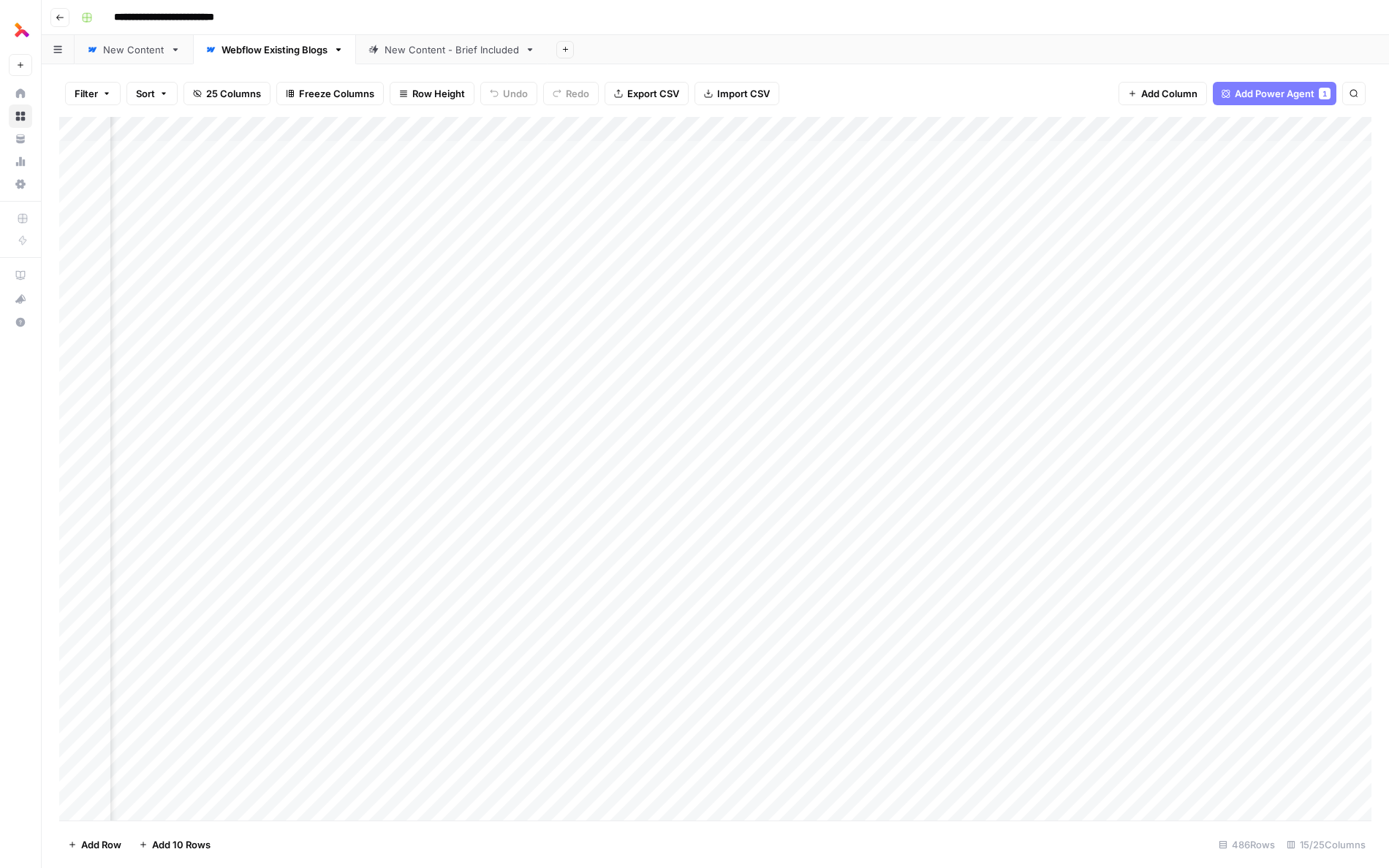
scroll to position [0, 1182]
click at [527, 176] on div "Add Column" at bounding box center [714, 468] width 1312 height 704
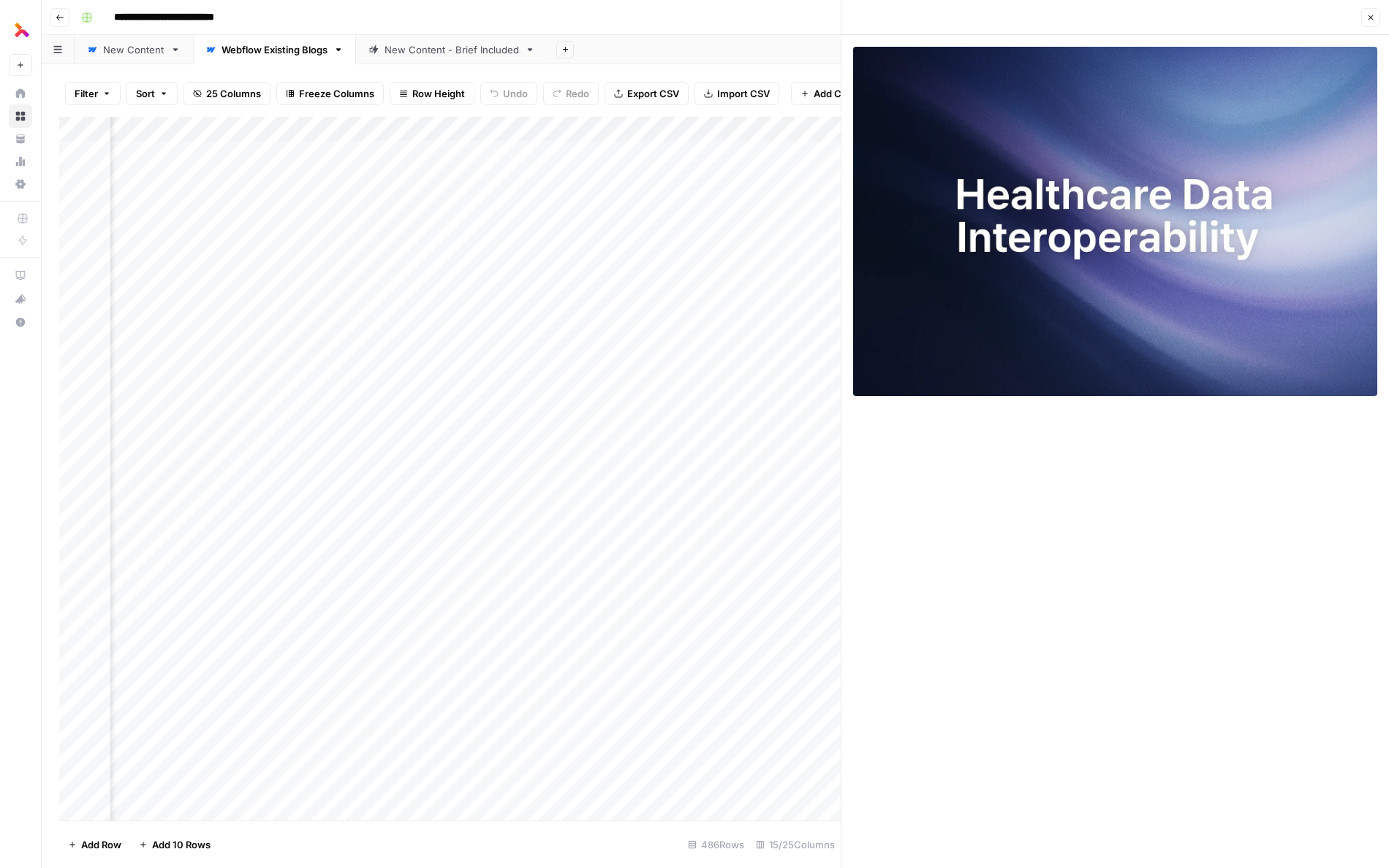
click at [1016, 20] on icon "button" at bounding box center [1370, 18] width 5 height 5
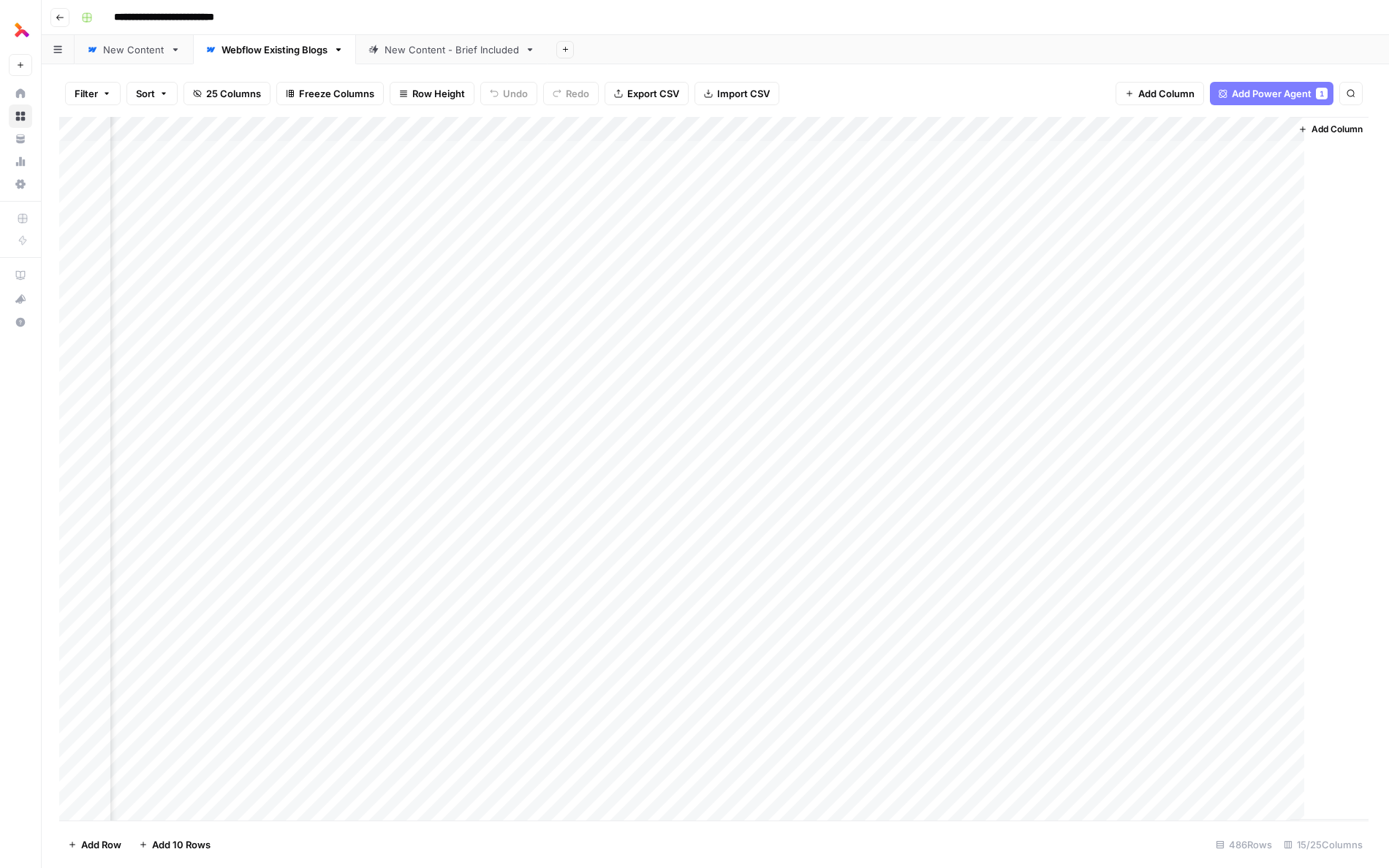
scroll to position [0, 1165]
click at [393, 179] on div "Add Column" at bounding box center [714, 468] width 1312 height 704
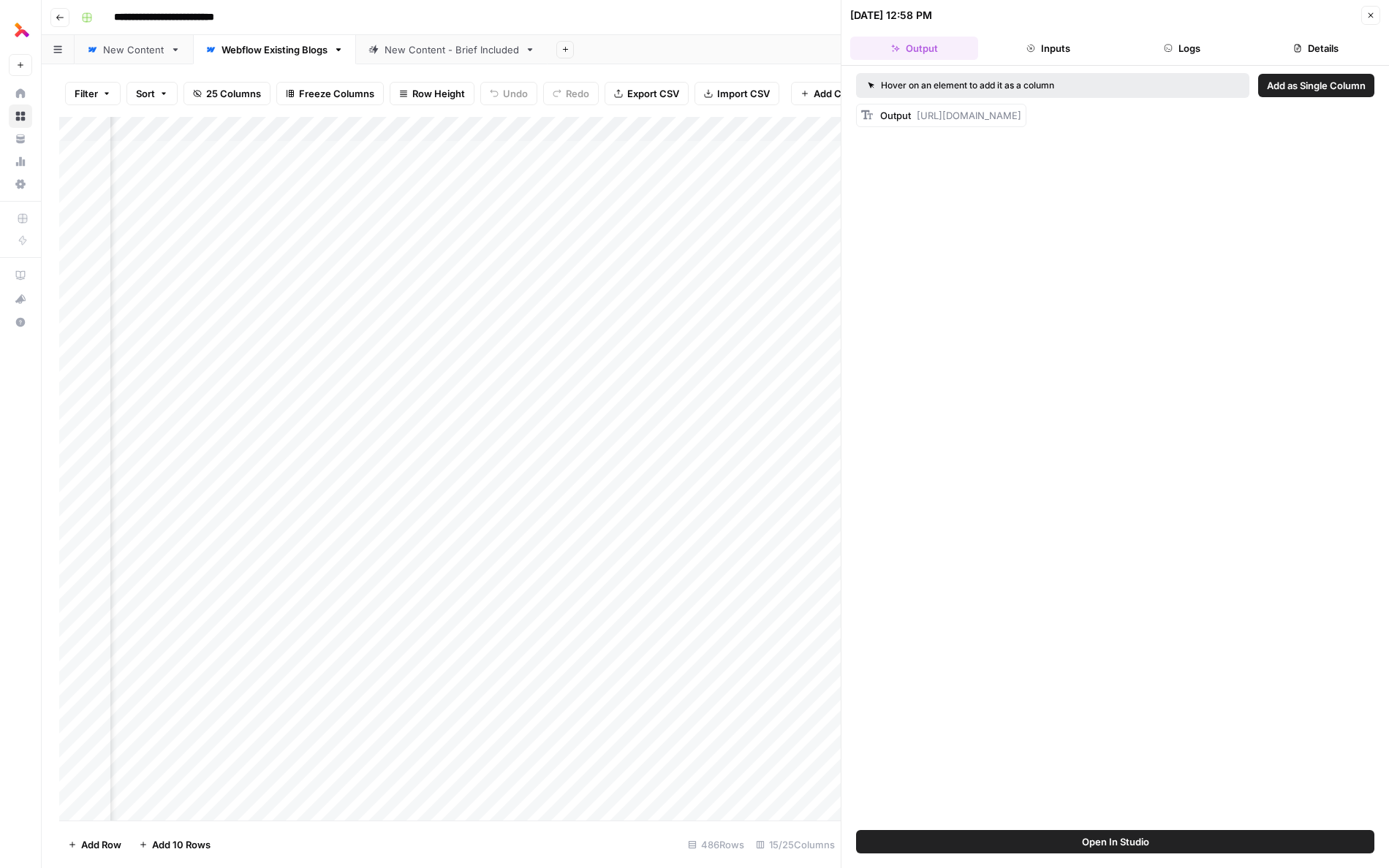
click at [1016, 45] on button "Logs" at bounding box center [1182, 48] width 128 height 24
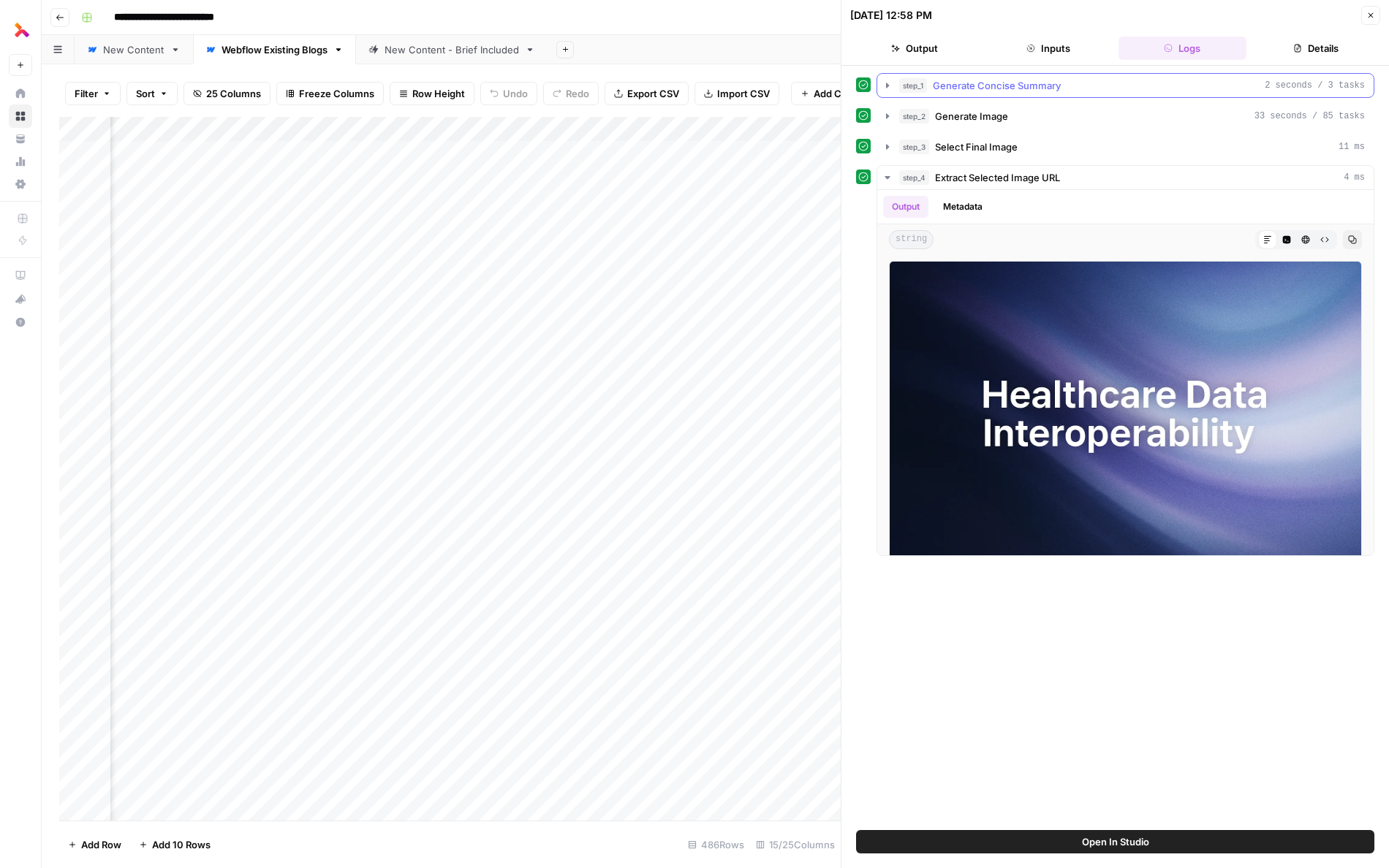
click at [1016, 73] on button "step_1 Generate Concise Summary 2 seconds / 3 tasks" at bounding box center [1125, 85] width 497 height 24
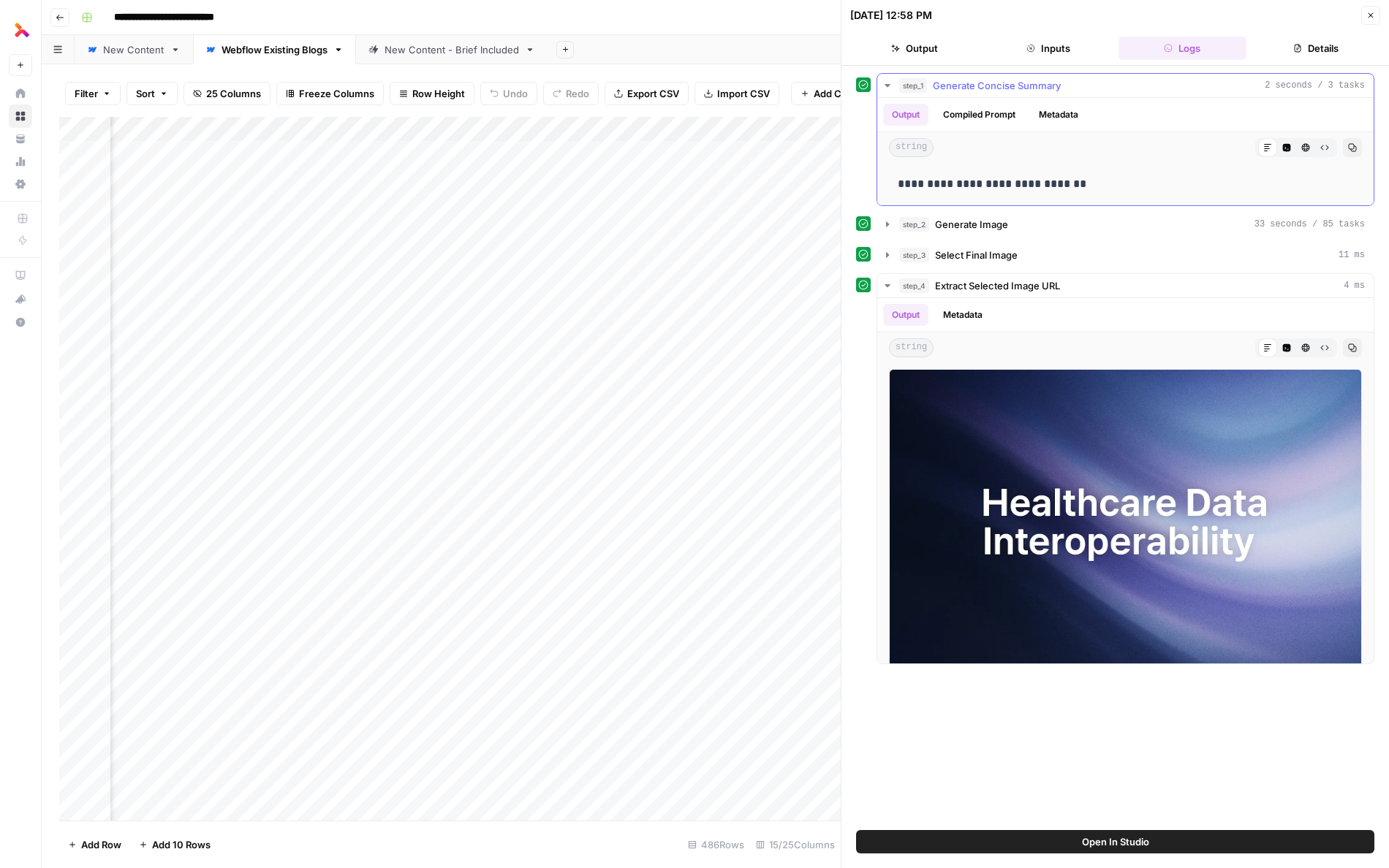
click at [1016, 86] on span "2 seconds / 3 tasks" at bounding box center [1315, 85] width 100 height 13
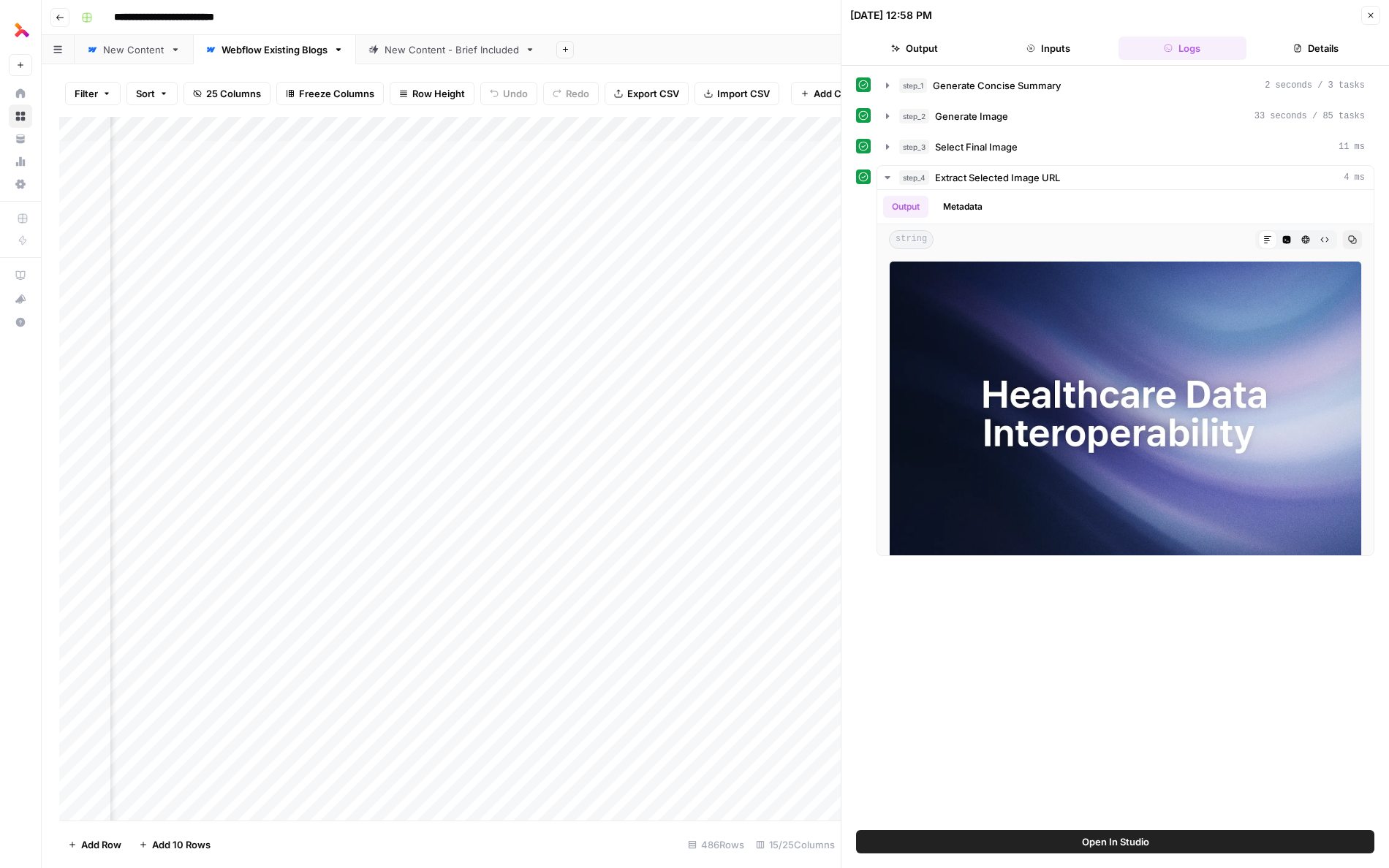
click at [1016, 56] on button "Details" at bounding box center [1316, 48] width 128 height 24
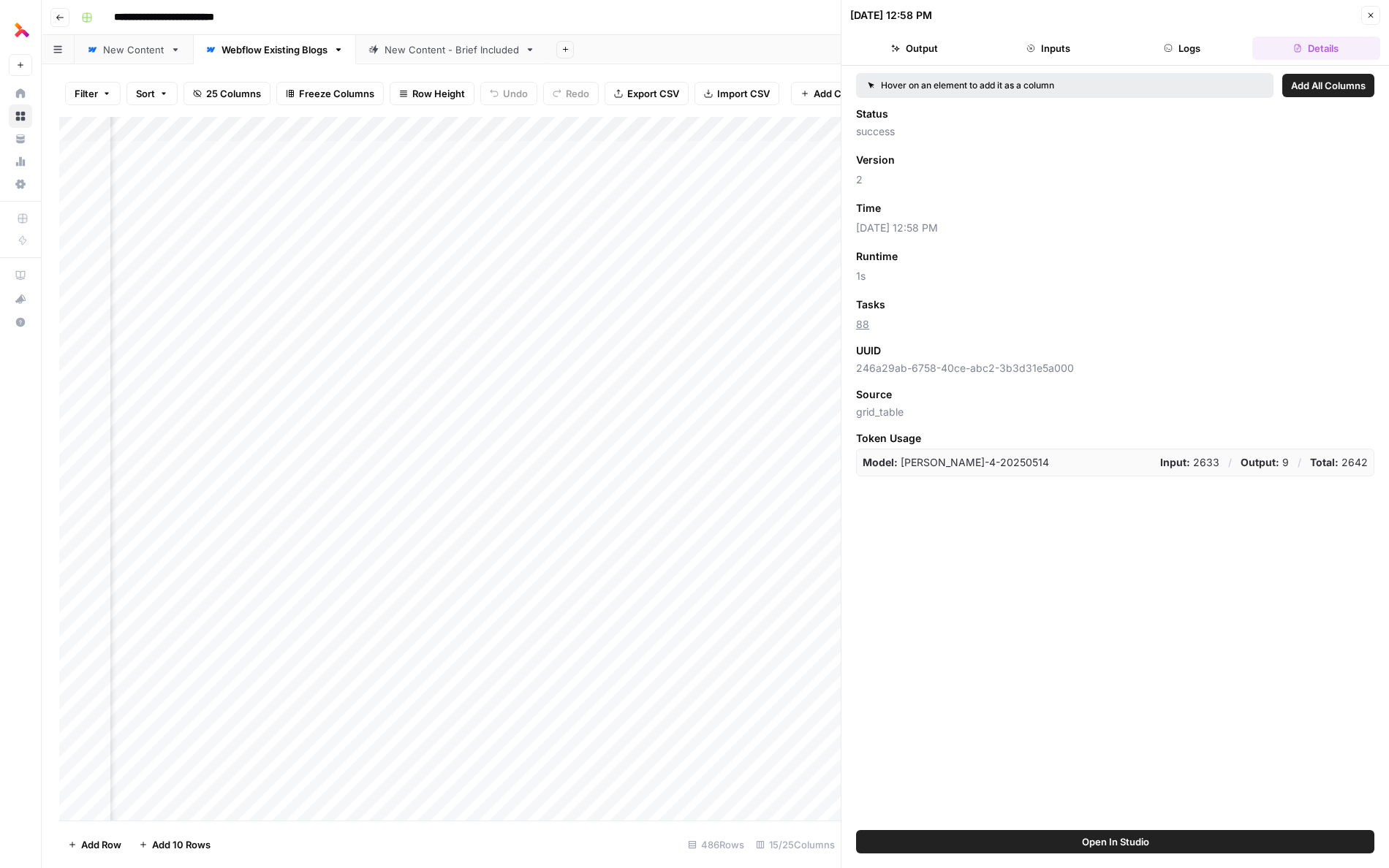
click at [1016, 15] on icon "button" at bounding box center [1370, 15] width 9 height 9
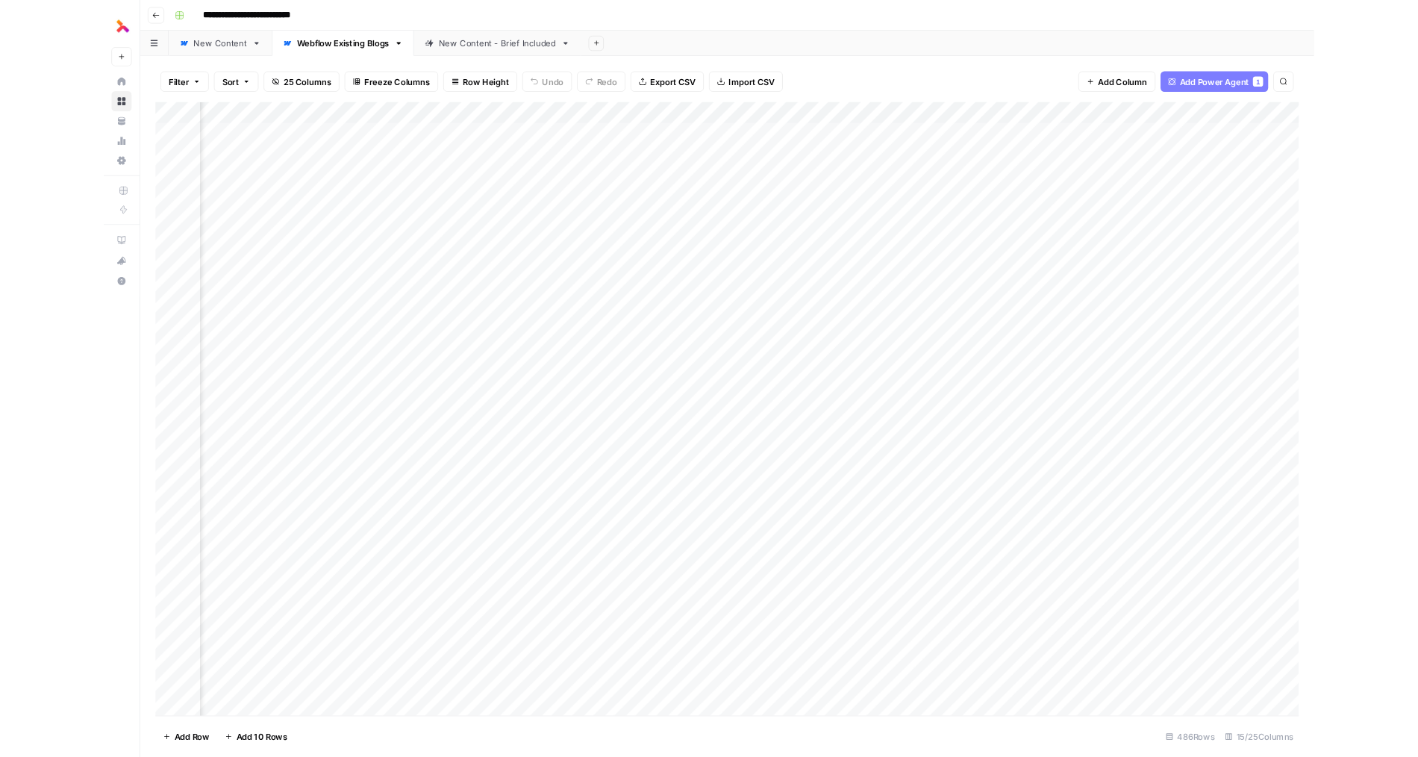
scroll to position [0, 1207]
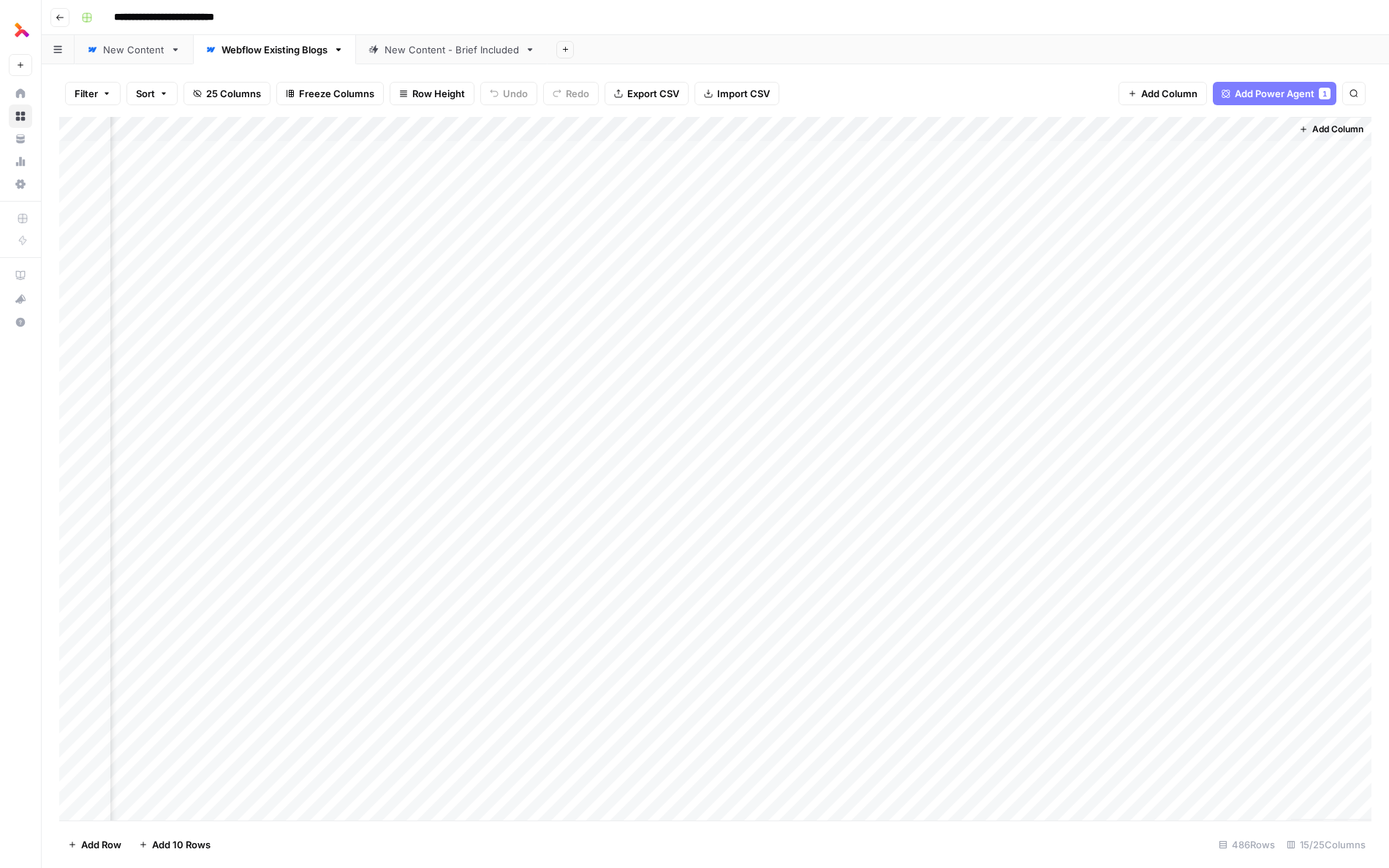
click at [1016, 176] on div "Add Column" at bounding box center [714, 468] width 1312 height 704
click at [1016, 179] on div "Add Column" at bounding box center [714, 468] width 1312 height 704
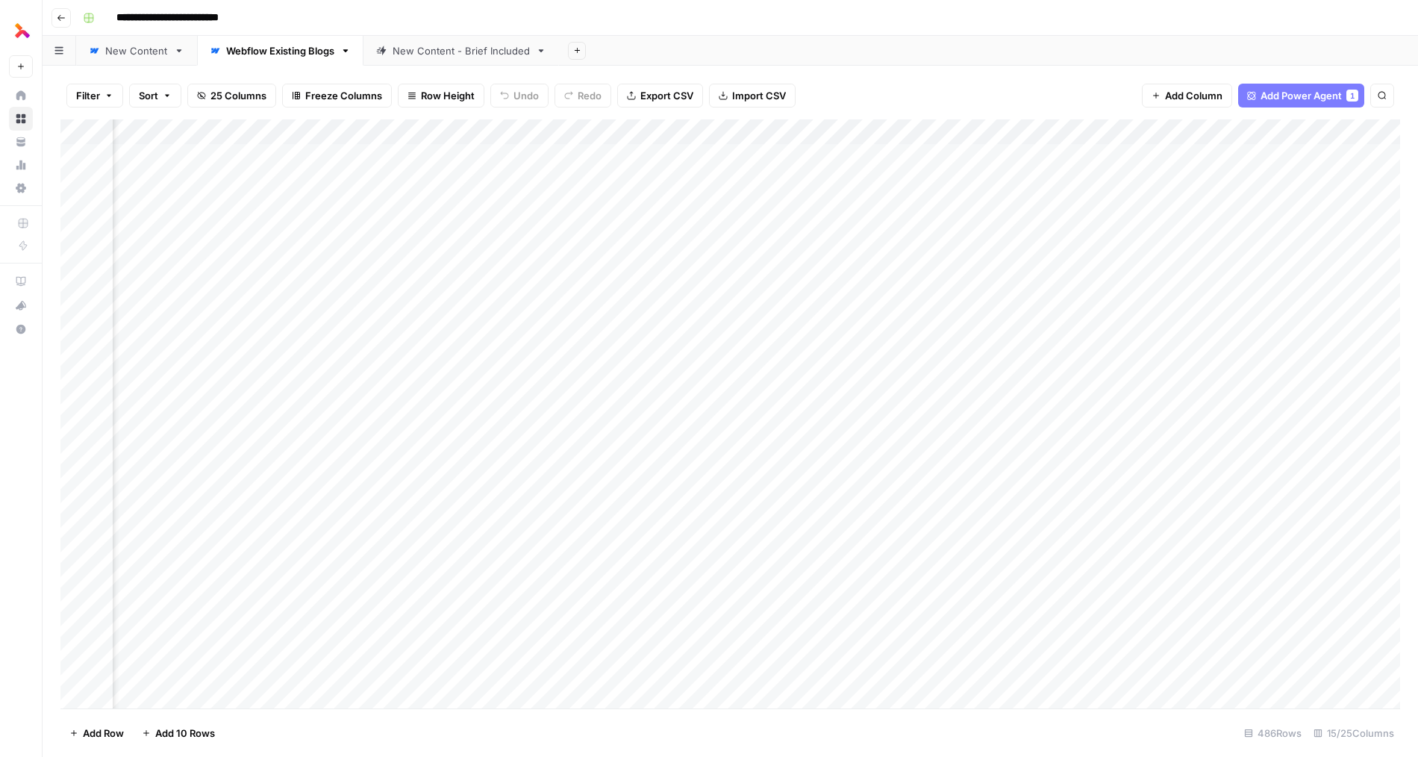
scroll to position [0, 0]
click at [840, 34] on header "**********" at bounding box center [730, 18] width 1375 height 36
type input "**********"
click at [849, 131] on div "Add Column" at bounding box center [729, 413] width 1339 height 589
click at [1037, 96] on icon "button" at bounding box center [1381, 95] width 9 height 9
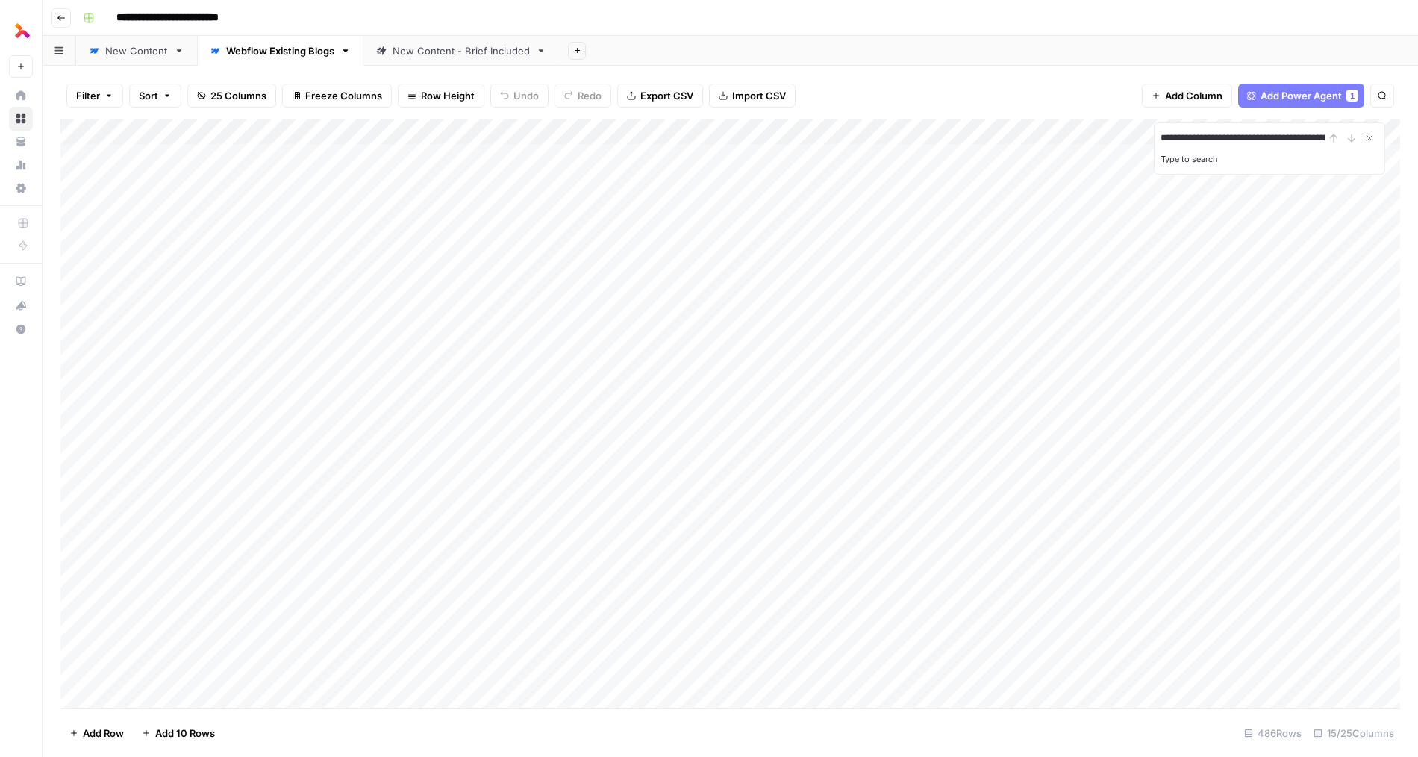
scroll to position [0, 56]
type input "**********"
click at [714, 206] on div "Add Column" at bounding box center [729, 413] width 1339 height 589
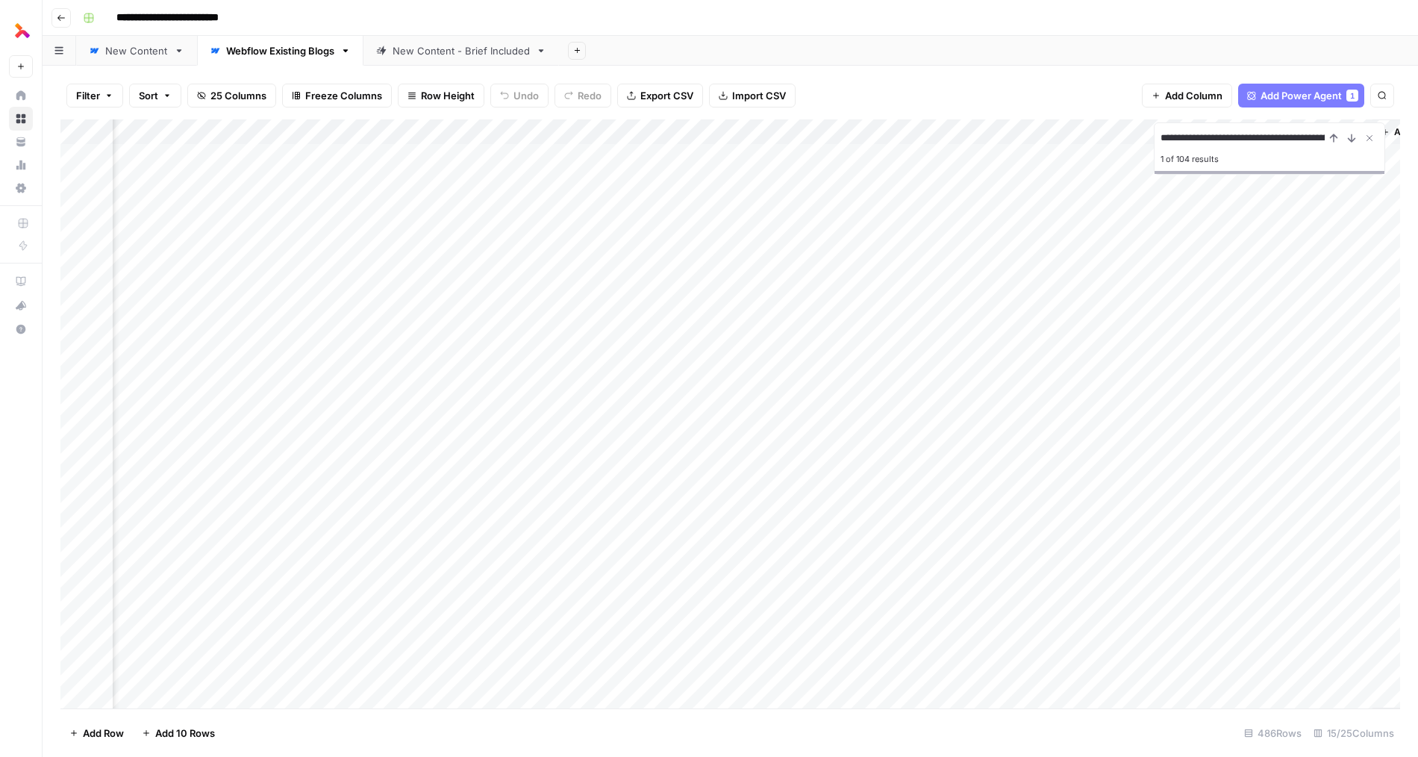
click at [592, 130] on div "Add Column" at bounding box center [729, 413] width 1339 height 589
click at [362, 205] on div "Add Column" at bounding box center [729, 413] width 1339 height 589
click at [423, 204] on div "Add Column" at bounding box center [729, 413] width 1339 height 589
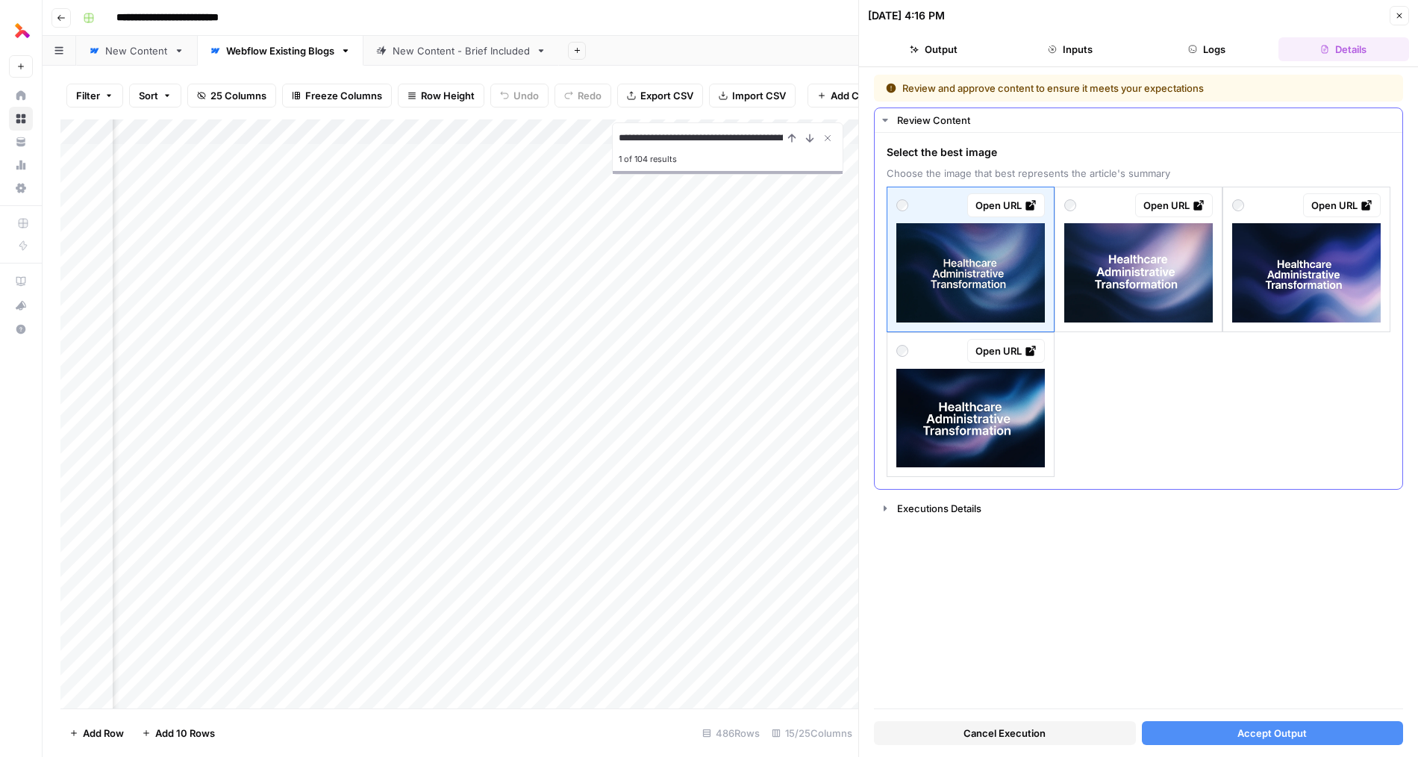
click at [1037, 275] on img at bounding box center [1138, 272] width 148 height 99
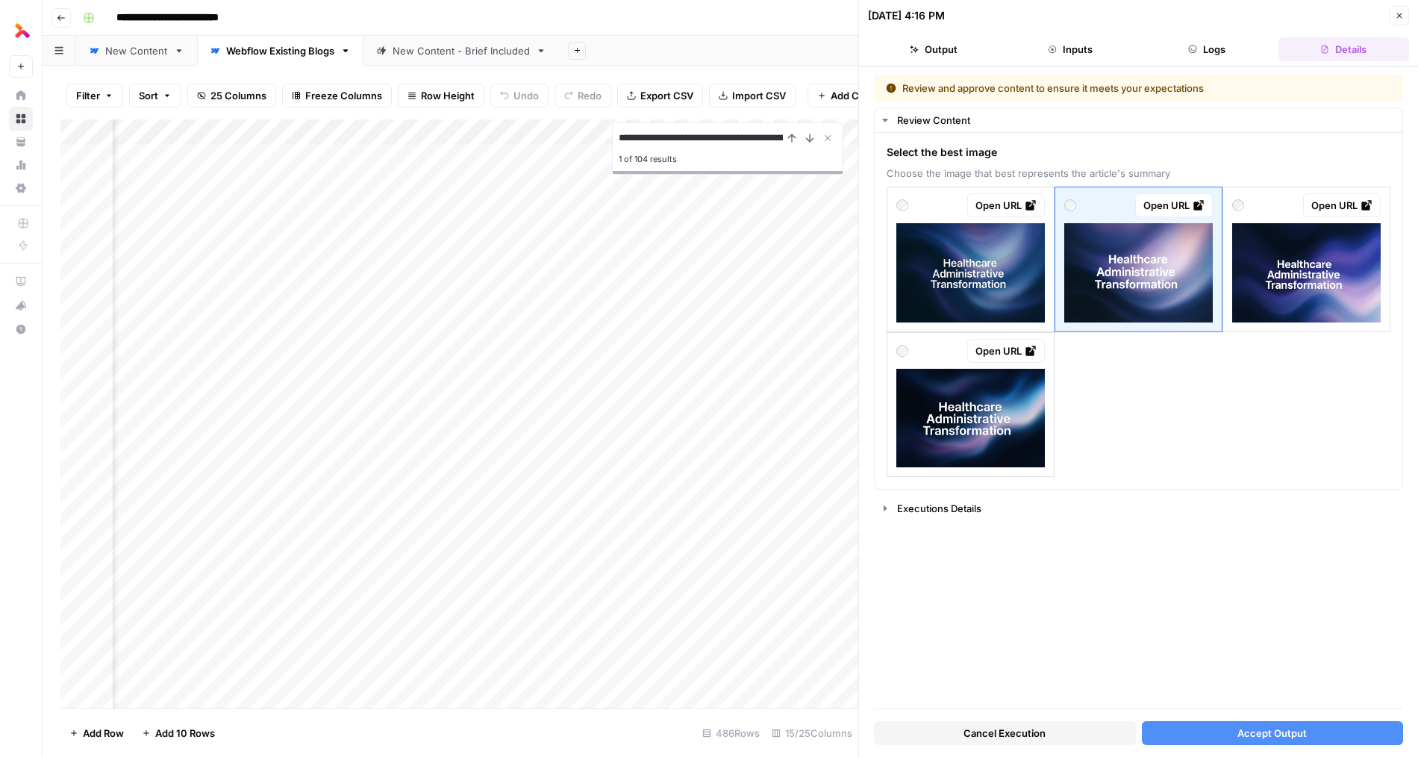
click at [1037, 732] on span "Accept Output" at bounding box center [1271, 732] width 69 height 15
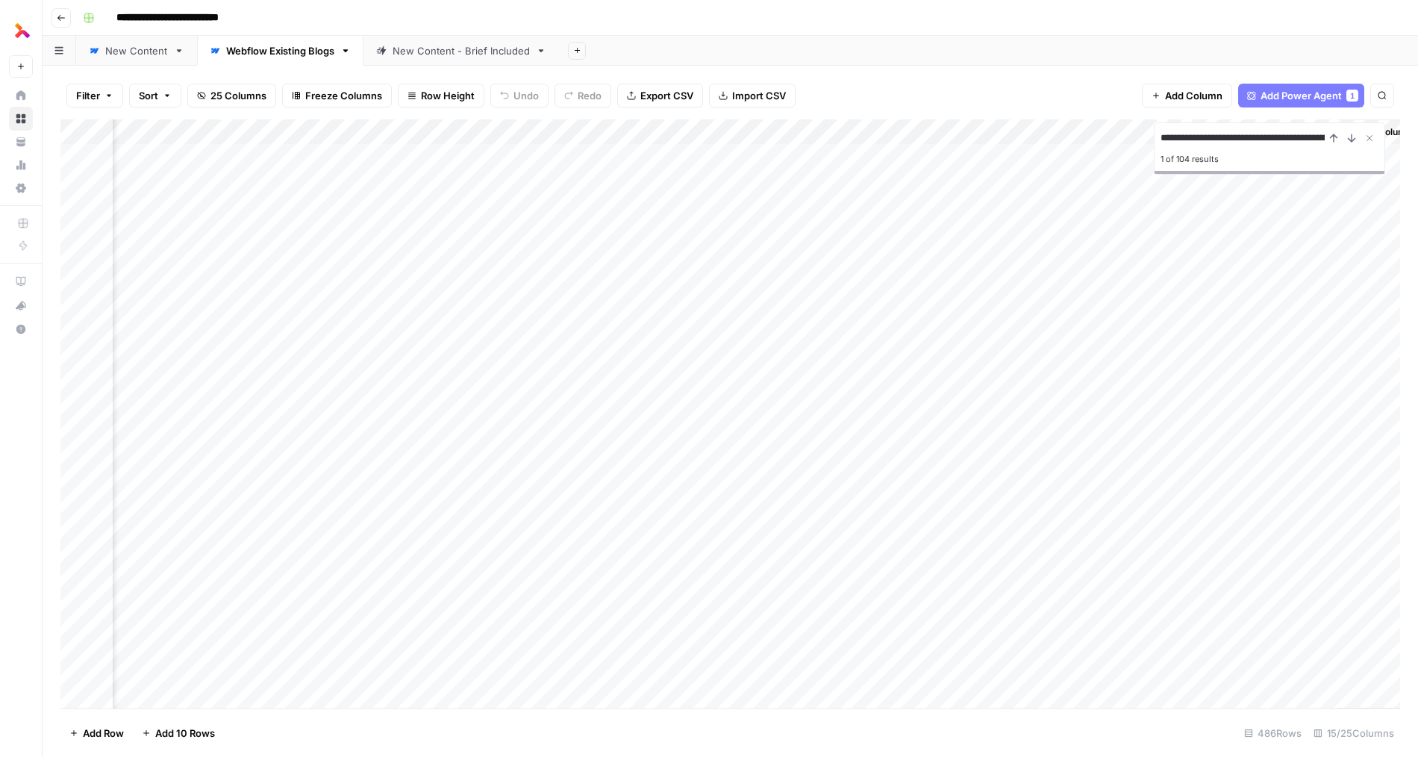
scroll to position [0, 1207]
click at [1037, 137] on icon "Close Search" at bounding box center [1369, 138] width 12 height 12
click at [1037, 132] on div "Add Column" at bounding box center [729, 413] width 1339 height 589
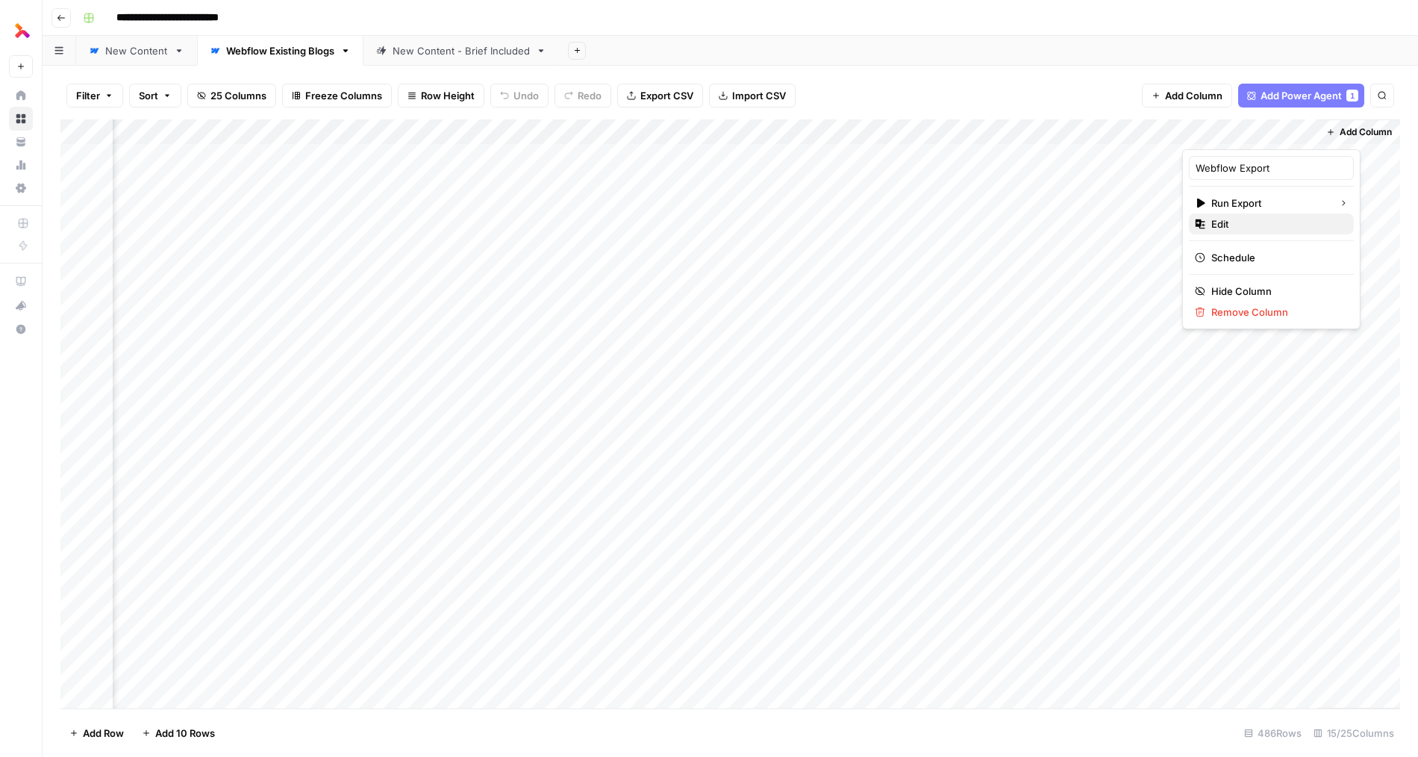
click at [1037, 229] on span "Edit" at bounding box center [1276, 223] width 131 height 15
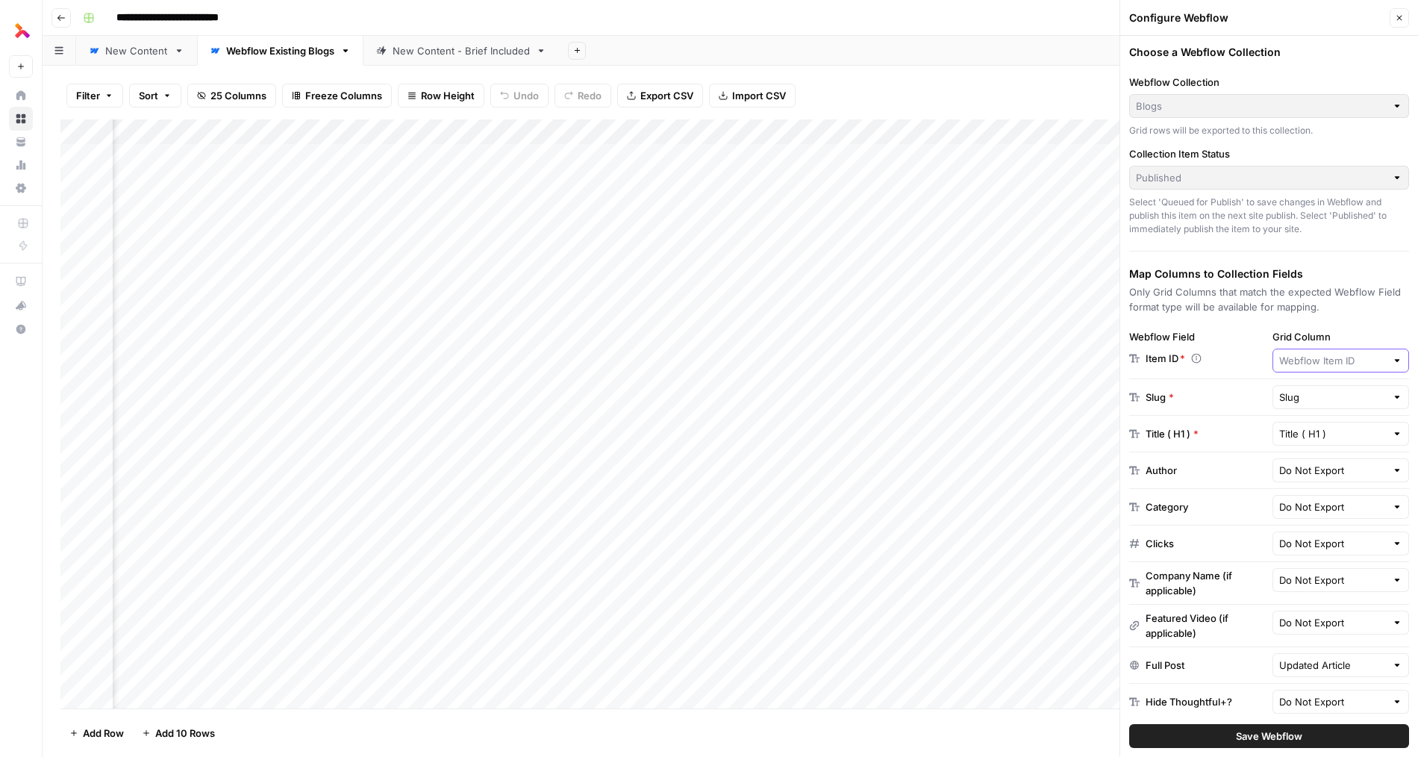
click at [1037, 354] on input "Grid Column" at bounding box center [1332, 360] width 107 height 15
type input "Webflow Item ID"
click at [1037, 322] on div "Choose a Webflow Collection Webflow Collection Blogs Grid rows will be exported…" at bounding box center [1269, 396] width 298 height 721
click at [1037, 18] on icon "button" at bounding box center [1399, 18] width 5 height 5
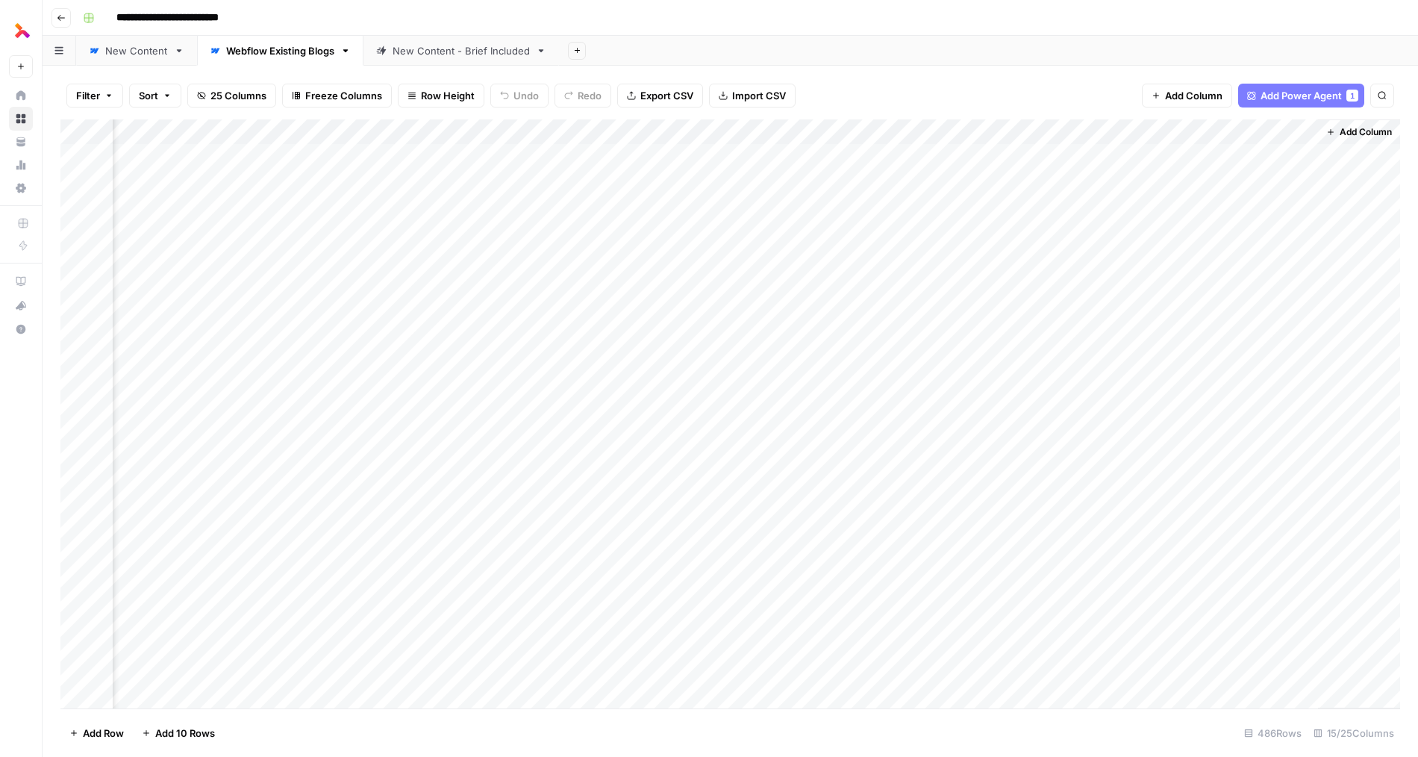
click at [1037, 210] on div "Add Column" at bounding box center [729, 413] width 1339 height 589
click at [1037, 102] on button "Search" at bounding box center [1382, 96] width 24 height 24
type input "**********"
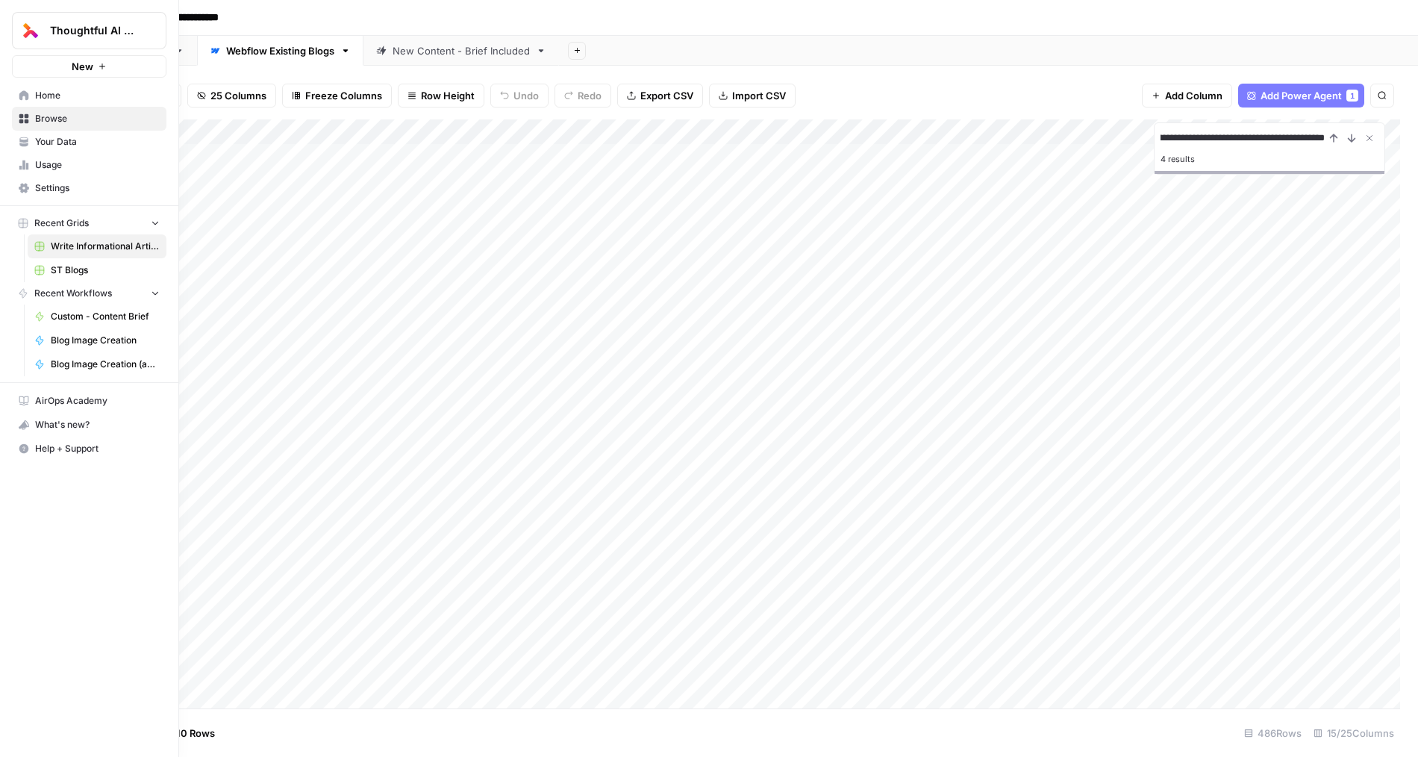
scroll to position [0, 0]
click at [61, 162] on span "Usage" at bounding box center [97, 164] width 125 height 13
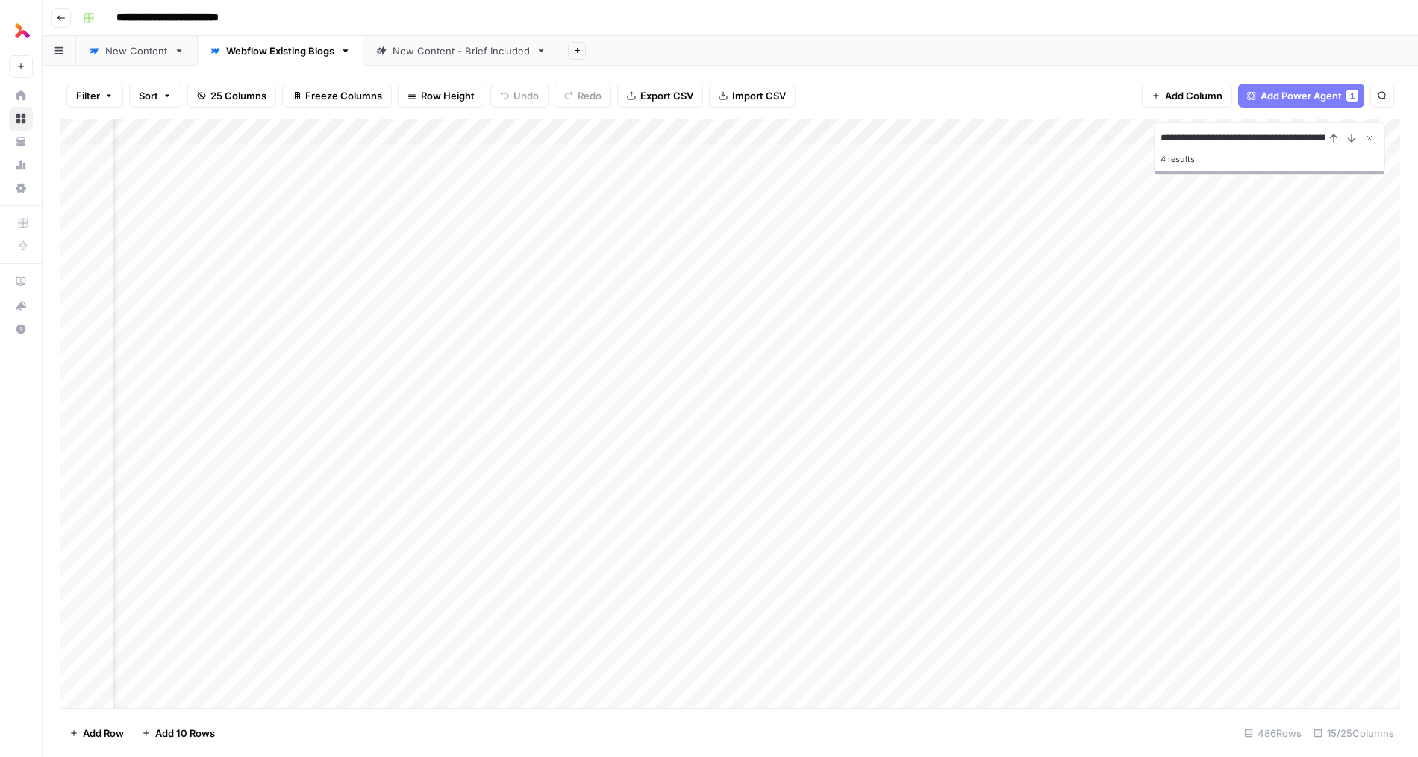
scroll to position [0, 795]
click at [101, 92] on button "Filter" at bounding box center [94, 96] width 57 height 24
click at [210, 175] on input "text" at bounding box center [176, 173] width 163 height 15
drag, startPoint x: 430, startPoint y: 248, endPoint x: 435, endPoint y: 615, distance: 367.1
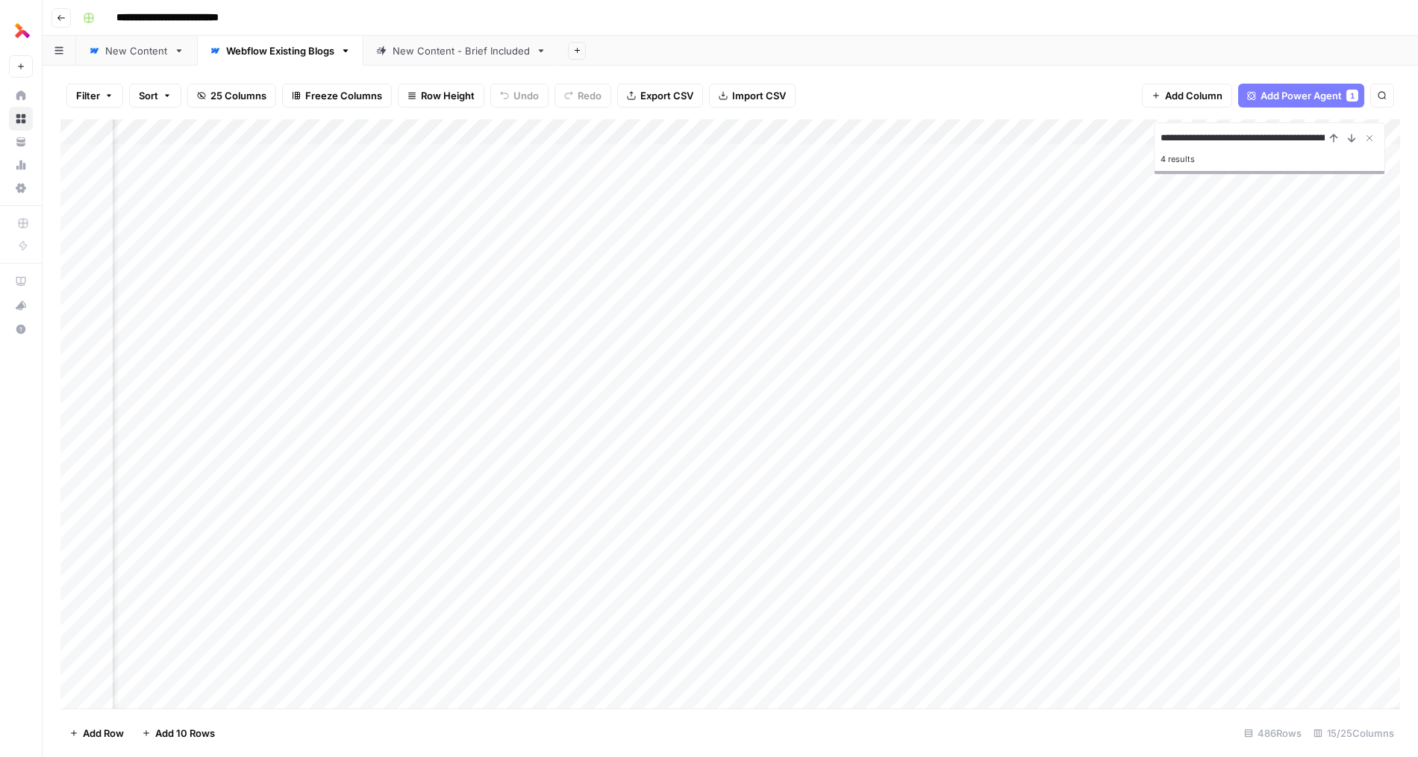
click at [435, 615] on div "Add Column" at bounding box center [729, 413] width 1339 height 589
drag, startPoint x: 923, startPoint y: 228, endPoint x: 927, endPoint y: 635, distance: 406.7
click at [927, 636] on div "Add Column" at bounding box center [729, 413] width 1339 height 589
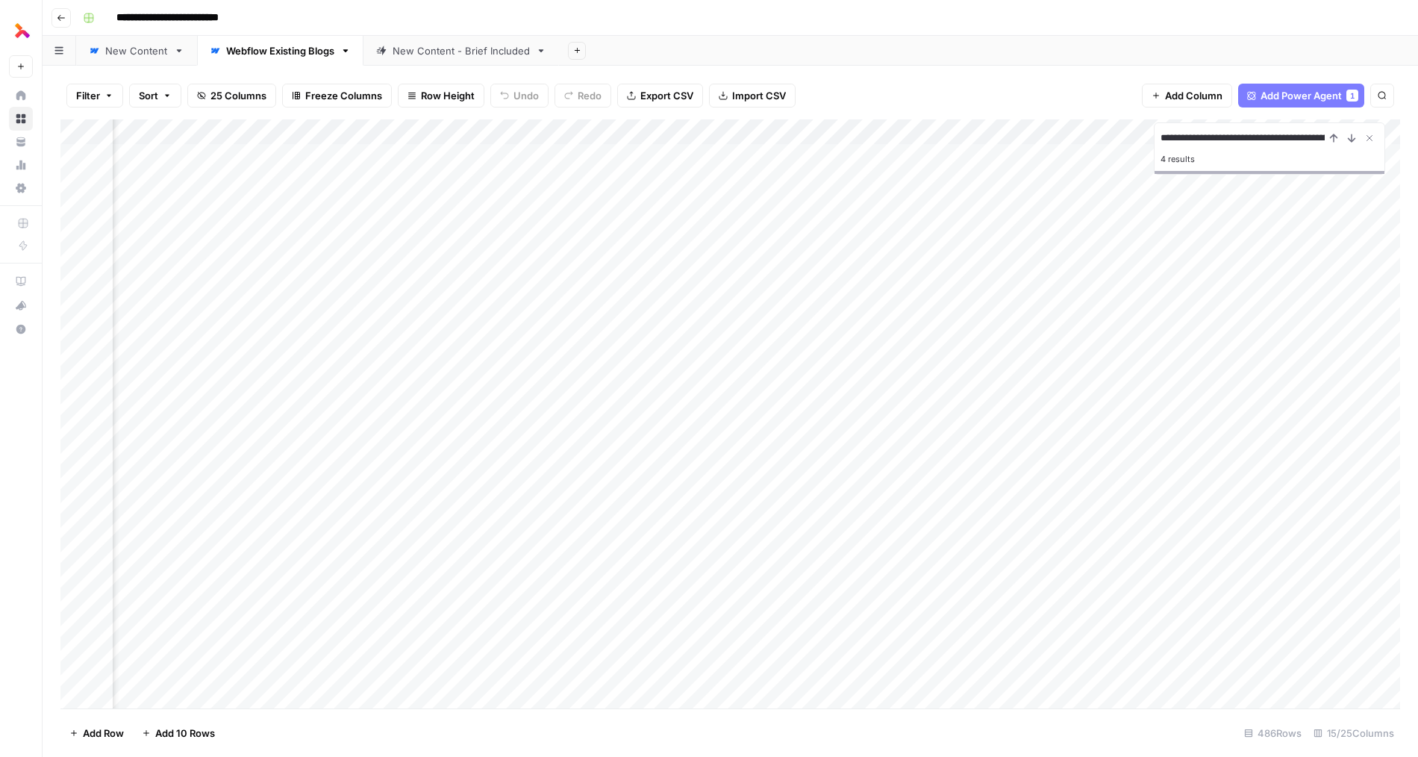
click at [895, 130] on div "Add Column" at bounding box center [729, 413] width 1339 height 589
click at [951, 66] on div "**********" at bounding box center [730, 411] width 1375 height 691
click at [1024, 345] on div "Add Column" at bounding box center [729, 413] width 1339 height 589
drag, startPoint x: 842, startPoint y: 231, endPoint x: 842, endPoint y: 554, distance: 323.1
click at [842, 554] on div "Add Column" at bounding box center [729, 413] width 1339 height 589
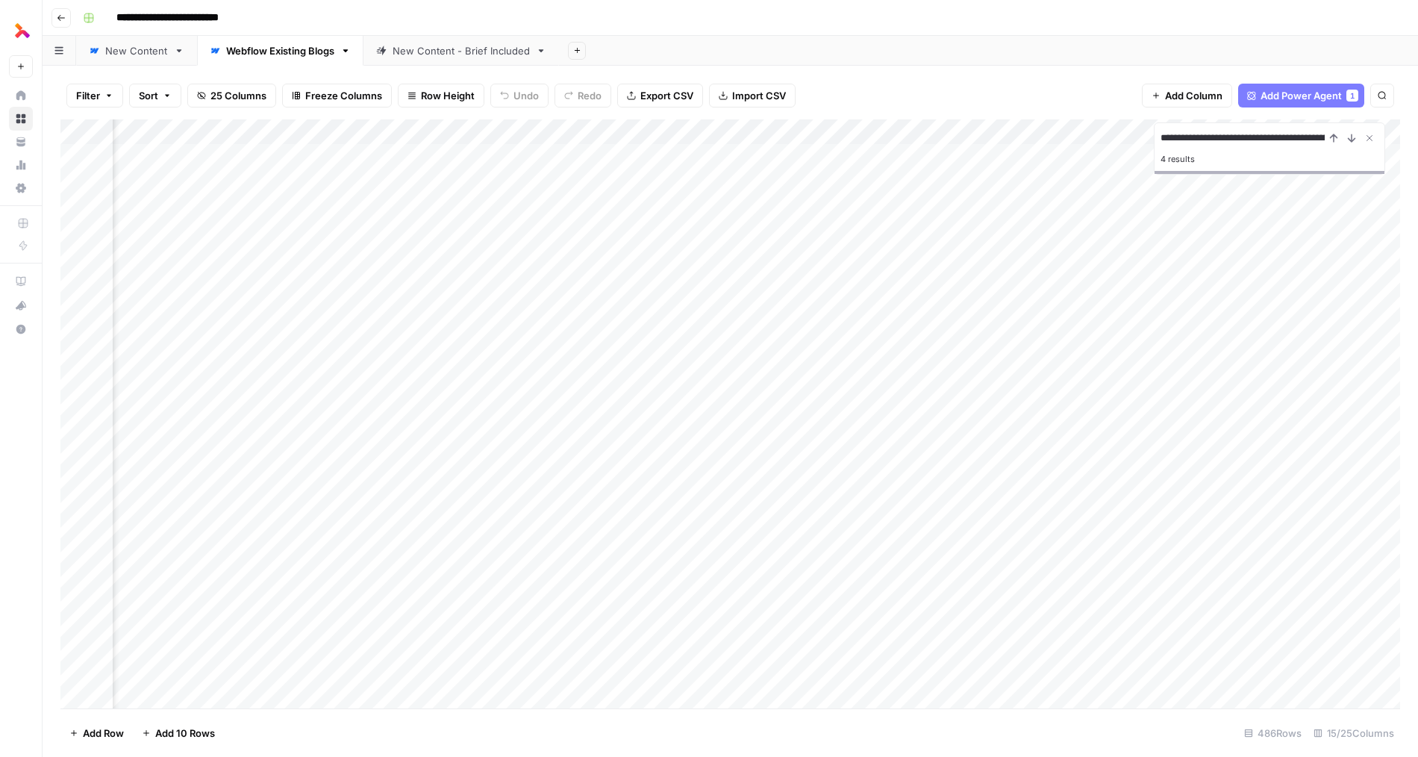
click at [851, 563] on div "Add Column" at bounding box center [729, 413] width 1339 height 589
click at [857, 536] on div "Add Column" at bounding box center [729, 413] width 1339 height 589
click at [857, 507] on div "Add Column" at bounding box center [729, 413] width 1339 height 589
click at [857, 483] on div "Add Column" at bounding box center [729, 413] width 1339 height 589
click at [855, 457] on div "Add Column" at bounding box center [729, 413] width 1339 height 589
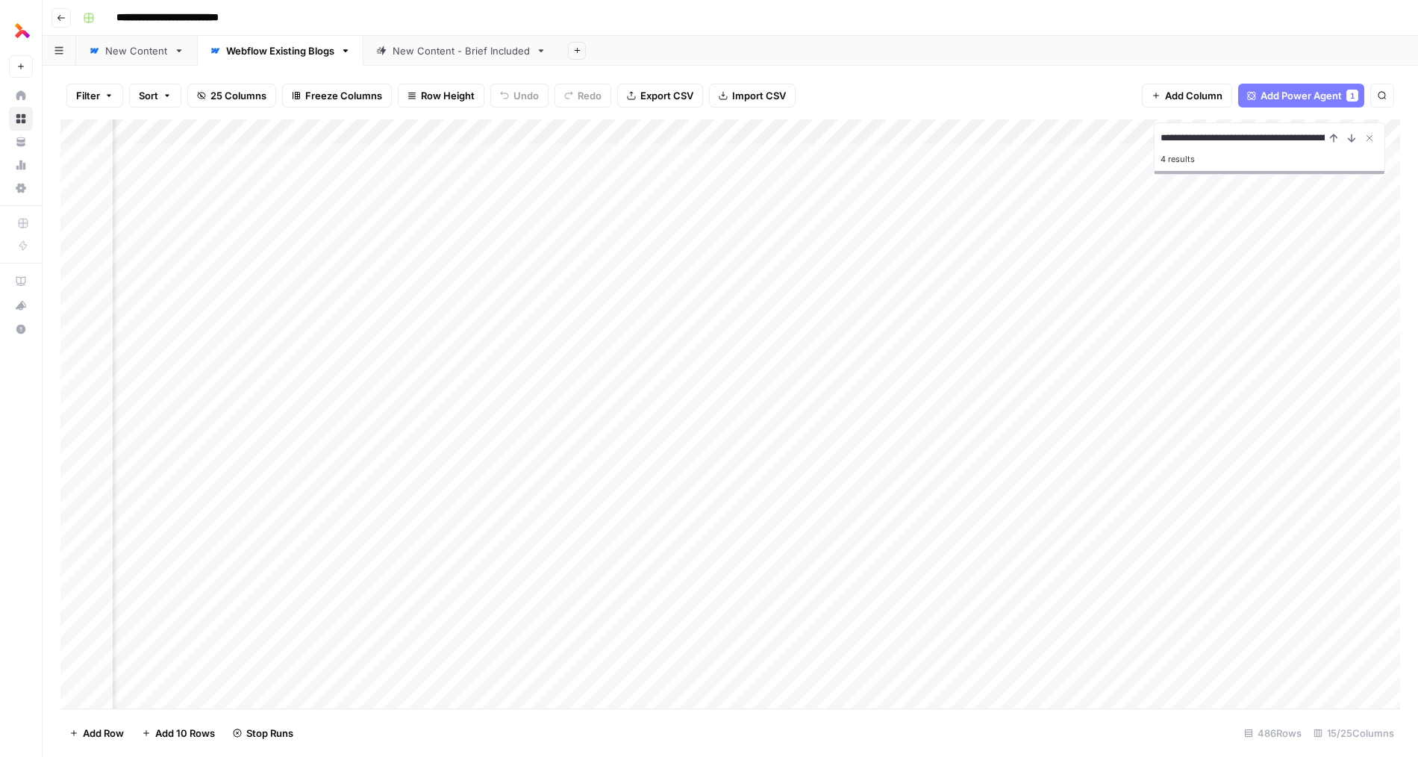
click at [855, 437] on div "Add Column" at bounding box center [729, 413] width 1339 height 589
click at [857, 411] on div "Add Column" at bounding box center [729, 413] width 1339 height 589
click at [856, 379] on div "Add Column" at bounding box center [729, 413] width 1339 height 589
click at [857, 354] on div "Add Column" at bounding box center [729, 413] width 1339 height 589
click at [857, 329] on div "Add Column" at bounding box center [729, 413] width 1339 height 589
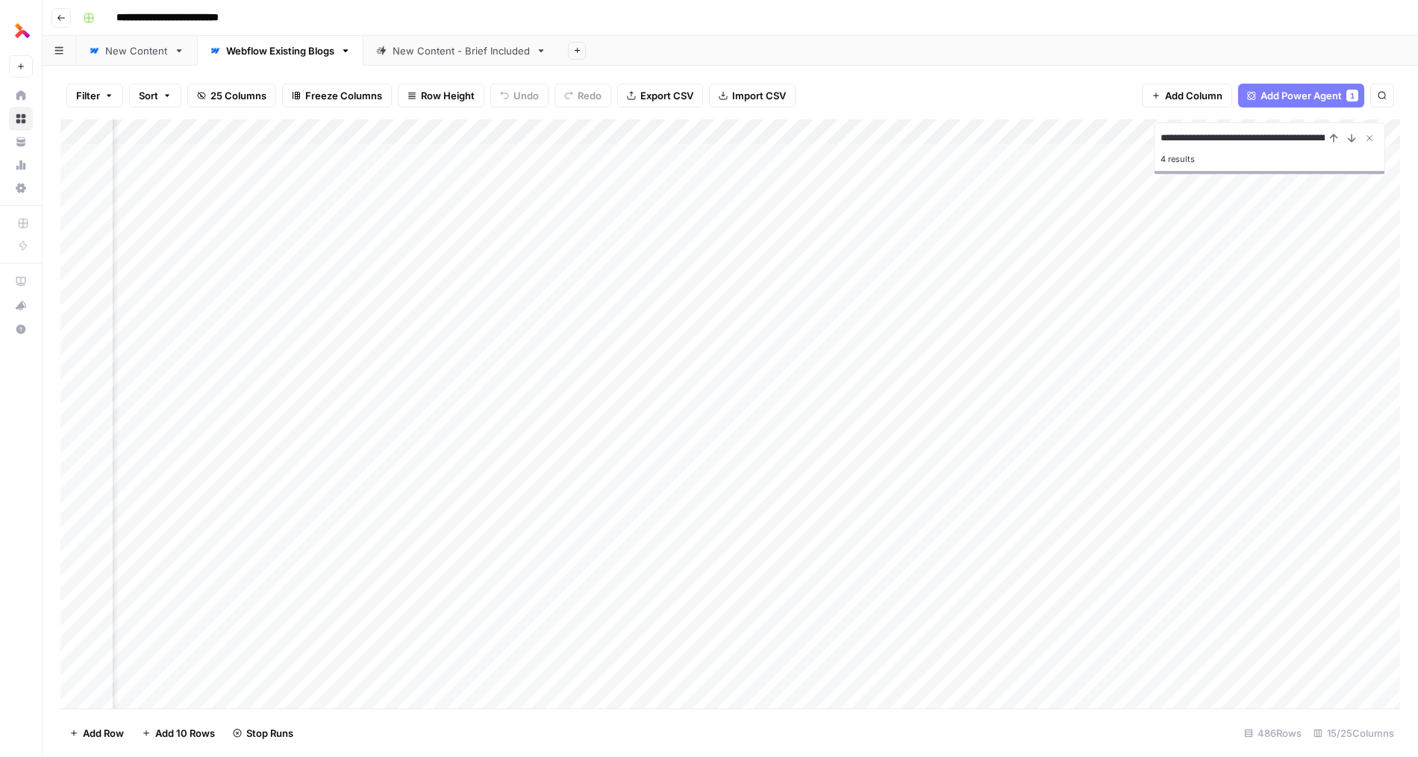
click at [857, 304] on div "Add Column" at bounding box center [729, 413] width 1339 height 589
click at [857, 287] on div "Add Column" at bounding box center [729, 413] width 1339 height 589
click at [857, 258] on div "Add Column" at bounding box center [729, 413] width 1339 height 589
click at [857, 231] on div "Add Column" at bounding box center [729, 413] width 1339 height 589
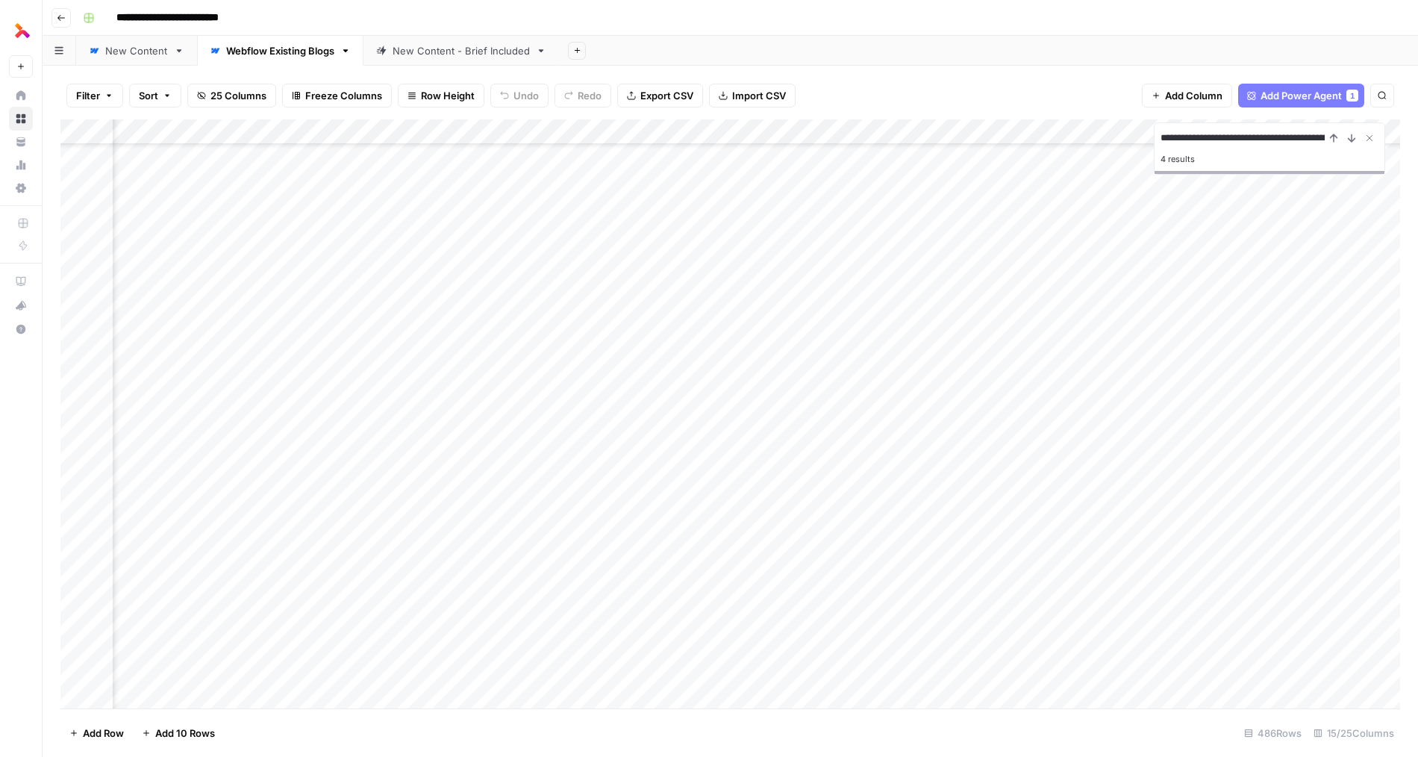
click at [945, 519] on div "Add Column" at bounding box center [729, 413] width 1339 height 589
click at [940, 542] on div "Add Column" at bounding box center [729, 413] width 1339 height 589
click at [941, 568] on div "Add Column" at bounding box center [729, 413] width 1339 height 589
click at [941, 594] on div "Add Column" at bounding box center [729, 413] width 1339 height 589
click at [941, 625] on div "Add Column" at bounding box center [729, 413] width 1339 height 589
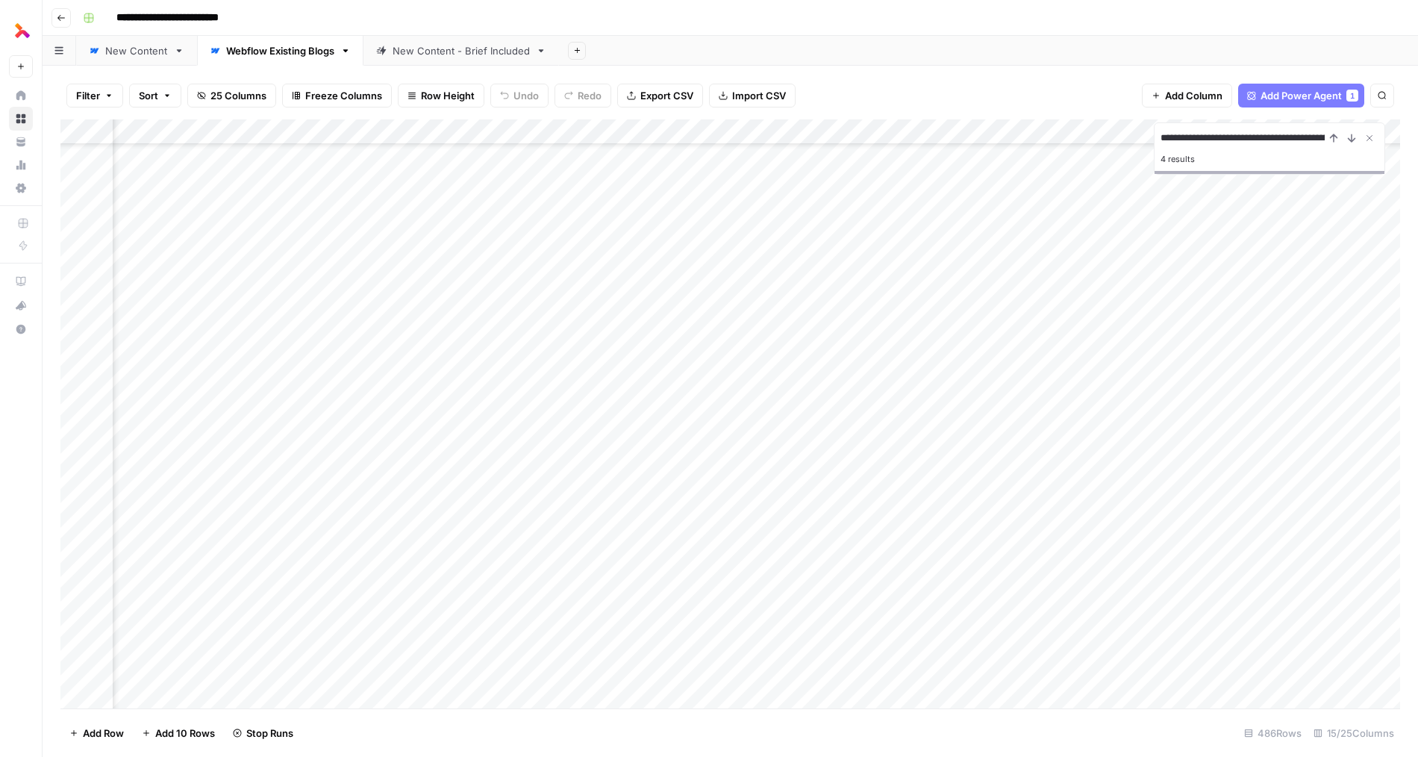
click at [947, 647] on div "Add Column" at bounding box center [729, 413] width 1339 height 589
click at [1037, 139] on icon "Close Search" at bounding box center [1369, 138] width 12 height 12
click at [947, 561] on div "Add Column" at bounding box center [729, 413] width 1339 height 589
click at [1006, 563] on div "Add Column" at bounding box center [729, 413] width 1339 height 589
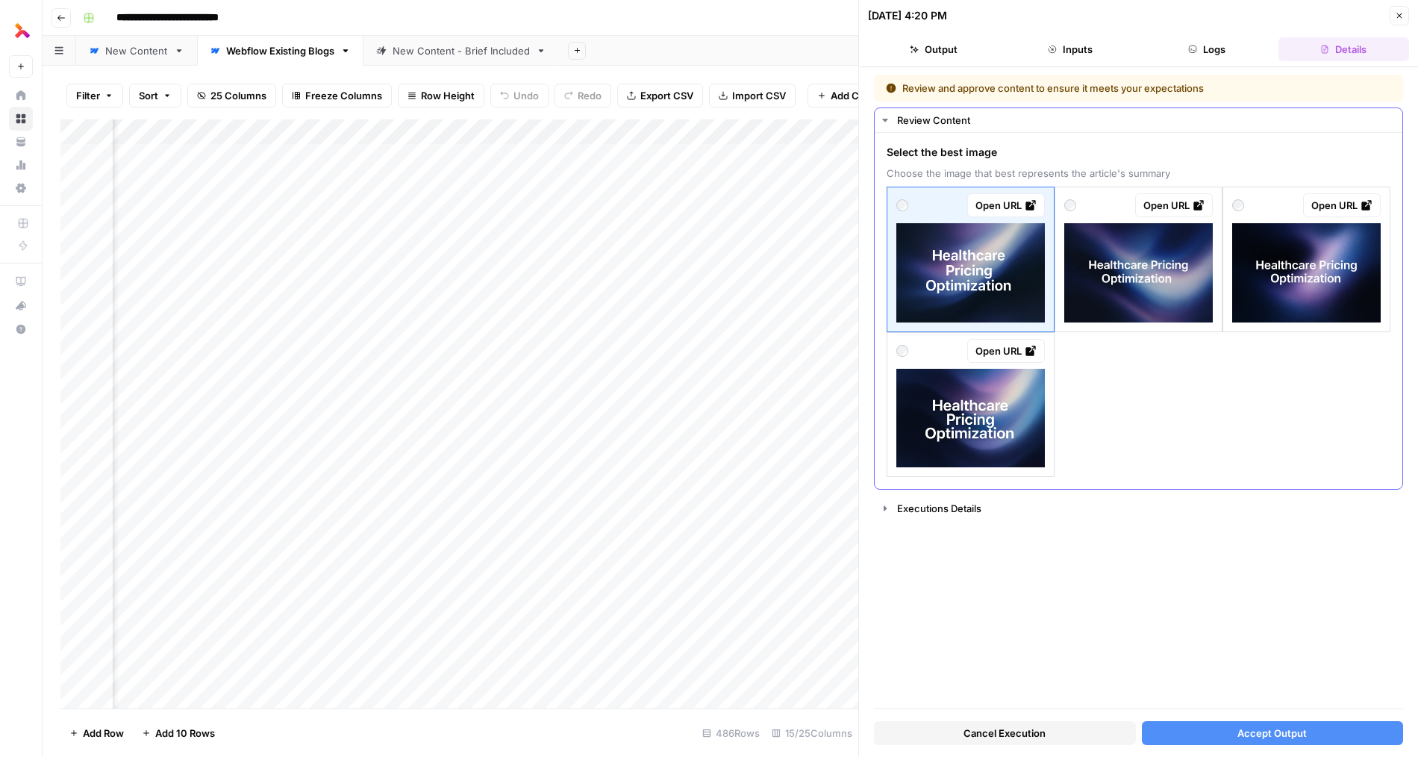
click at [1037, 288] on img at bounding box center [1138, 272] width 148 height 99
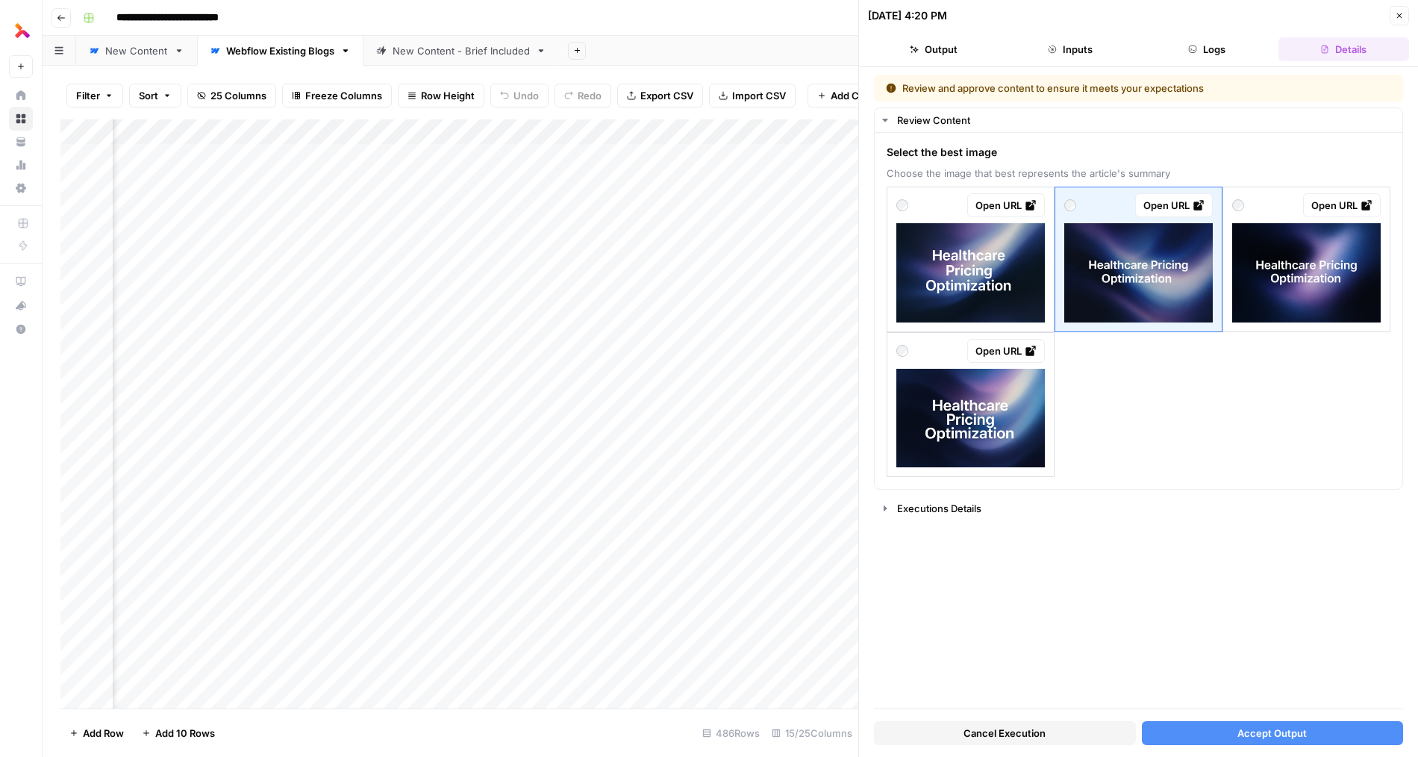
click at [1037, 734] on span "Accept Output" at bounding box center [1271, 732] width 69 height 15
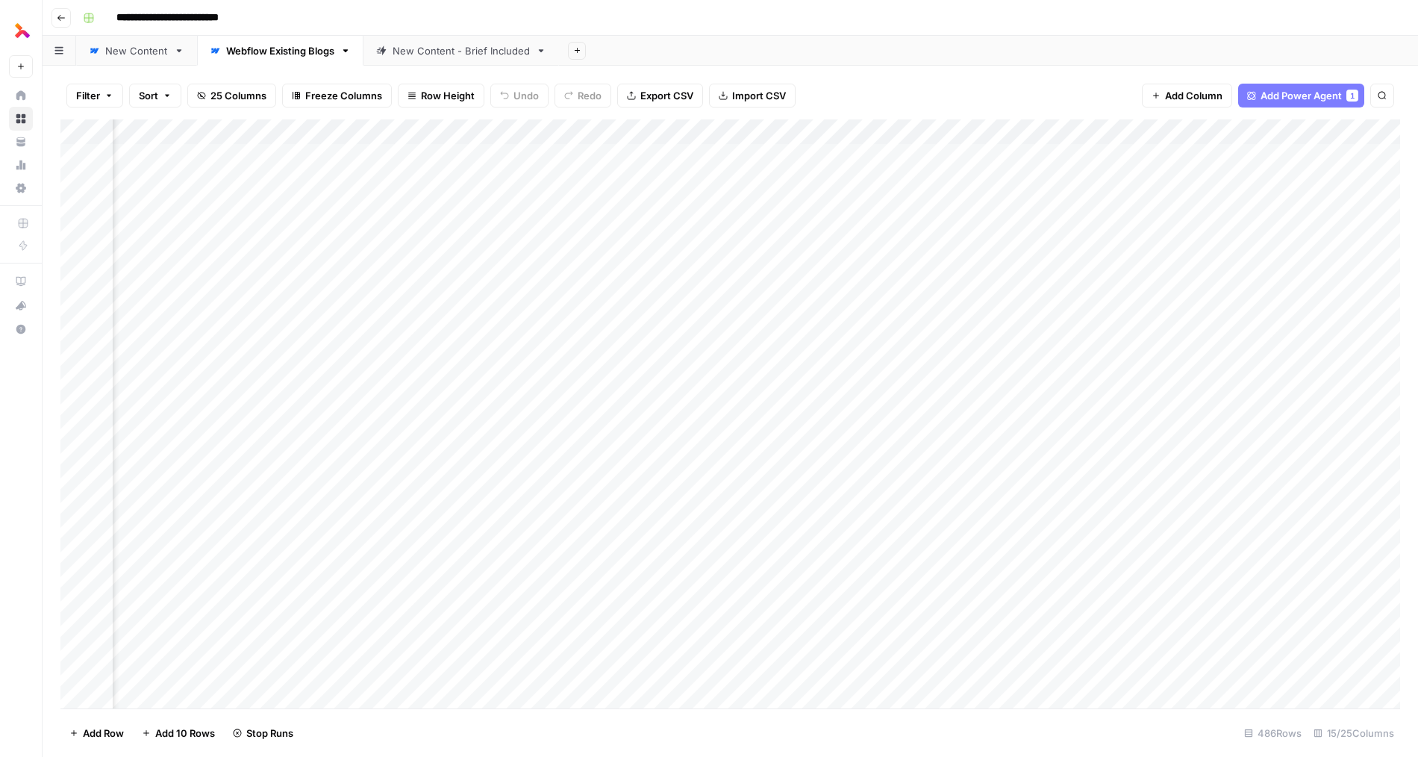
click at [953, 536] on div "Add Column" at bounding box center [729, 413] width 1339 height 589
click at [998, 536] on div "Add Column" at bounding box center [729, 413] width 1339 height 589
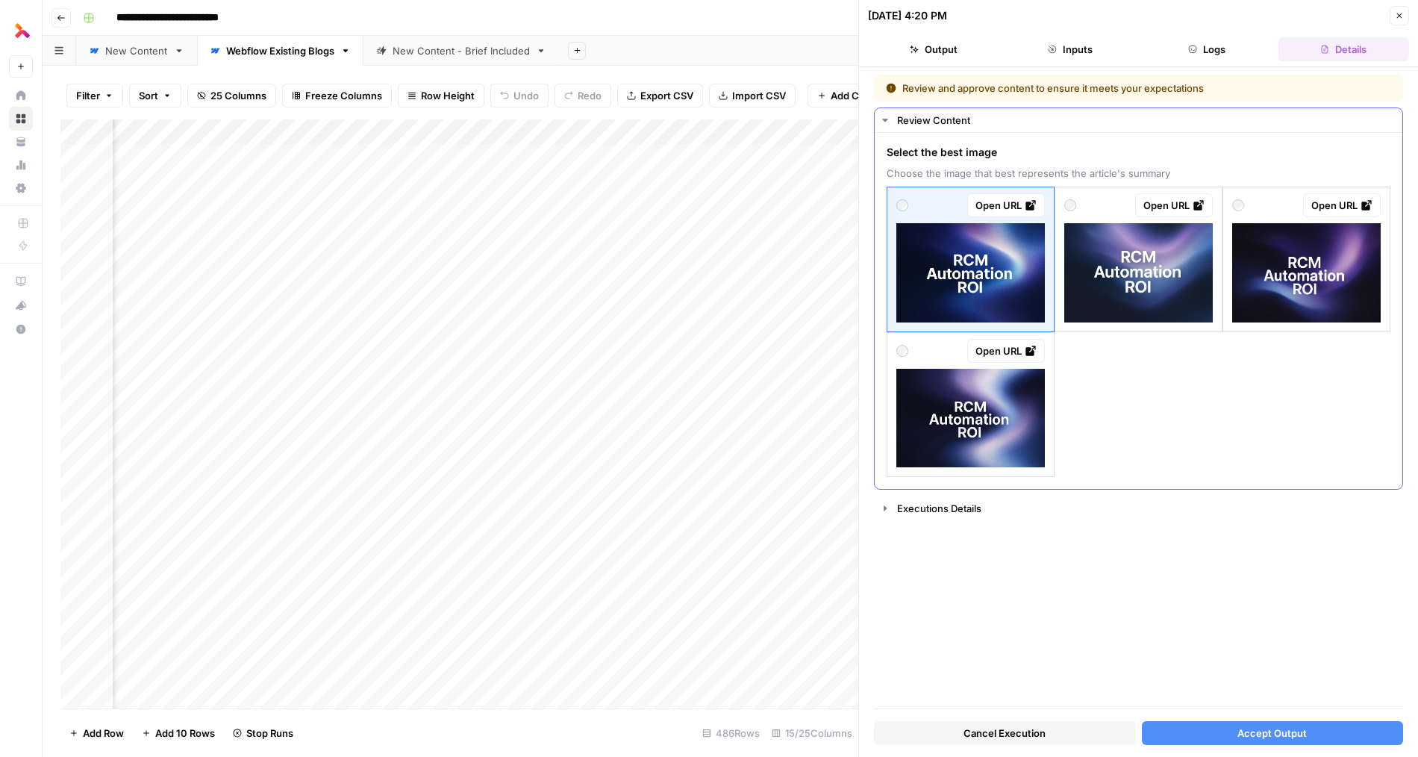
click at [986, 429] on img at bounding box center [970, 418] width 148 height 99
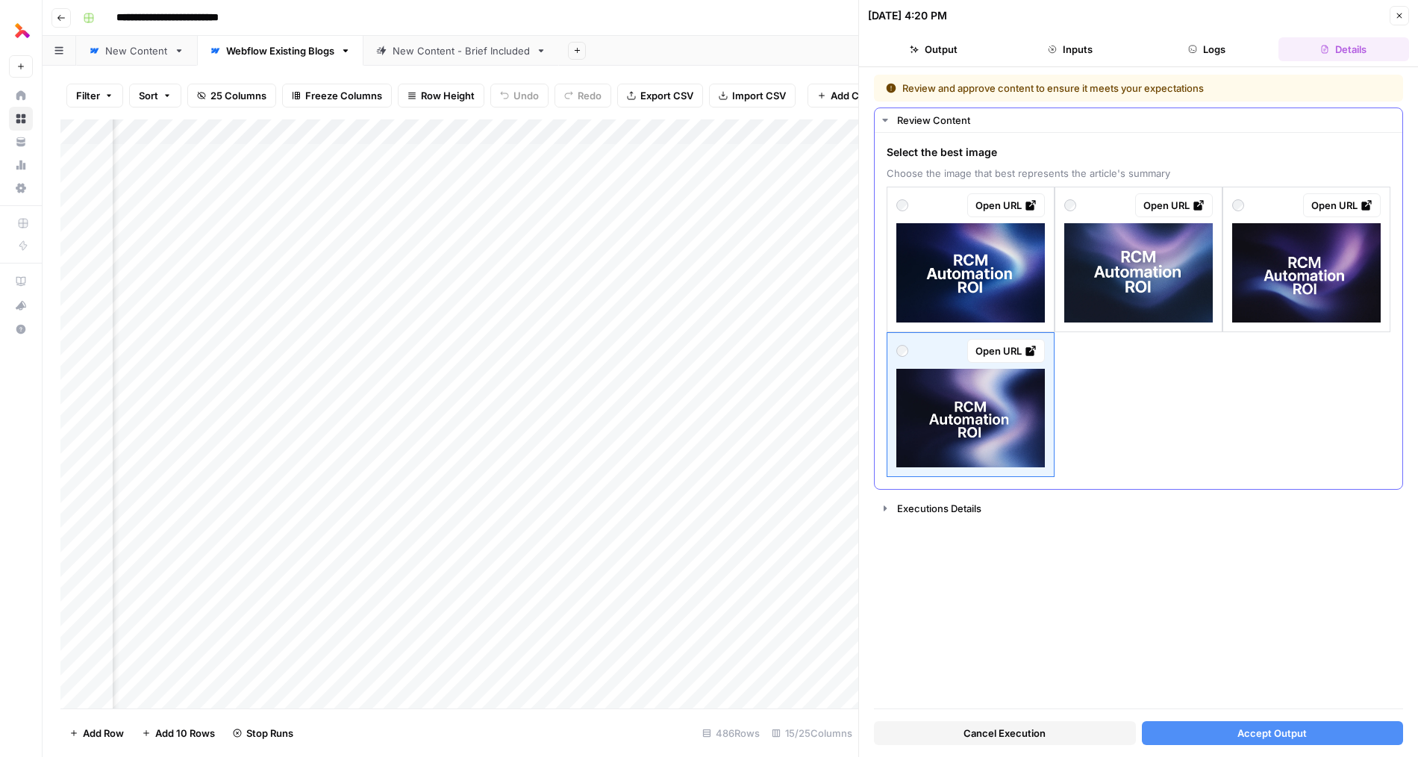
click at [1037, 296] on img at bounding box center [1306, 272] width 148 height 99
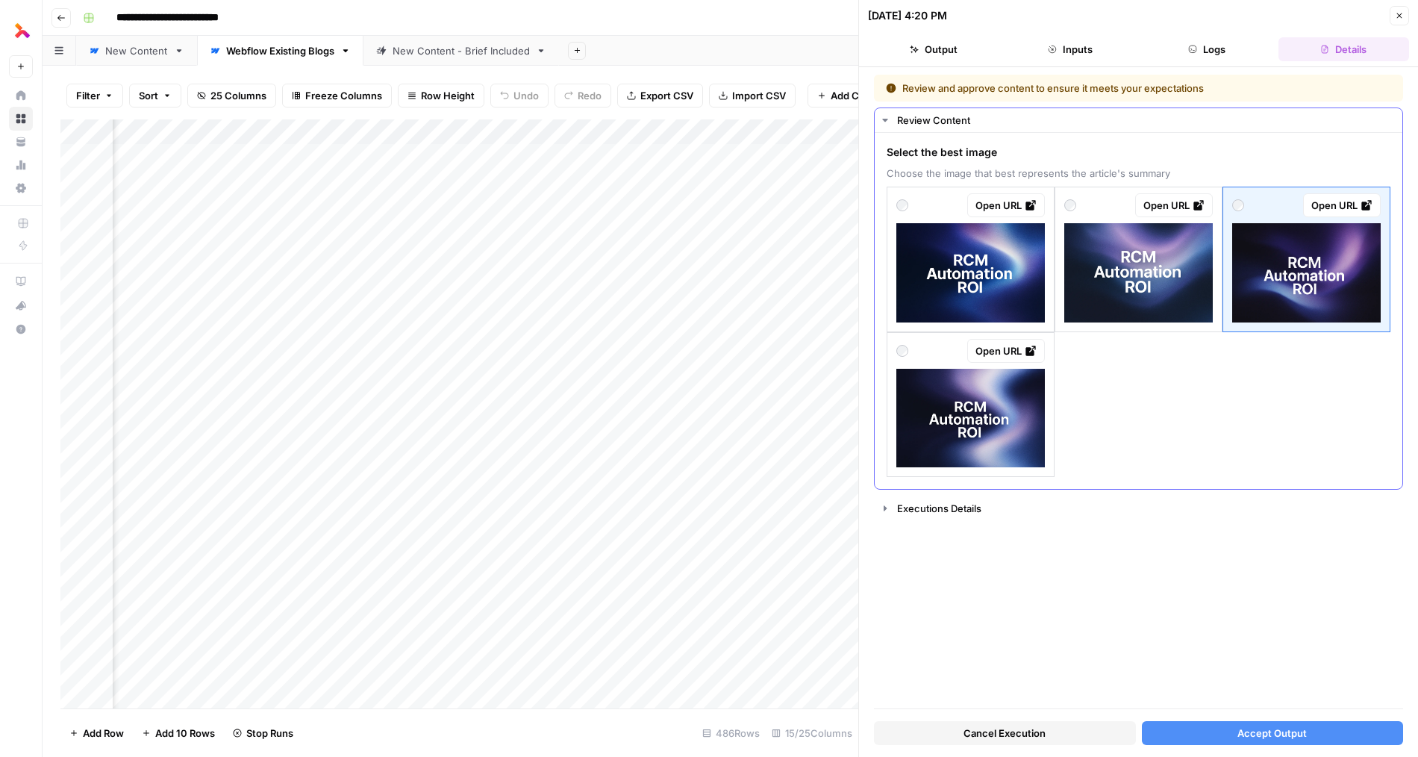
click at [989, 419] on img at bounding box center [970, 418] width 148 height 99
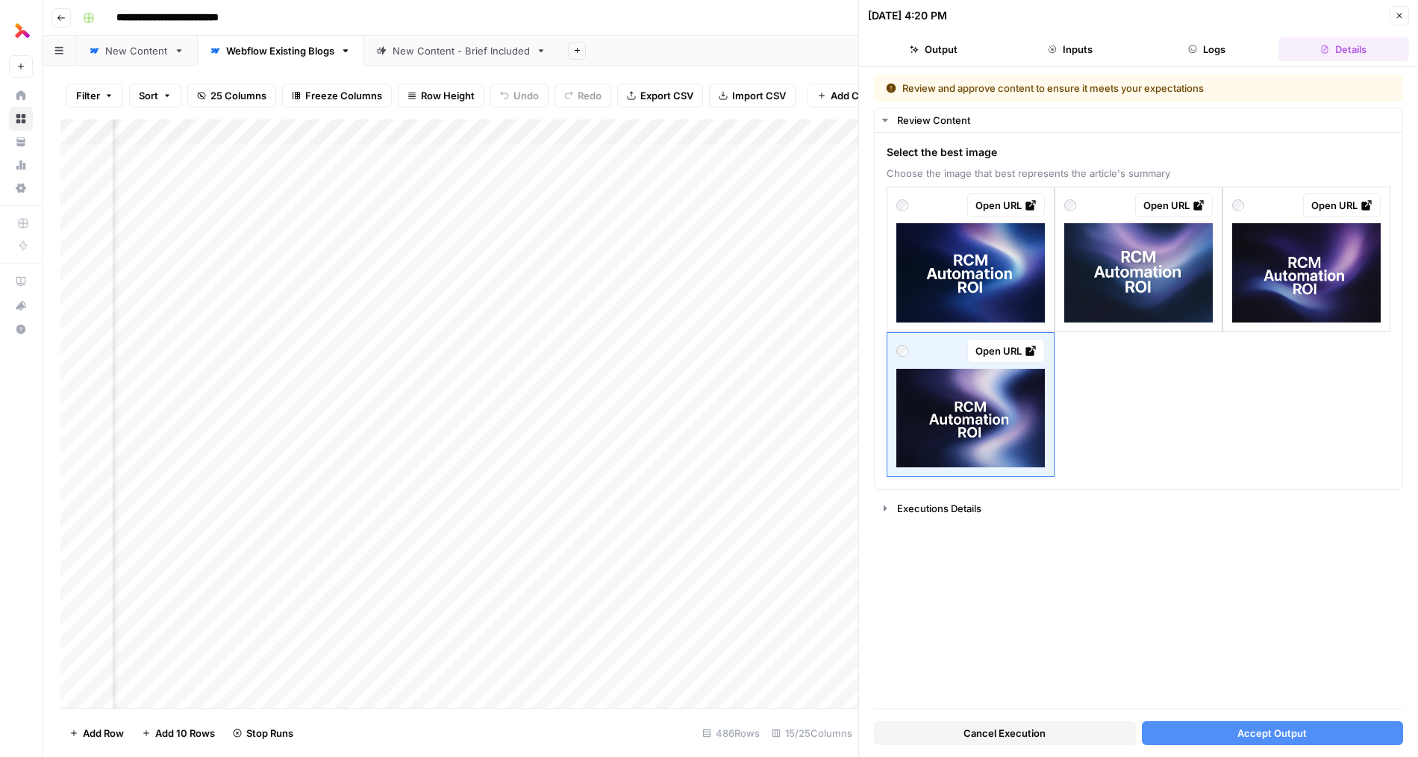
click at [1037, 732] on span "Accept Output" at bounding box center [1271, 732] width 69 height 15
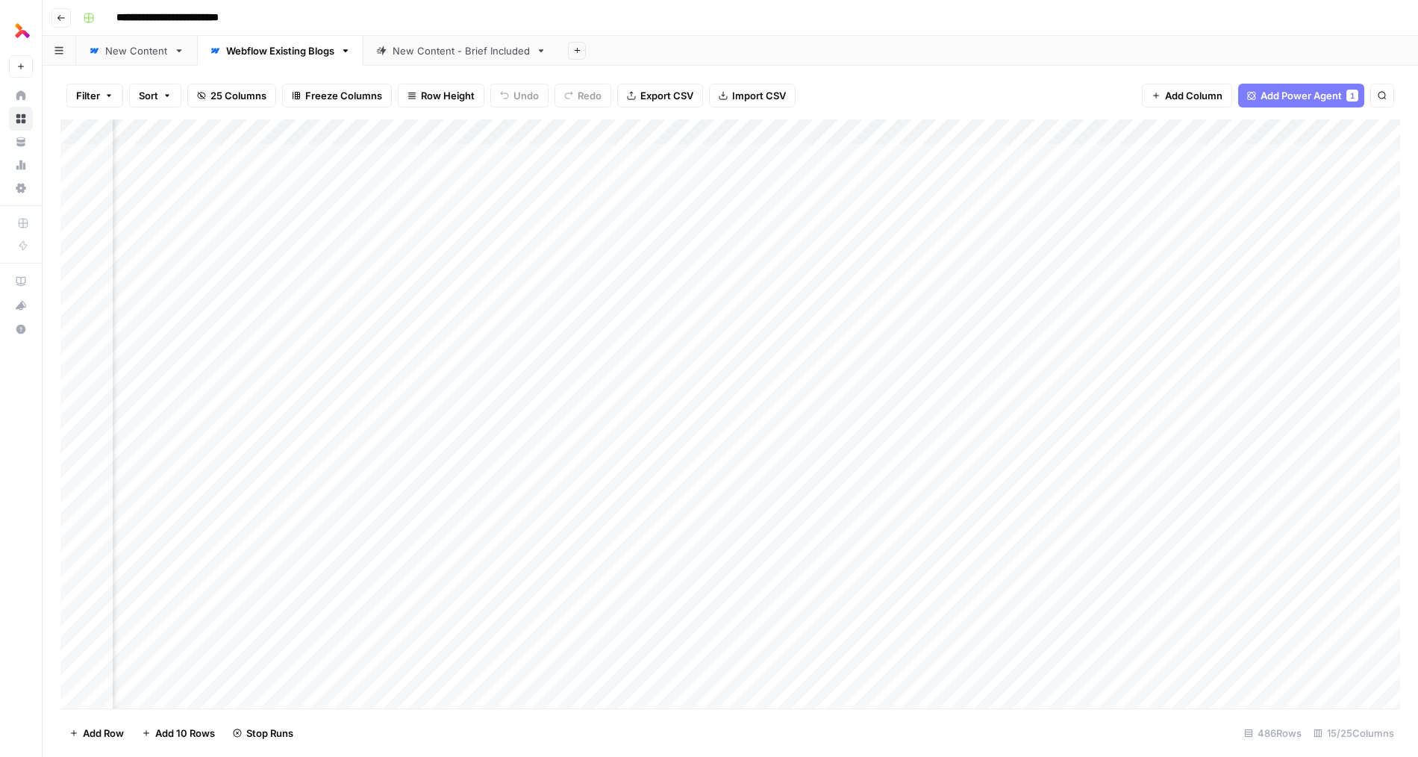
click at [952, 514] on div "Add Column" at bounding box center [729, 413] width 1339 height 589
click at [1001, 514] on div "Add Column" at bounding box center [729, 413] width 1339 height 589
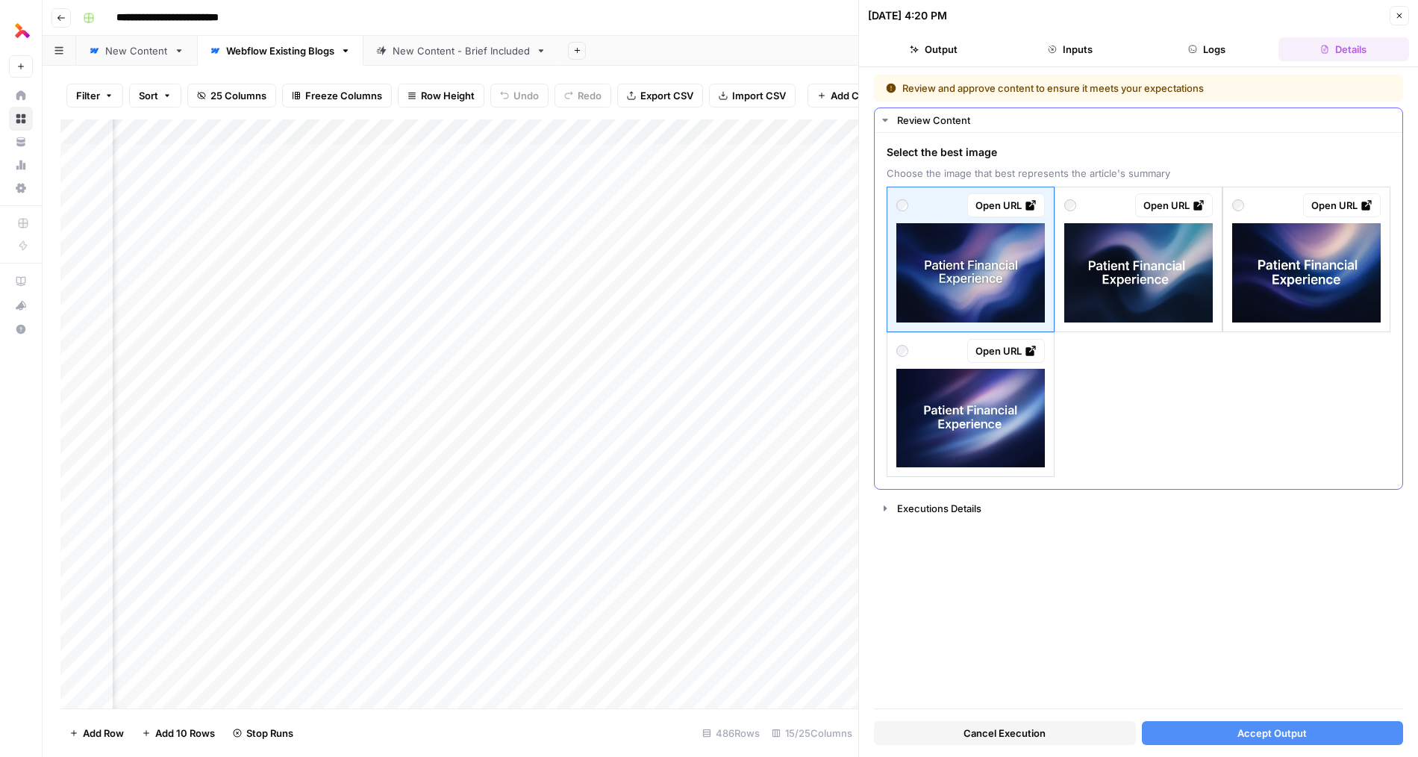
click at [1019, 459] on img at bounding box center [970, 418] width 148 height 99
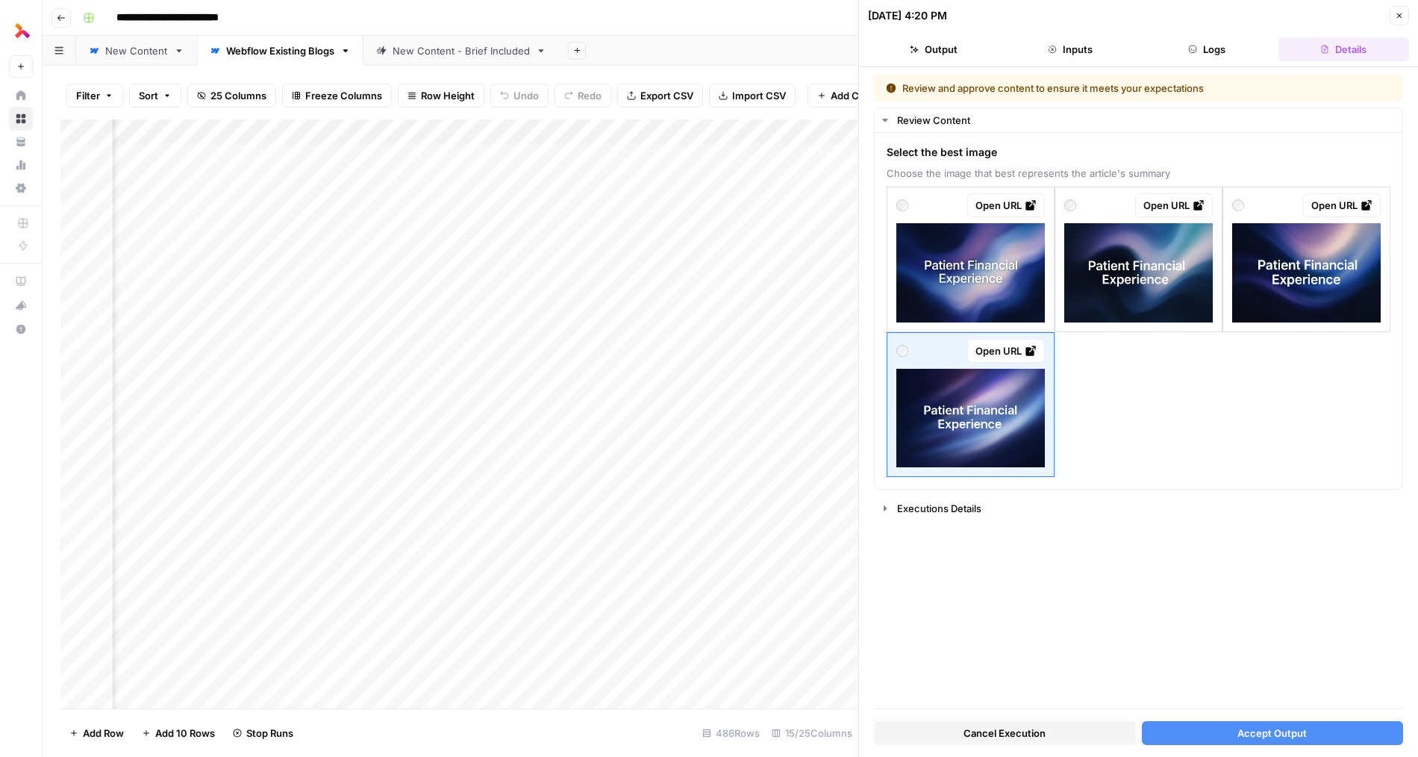
click at [1037, 728] on button "Accept Output" at bounding box center [1273, 733] width 262 height 24
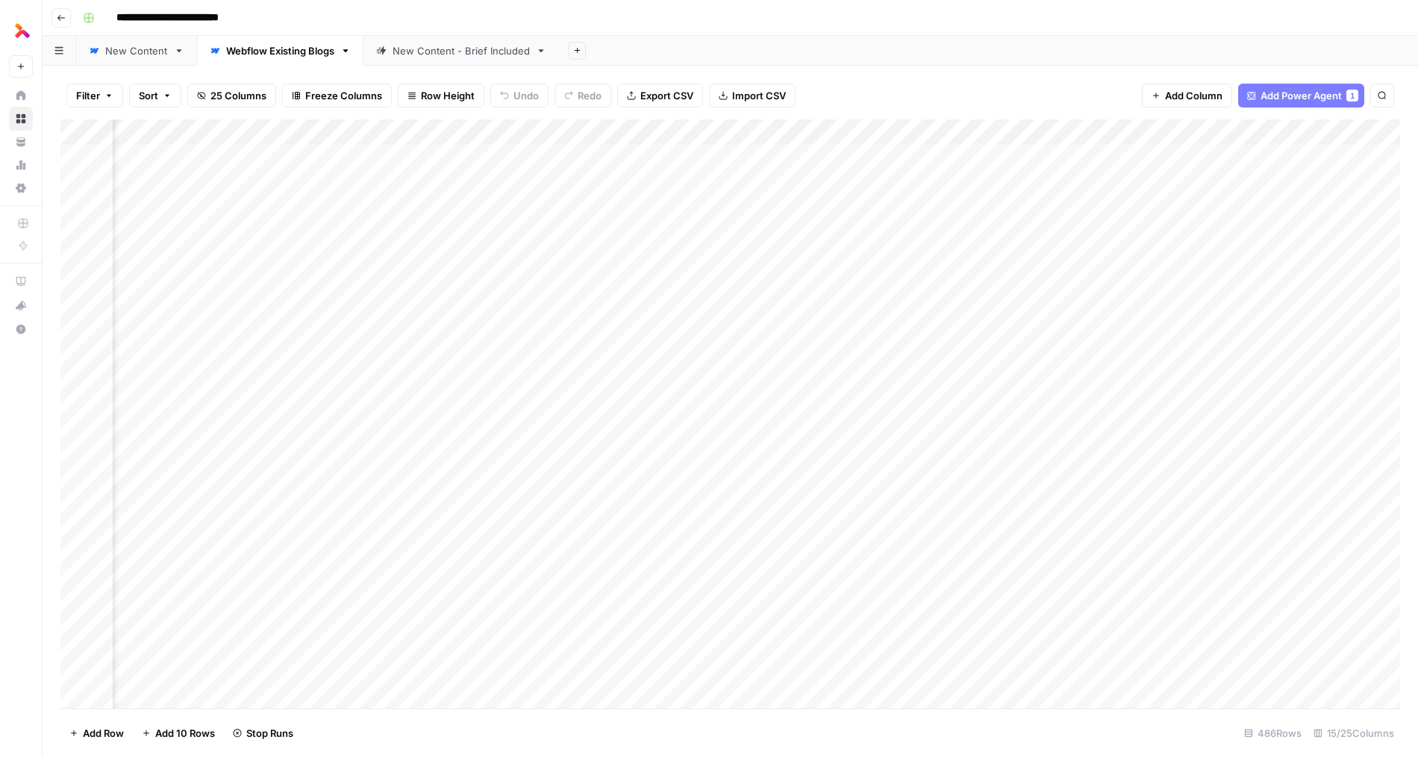
click at [943, 484] on div "Add Column" at bounding box center [729, 413] width 1339 height 589
click at [1004, 484] on div "Add Column" at bounding box center [729, 413] width 1339 height 589
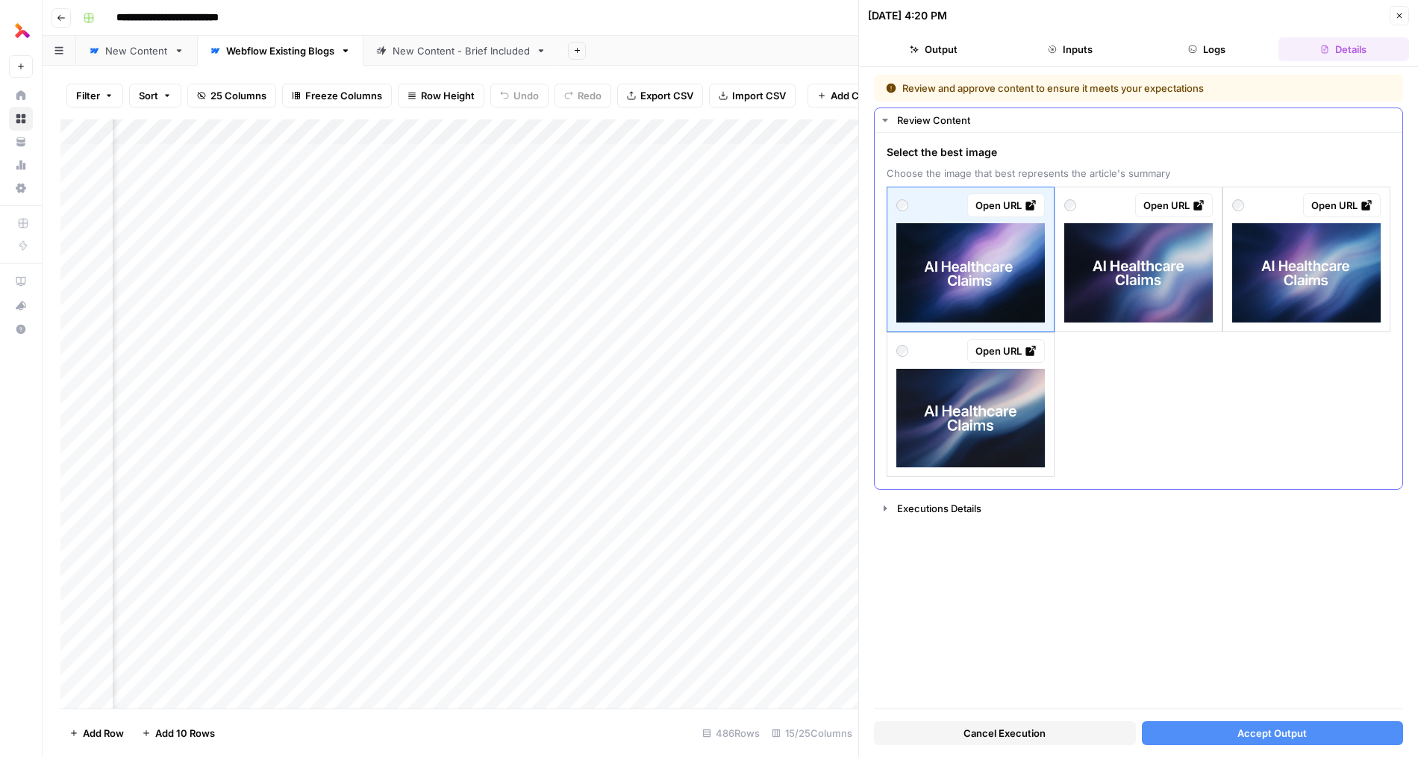
click at [1037, 297] on img at bounding box center [1138, 272] width 148 height 99
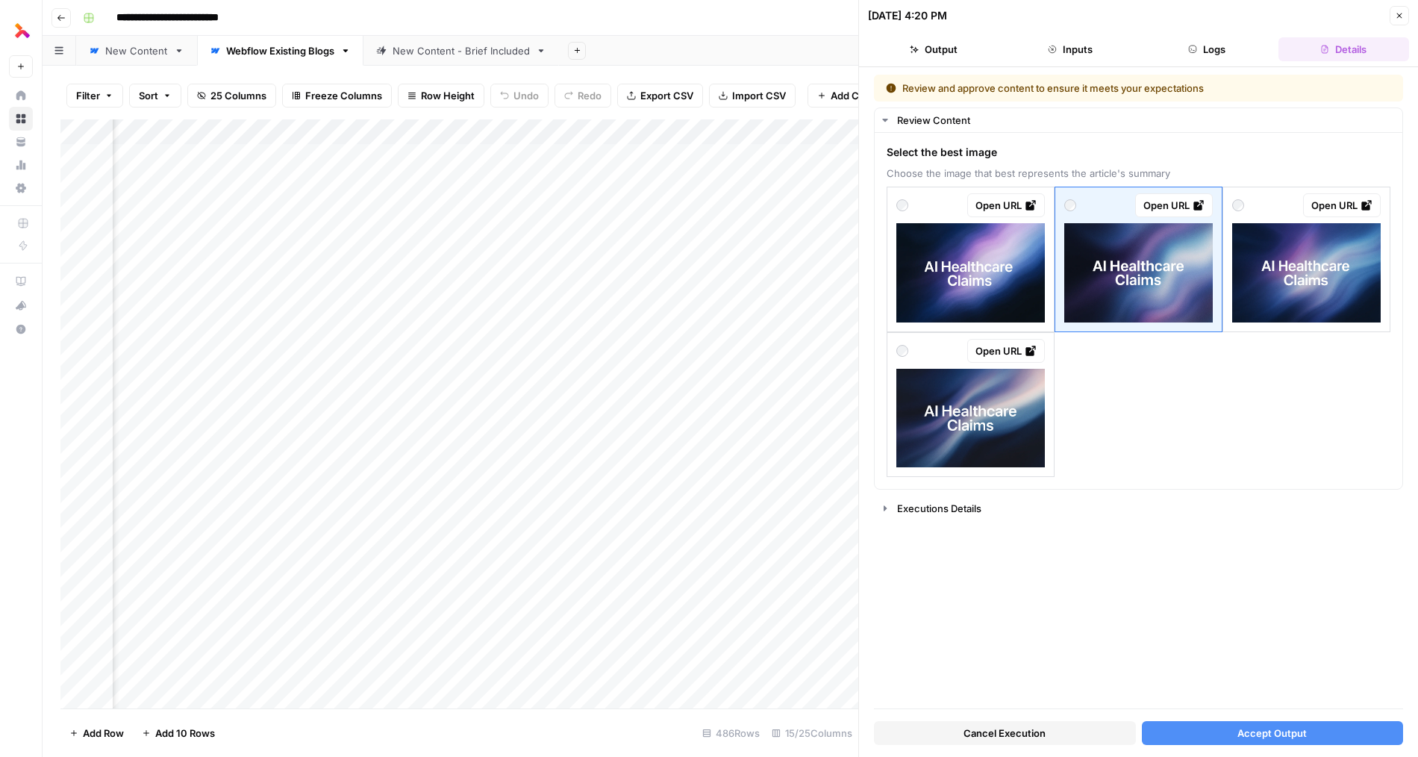
click at [1037, 729] on span "Accept Output" at bounding box center [1271, 732] width 69 height 15
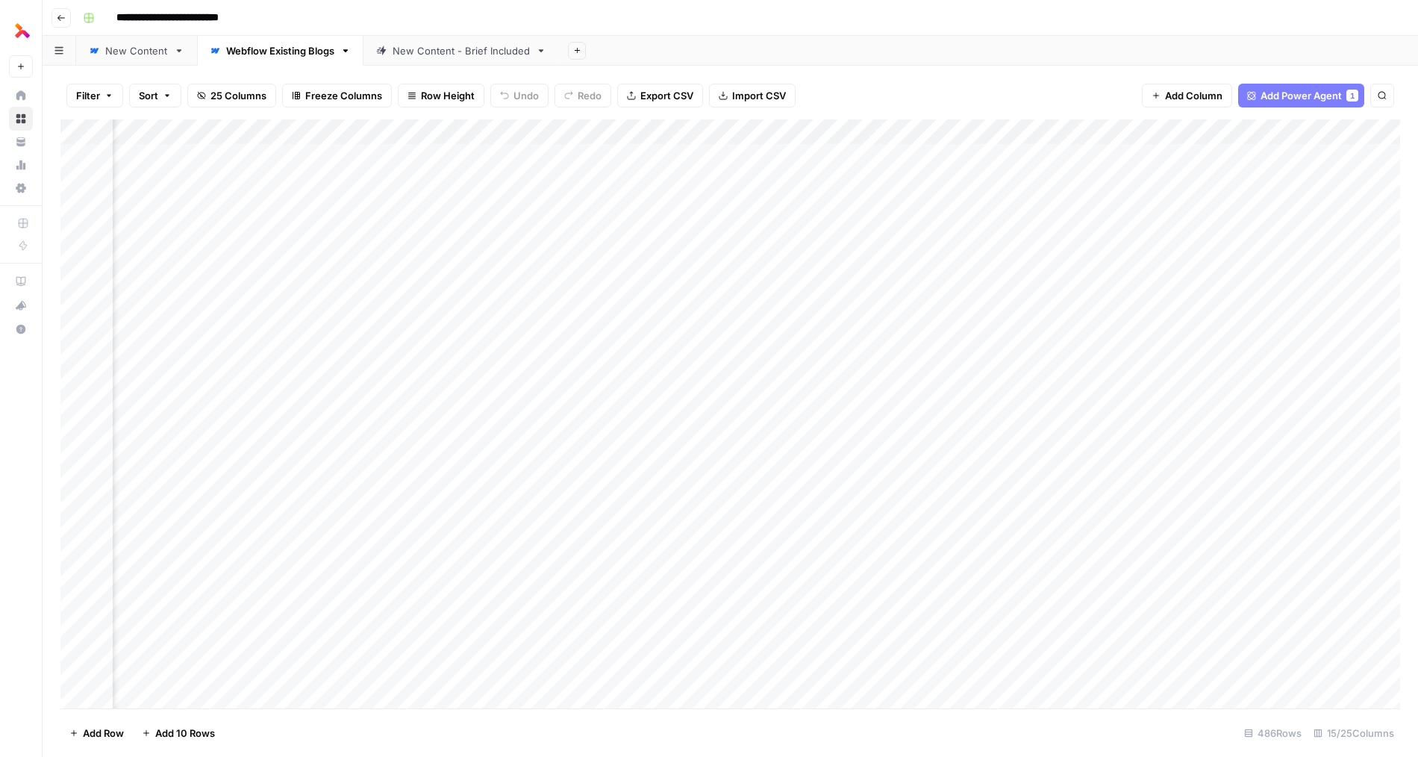
scroll to position [0, 1054]
click at [554, 461] on div "Add Column" at bounding box center [729, 413] width 1339 height 589
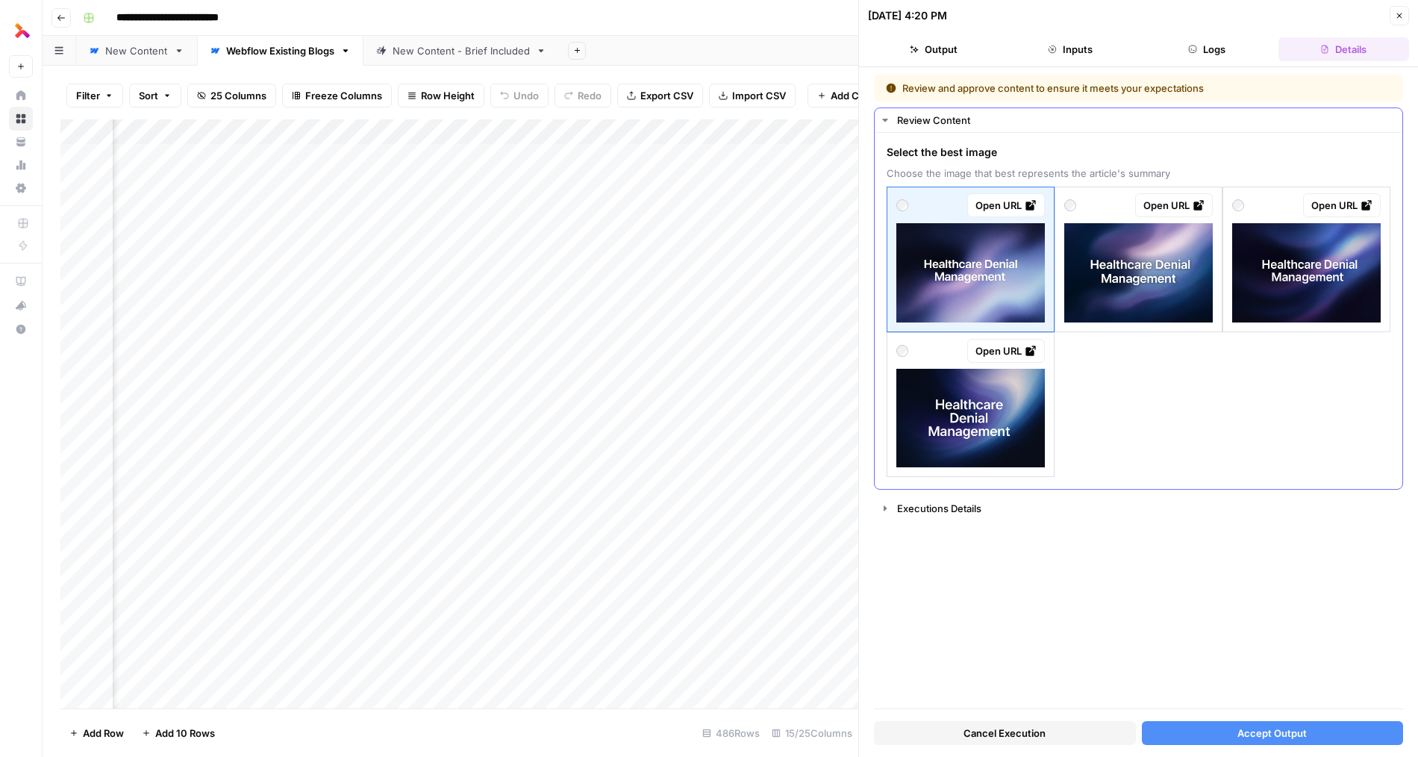
click at [1037, 306] on img at bounding box center [1306, 272] width 148 height 99
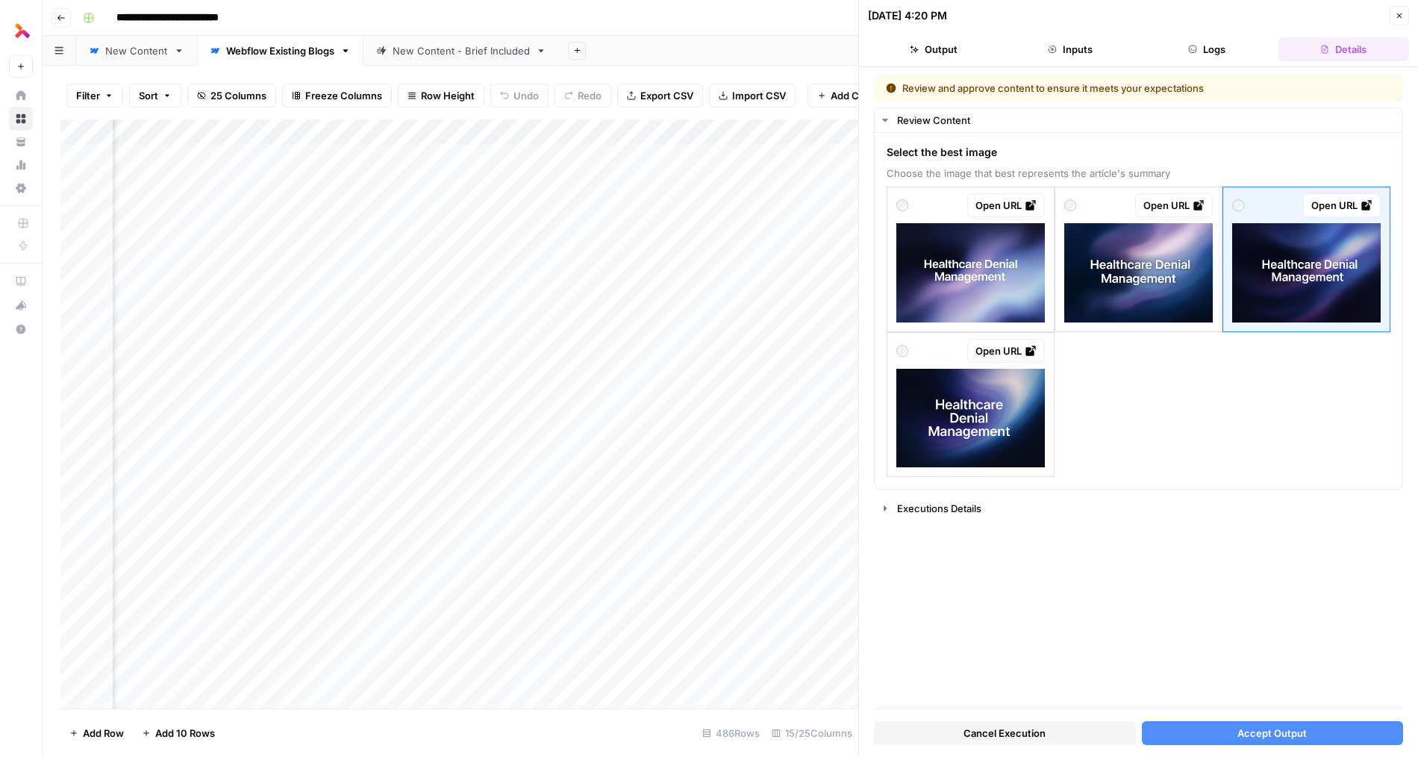
click at [1037, 735] on span "Accept Output" at bounding box center [1271, 732] width 69 height 15
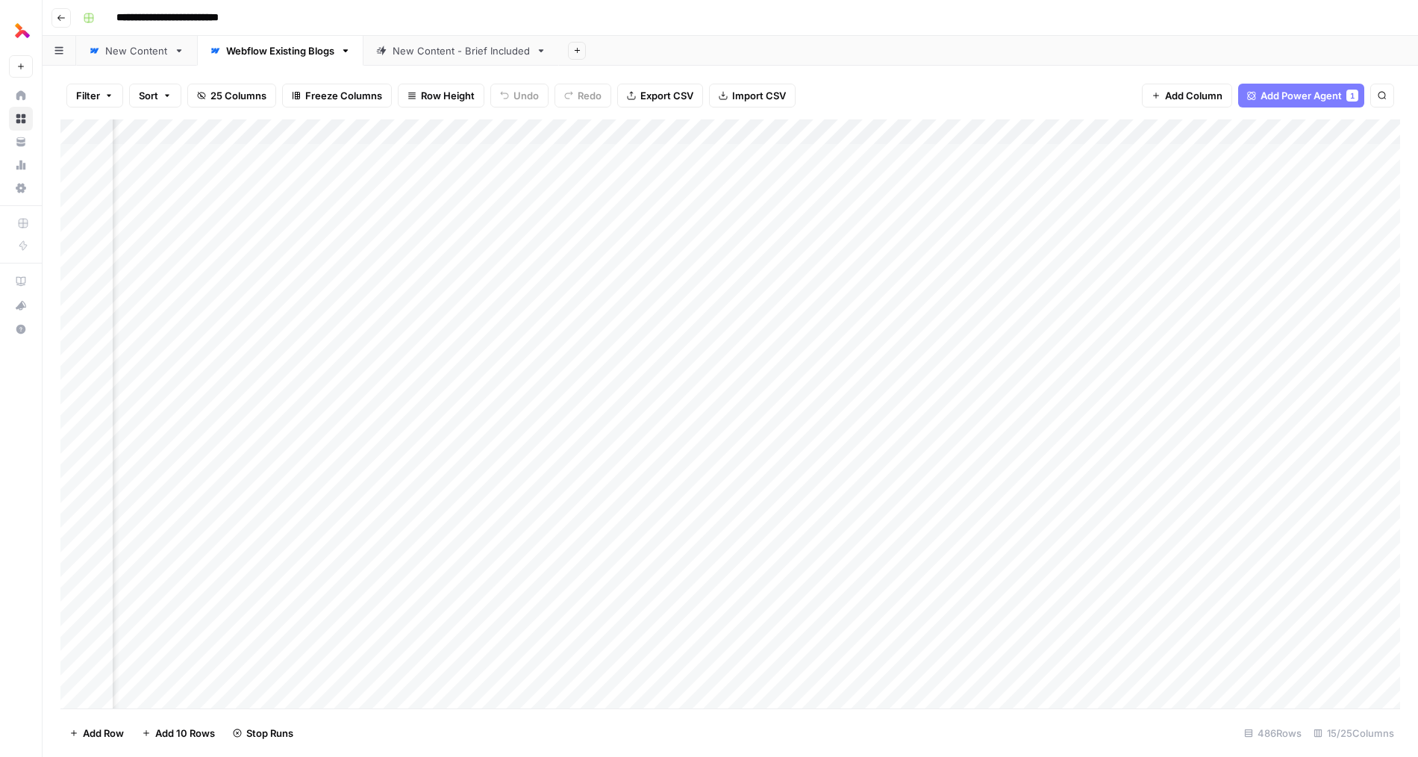
click at [517, 435] on div "Add Column" at bounding box center [729, 413] width 1339 height 589
click at [552, 434] on div "Add Column" at bounding box center [729, 413] width 1339 height 589
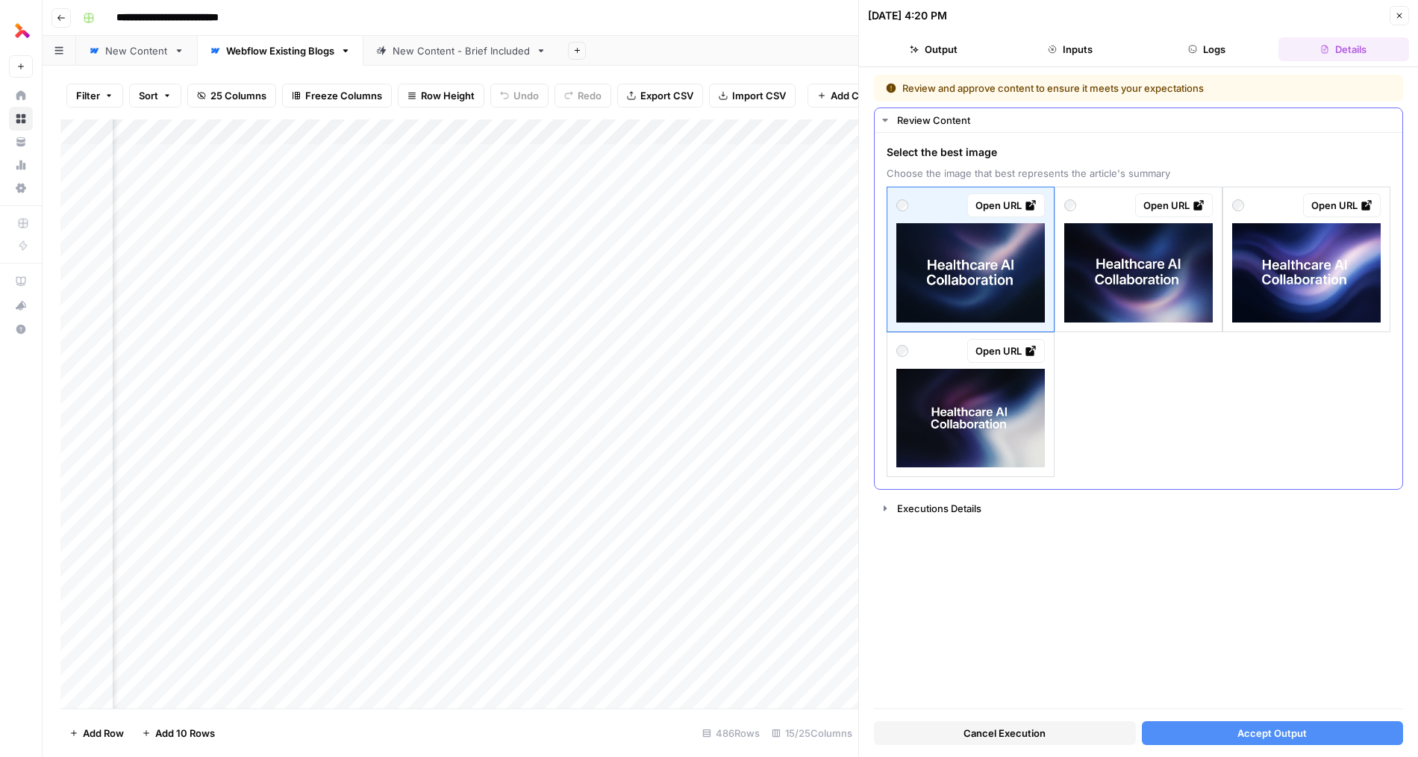
click at [1037, 292] on img at bounding box center [1138, 272] width 148 height 99
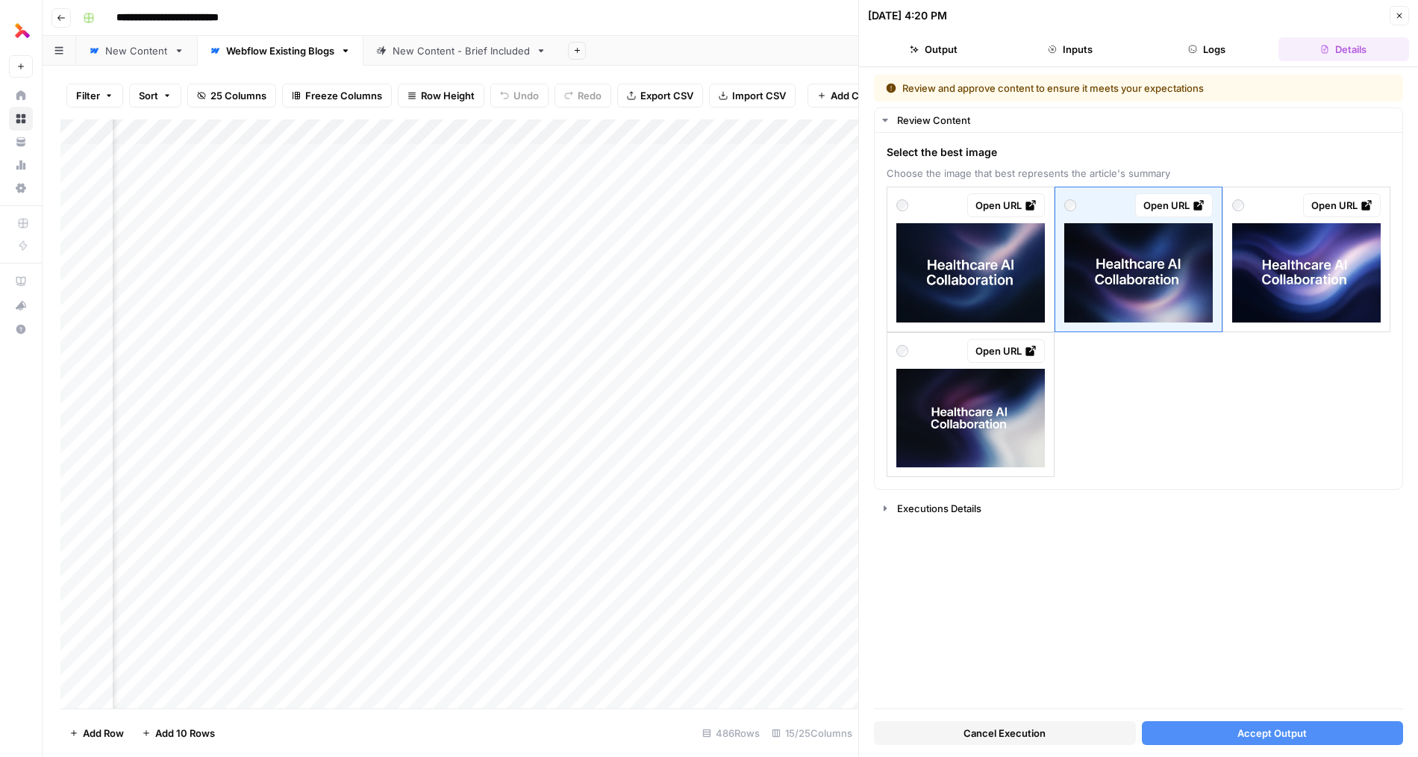
click at [1037, 733] on span "Accept Output" at bounding box center [1271, 732] width 69 height 15
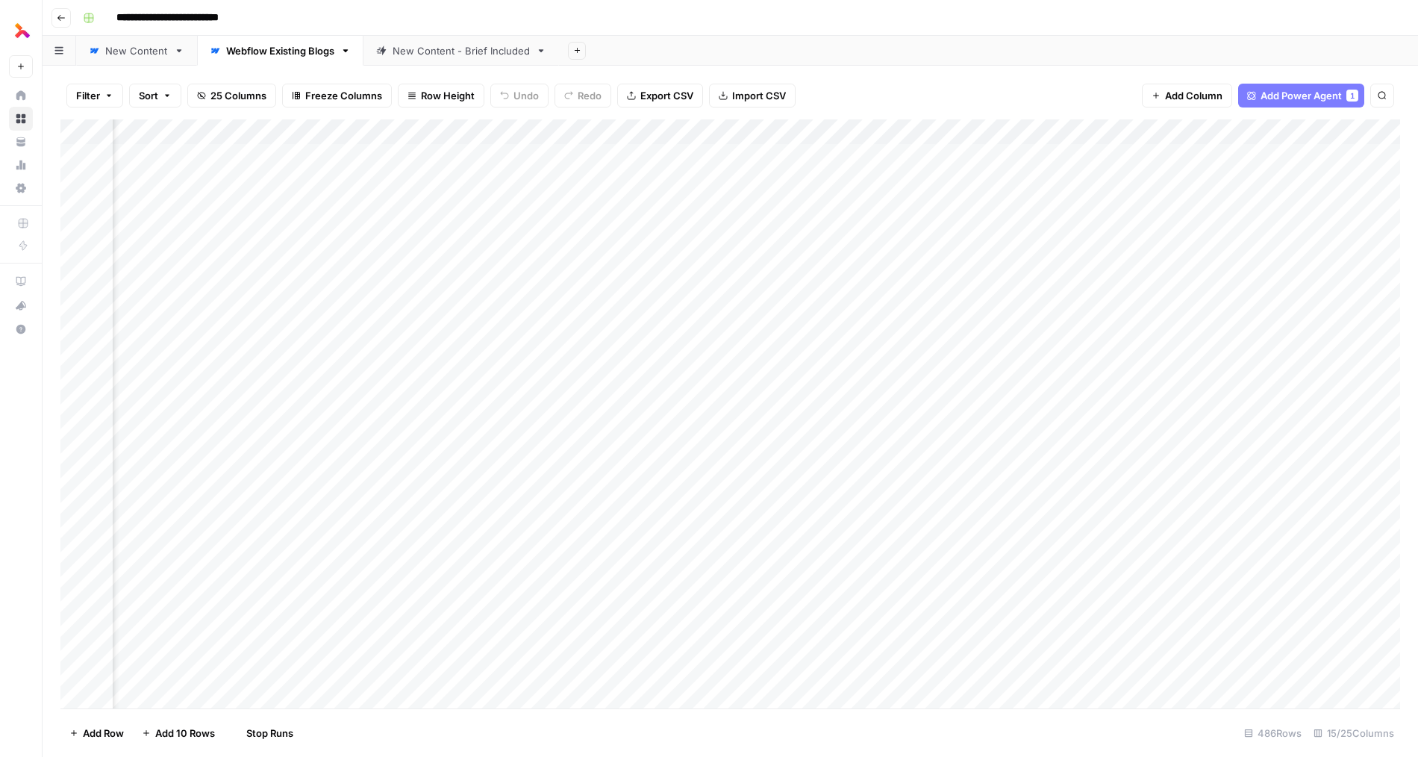
click at [554, 410] on div "Add Column" at bounding box center [729, 413] width 1339 height 589
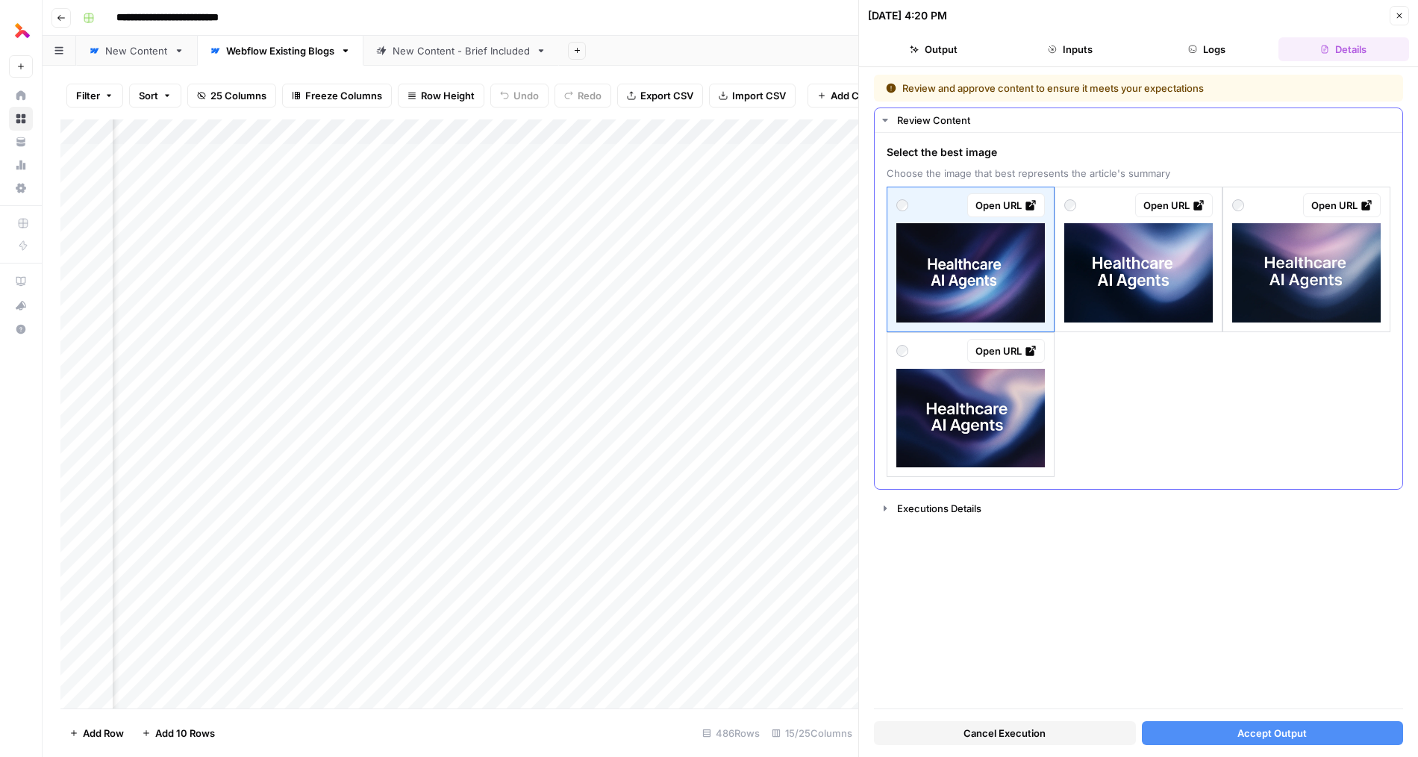
click at [1037, 294] on img at bounding box center [1306, 272] width 148 height 99
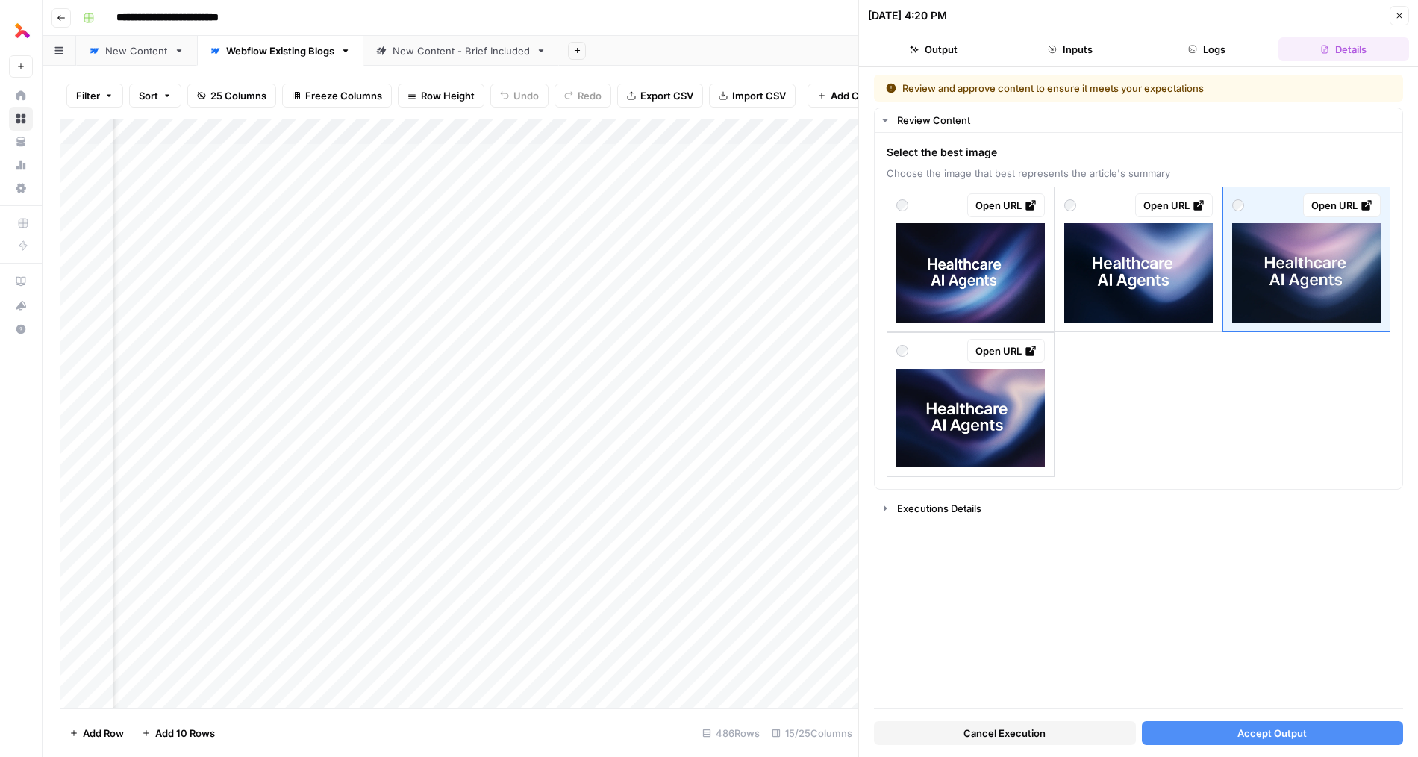
click at [1037, 725] on span "Accept Output" at bounding box center [1271, 732] width 69 height 15
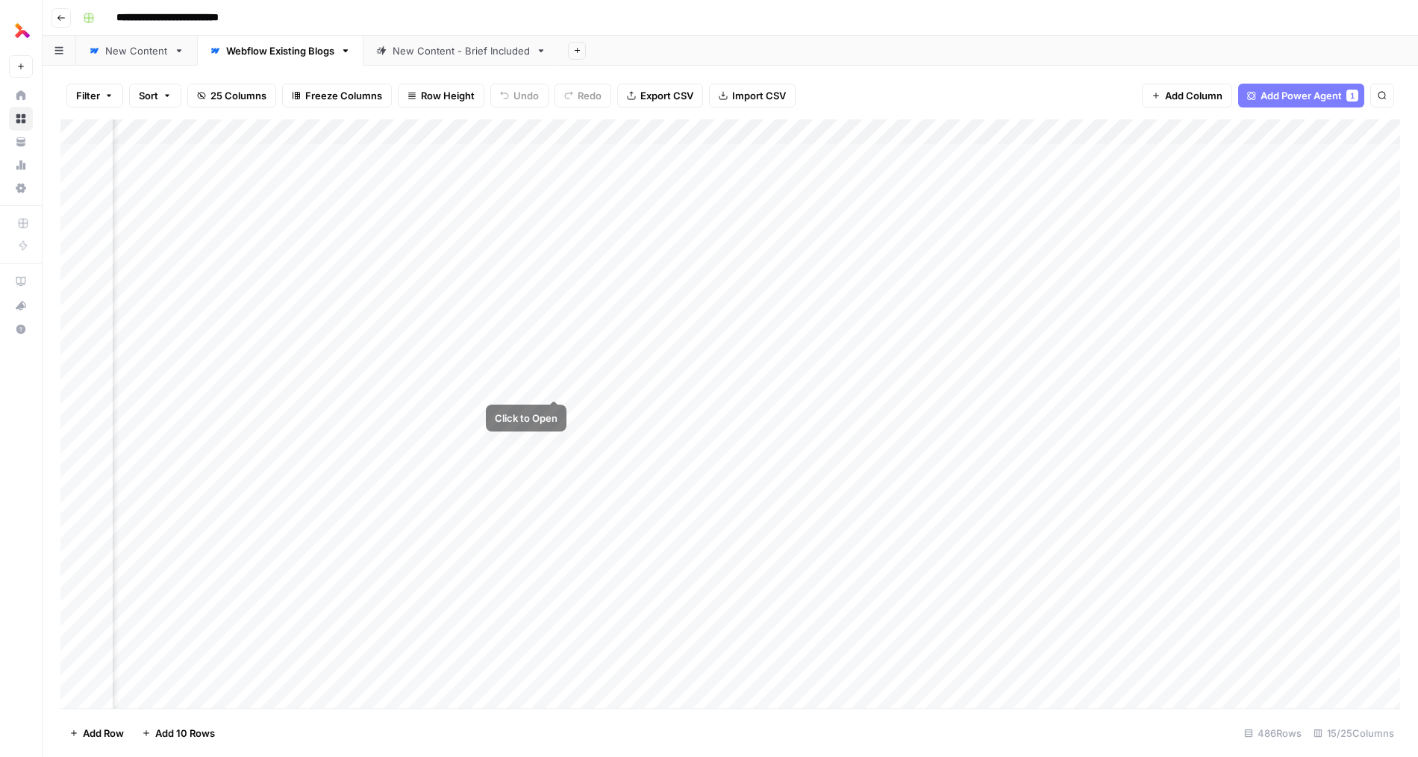
click at [550, 386] on div "Add Column" at bounding box center [729, 413] width 1339 height 589
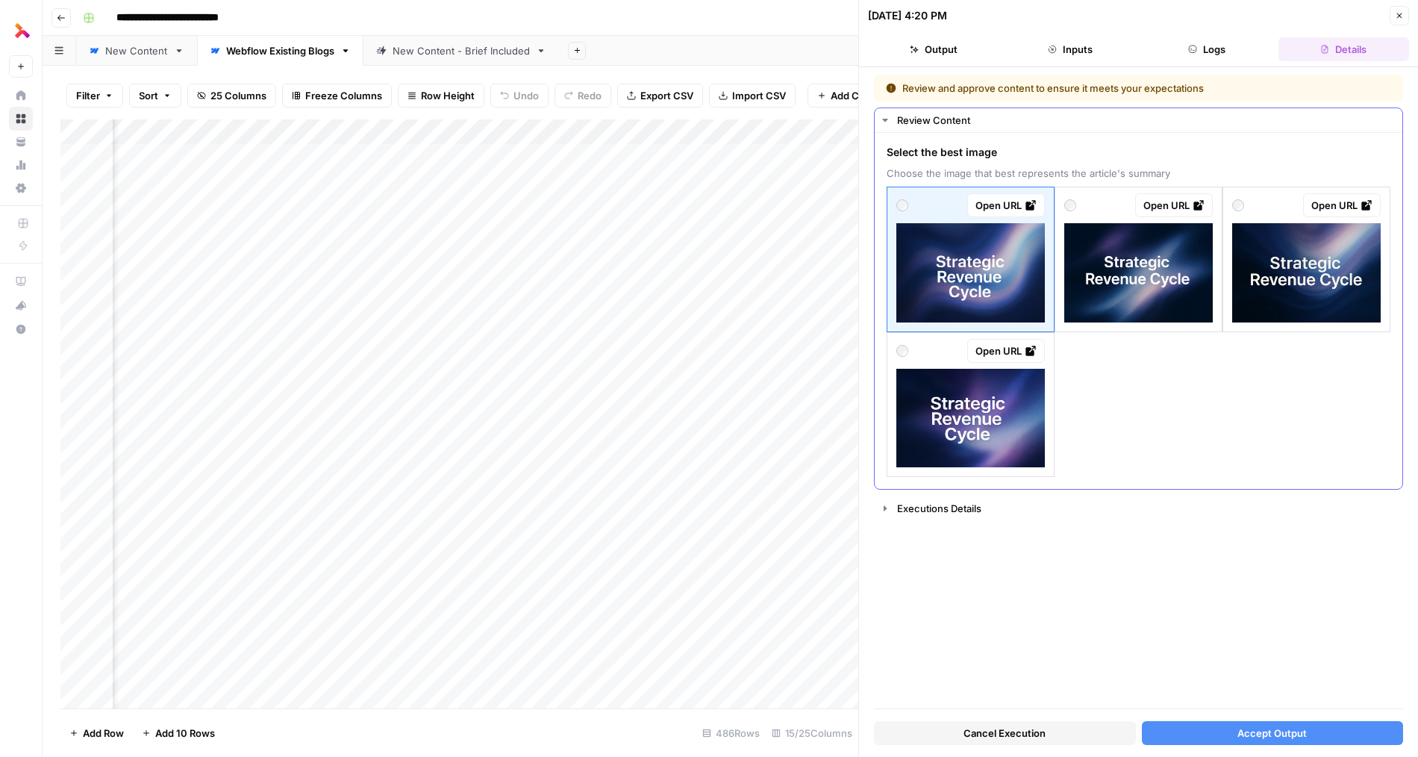
click at [1037, 298] on img at bounding box center [1138, 272] width 148 height 99
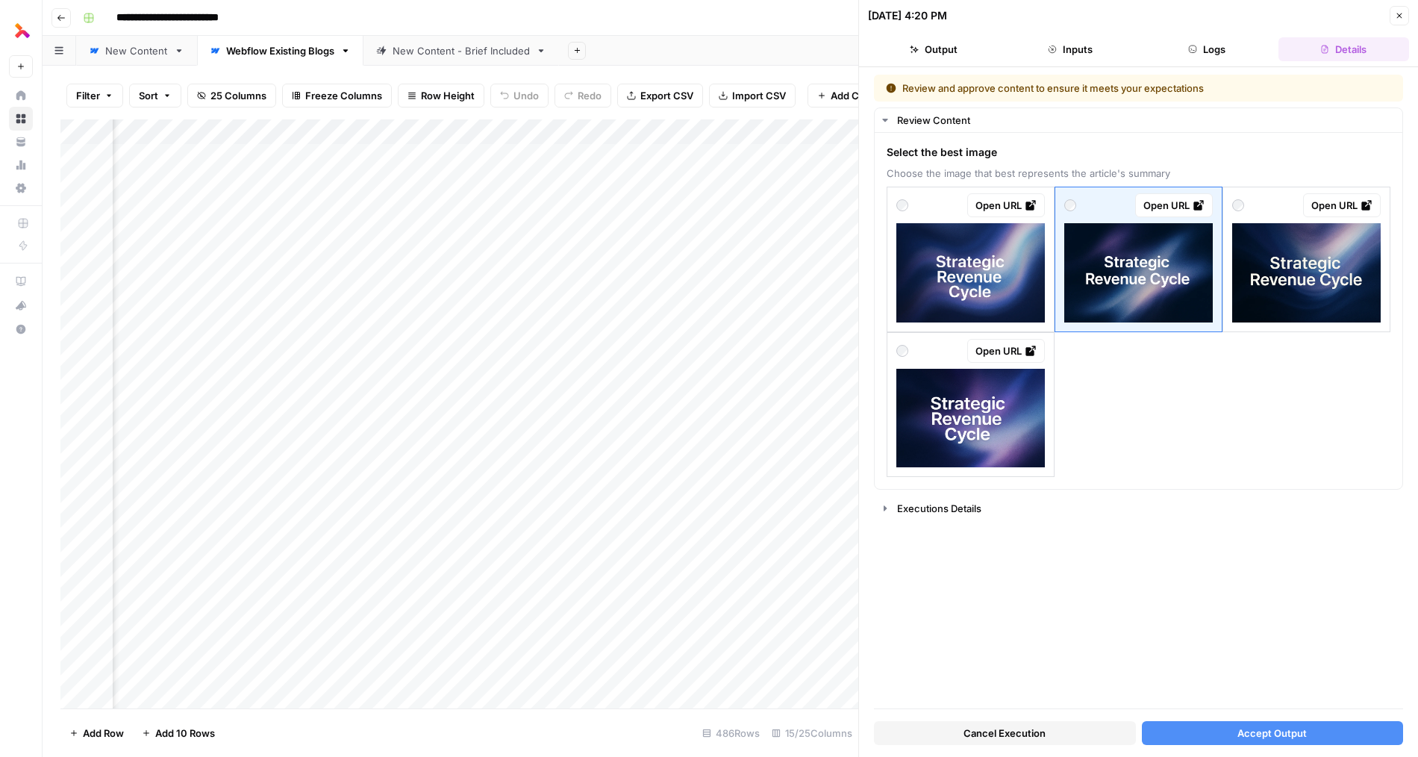
click at [1037, 732] on span "Accept Output" at bounding box center [1271, 732] width 69 height 15
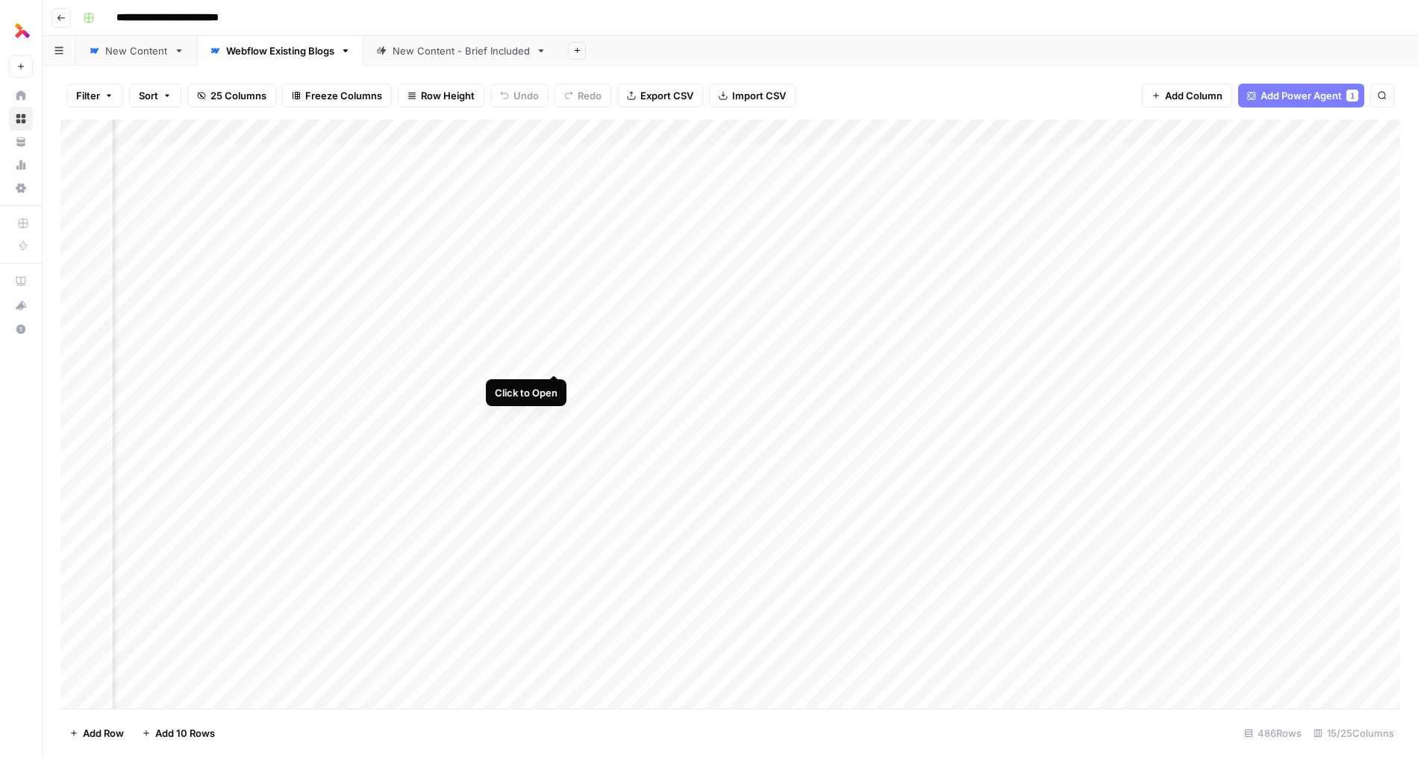
click at [528, 358] on div "Add Column" at bounding box center [729, 413] width 1339 height 589
click at [556, 357] on div "Add Column" at bounding box center [729, 413] width 1339 height 589
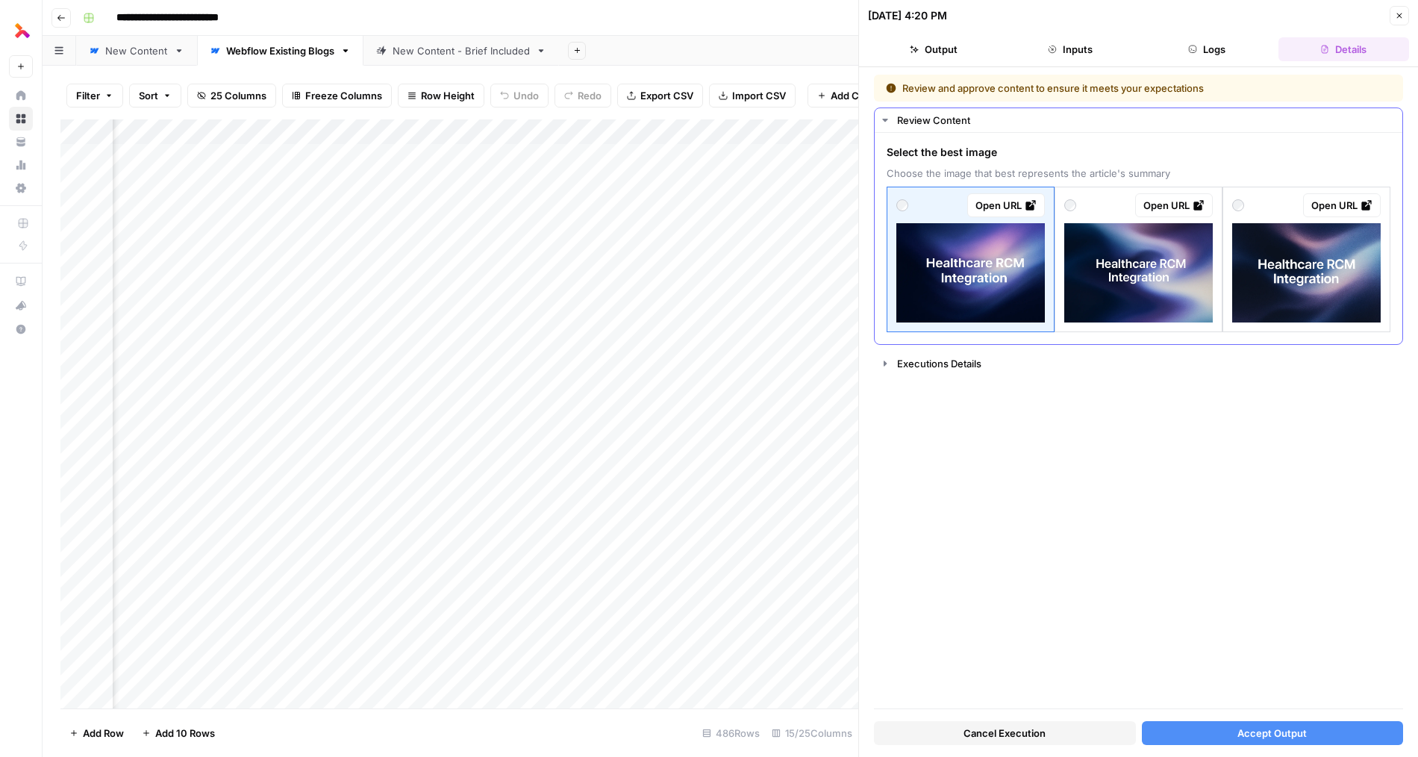
click at [951, 295] on img at bounding box center [970, 272] width 148 height 99
click at [985, 267] on img at bounding box center [970, 272] width 148 height 99
click at [1037, 732] on button "Accept Output" at bounding box center [1273, 733] width 262 height 24
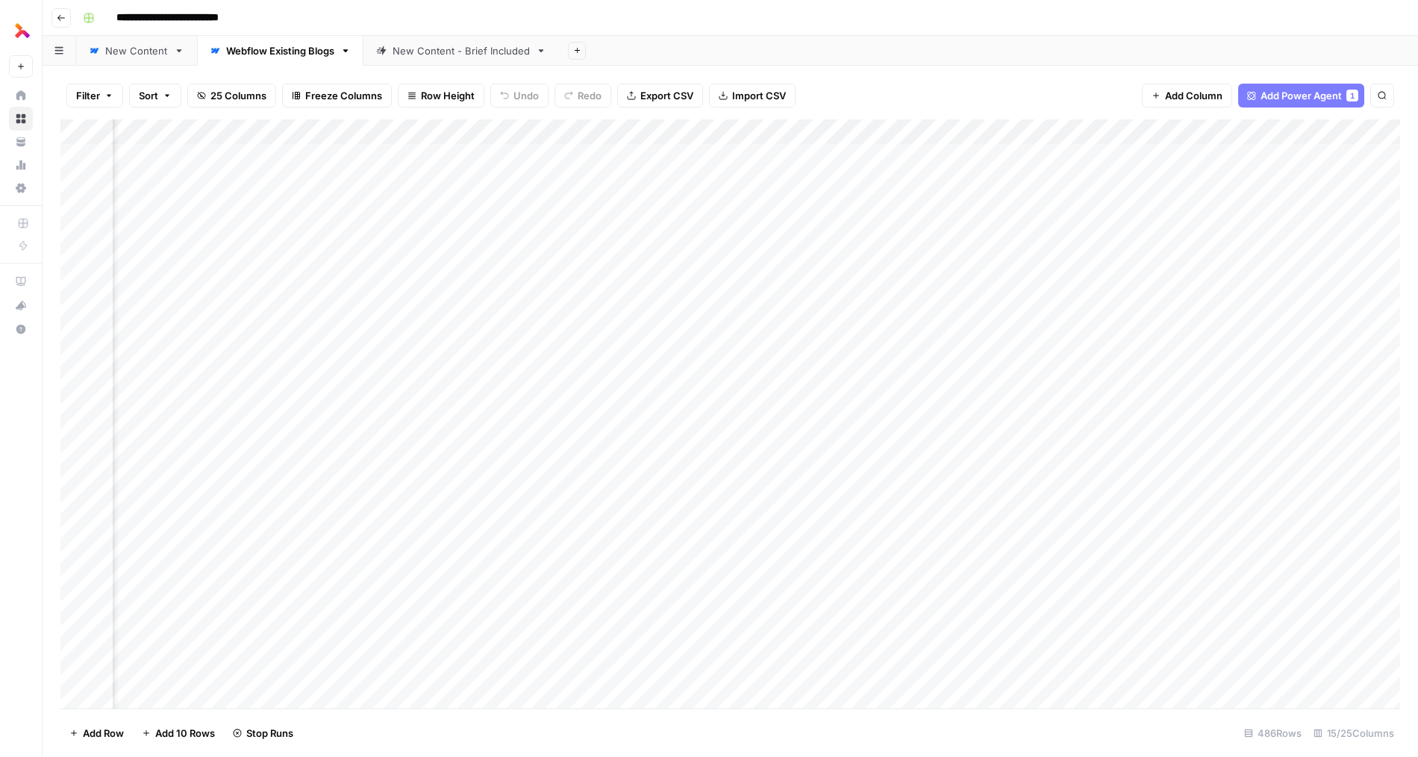
click at [548, 334] on div "Add Column" at bounding box center [729, 413] width 1339 height 589
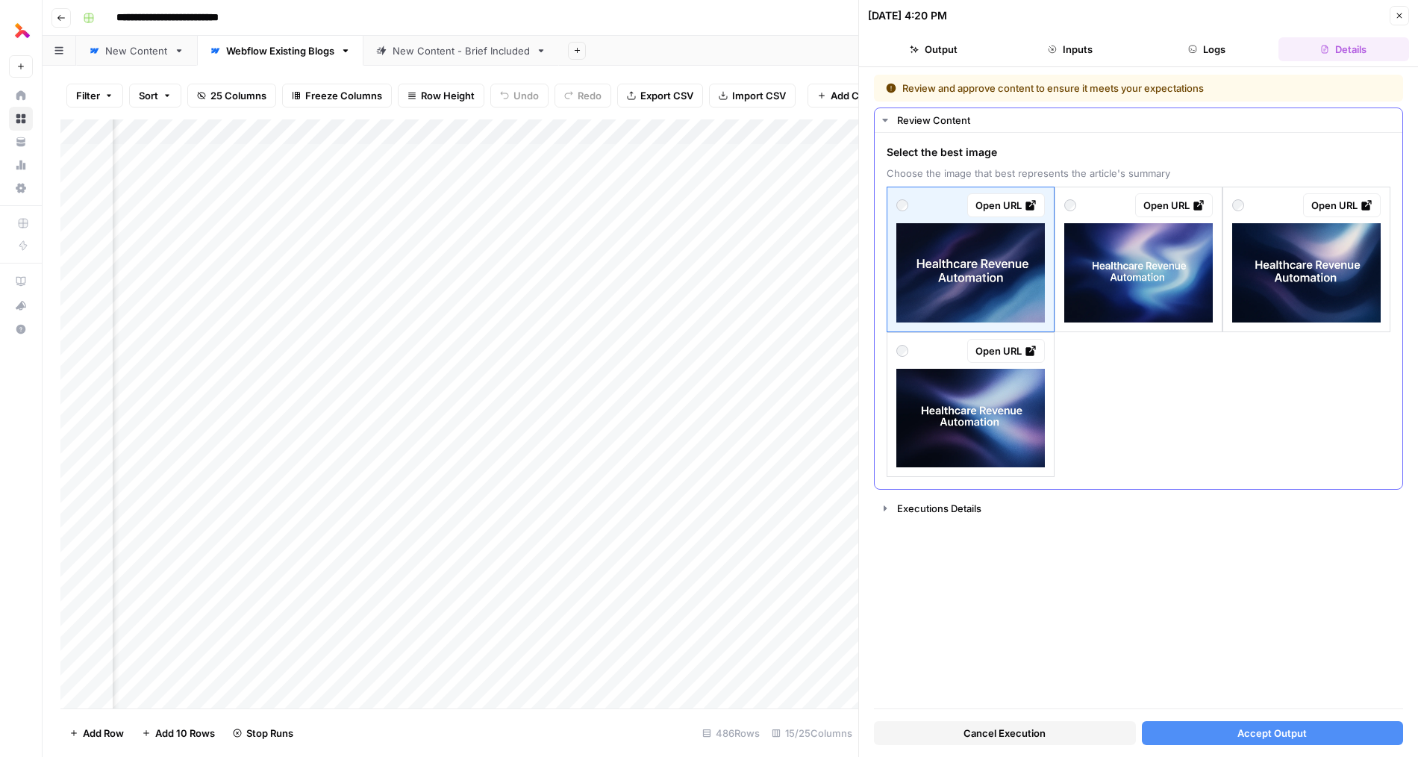
click at [995, 409] on img at bounding box center [970, 418] width 148 height 99
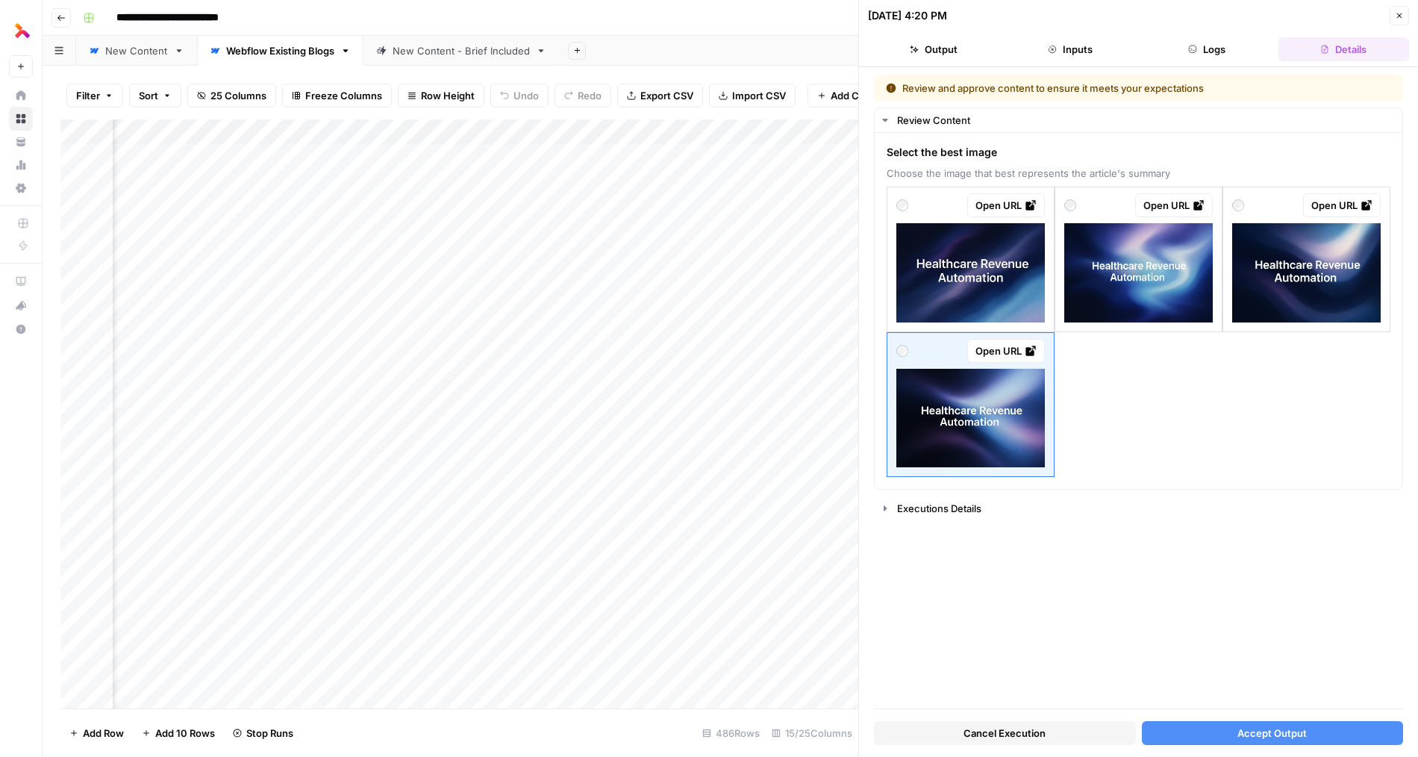
click at [1037, 728] on button "Accept Output" at bounding box center [1273, 733] width 262 height 24
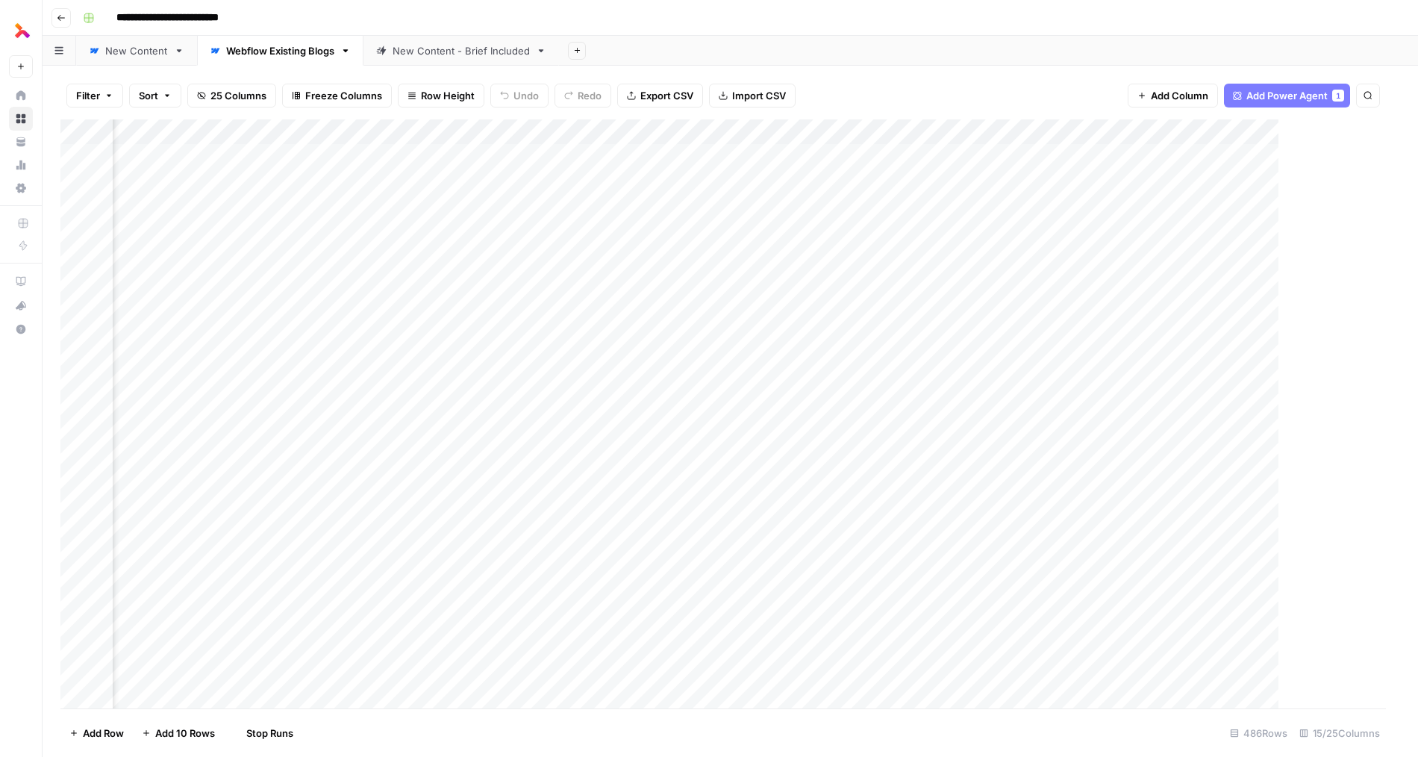
click at [548, 311] on div "Add Column" at bounding box center [722, 413] width 1325 height 589
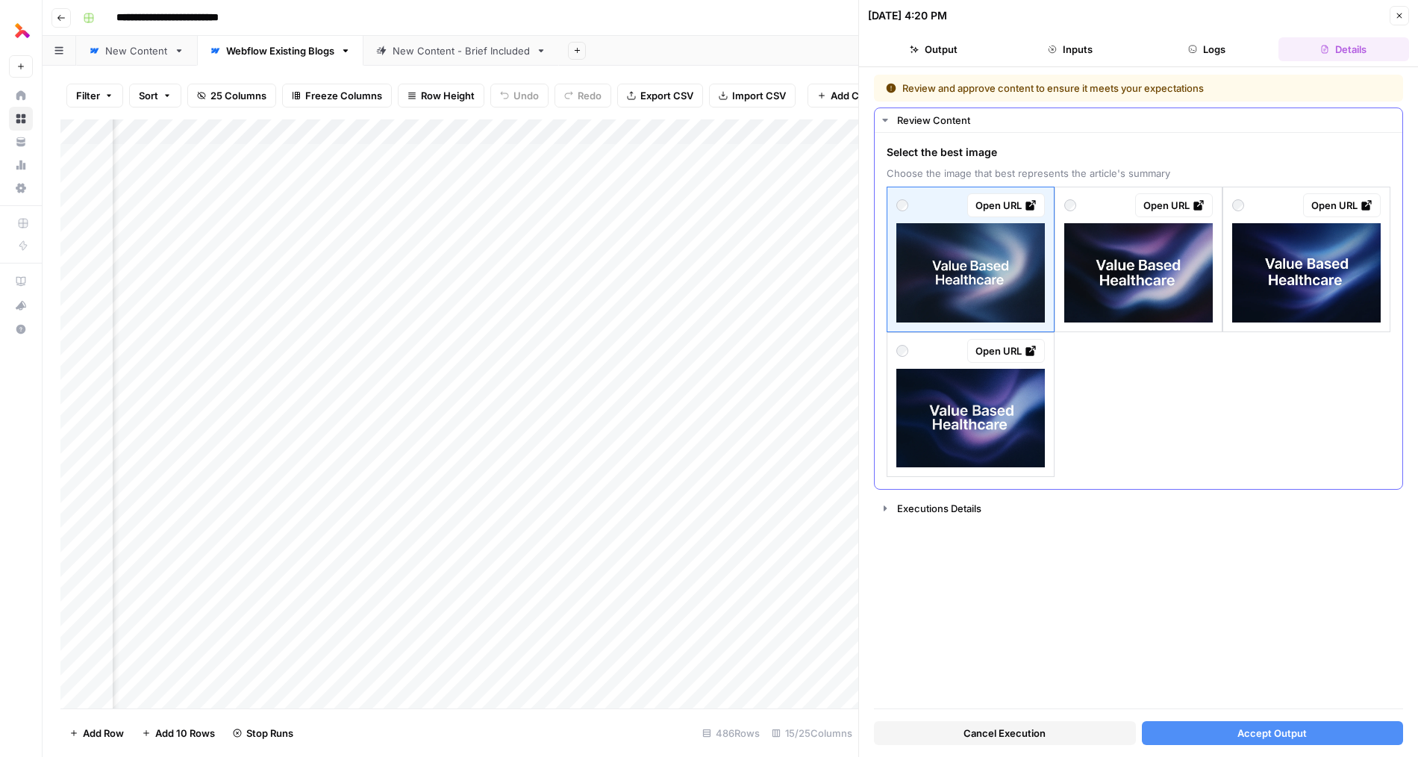
click at [1007, 442] on img at bounding box center [970, 418] width 148 height 99
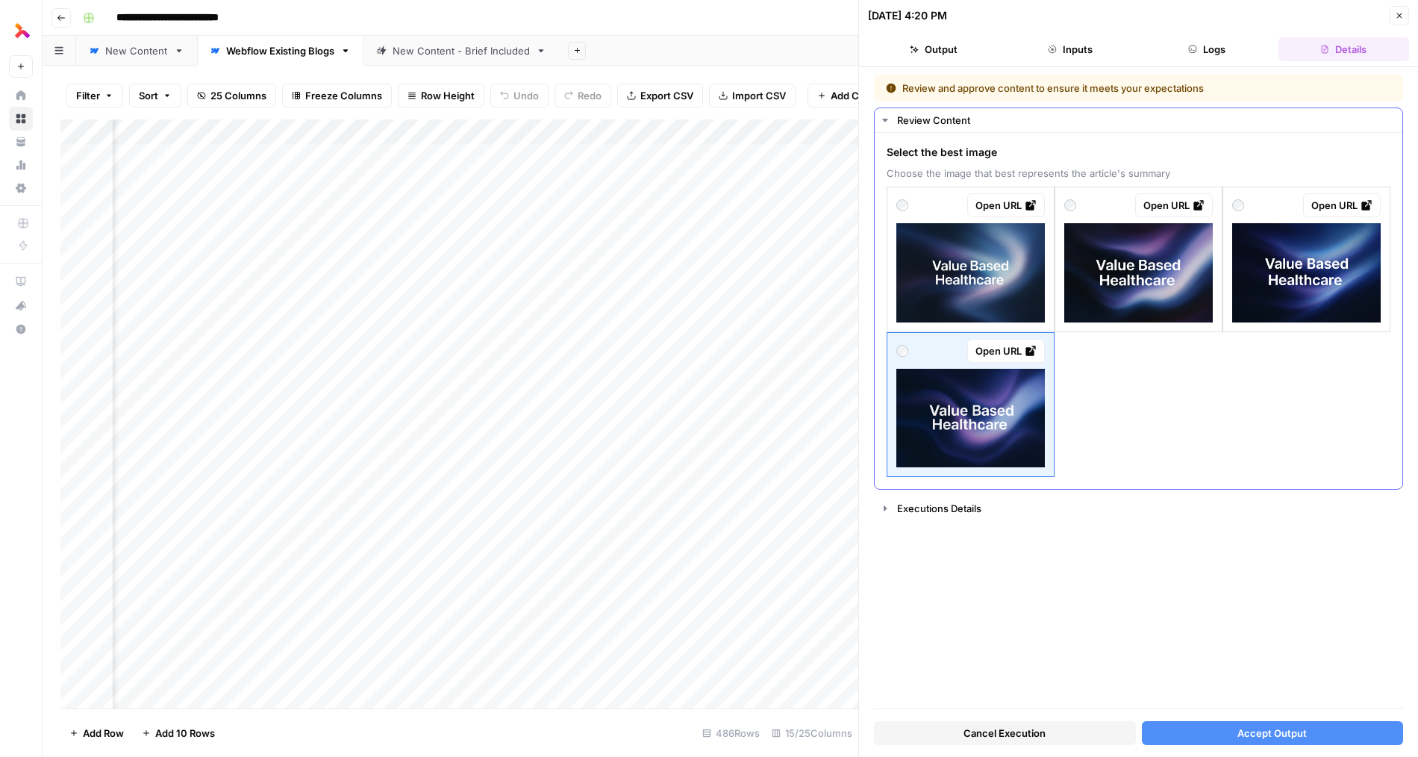
click at [1037, 292] on img at bounding box center [1138, 272] width 148 height 99
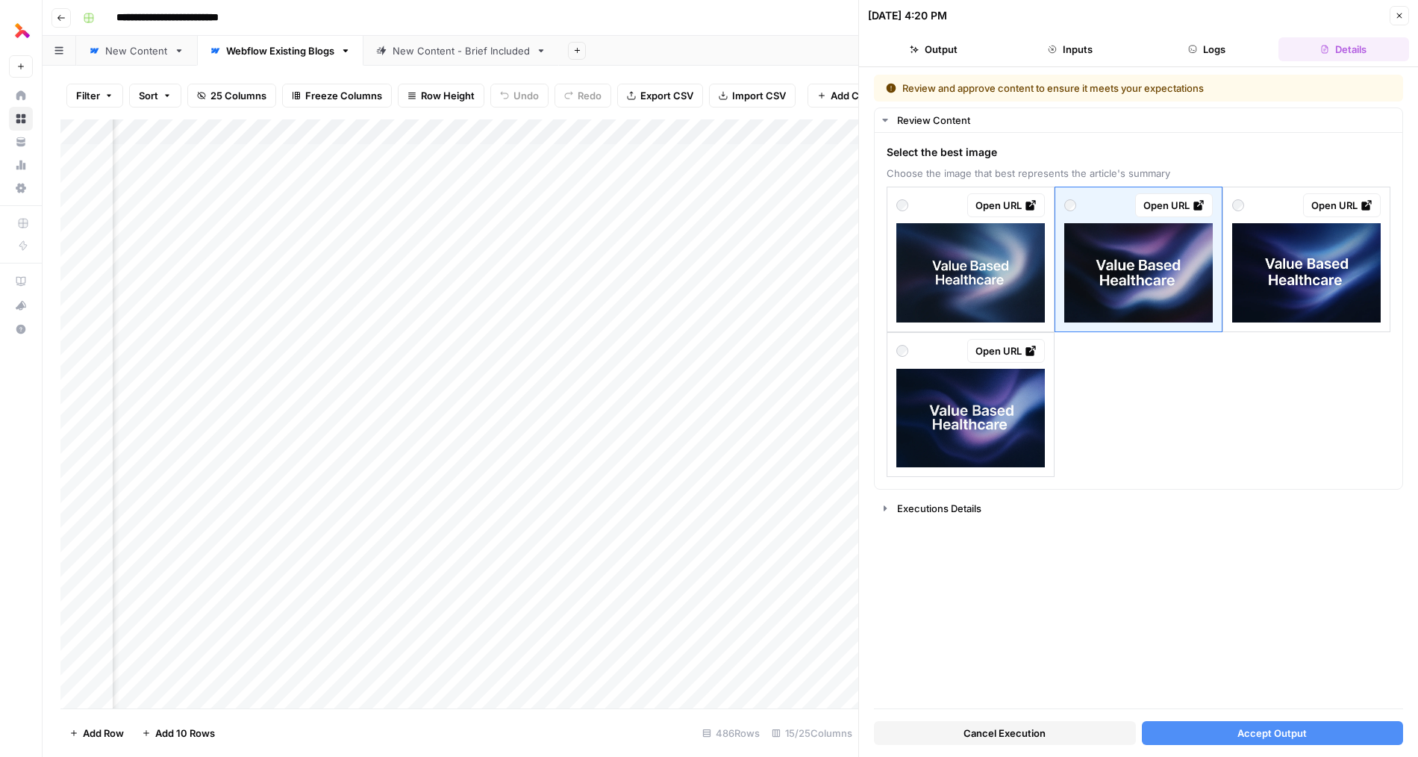
click at [1037, 732] on button "Accept Output" at bounding box center [1273, 733] width 262 height 24
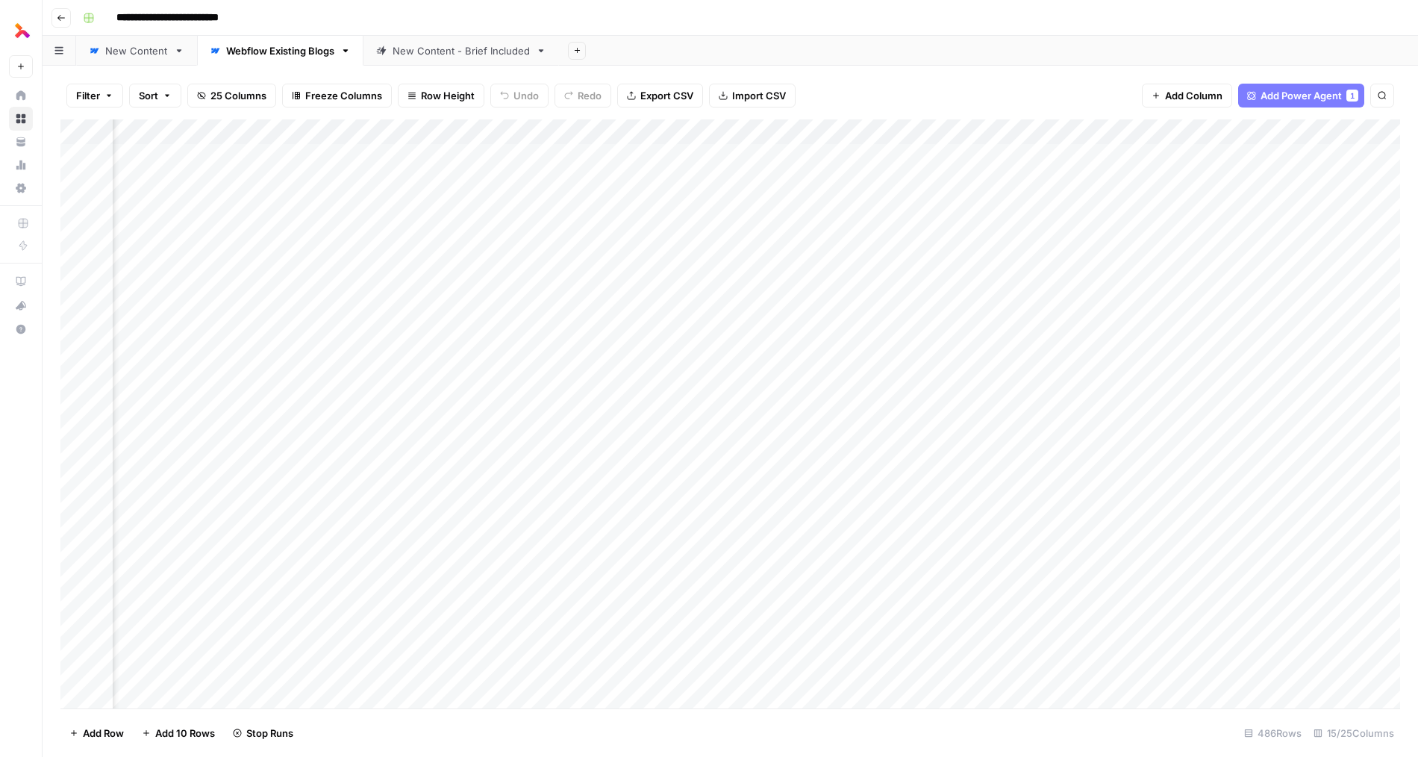
click at [554, 282] on div "Add Column" at bounding box center [729, 413] width 1339 height 589
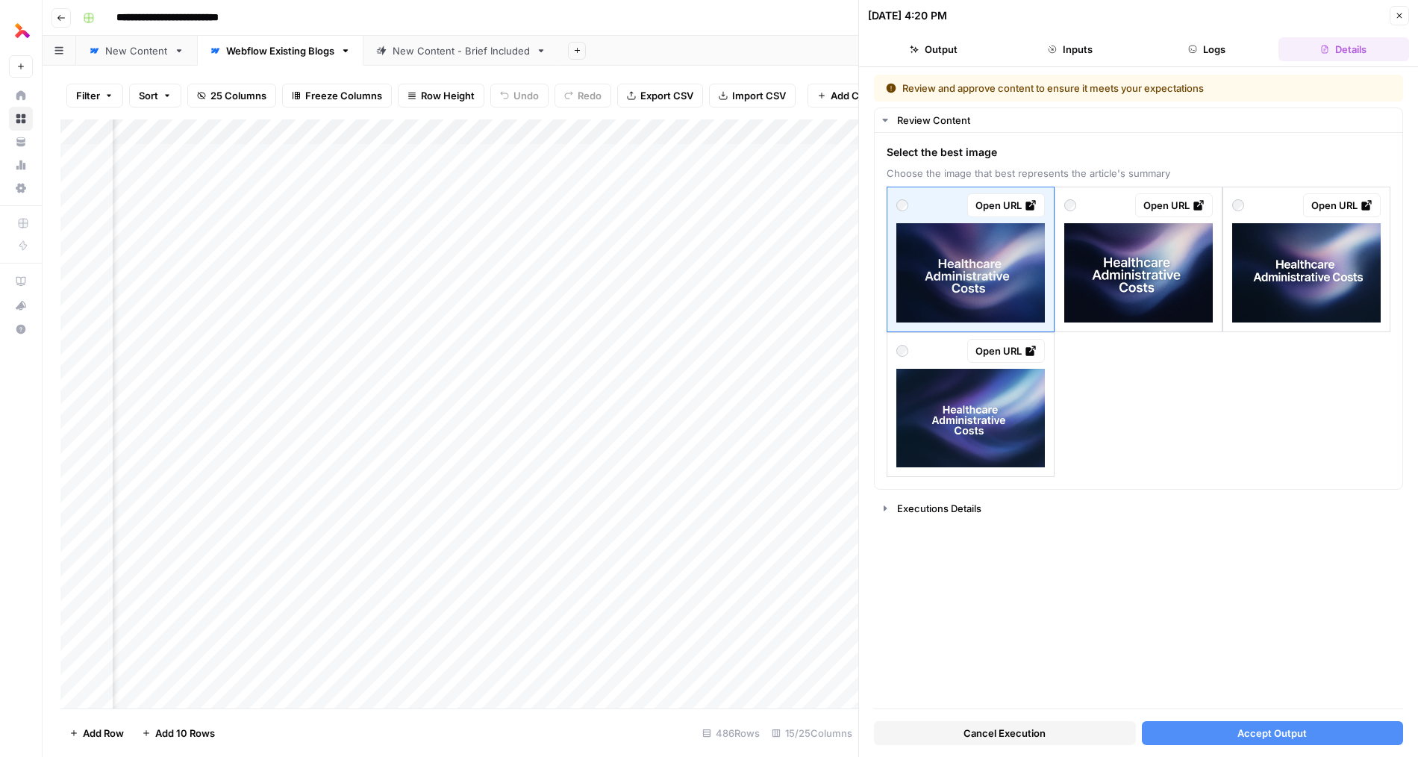
click at [1037, 741] on button "Accept Output" at bounding box center [1273, 733] width 262 height 24
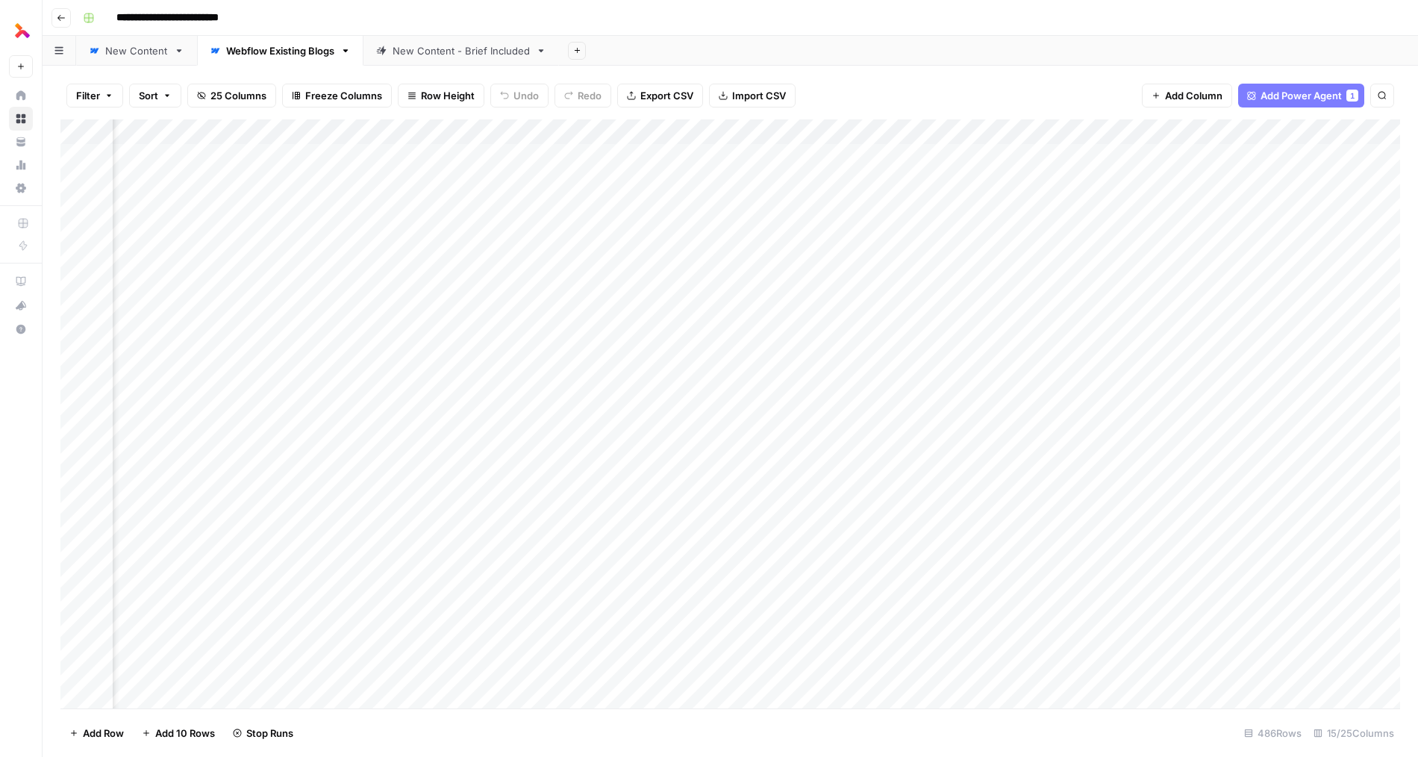
click at [548, 257] on div "Add Column" at bounding box center [729, 413] width 1339 height 589
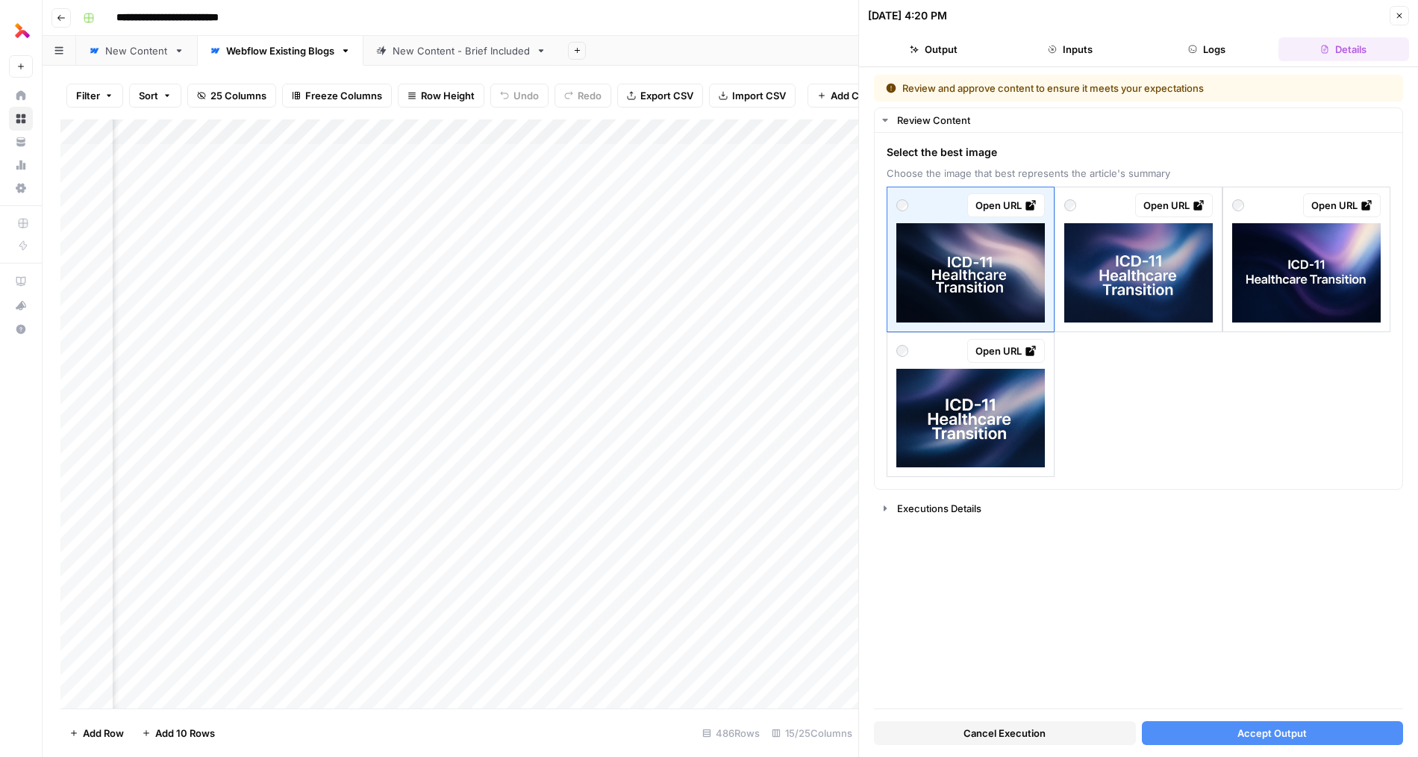
click at [1037, 735] on span "Accept Output" at bounding box center [1271, 732] width 69 height 15
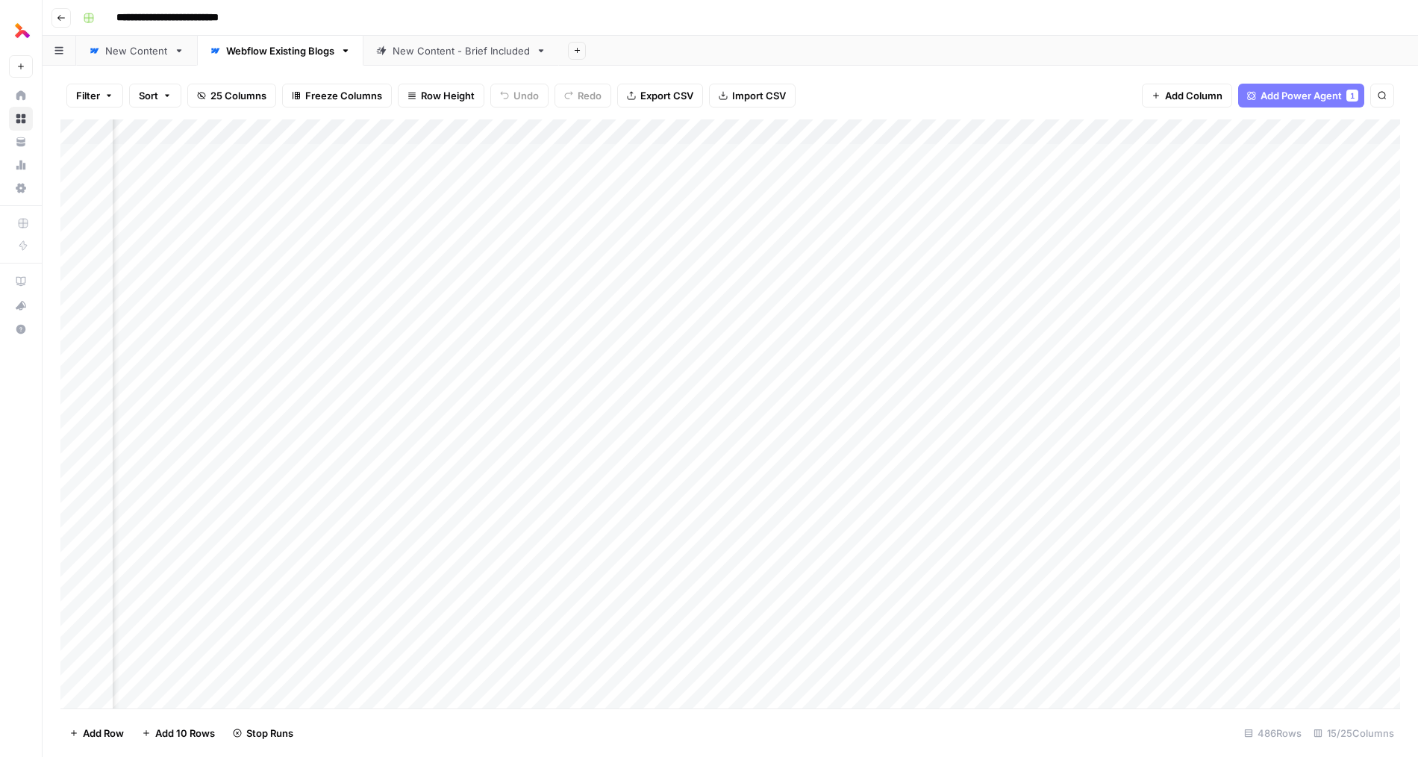
click at [553, 233] on div "Add Column" at bounding box center [729, 413] width 1339 height 589
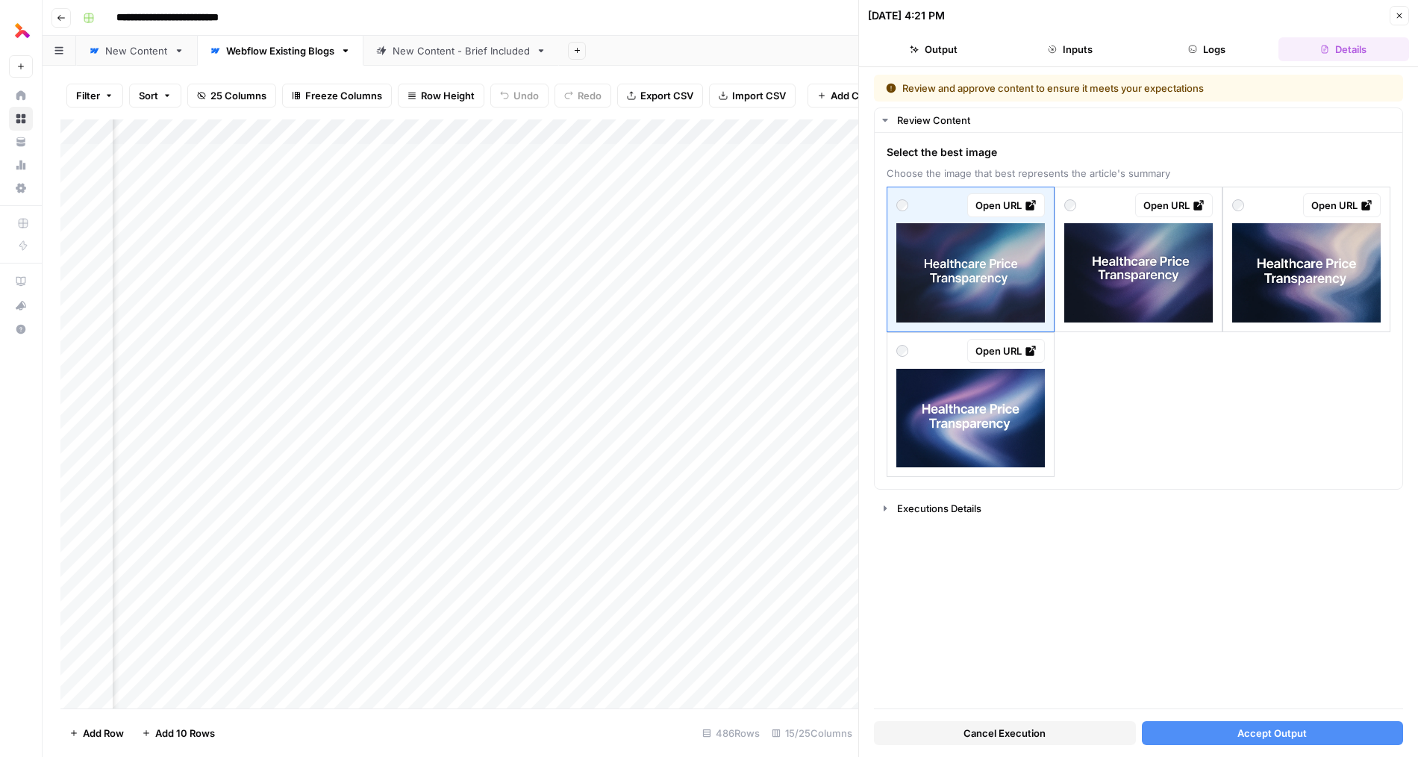
scroll to position [0, 1666]
click at [1037, 264] on img at bounding box center [1138, 272] width 148 height 99
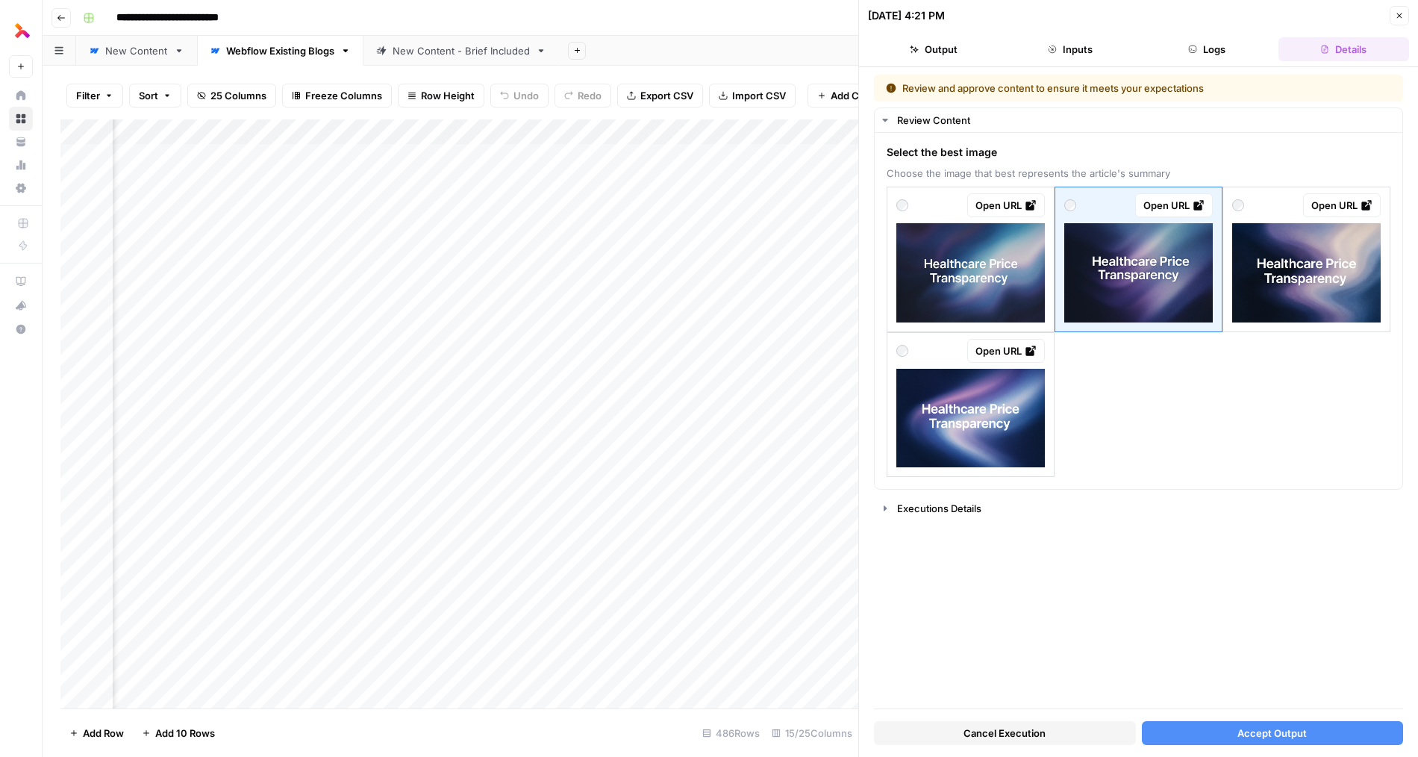
click at [1037, 739] on span "Accept Output" at bounding box center [1271, 732] width 69 height 15
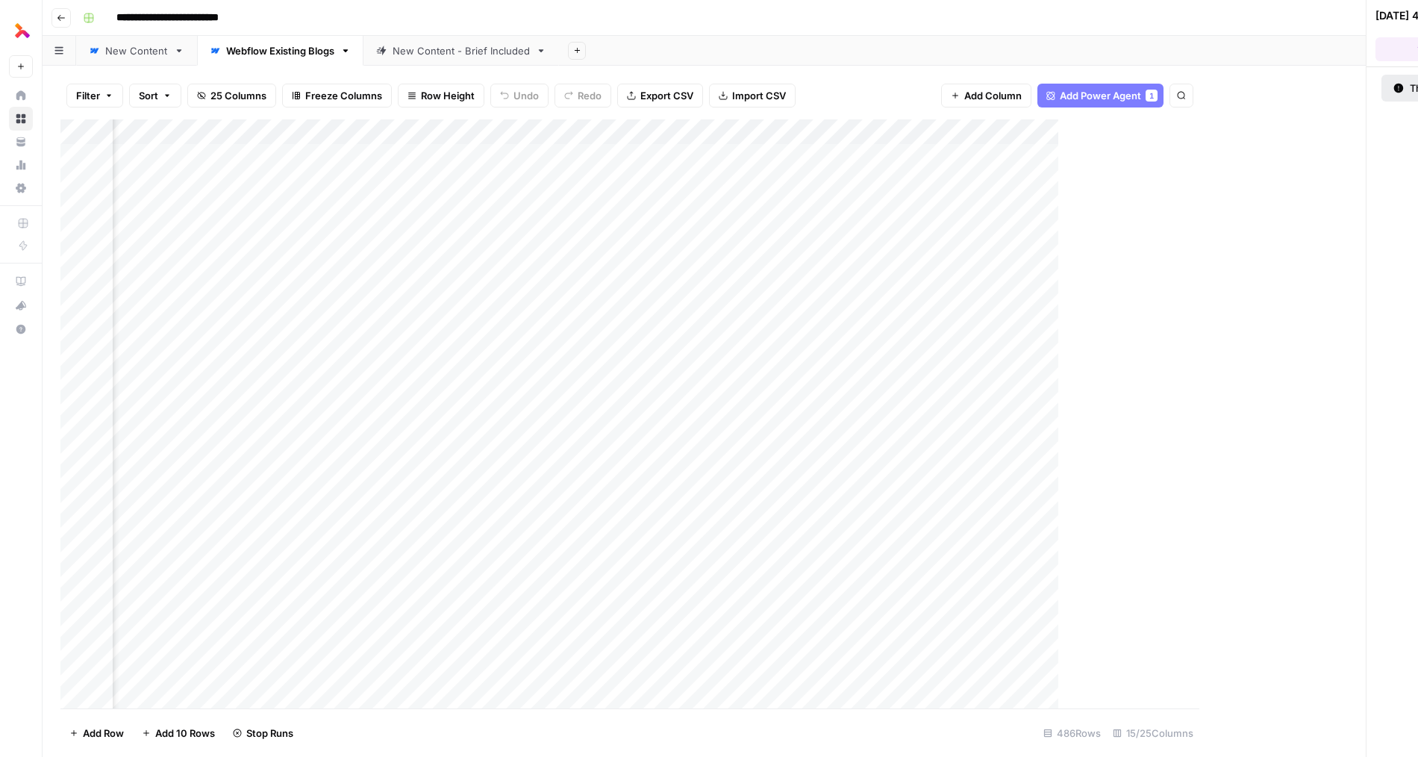
scroll to position [0, 1189]
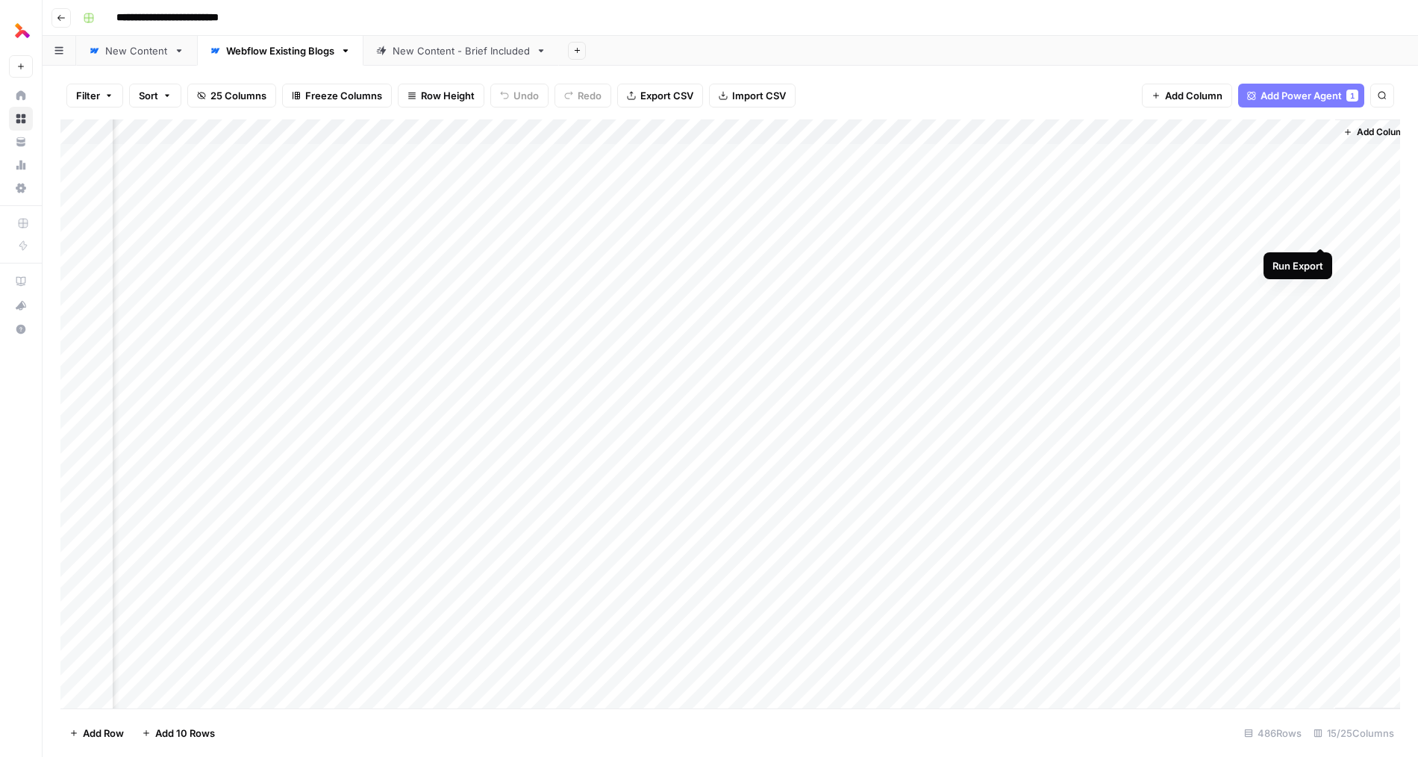
click at [1037, 232] on div "Add Column" at bounding box center [729, 413] width 1339 height 589
click at [1037, 258] on div "Add Column" at bounding box center [729, 413] width 1339 height 589
click at [1037, 283] on div "Add Column" at bounding box center [729, 413] width 1339 height 589
click at [1037, 310] on div "Add Column" at bounding box center [729, 413] width 1339 height 589
click at [1037, 307] on div "Add Column" at bounding box center [729, 413] width 1339 height 589
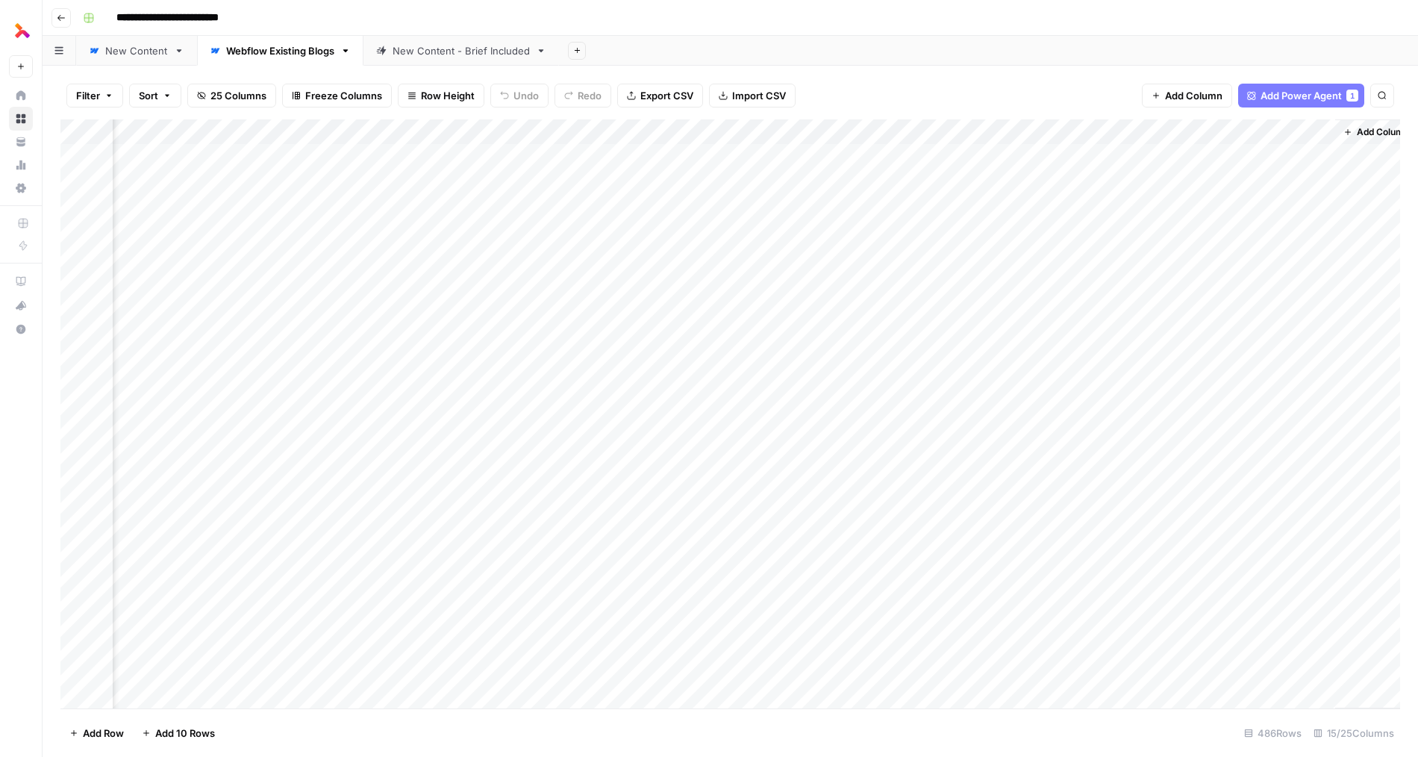
click at [1037, 334] on div "Add Column" at bounding box center [729, 413] width 1339 height 589
click at [1037, 360] on div "Add Column" at bounding box center [729, 413] width 1339 height 589
click at [420, 585] on div "Add Column" at bounding box center [729, 413] width 1339 height 589
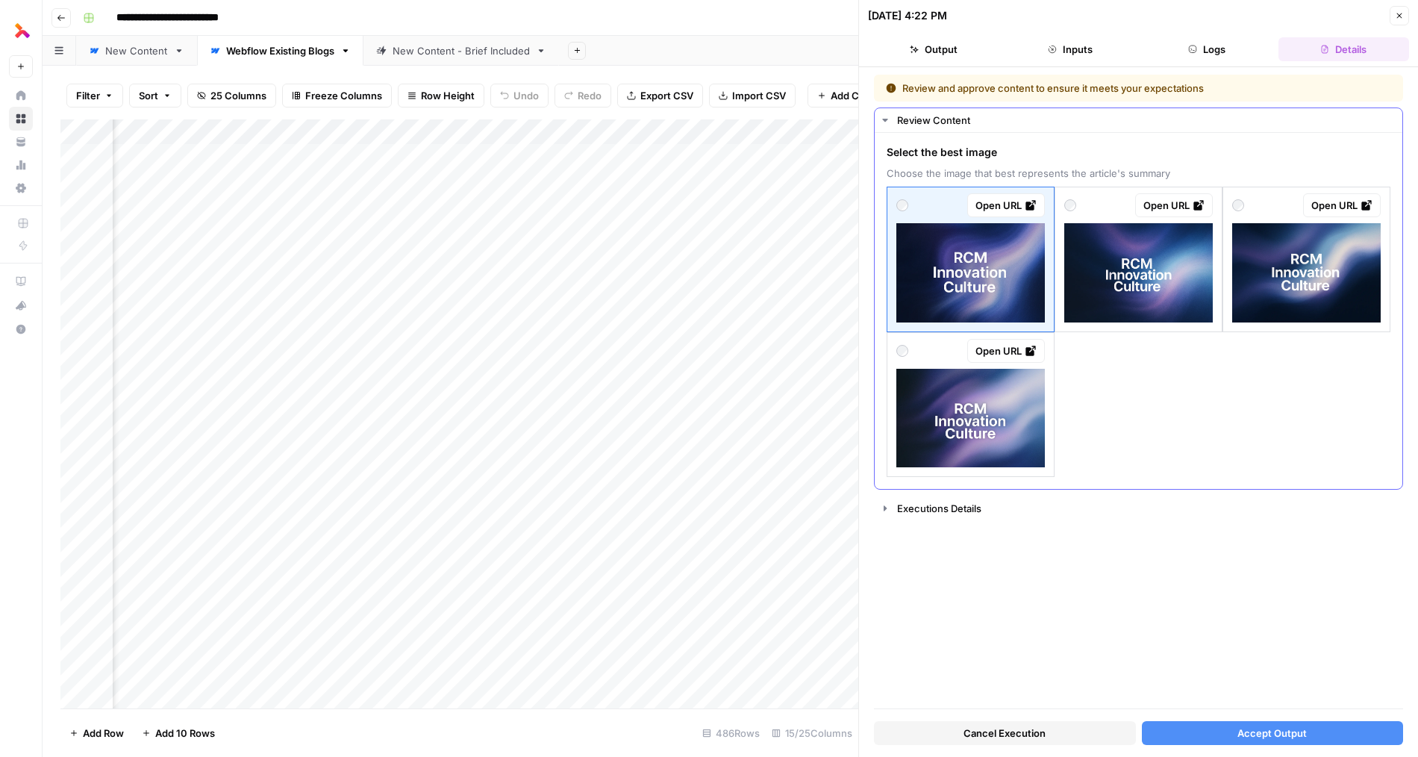
click at [1002, 411] on img at bounding box center [970, 418] width 148 height 99
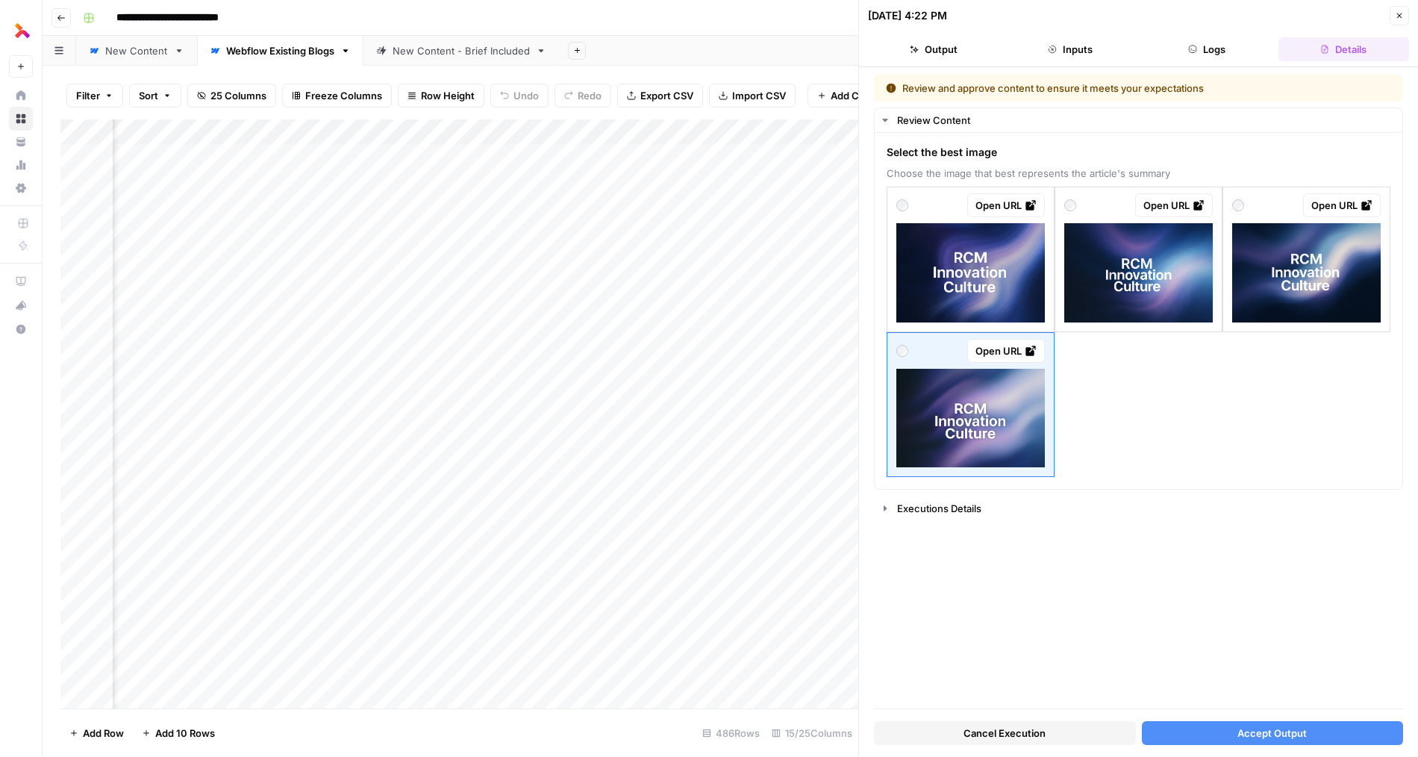
scroll to position [0, 1749]
click at [1037, 733] on button "Accept Output" at bounding box center [1273, 733] width 262 height 24
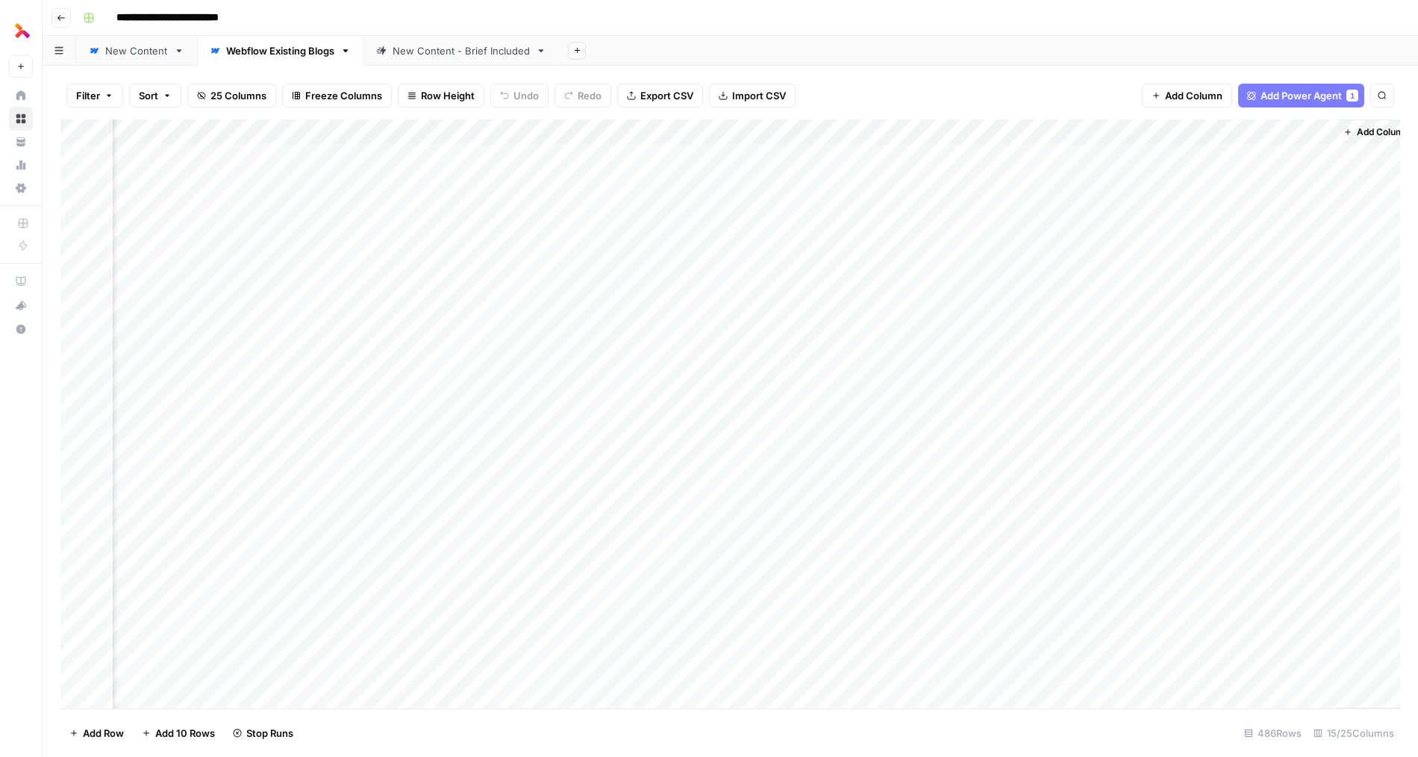
scroll to position [0, 1207]
click at [1037, 384] on div "Add Column" at bounding box center [729, 413] width 1339 height 589
click at [1037, 411] on div "Add Column" at bounding box center [729, 413] width 1339 height 589
click at [1037, 437] on div "Add Column" at bounding box center [729, 413] width 1339 height 589
click at [404, 616] on div "Add Column" at bounding box center [729, 413] width 1339 height 589
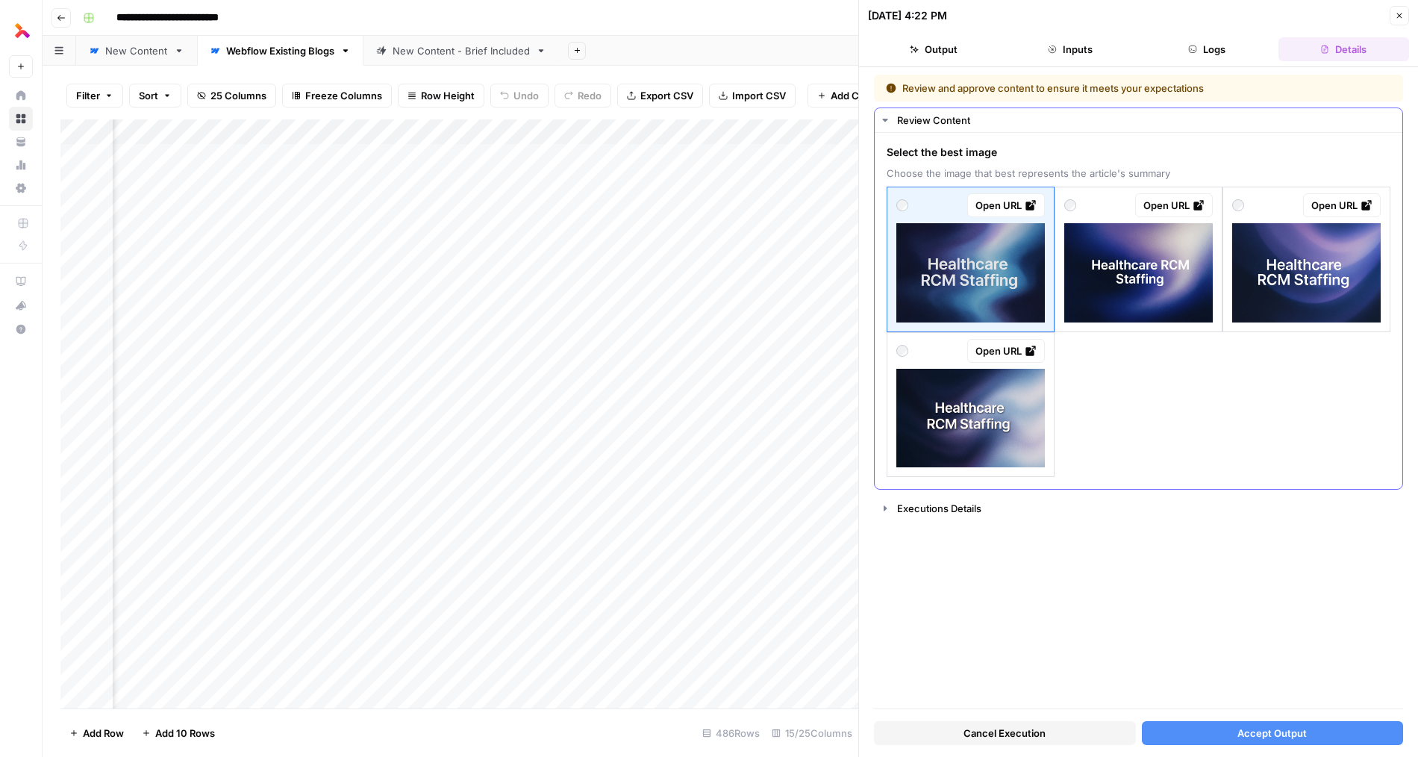
click at [1037, 308] on img at bounding box center [1138, 272] width 148 height 99
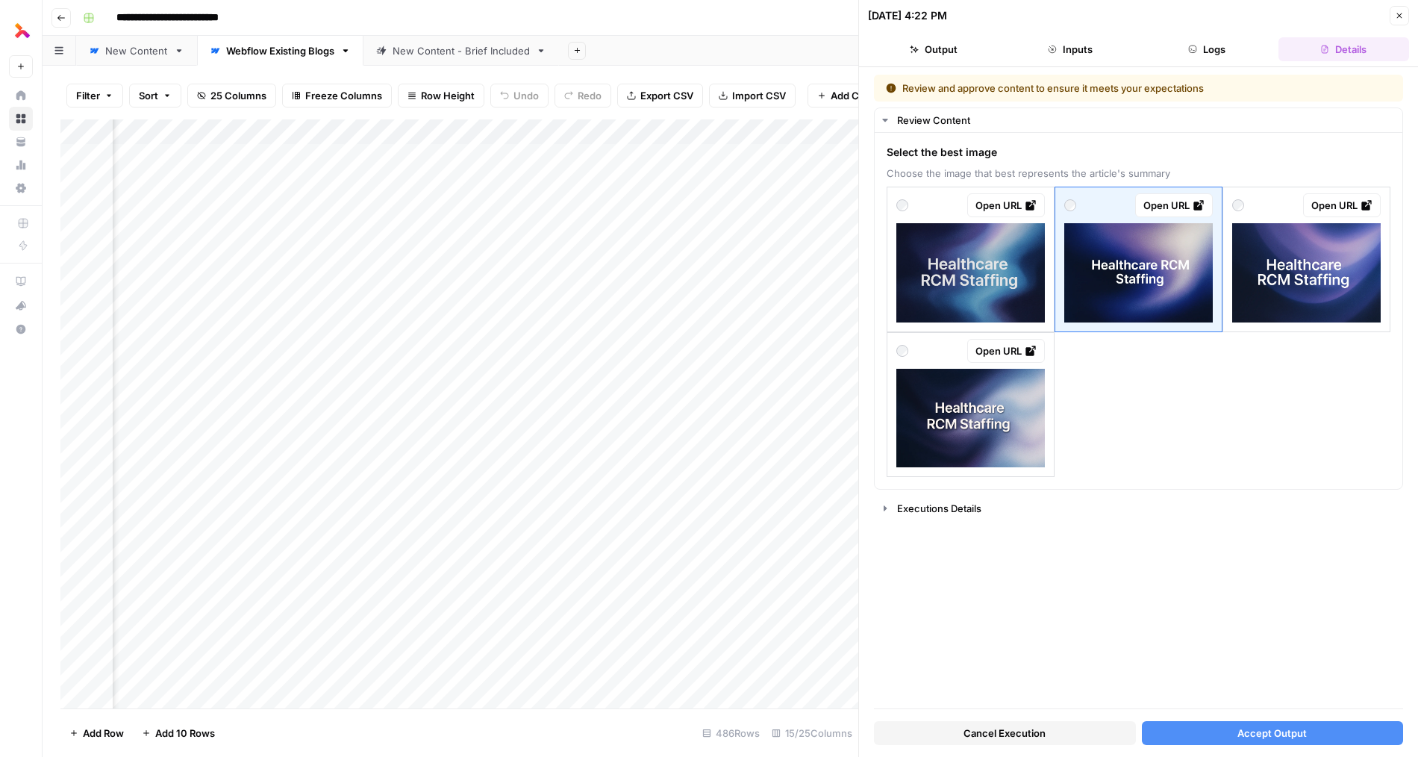
click at [1037, 725] on span "Accept Output" at bounding box center [1271, 732] width 69 height 15
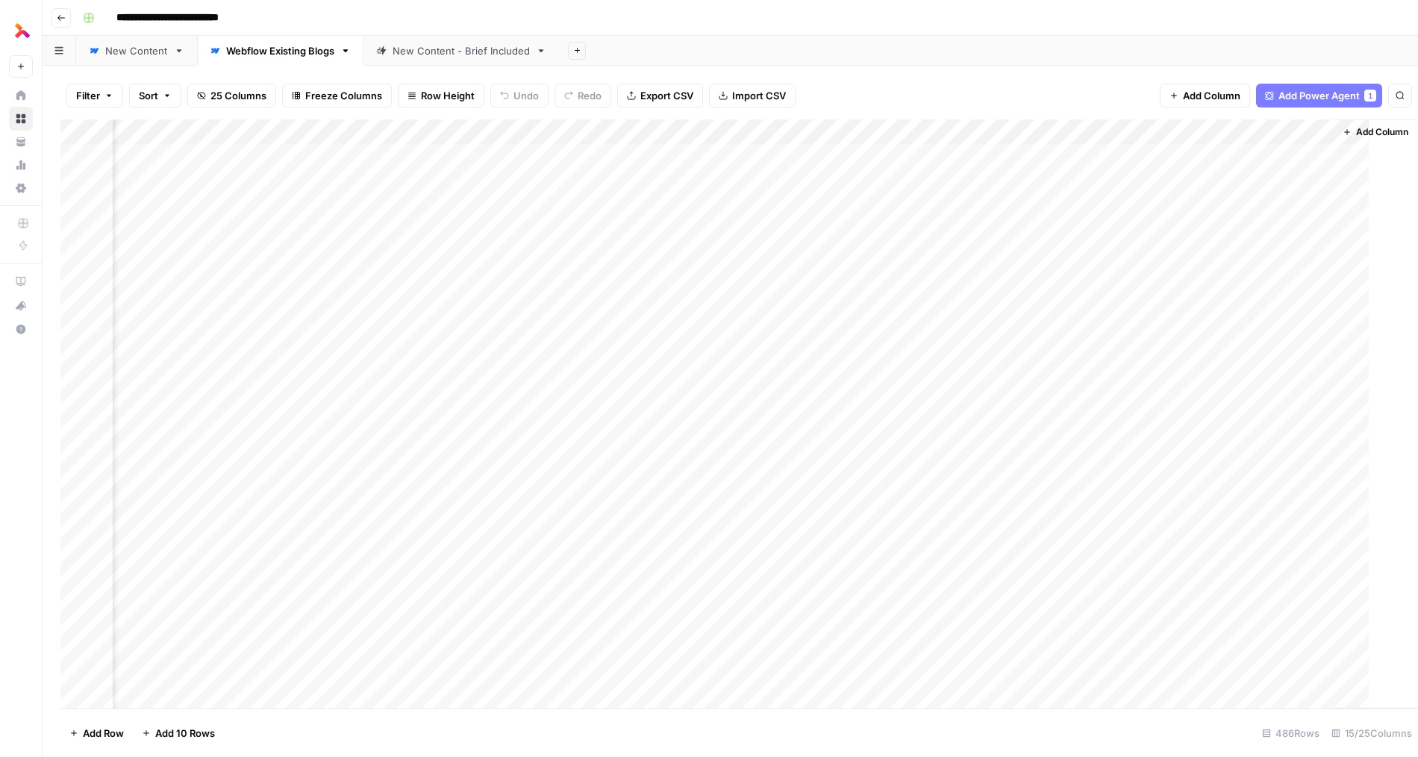
scroll to position [0, 1189]
click at [400, 641] on div "Add Column" at bounding box center [729, 413] width 1339 height 589
click at [421, 636] on div "Add Column" at bounding box center [729, 413] width 1339 height 589
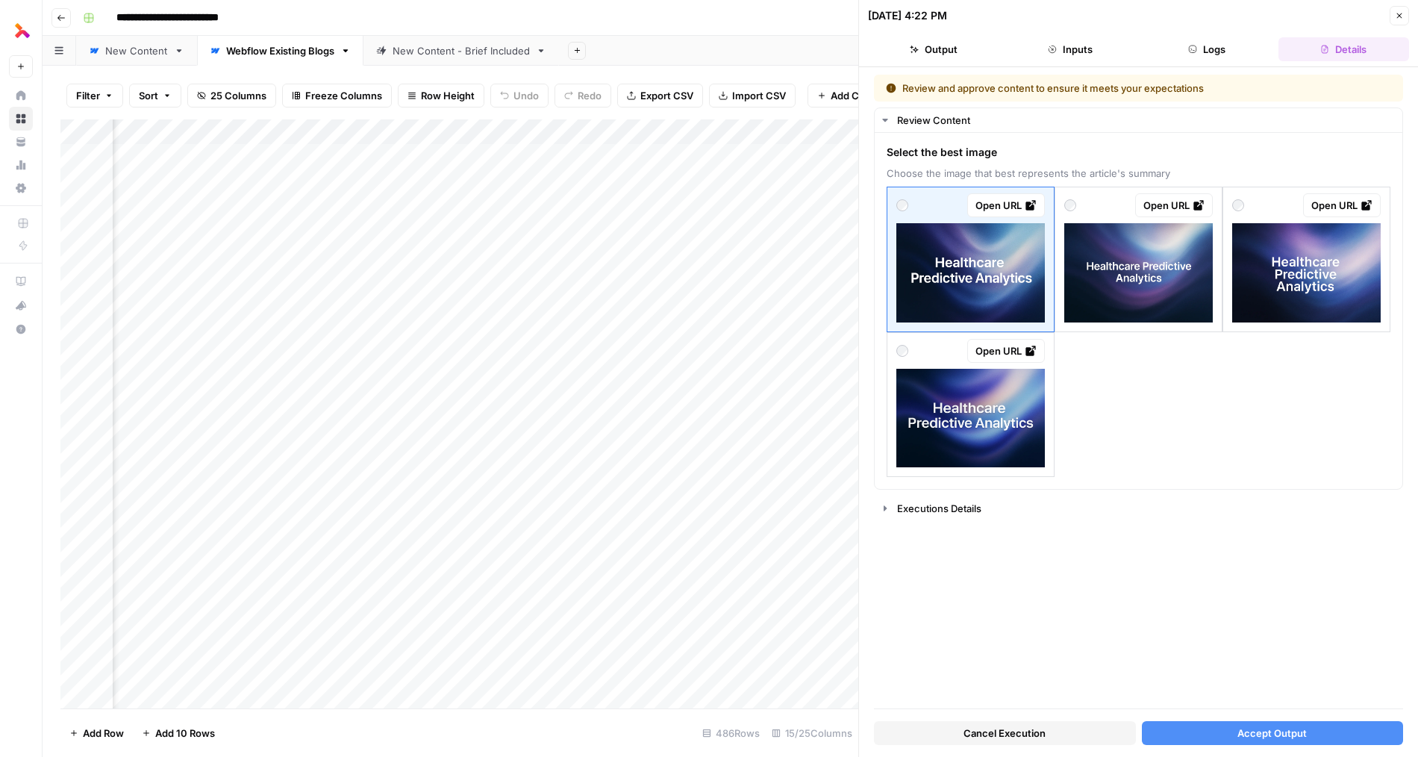
click at [966, 738] on span "Cancel Execution" at bounding box center [1004, 732] width 82 height 15
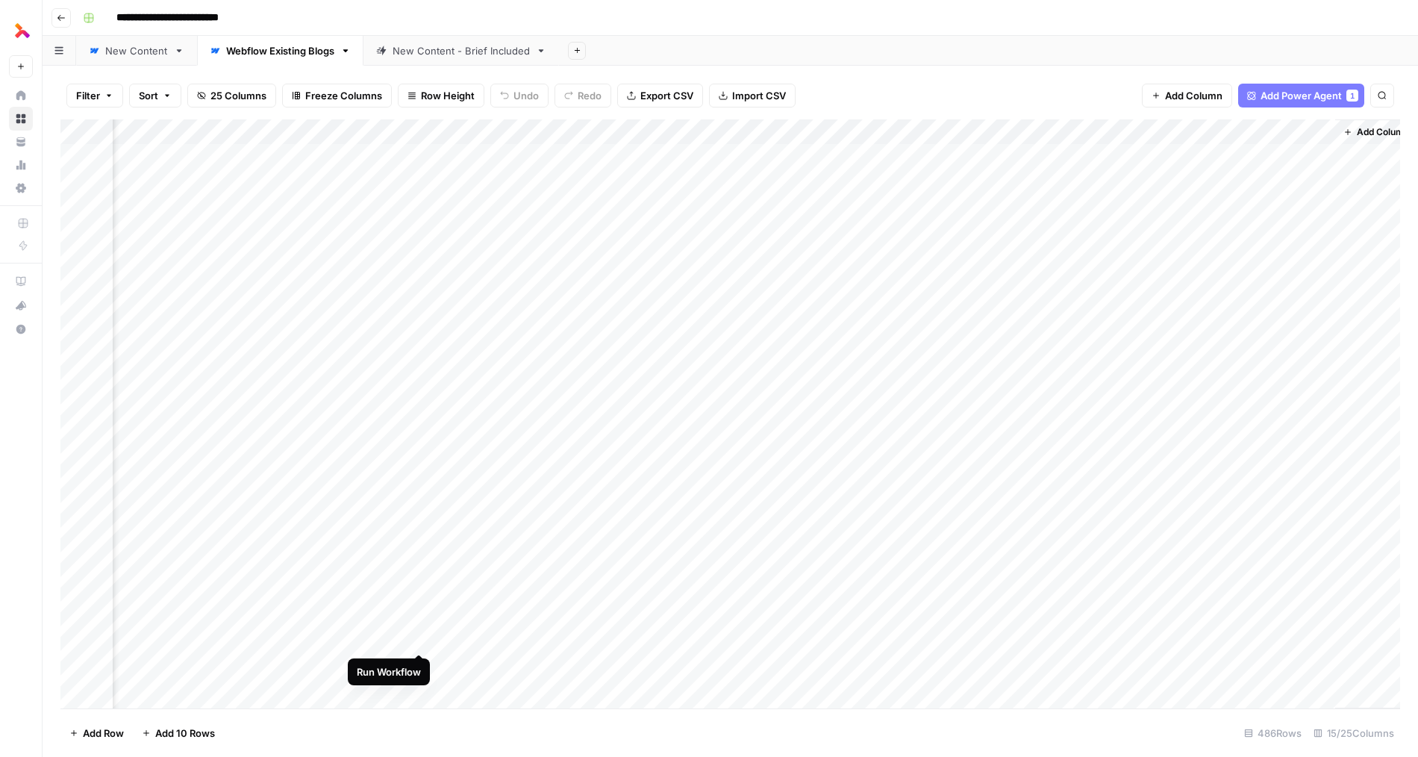
click at [416, 639] on div "Add Column" at bounding box center [729, 413] width 1339 height 589
click at [417, 454] on div "Add Column" at bounding box center [729, 413] width 1339 height 589
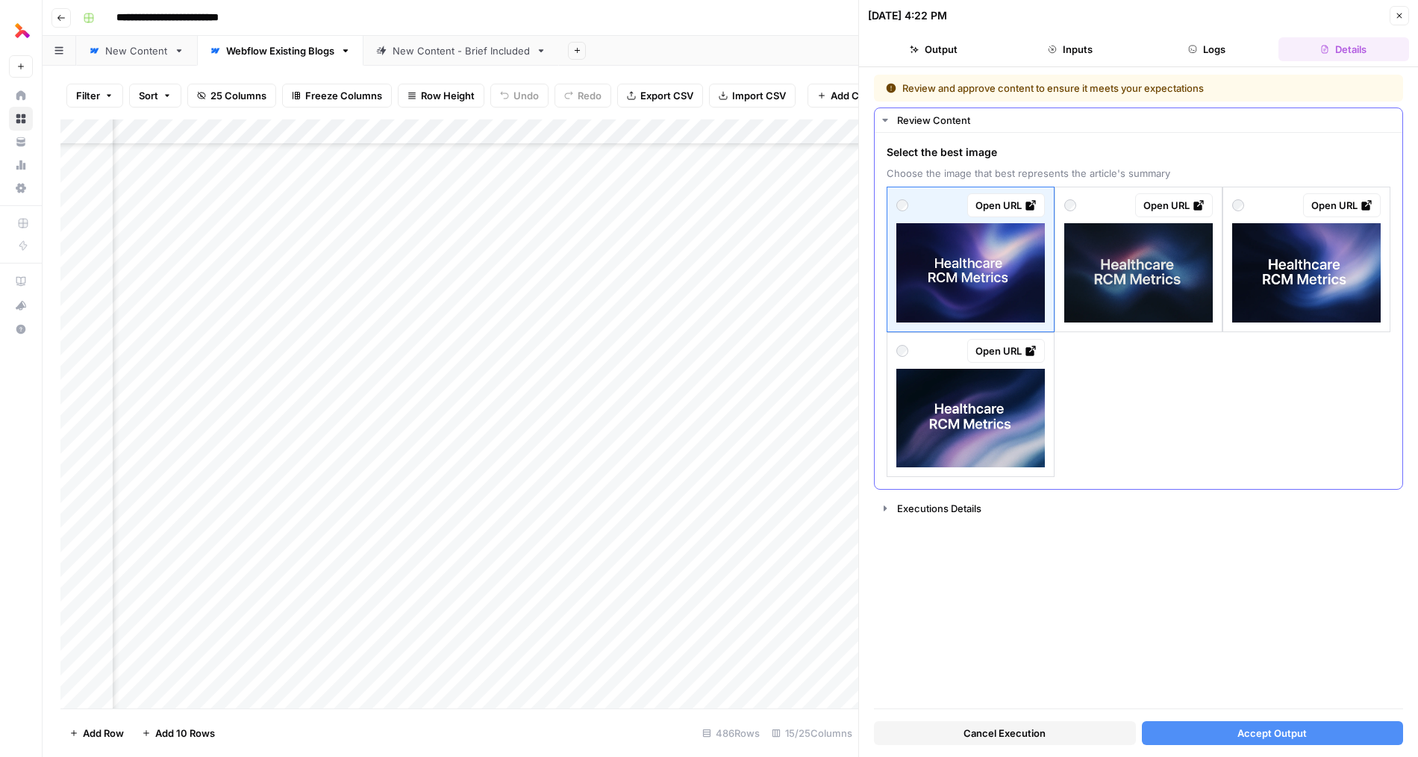
click at [1037, 277] on img at bounding box center [1306, 272] width 148 height 99
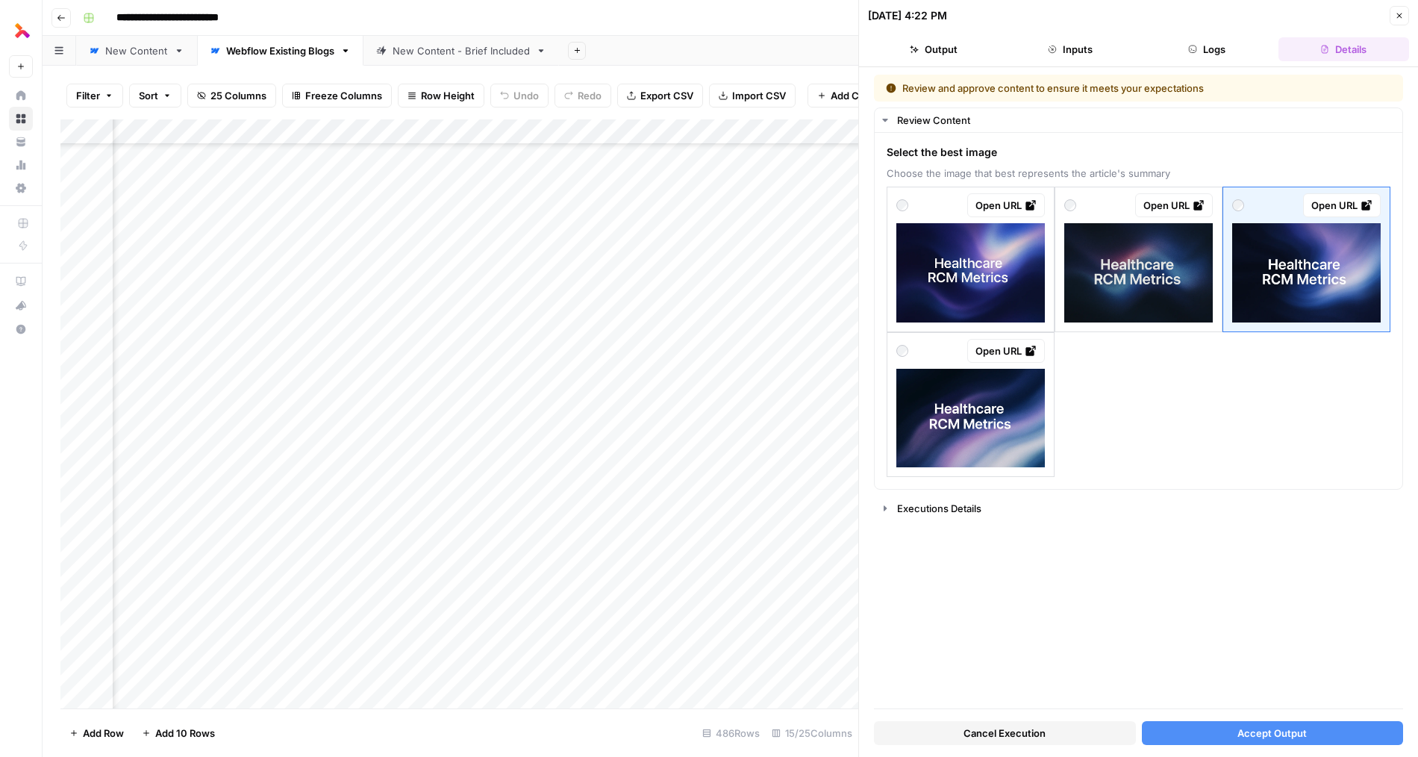
click at [1037, 718] on div "Cancel Execution Accept Output" at bounding box center [1138, 729] width 529 height 40
click at [1037, 729] on span "Accept Output" at bounding box center [1271, 732] width 69 height 15
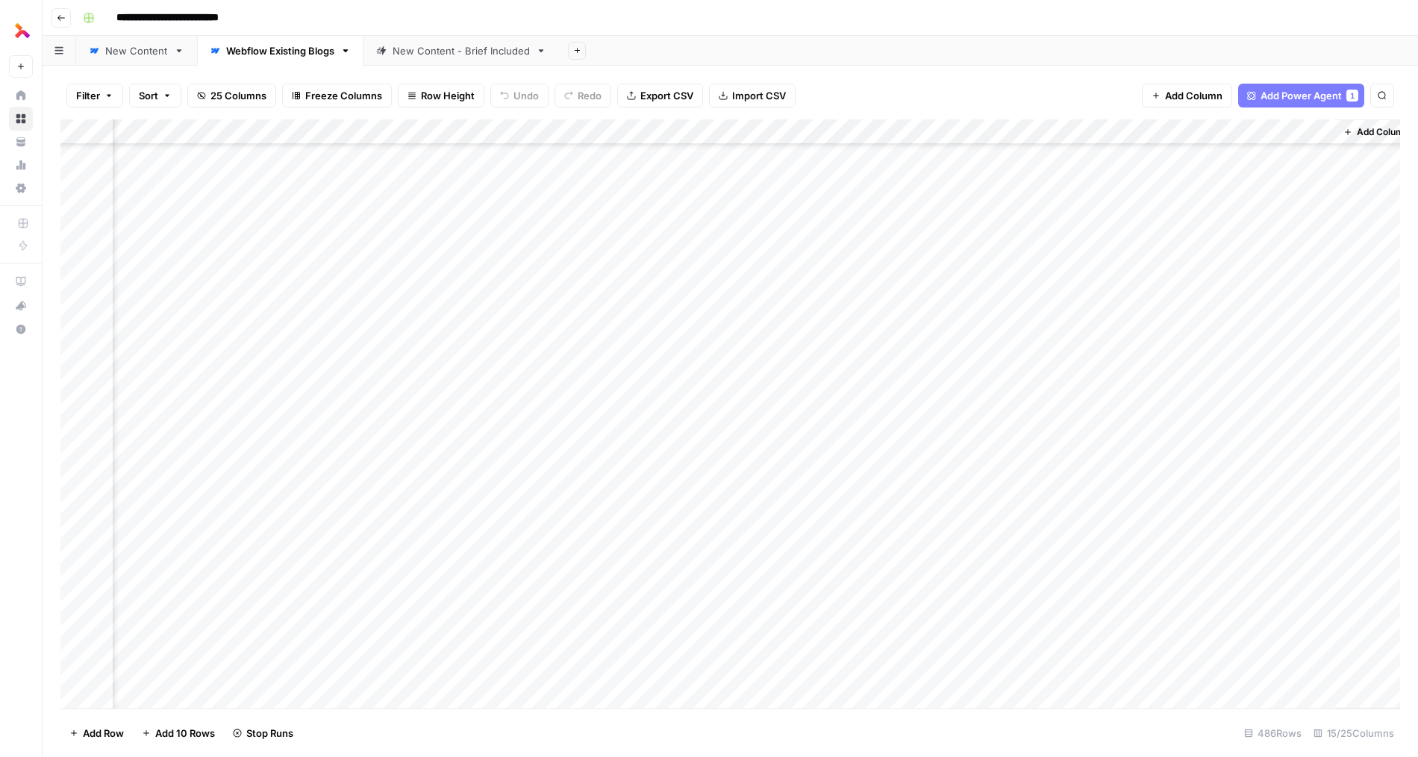
click at [397, 484] on div "Add Column" at bounding box center [729, 413] width 1339 height 589
click at [422, 481] on div "Add Column" at bounding box center [729, 413] width 1339 height 589
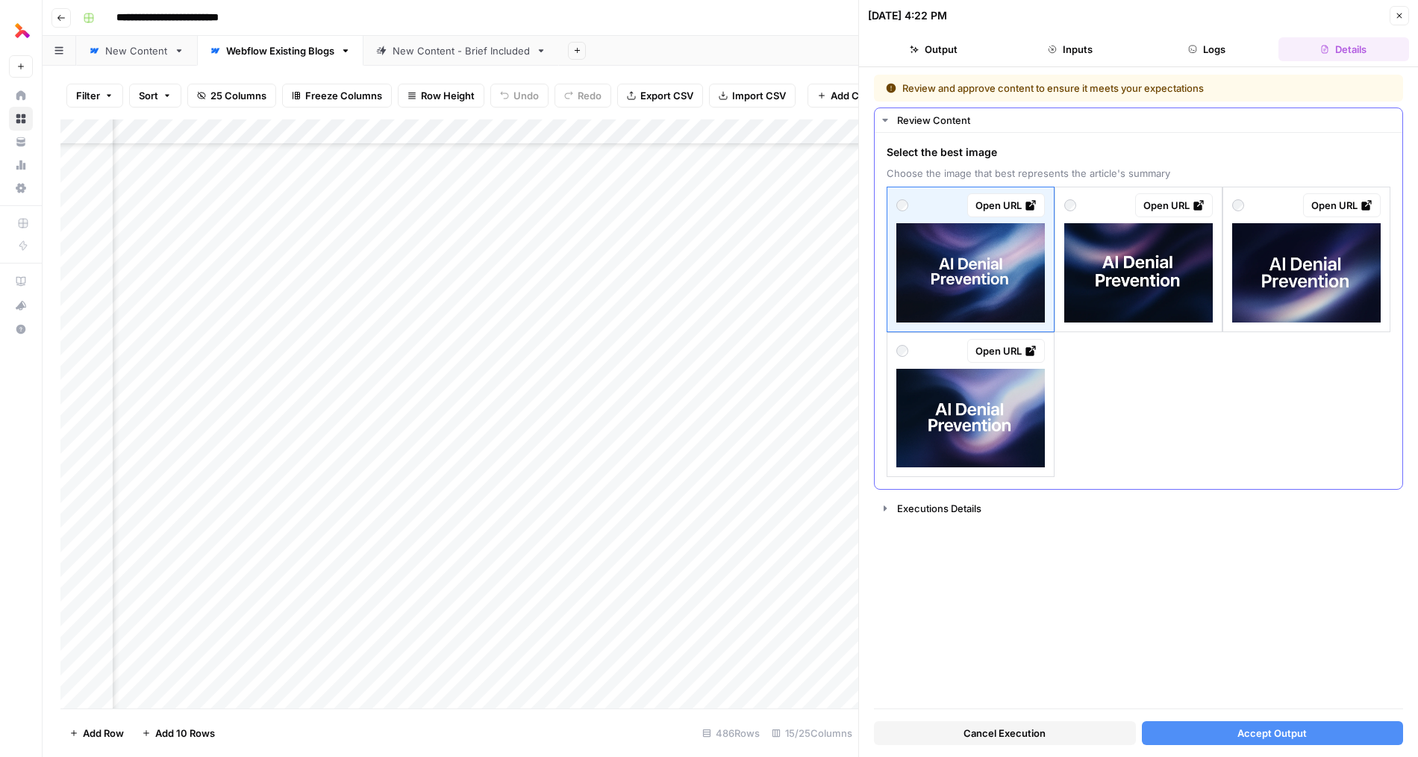
click at [1001, 392] on img at bounding box center [970, 418] width 148 height 99
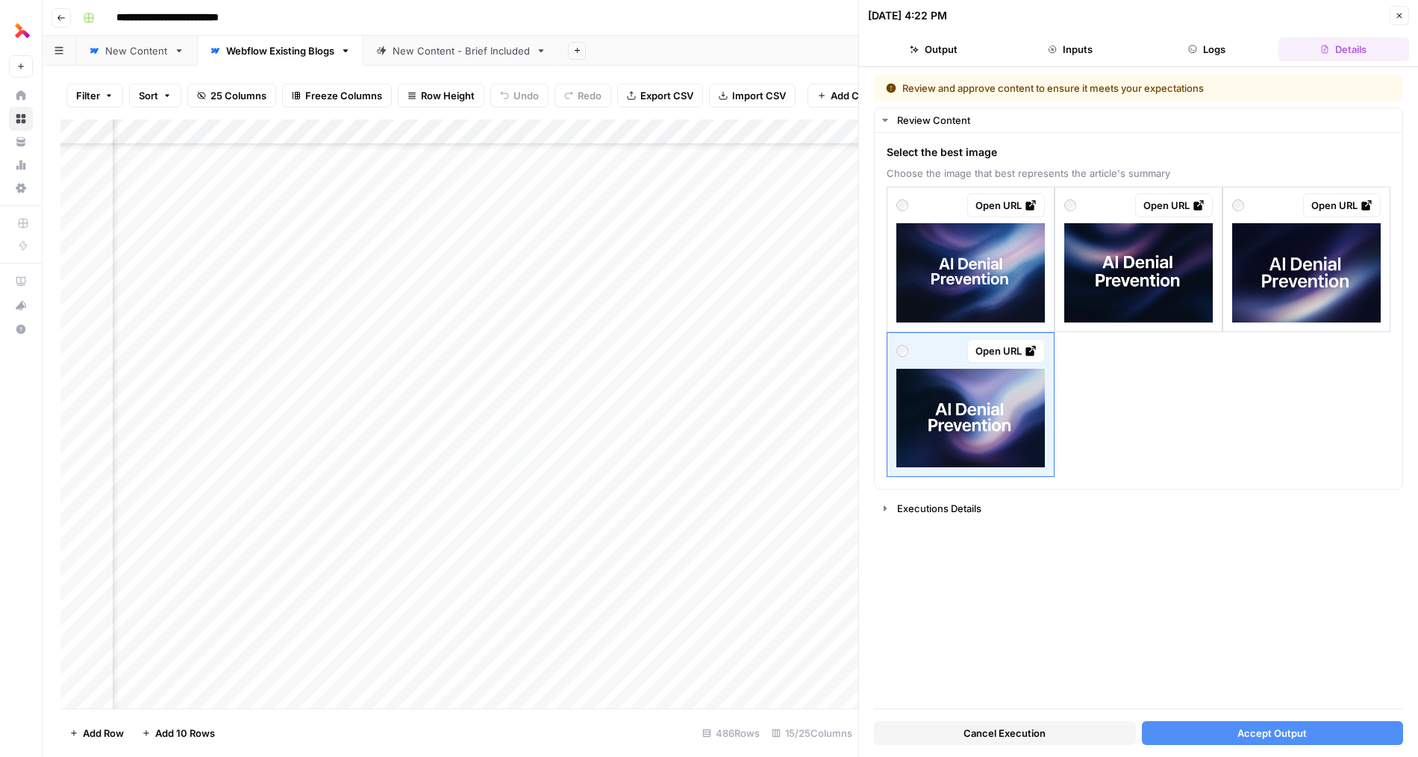
click at [1037, 738] on span "Accept Output" at bounding box center [1271, 732] width 69 height 15
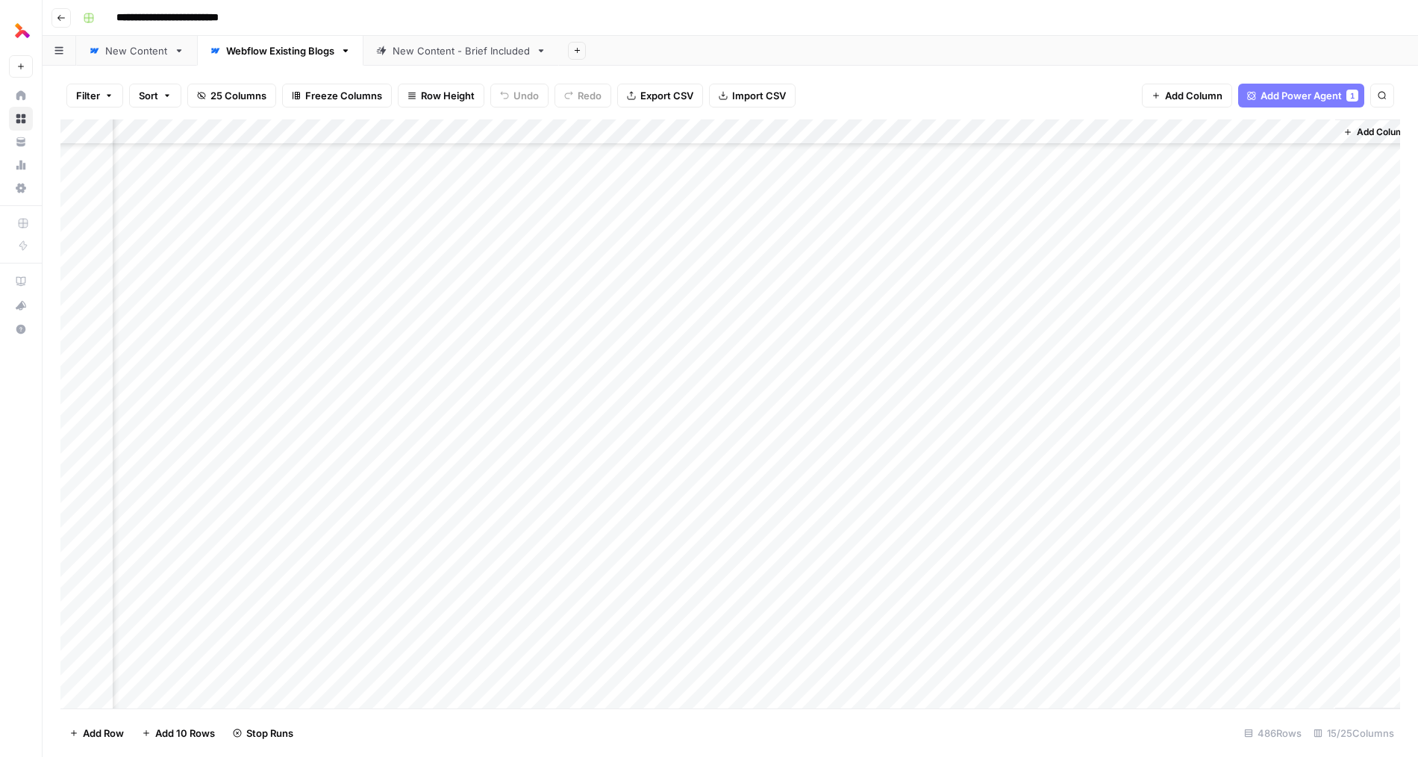
scroll to position [192, 1189]
click at [1037, 271] on div "Add Column" at bounding box center [729, 413] width 1339 height 589
click at [1037, 295] on div "Add Column" at bounding box center [729, 413] width 1339 height 589
click at [1037, 298] on div "Add Column" at bounding box center [729, 413] width 1339 height 589
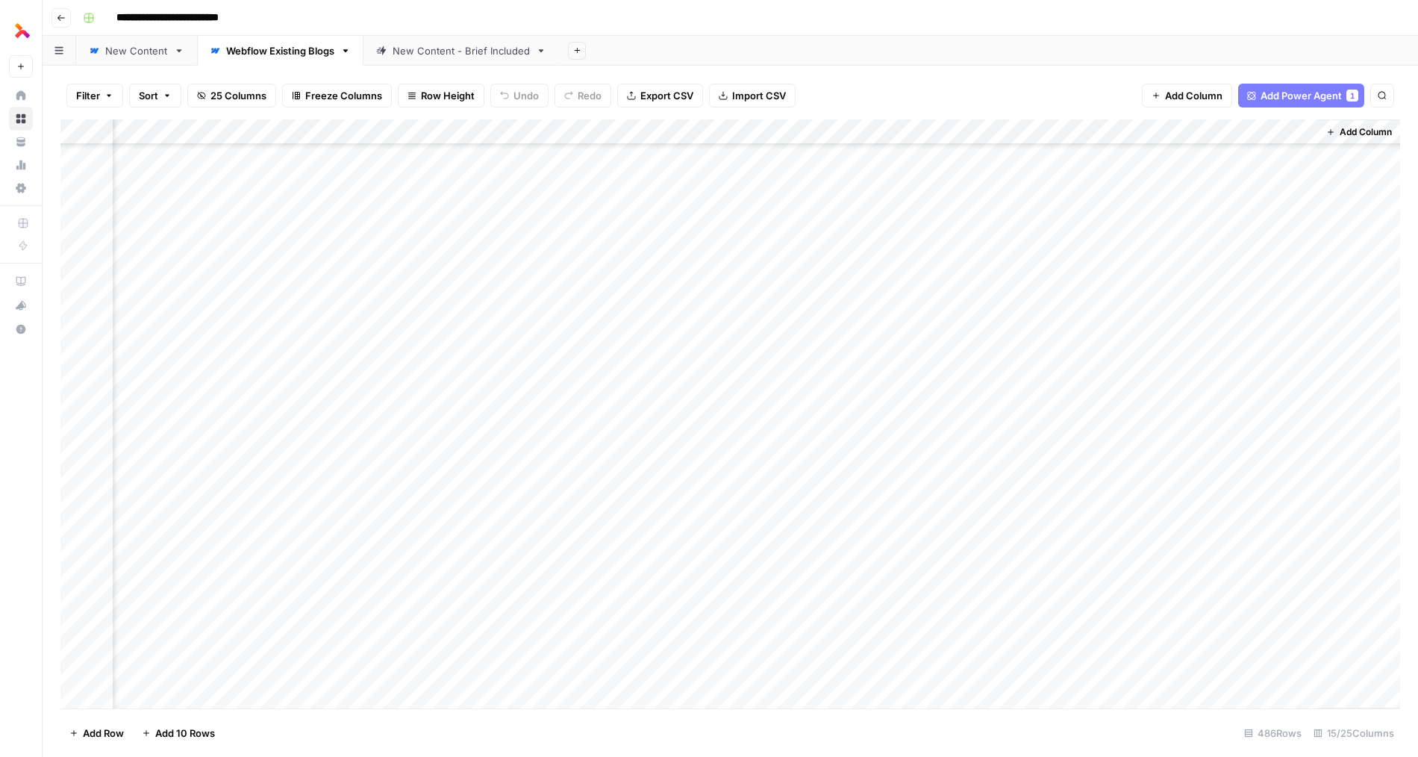
click at [1037, 297] on div "Add Column" at bounding box center [729, 413] width 1339 height 589
click at [204, 330] on span "Copy link to cell" at bounding box center [234, 329] width 119 height 15
click at [216, 296] on div "Add Column" at bounding box center [729, 413] width 1339 height 589
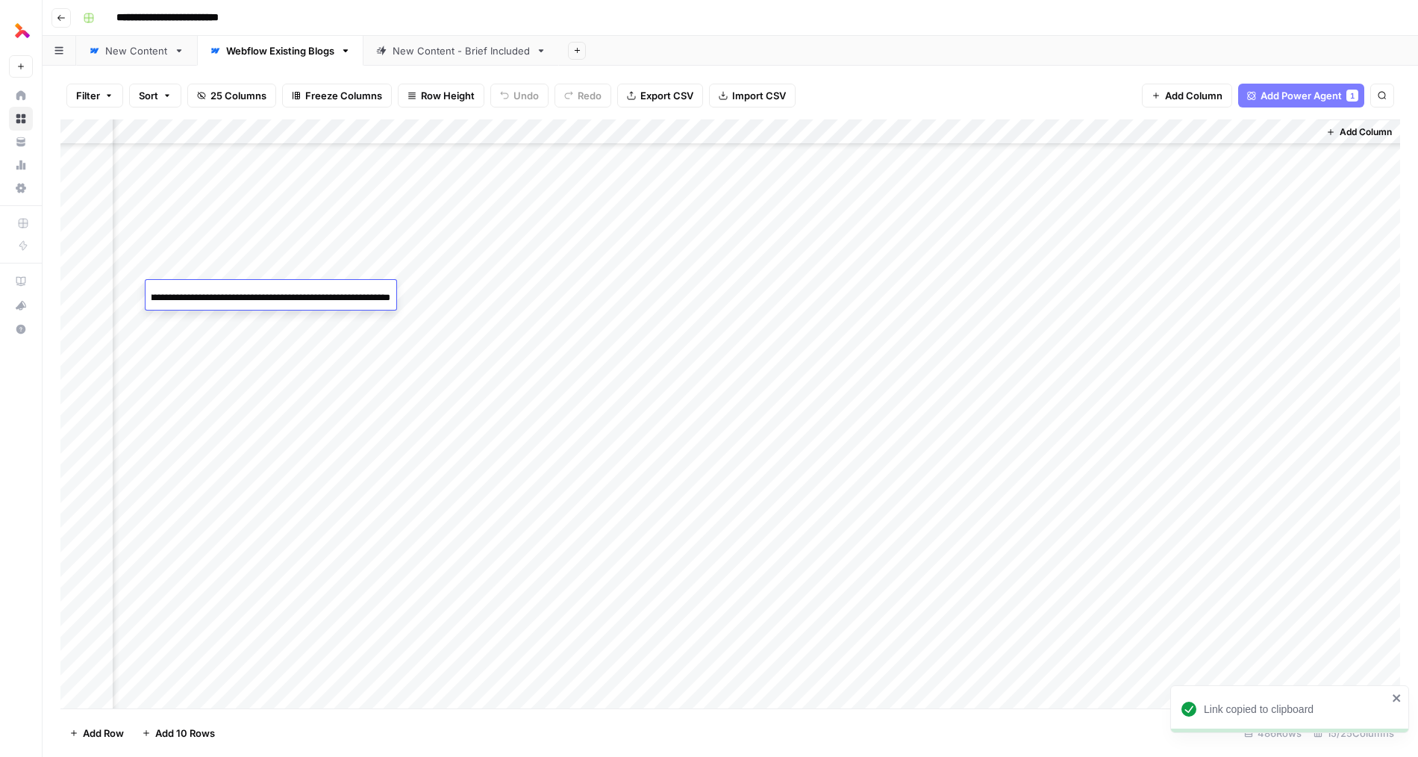
scroll to position [0, 0]
click at [845, 432] on div "Add Column" at bounding box center [729, 413] width 1339 height 589
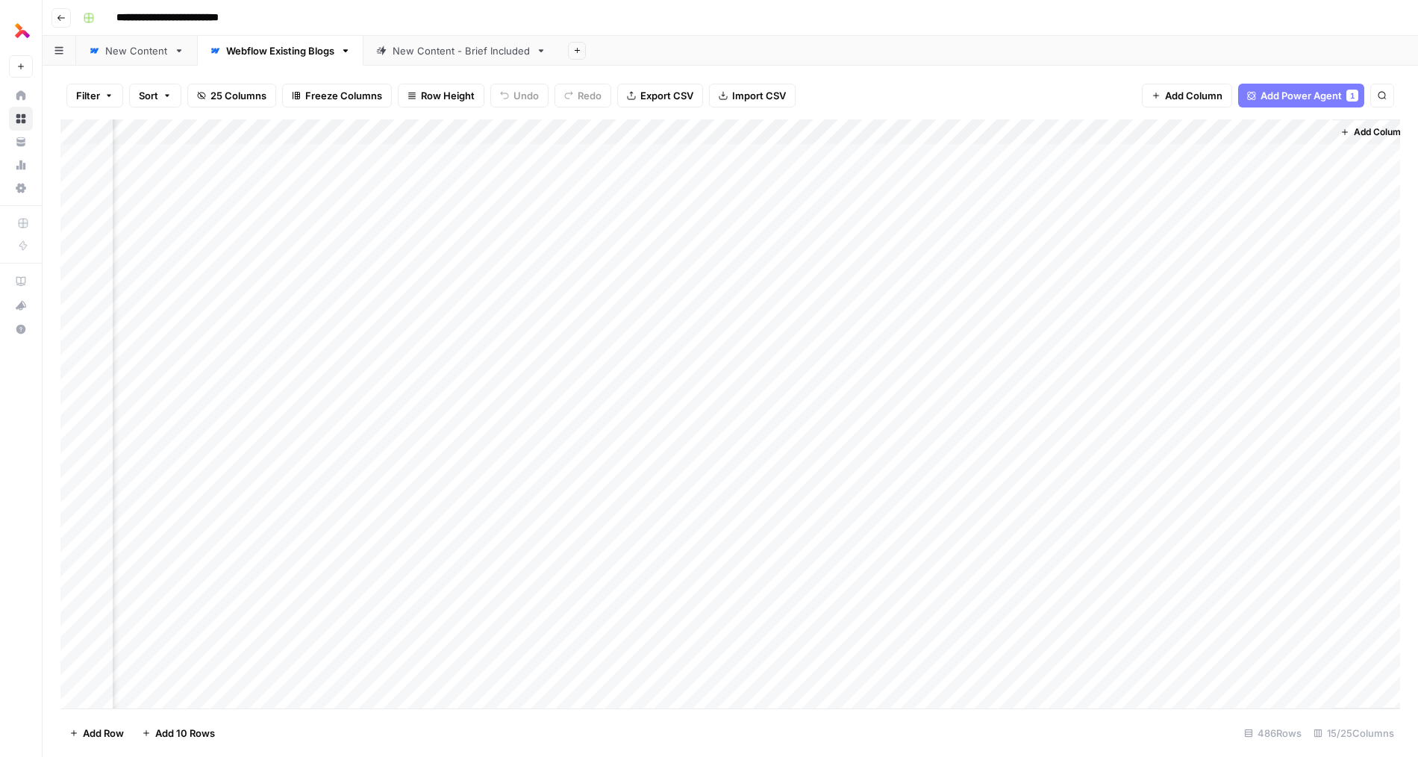
scroll to position [1, 1192]
click at [359, 635] on div "Add Column" at bounding box center [729, 413] width 1339 height 589
click at [413, 639] on div "Add Column" at bounding box center [729, 413] width 1339 height 589
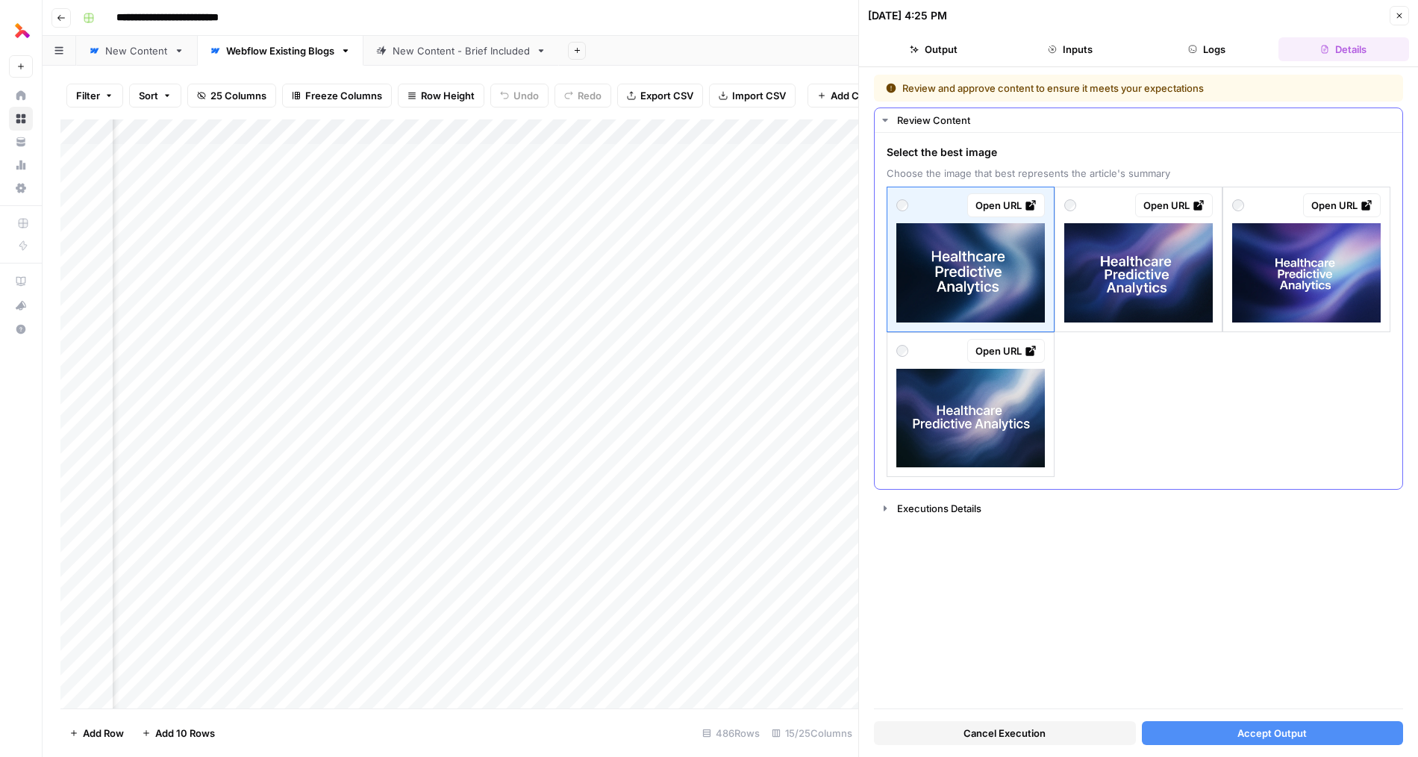
click at [966, 415] on img at bounding box center [970, 418] width 148 height 99
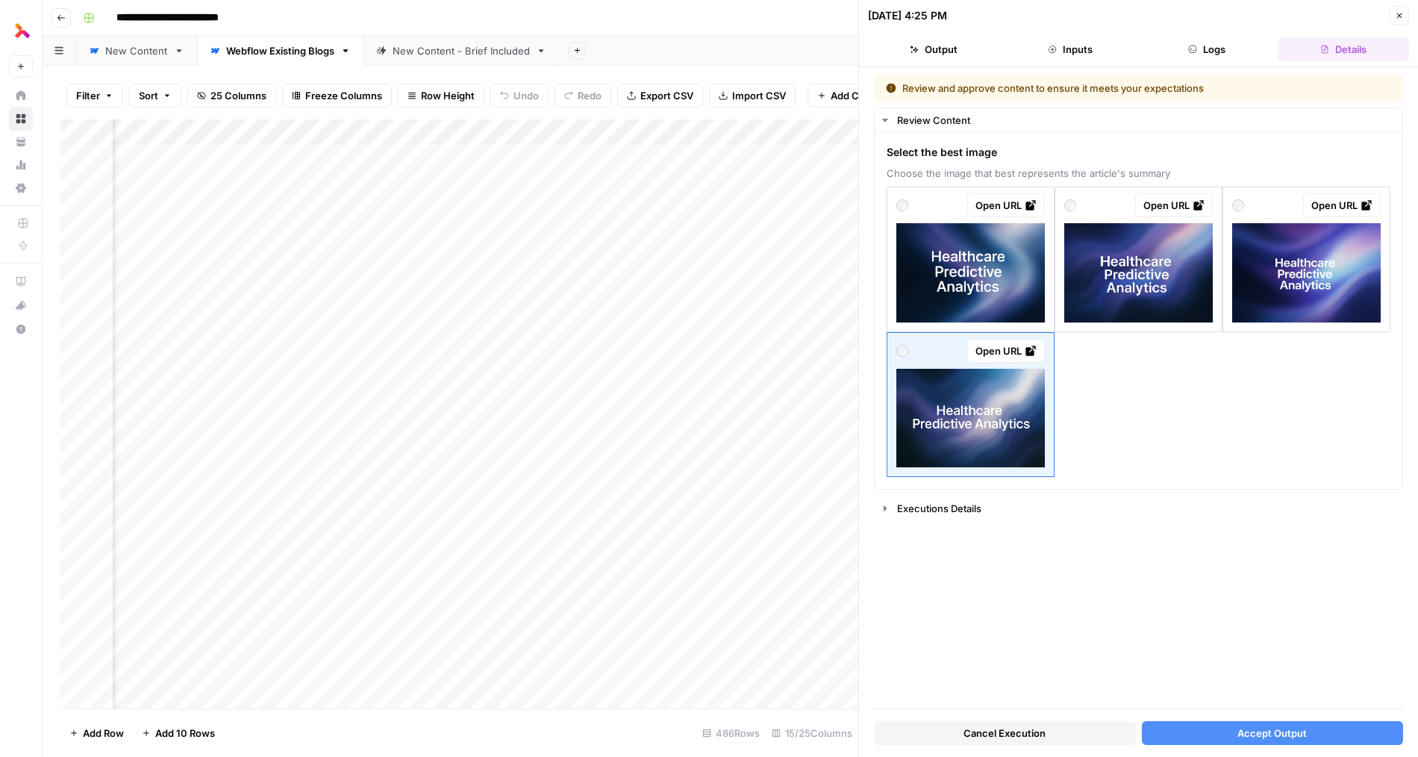
click at [1037, 732] on span "Accept Output" at bounding box center [1271, 732] width 69 height 15
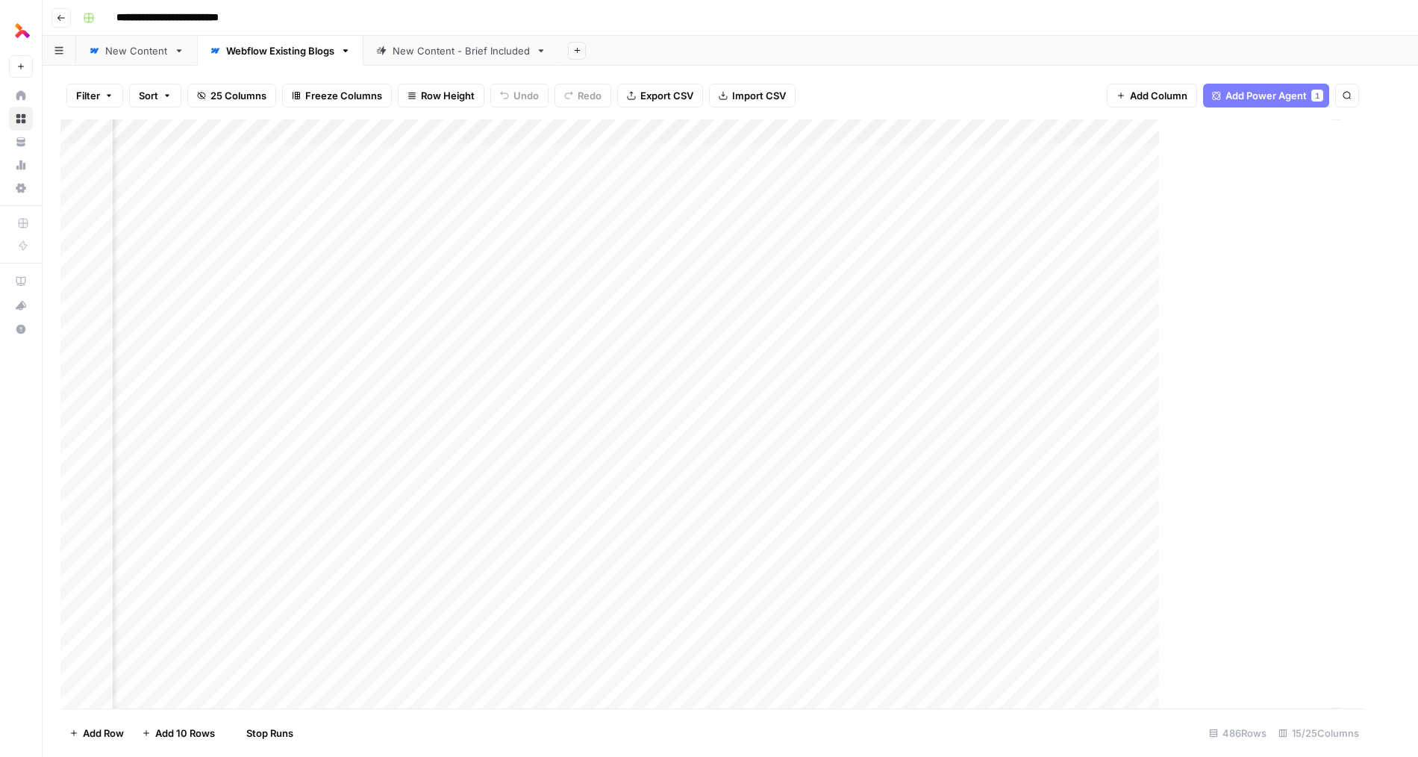
scroll to position [1, 1189]
click at [1037, 132] on div "Add Column" at bounding box center [729, 413] width 1339 height 589
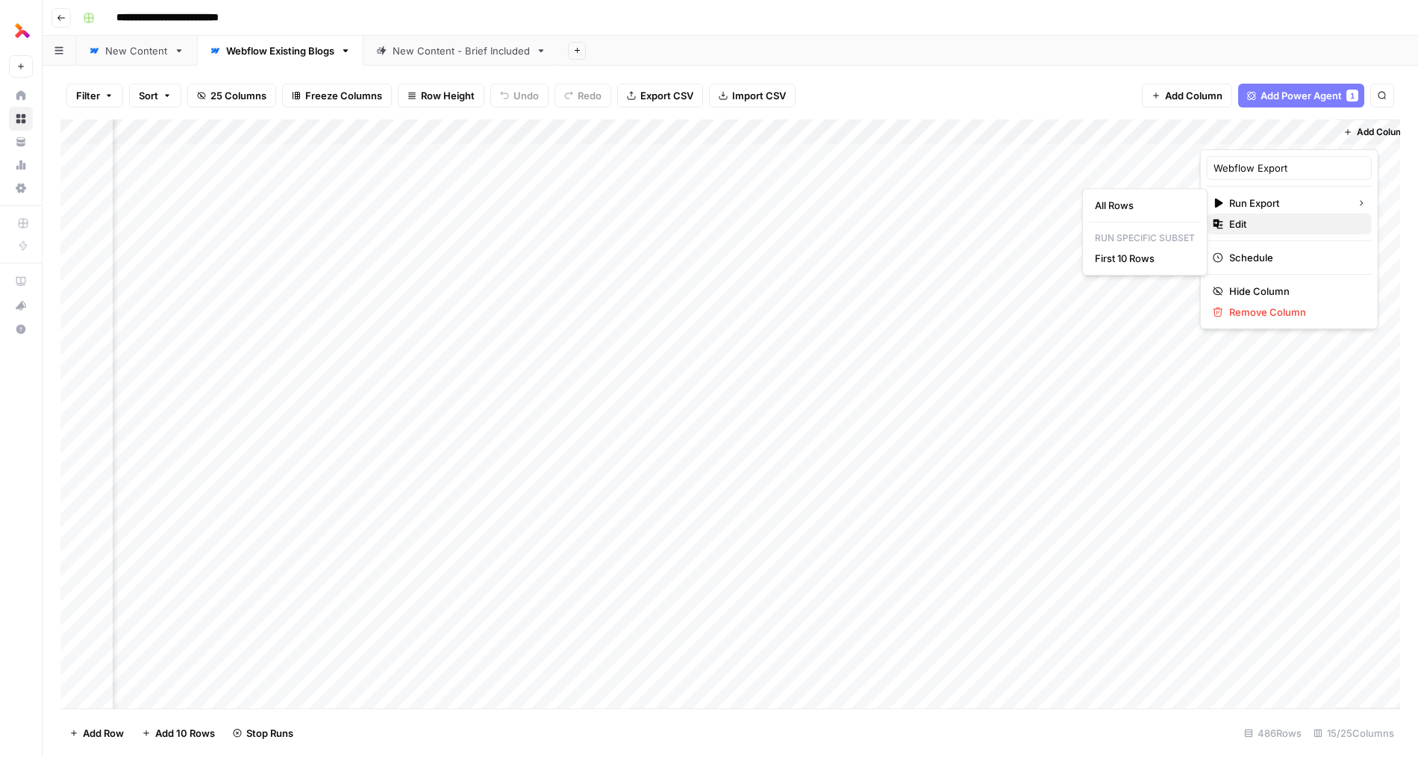
click at [1037, 220] on span "Edit" at bounding box center [1294, 223] width 131 height 15
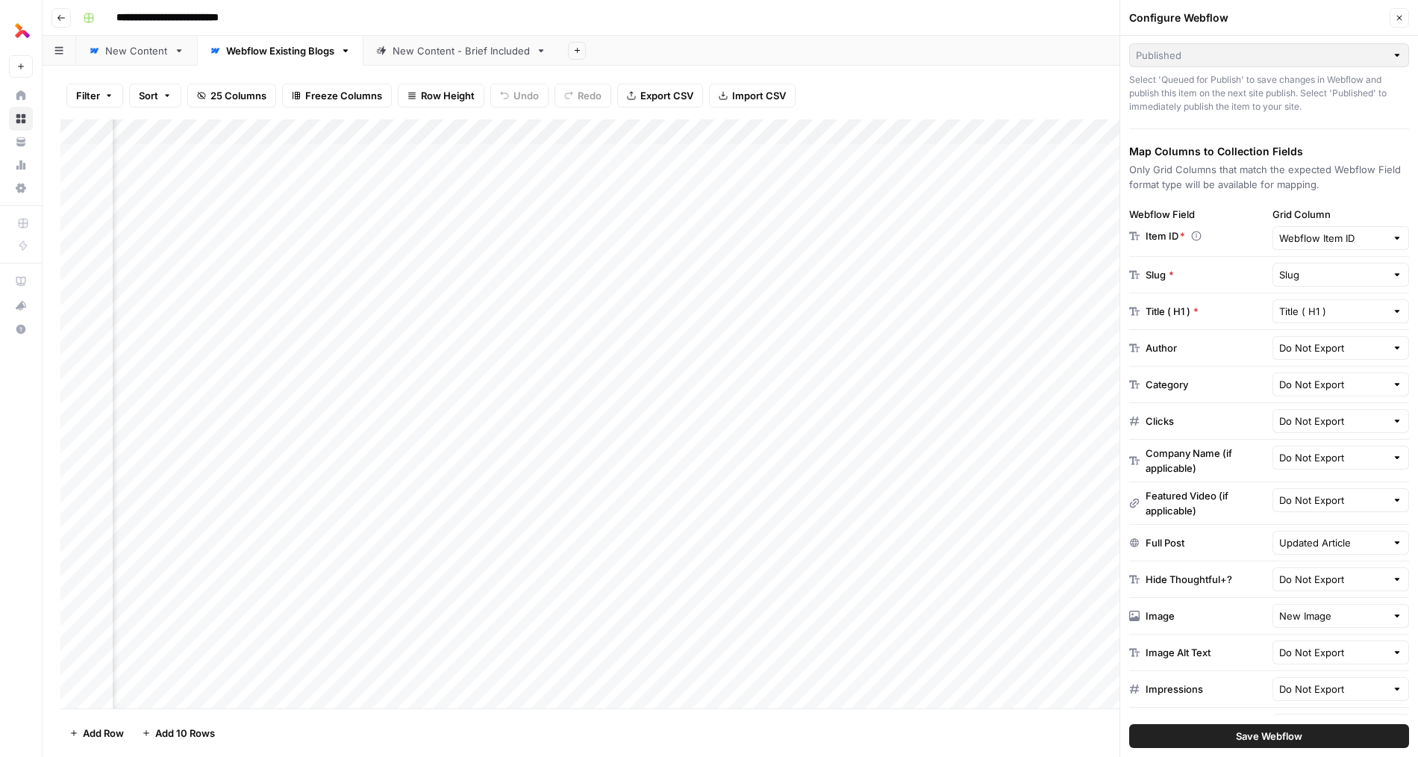
scroll to position [151, 0]
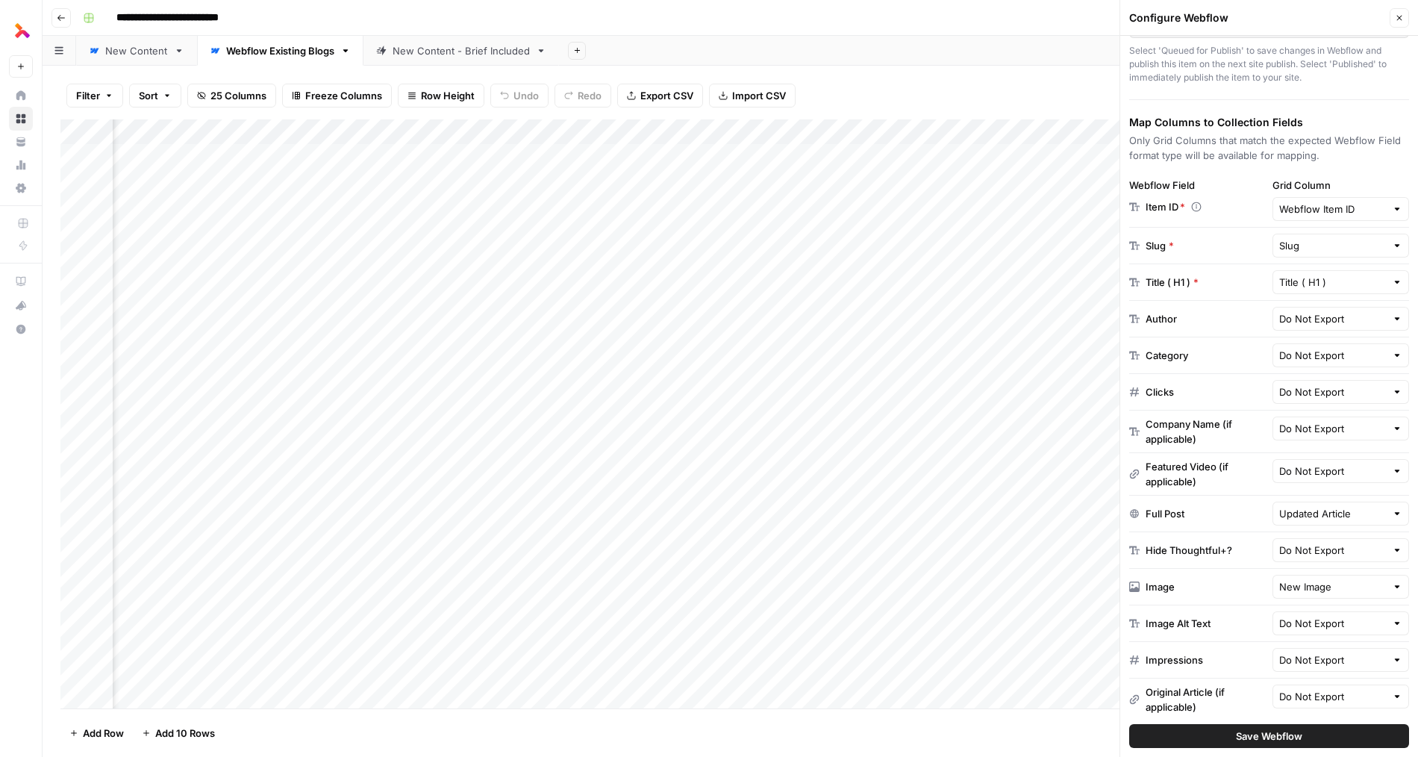
click at [1037, 19] on icon "button" at bounding box center [1399, 17] width 9 height 9
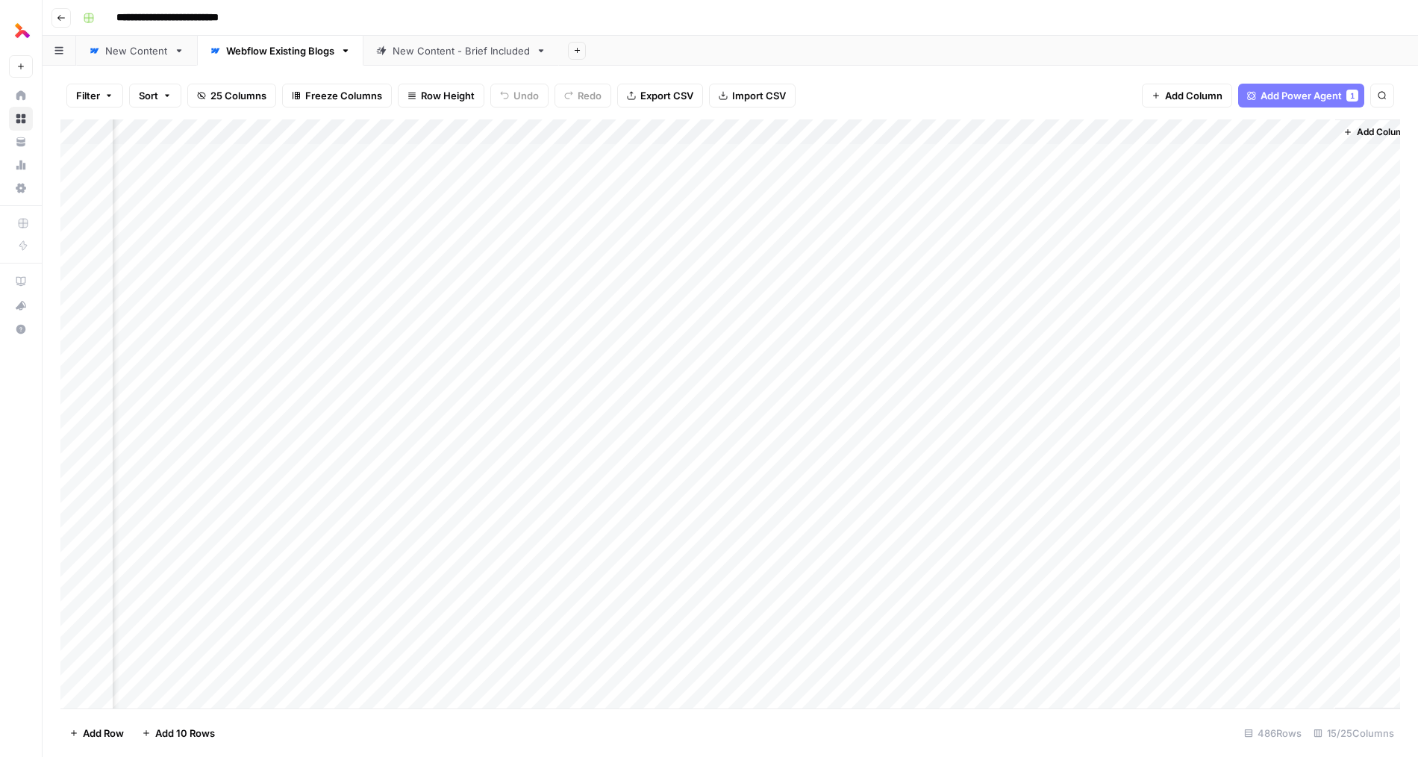
click at [1037, 527] on div "Add Column" at bounding box center [729, 413] width 1339 height 589
click at [1037, 513] on div "Add Column" at bounding box center [729, 413] width 1339 height 589
click at [1037, 536] on div "Add Column" at bounding box center [729, 413] width 1339 height 589
click at [1037, 560] on div "Add Column" at bounding box center [729, 413] width 1339 height 589
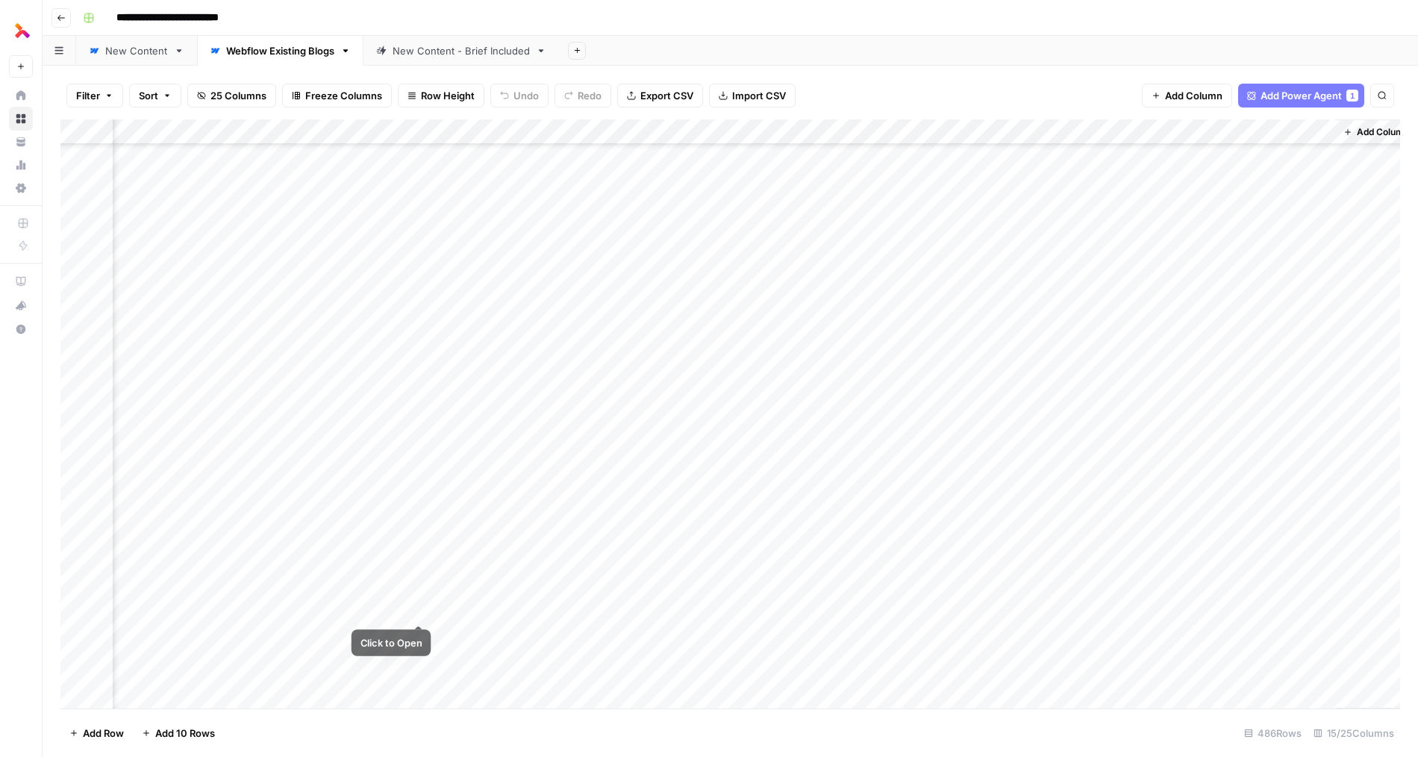
click at [355, 616] on div "Add Column" at bounding box center [729, 413] width 1339 height 589
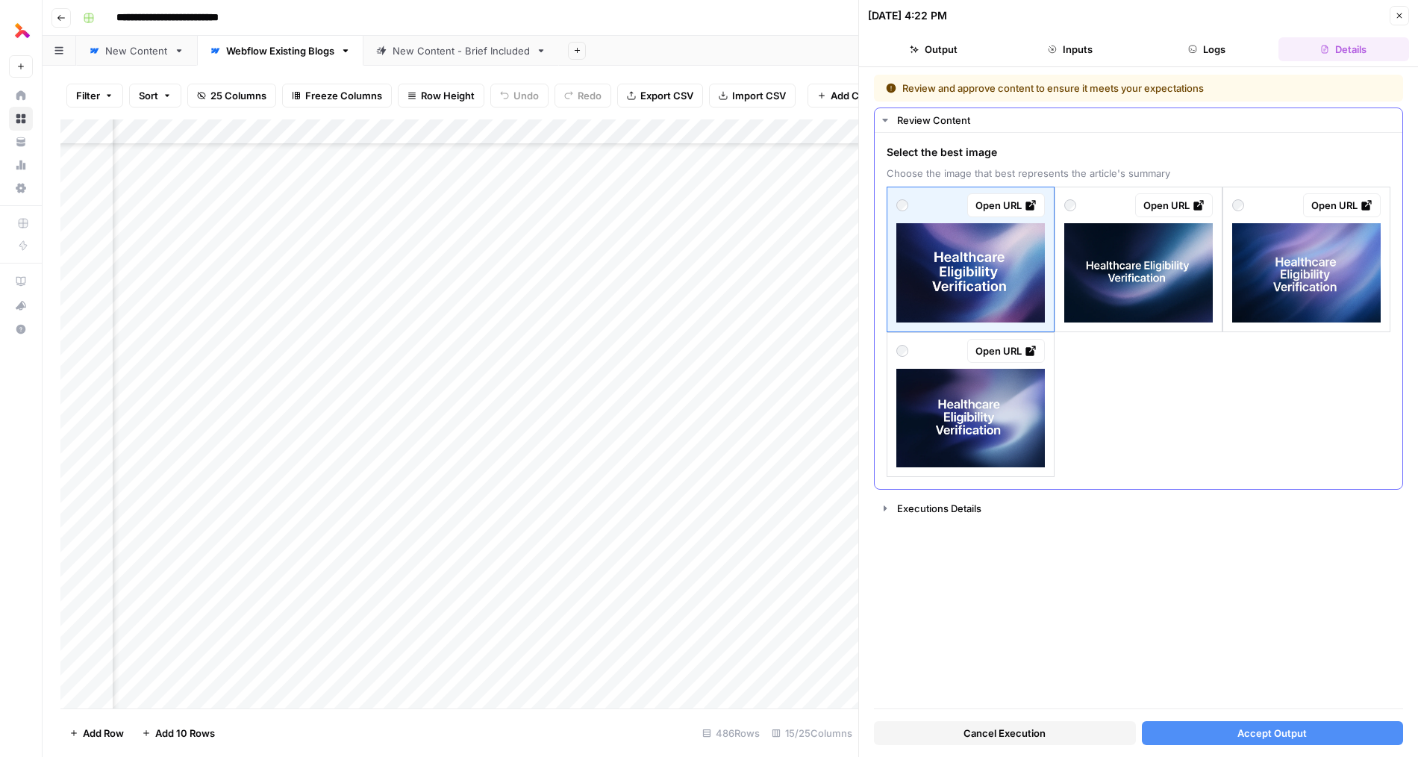
click at [1037, 302] on img at bounding box center [1306, 272] width 148 height 99
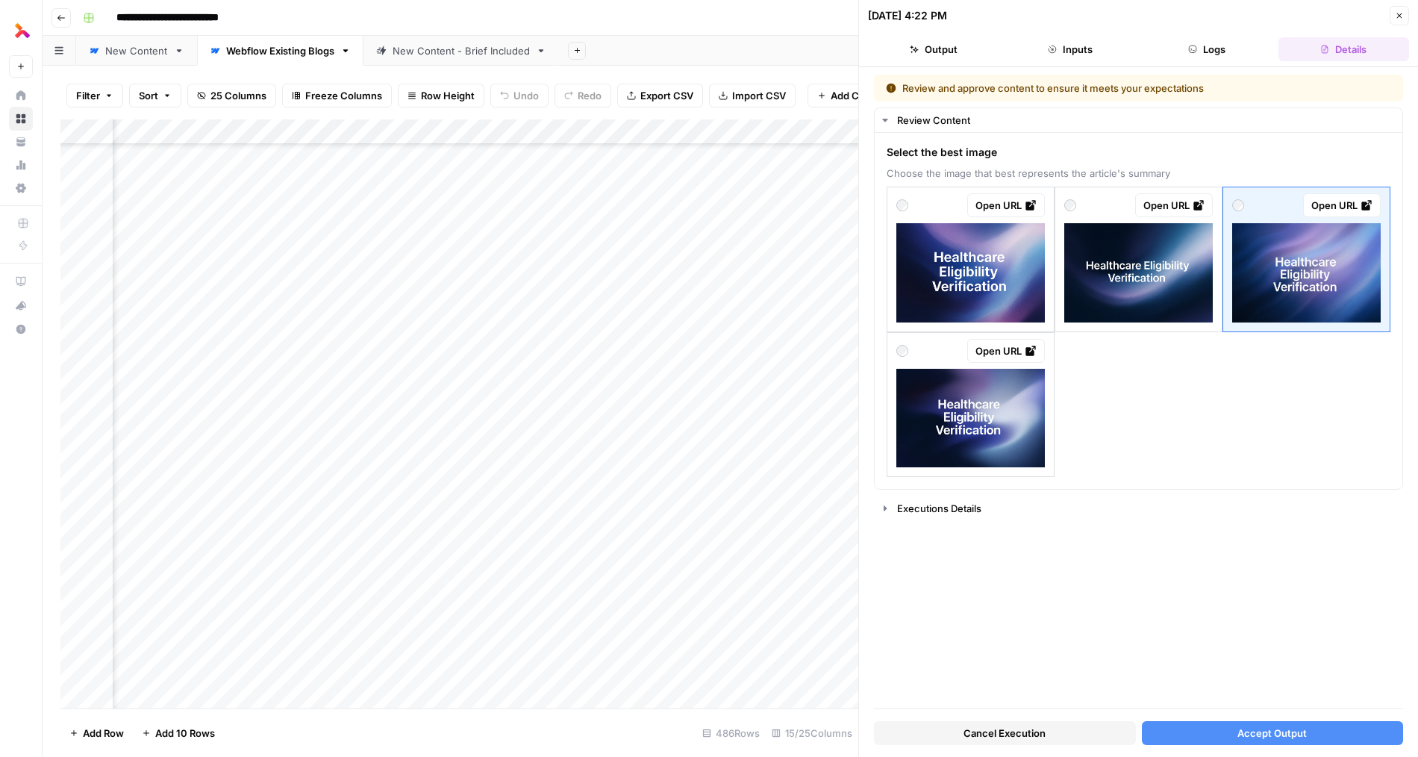
click at [1037, 722] on button "Accept Output" at bounding box center [1273, 733] width 262 height 24
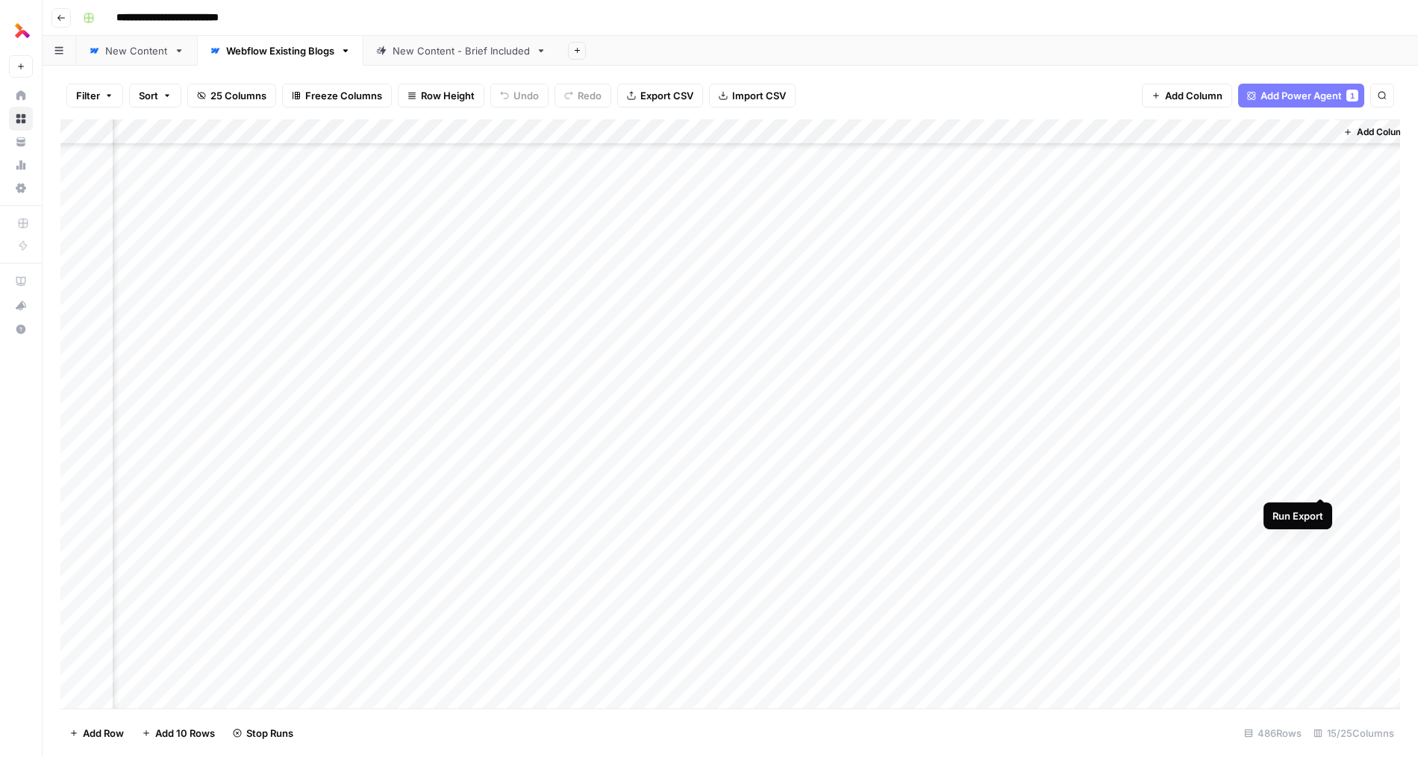
click at [1037, 478] on div "Add Column" at bounding box center [729, 413] width 1339 height 589
click at [1037, 508] on div "Add Column" at bounding box center [729, 413] width 1339 height 589
click at [1037, 536] on div "Add Column" at bounding box center [729, 413] width 1339 height 589
click at [1037, 557] on div "Add Column" at bounding box center [729, 413] width 1339 height 589
click at [1037, 583] on div "Add Column" at bounding box center [729, 413] width 1339 height 589
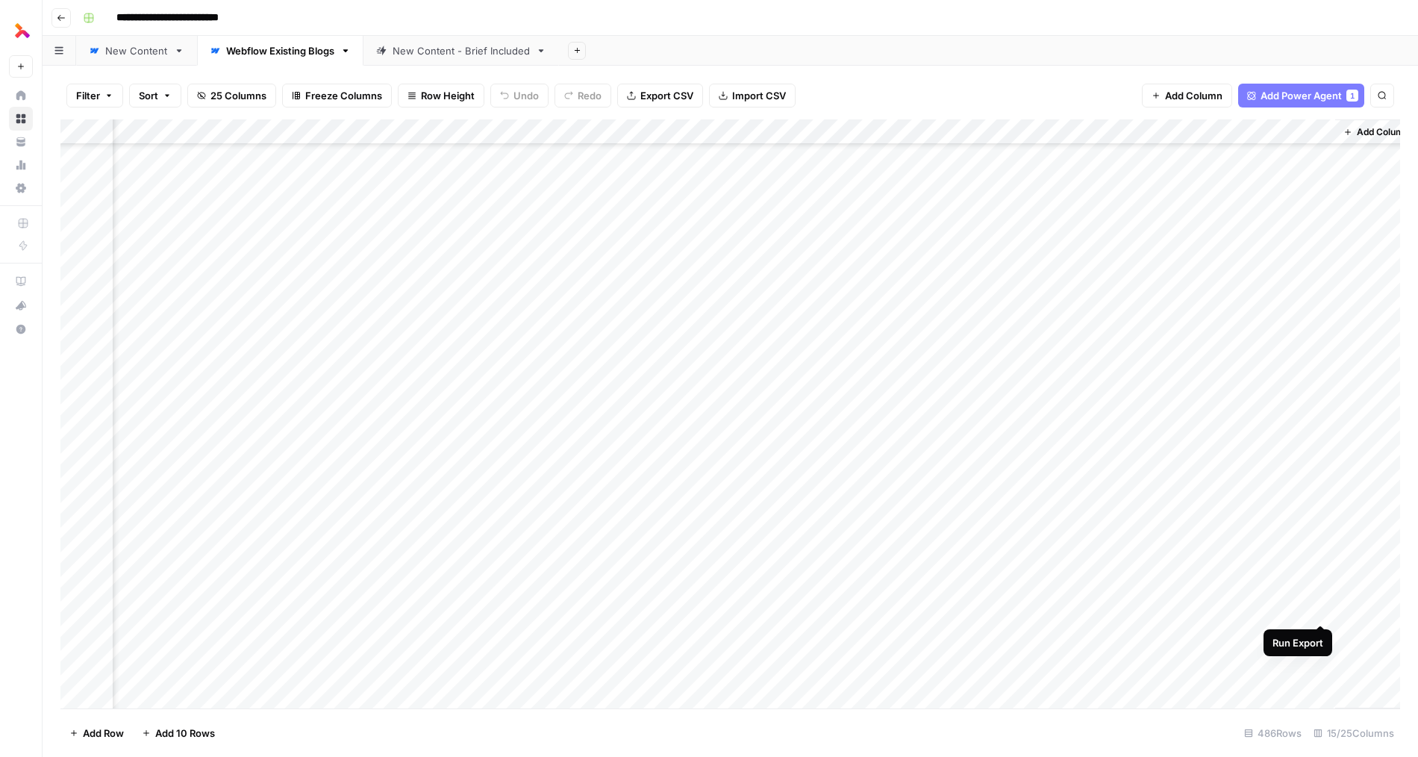
click at [1037, 613] on div "Add Column" at bounding box center [729, 413] width 1339 height 589
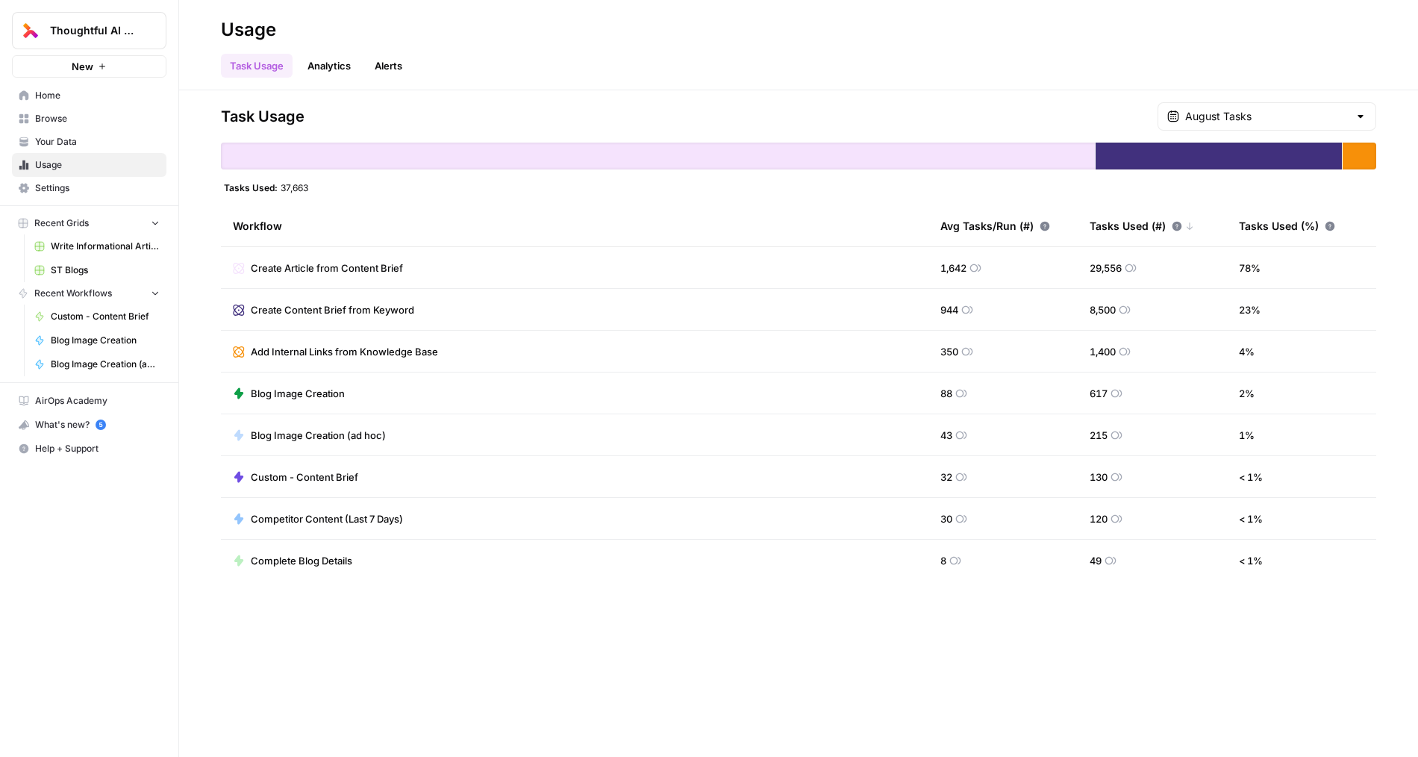
click at [376, 443] on td "Blog Image Creation (ad hoc)" at bounding box center [574, 434] width 707 height 41
click at [360, 433] on span "Blog Image Creation (ad hoc)" at bounding box center [318, 435] width 135 height 15
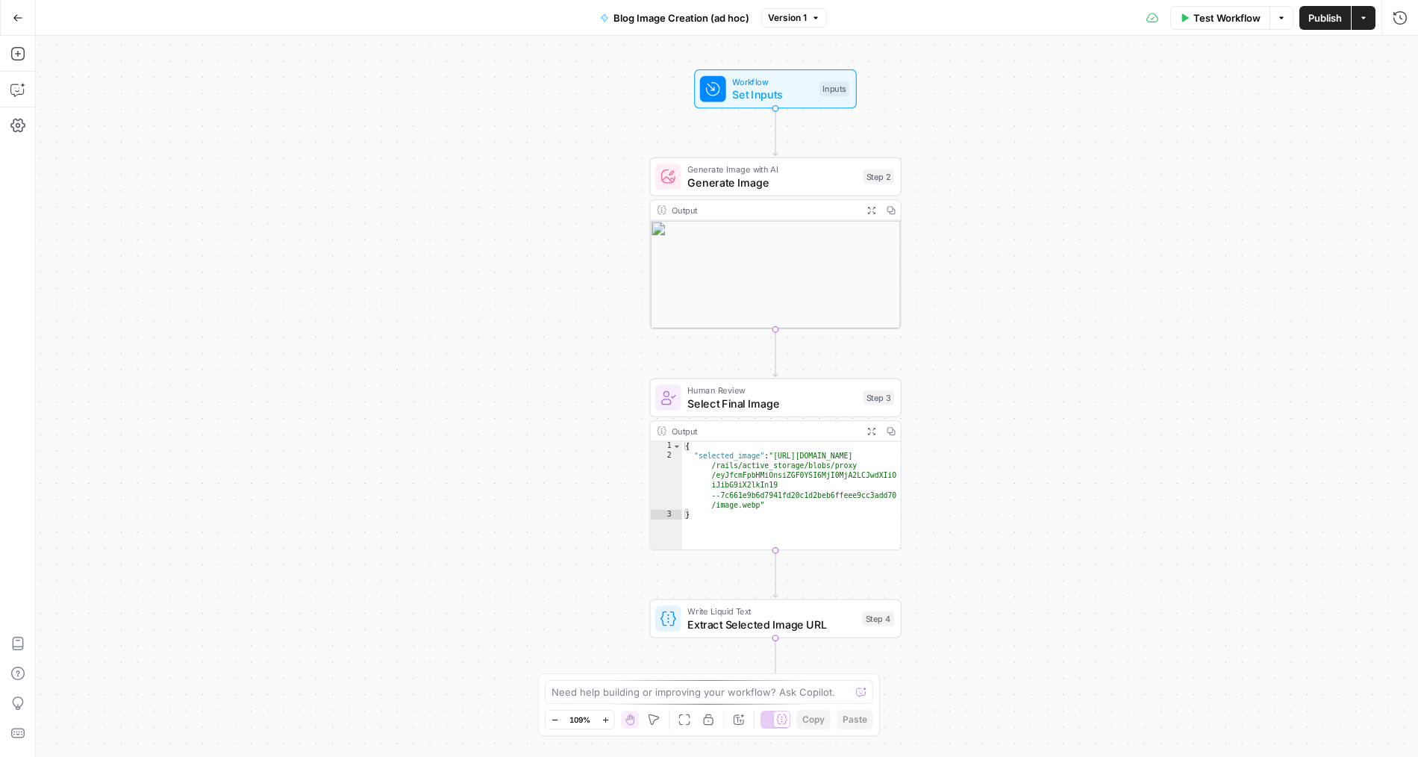
click at [11, 13] on button "Go Back" at bounding box center [17, 17] width 27 height 27
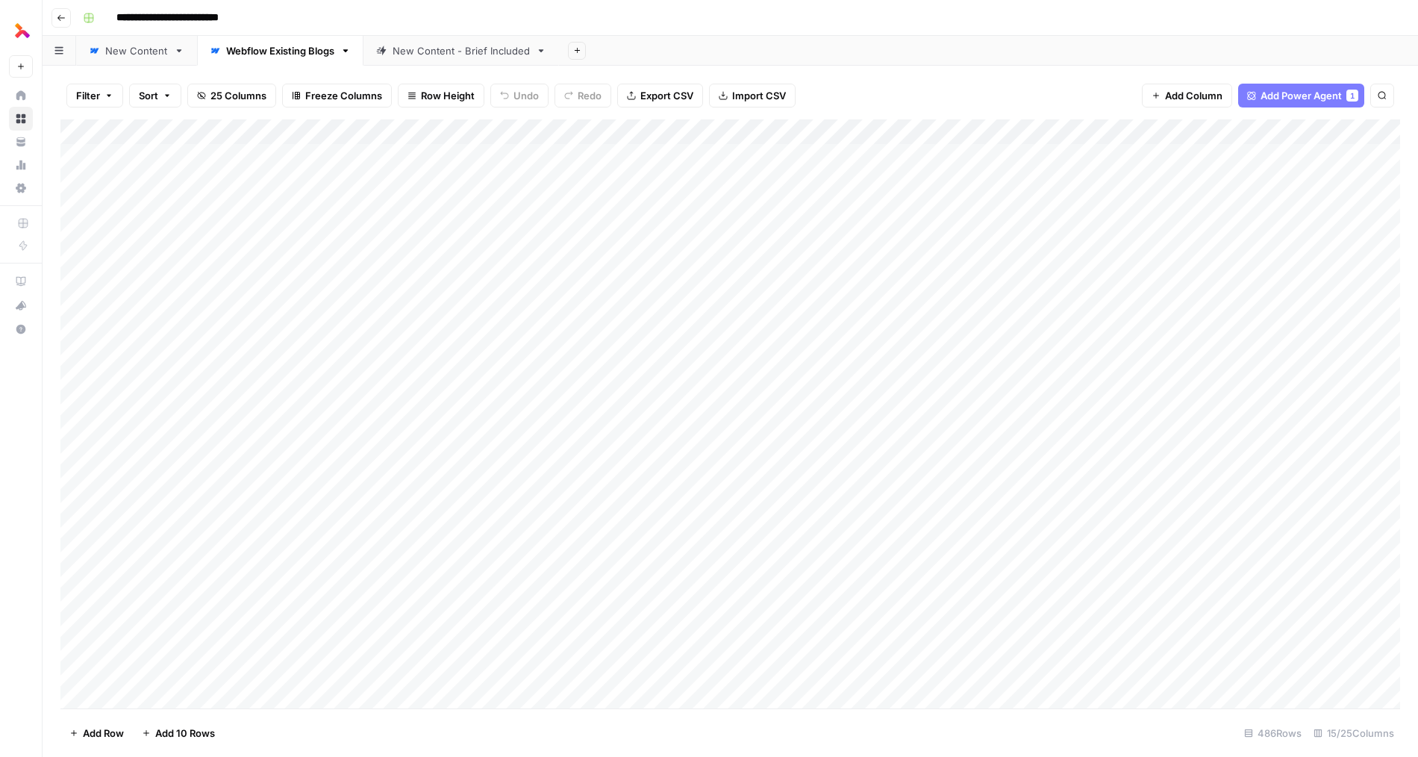
click at [1384, 98] on icon "button" at bounding box center [1381, 95] width 7 height 7
click at [1237, 128] on div "**********" at bounding box center [1269, 148] width 231 height 52
click at [1237, 133] on input "**********" at bounding box center [1242, 138] width 164 height 18
click at [1299, 514] on div "Add Column" at bounding box center [729, 413] width 1339 height 589
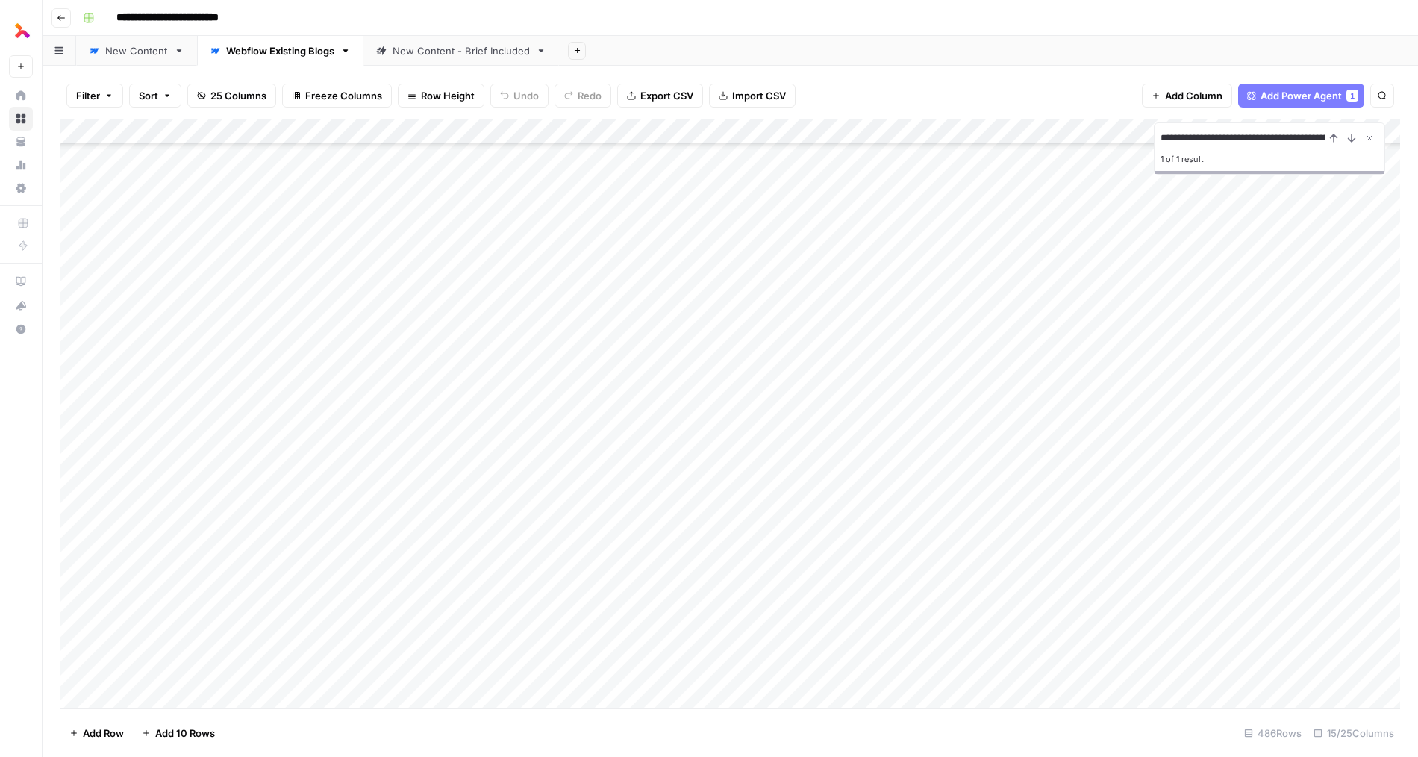
click at [1233, 143] on input "**********" at bounding box center [1242, 138] width 164 height 18
paste input
type input "**********"
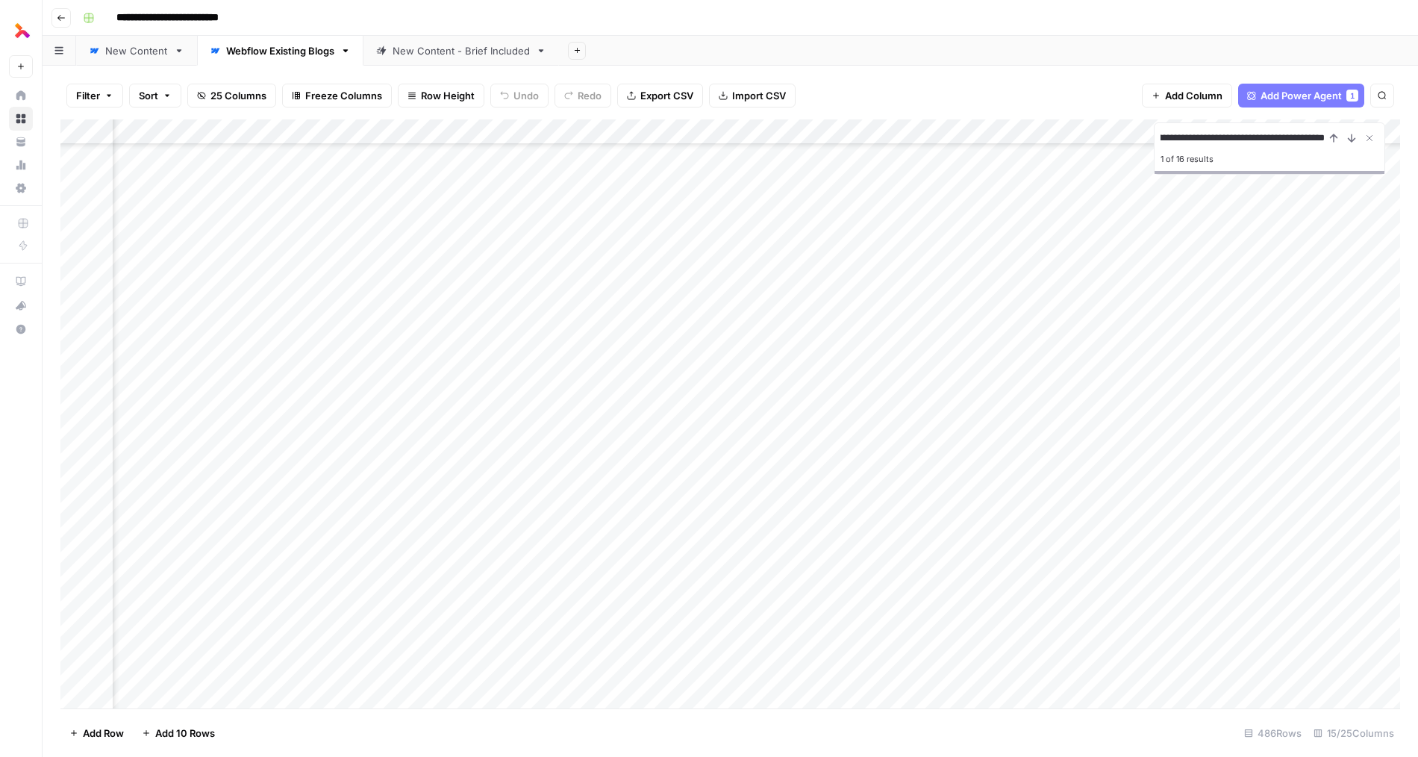
click at [504, 462] on div "Add Column" at bounding box center [729, 413] width 1339 height 589
click at [509, 490] on div "Add Column" at bounding box center [729, 413] width 1339 height 589
click at [509, 514] on div "Add Column" at bounding box center [729, 413] width 1339 height 589
click at [507, 539] on div "Add Column" at bounding box center [729, 413] width 1339 height 589
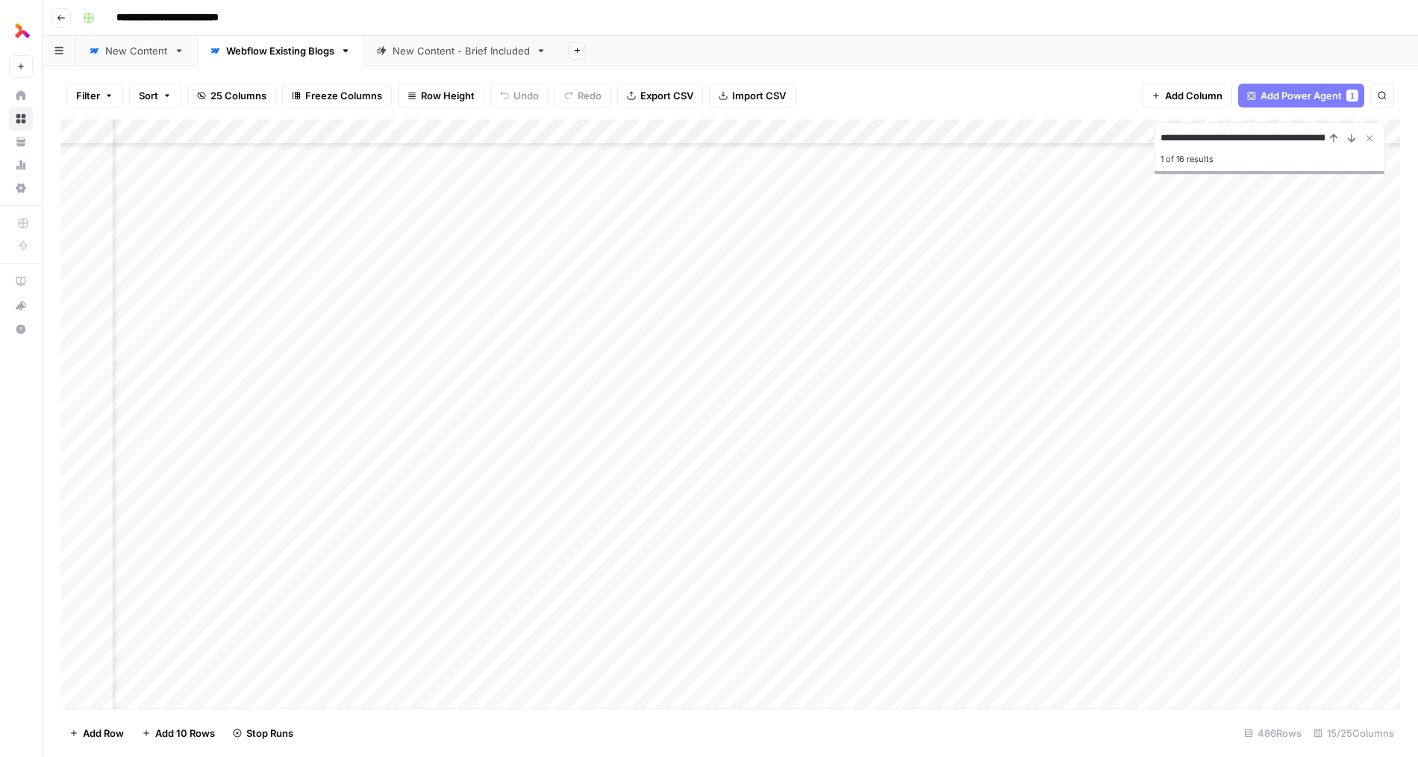
click at [501, 563] on div "Add Column" at bounding box center [729, 413] width 1339 height 589
click at [504, 593] on div "Add Column" at bounding box center [729, 413] width 1339 height 589
drag, startPoint x: 504, startPoint y: 620, endPoint x: 504, endPoint y: 637, distance: 17.2
click at [504, 620] on div "Add Column" at bounding box center [729, 413] width 1339 height 589
click at [504, 644] on div "Add Column" at bounding box center [729, 413] width 1339 height 589
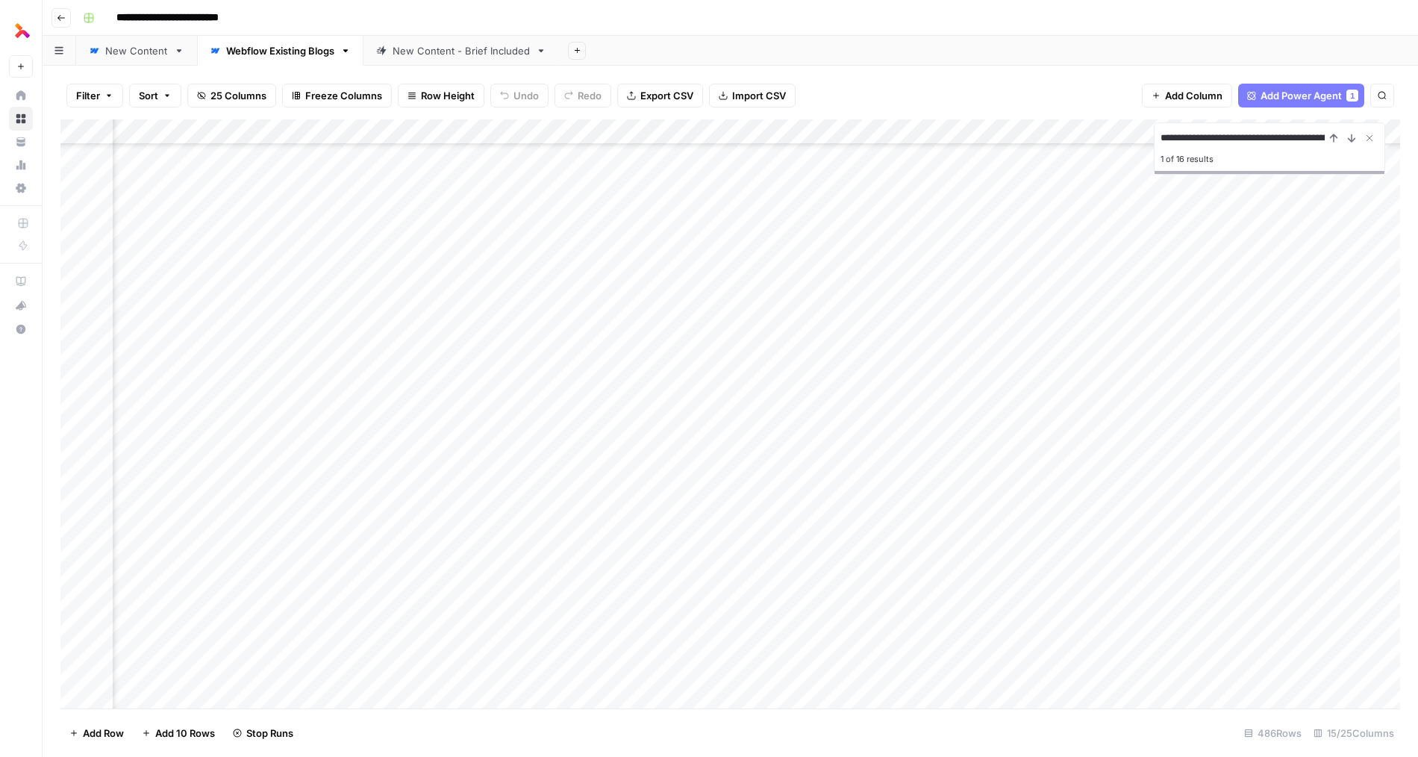
scroll to position [481, 1050]
click at [505, 460] on div "Add Column" at bounding box center [729, 413] width 1339 height 589
click at [503, 489] on div "Add Column" at bounding box center [729, 413] width 1339 height 589
click at [503, 510] on div "Add Column" at bounding box center [729, 413] width 1339 height 589
click at [501, 457] on div "Add Column" at bounding box center [729, 413] width 1339 height 589
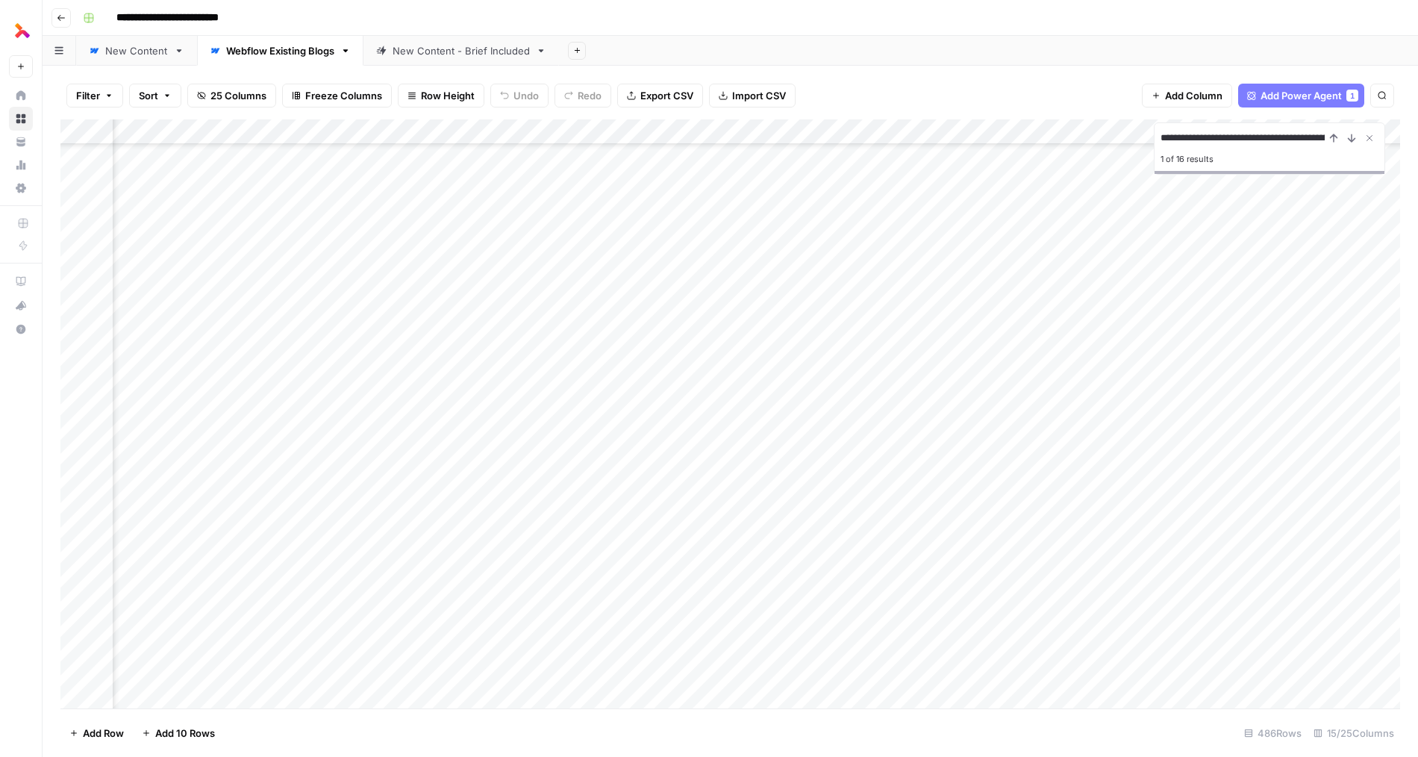
click at [507, 258] on div "Add Column" at bounding box center [729, 413] width 1339 height 589
click at [516, 264] on div "Add Column" at bounding box center [729, 413] width 1339 height 589
click at [516, 264] on div at bounding box center [505, 259] width 137 height 28
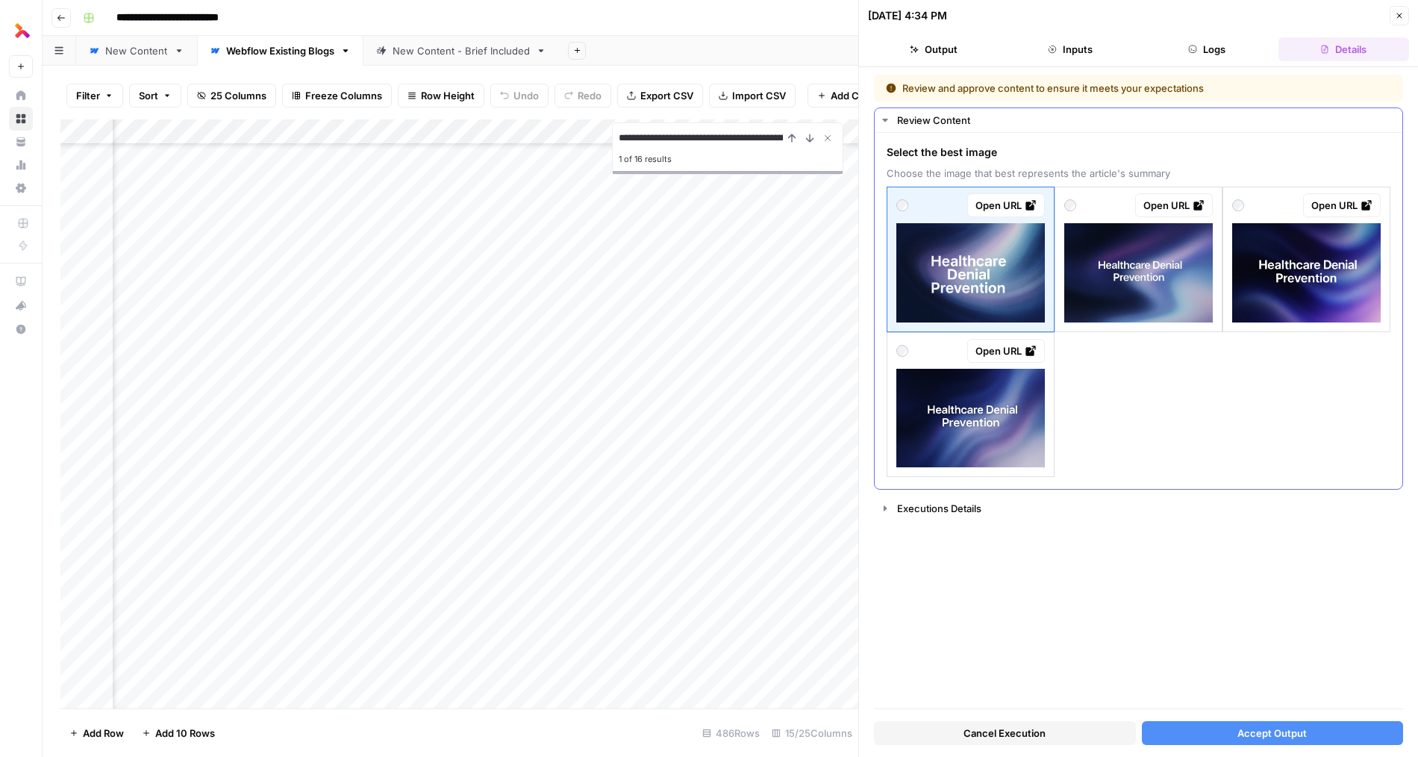
click at [1348, 283] on img at bounding box center [1306, 272] width 148 height 99
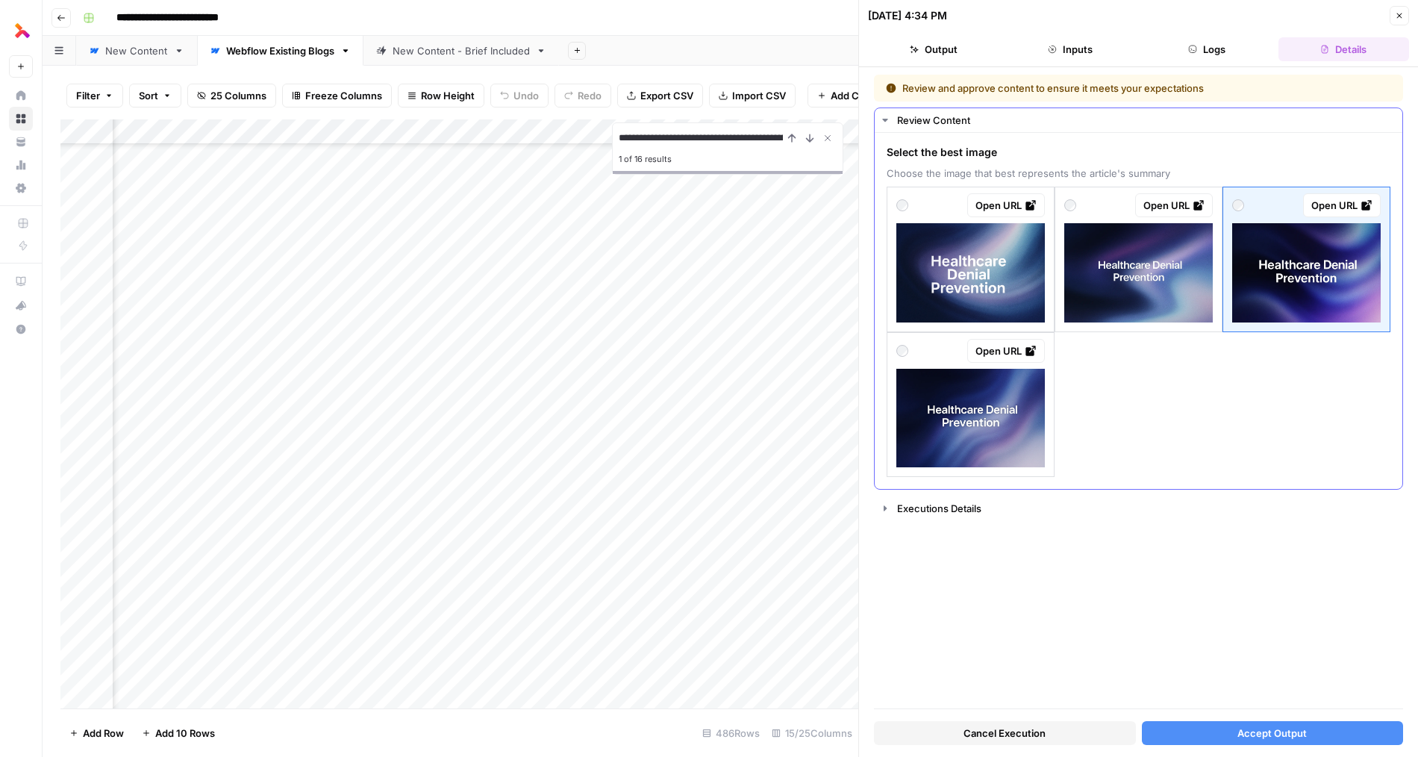
click at [974, 454] on img at bounding box center [970, 418] width 148 height 99
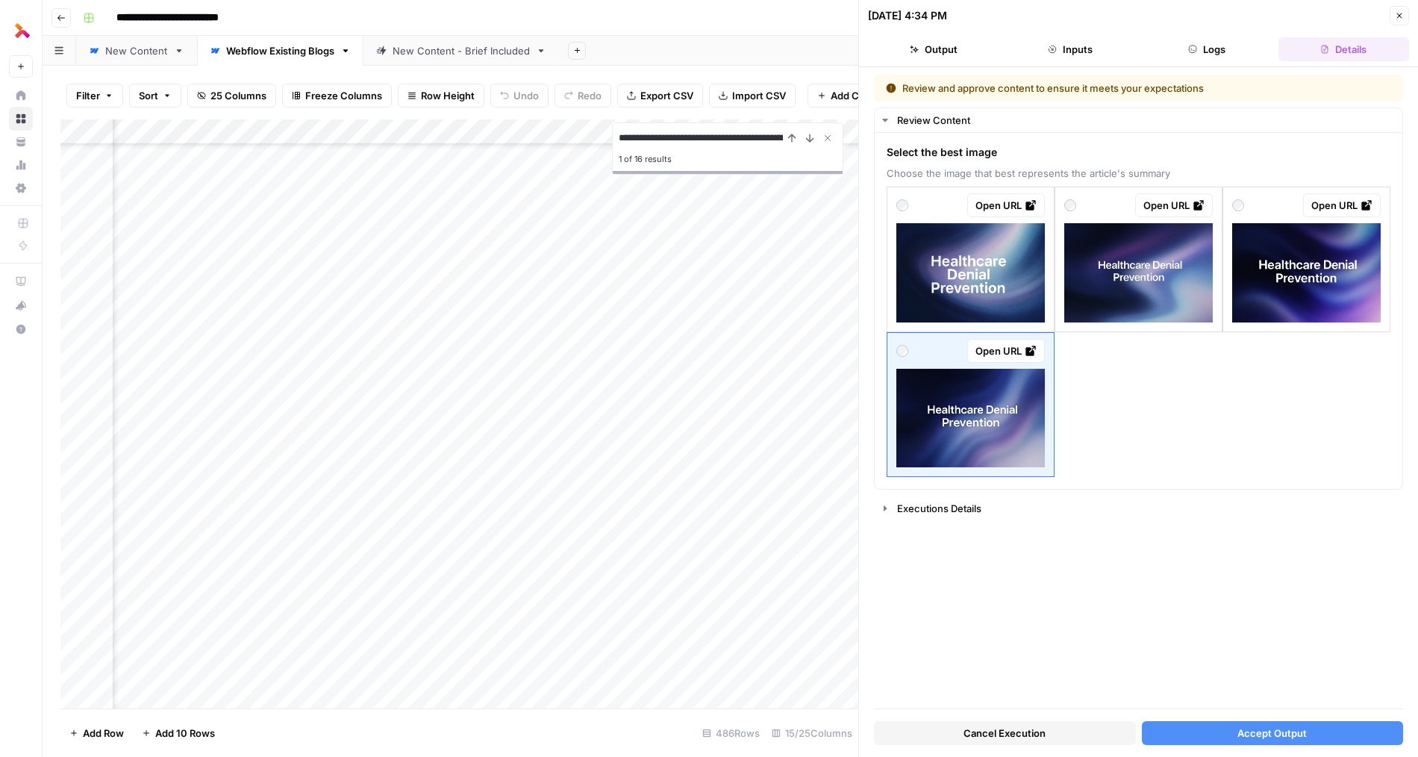
click at [1242, 733] on span "Accept Output" at bounding box center [1271, 732] width 69 height 15
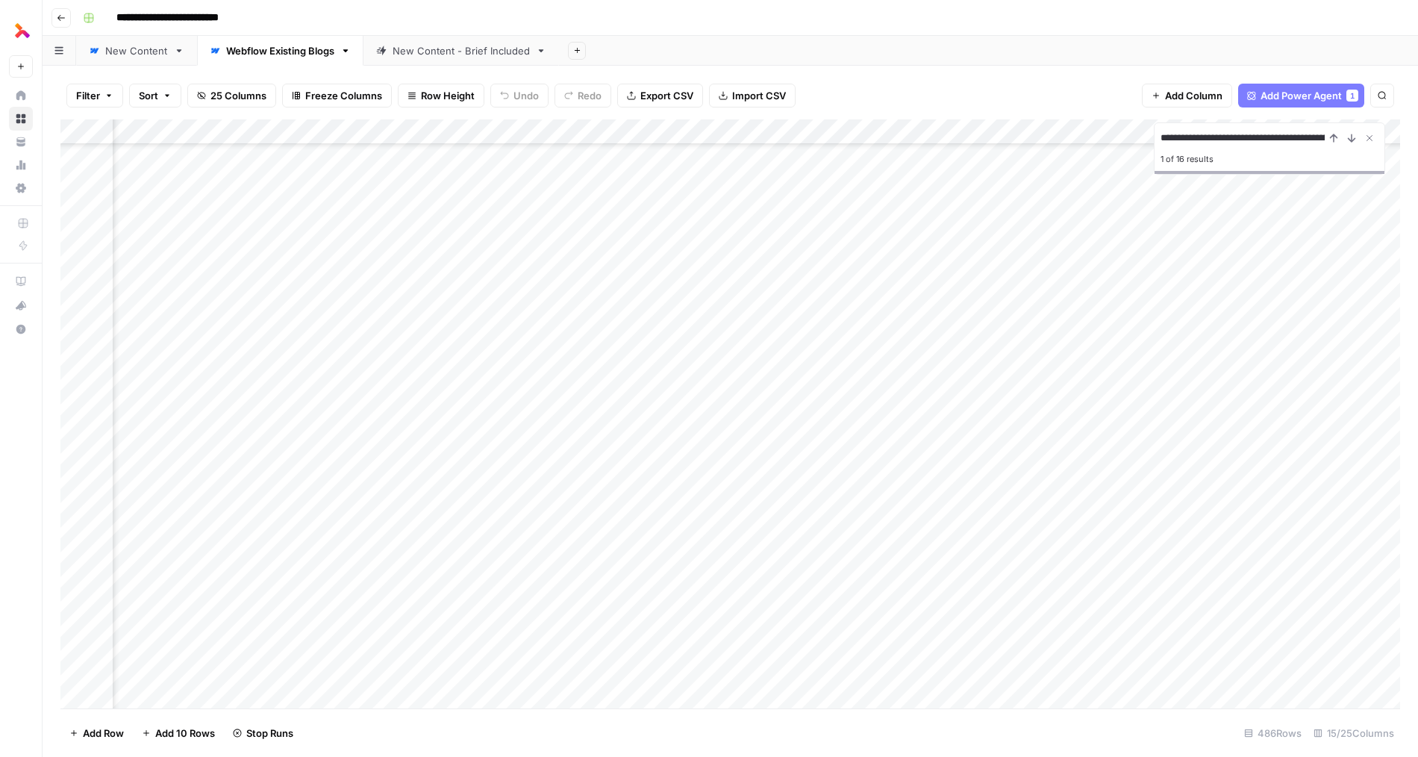
click at [507, 281] on div "Add Column" at bounding box center [729, 413] width 1339 height 589
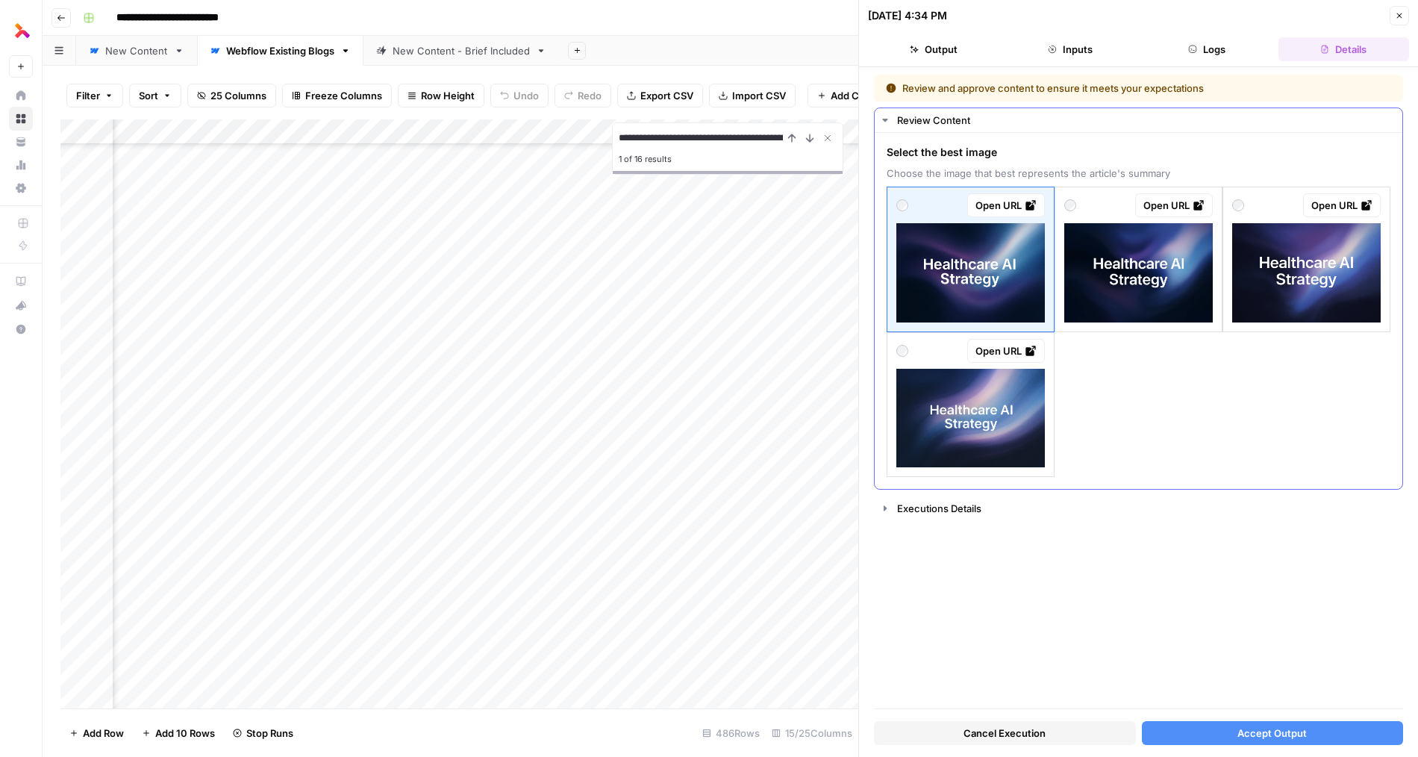
click at [1154, 294] on img at bounding box center [1138, 272] width 148 height 99
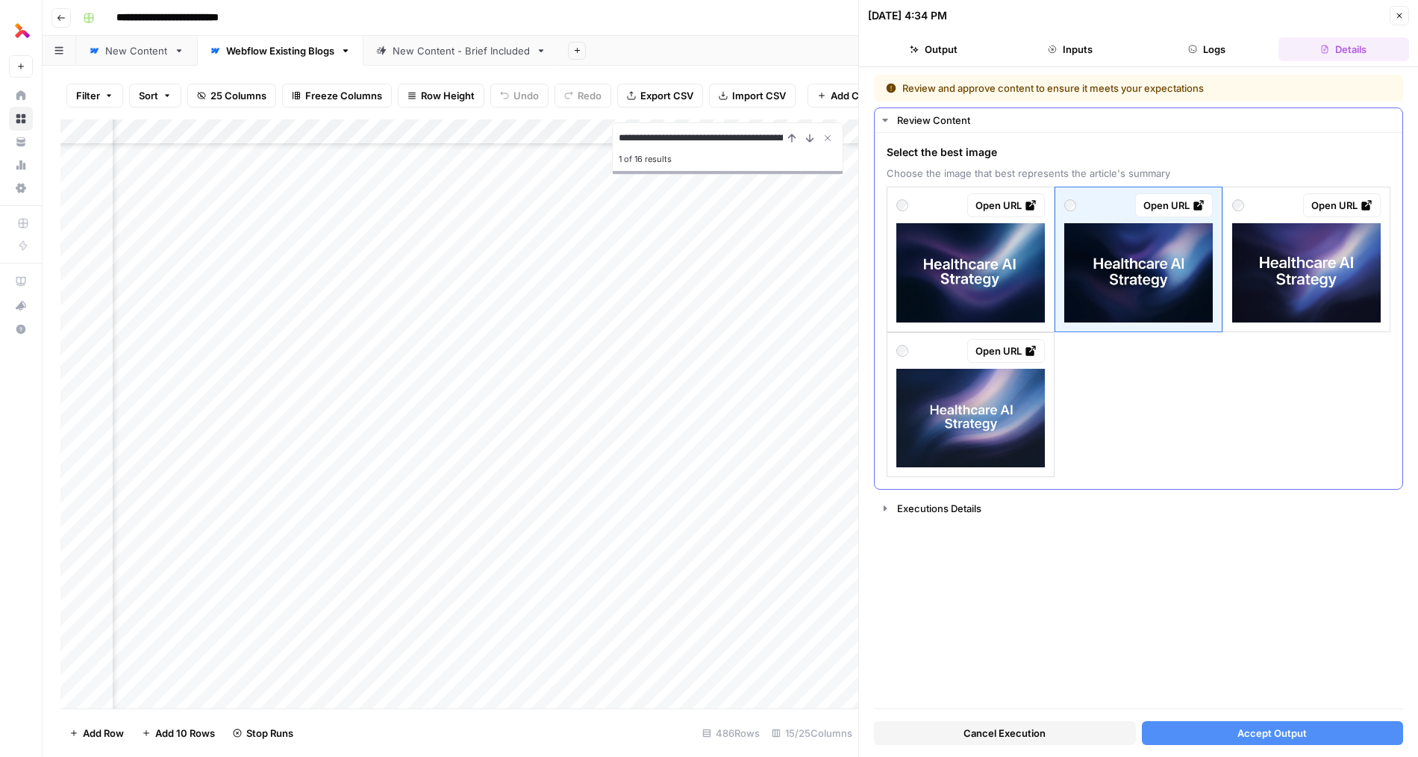
click at [954, 407] on img at bounding box center [970, 418] width 148 height 99
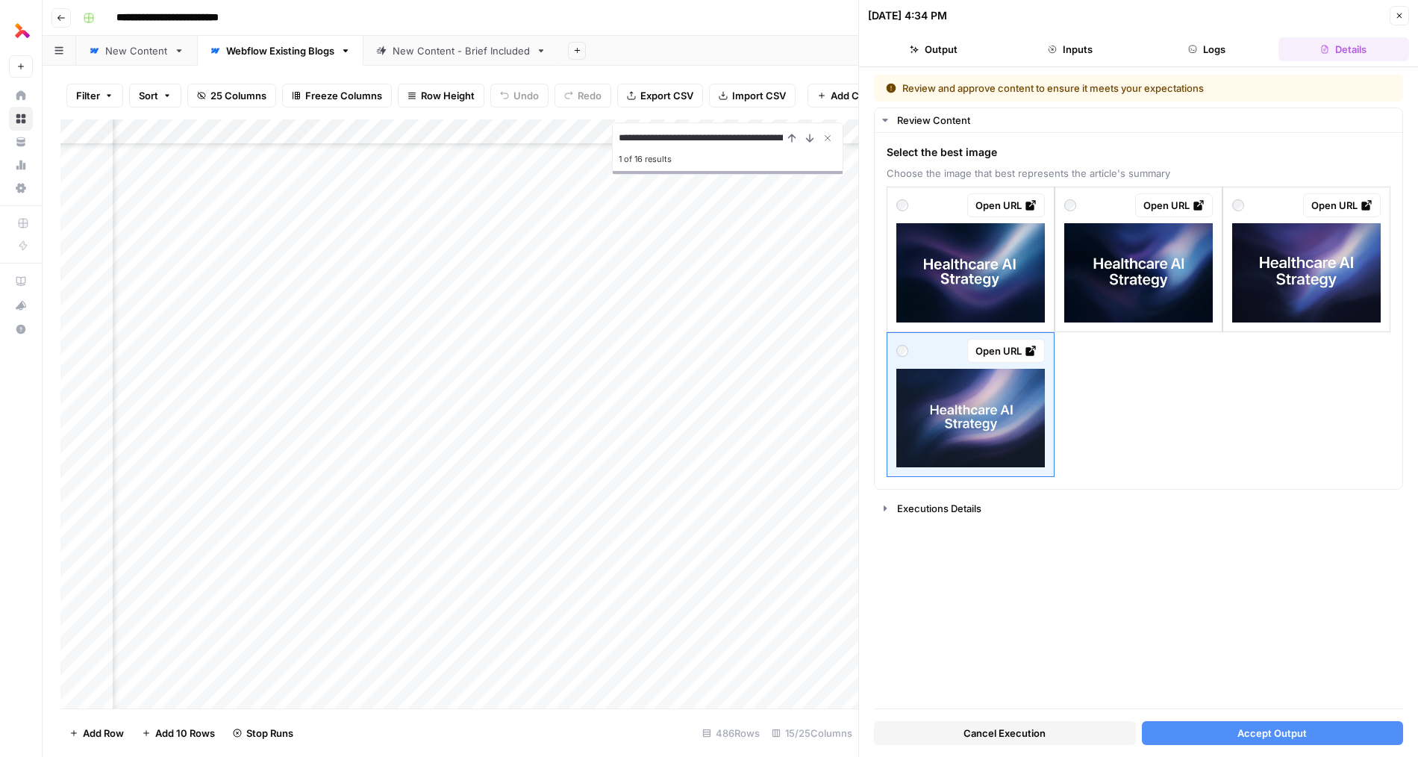
click at [1180, 736] on button "Accept Output" at bounding box center [1273, 733] width 262 height 24
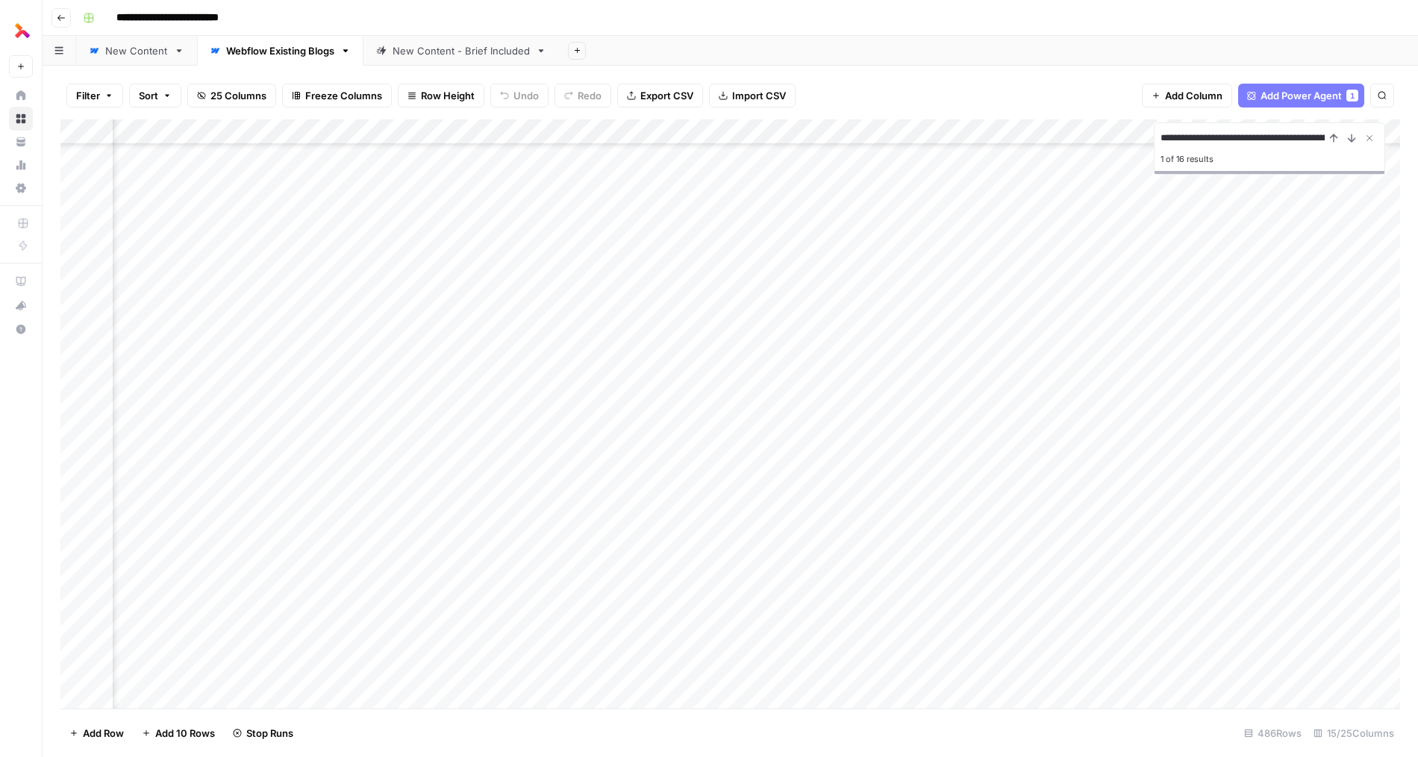
click at [562, 311] on div "Add Column" at bounding box center [729, 413] width 1339 height 589
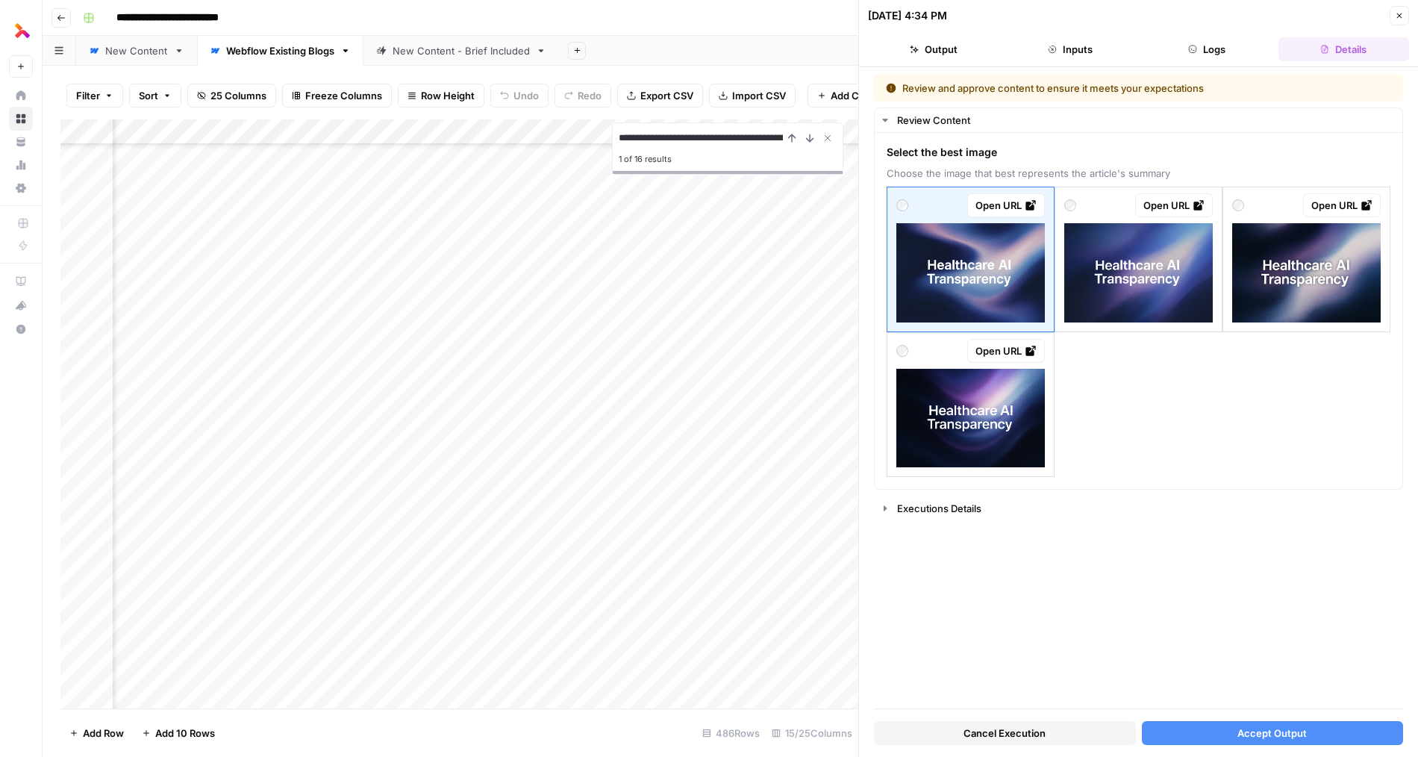
click at [1261, 731] on span "Accept Output" at bounding box center [1271, 732] width 69 height 15
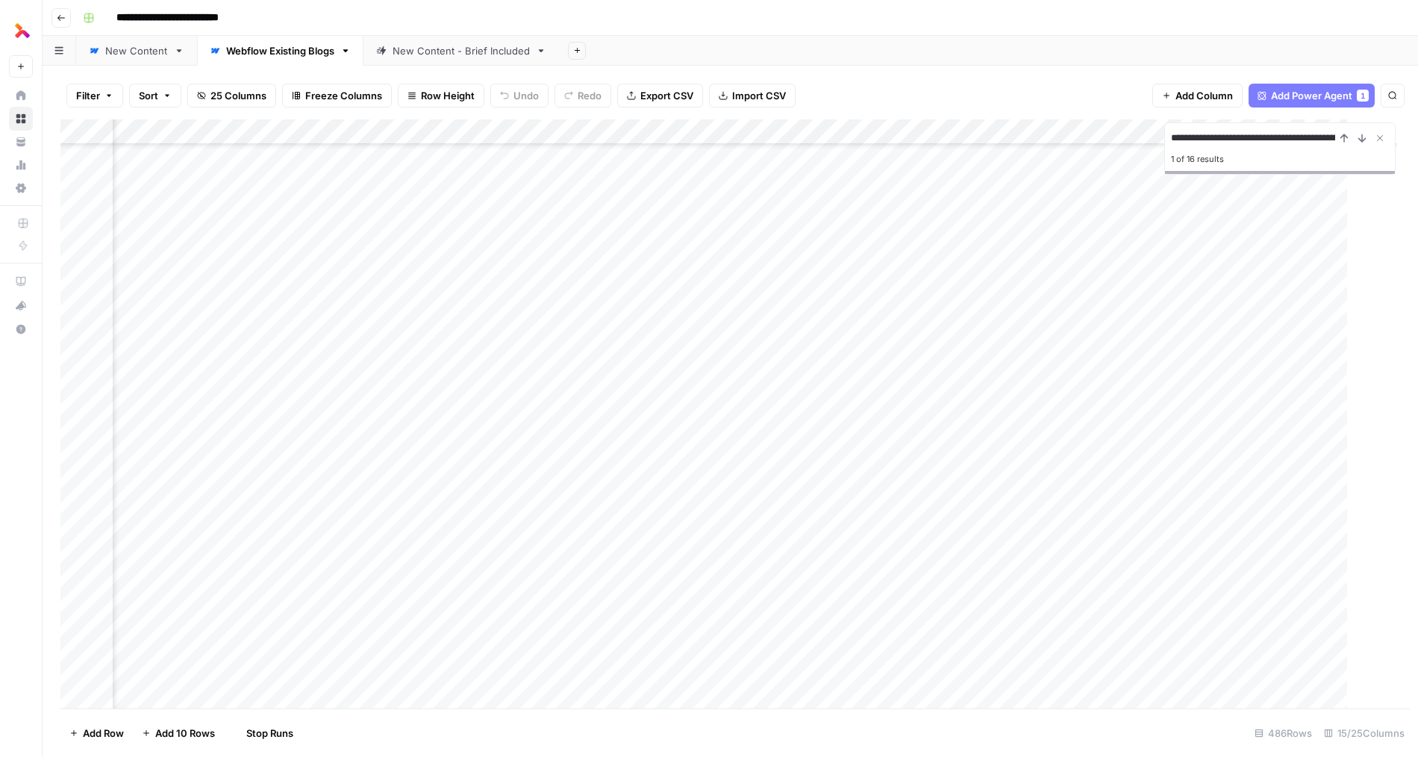
click at [560, 337] on div "Add Column" at bounding box center [735, 413] width 1350 height 589
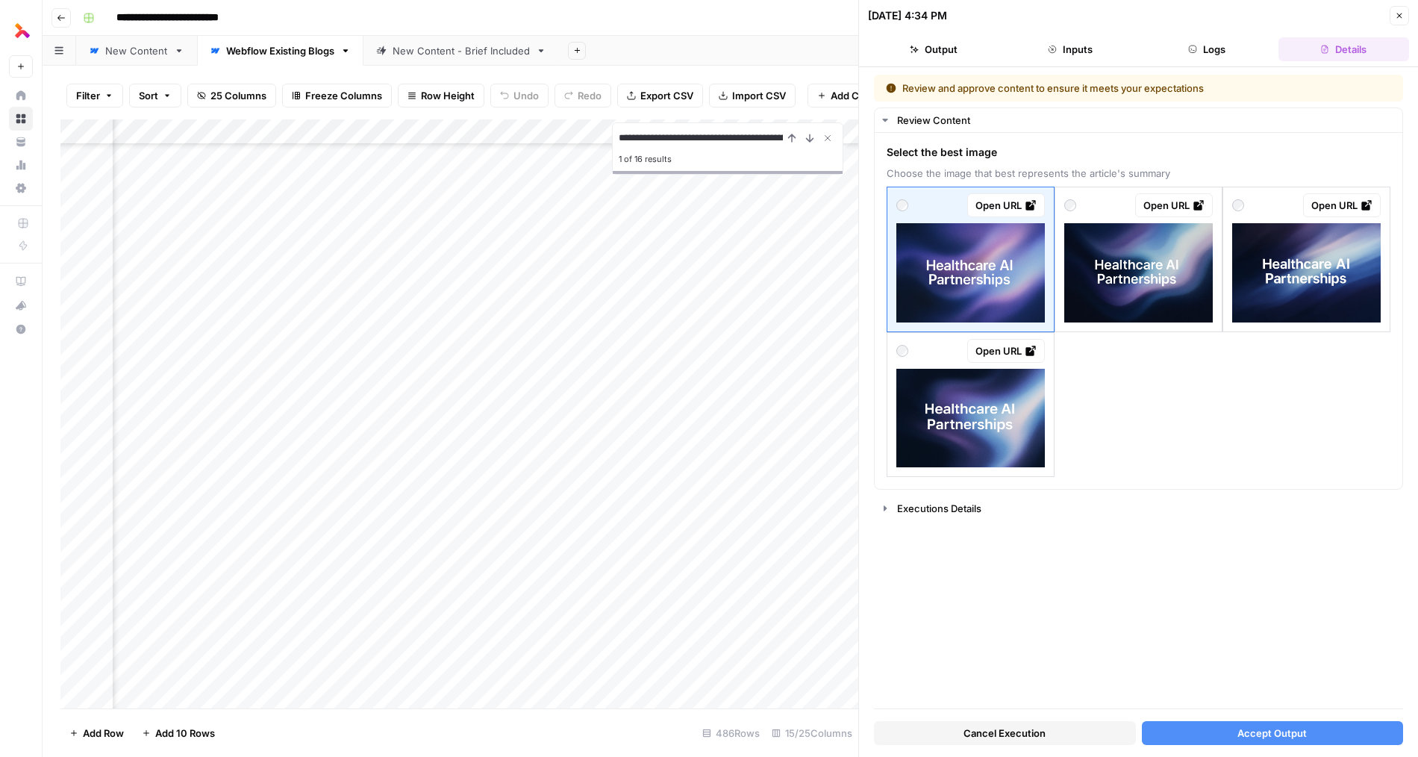
click at [1215, 729] on button "Accept Output" at bounding box center [1273, 733] width 262 height 24
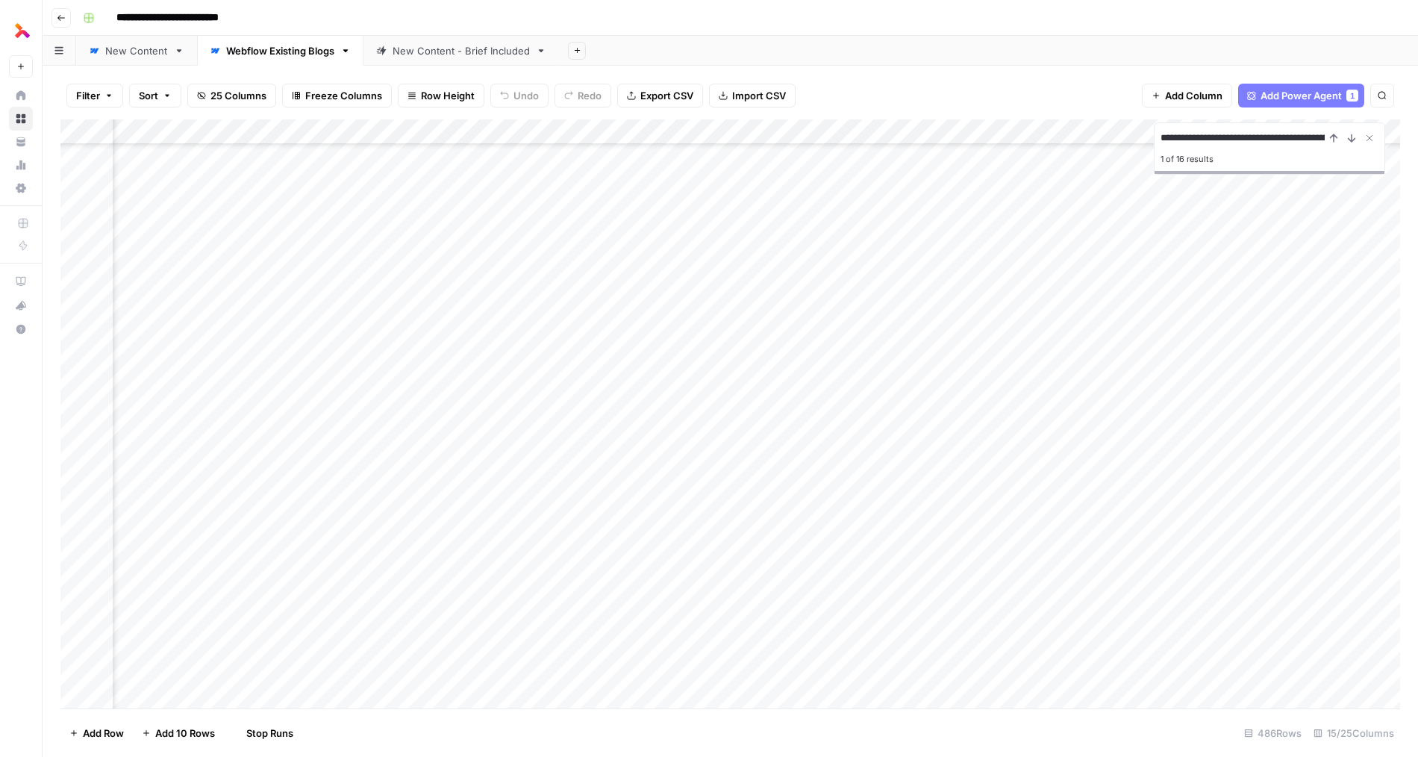
click at [555, 361] on div "Add Column" at bounding box center [729, 413] width 1339 height 589
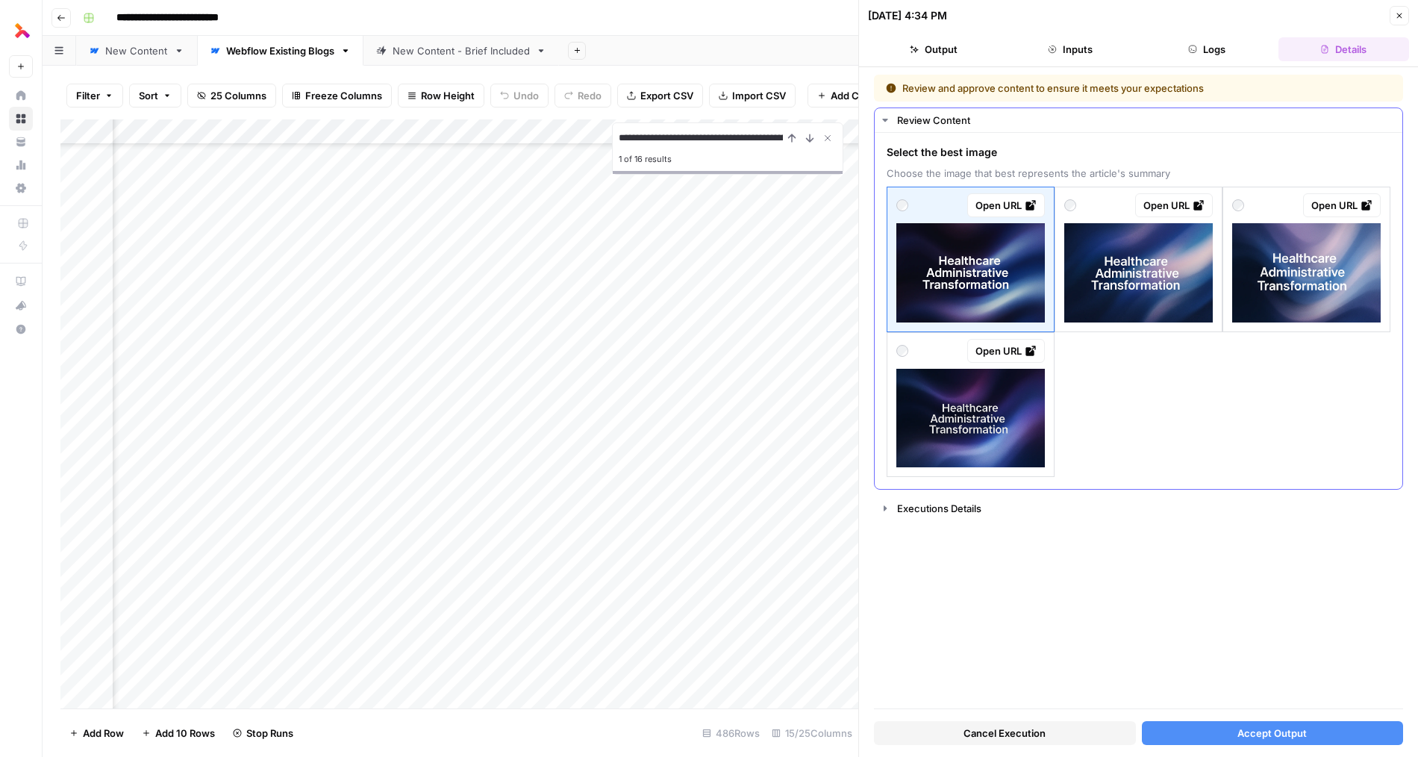
click at [1186, 297] on img at bounding box center [1138, 272] width 148 height 99
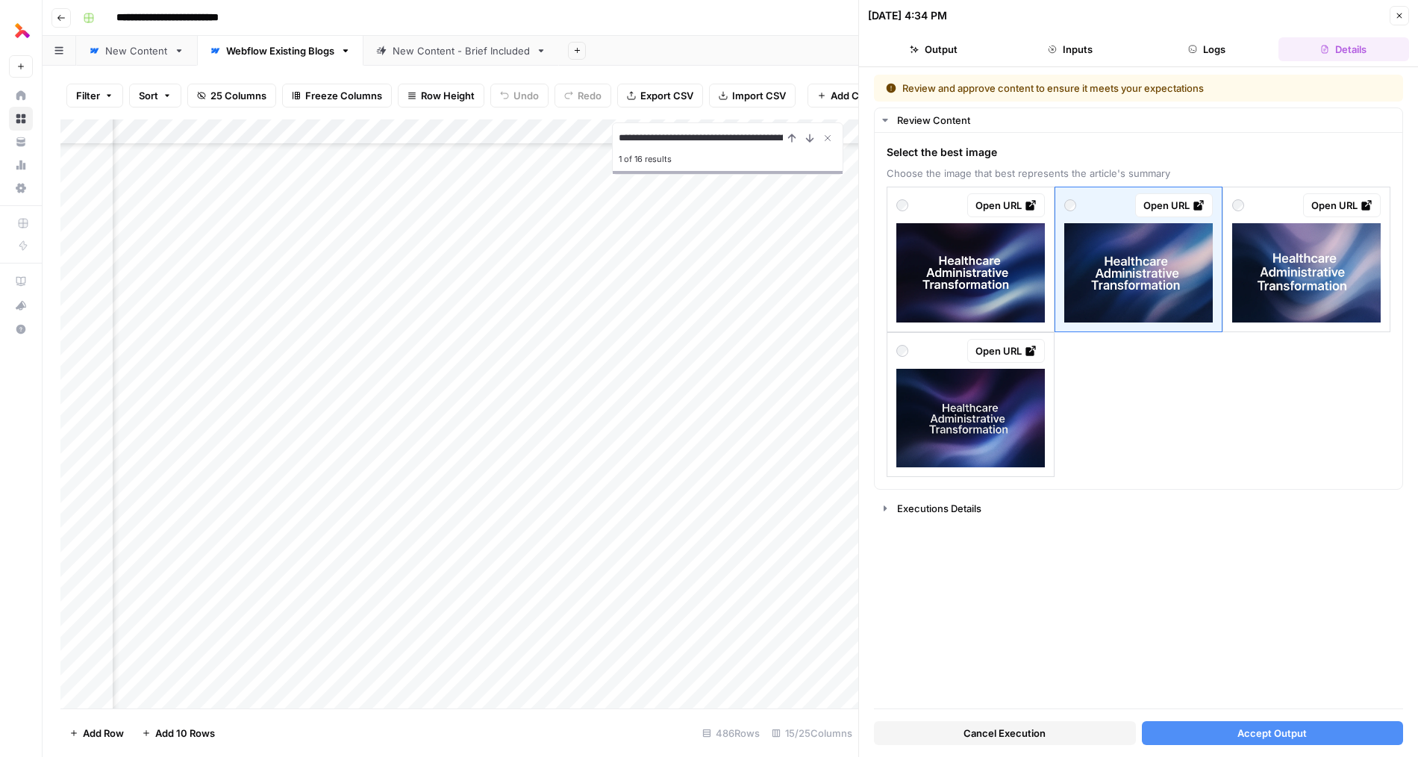
click at [1250, 730] on span "Accept Output" at bounding box center [1271, 732] width 69 height 15
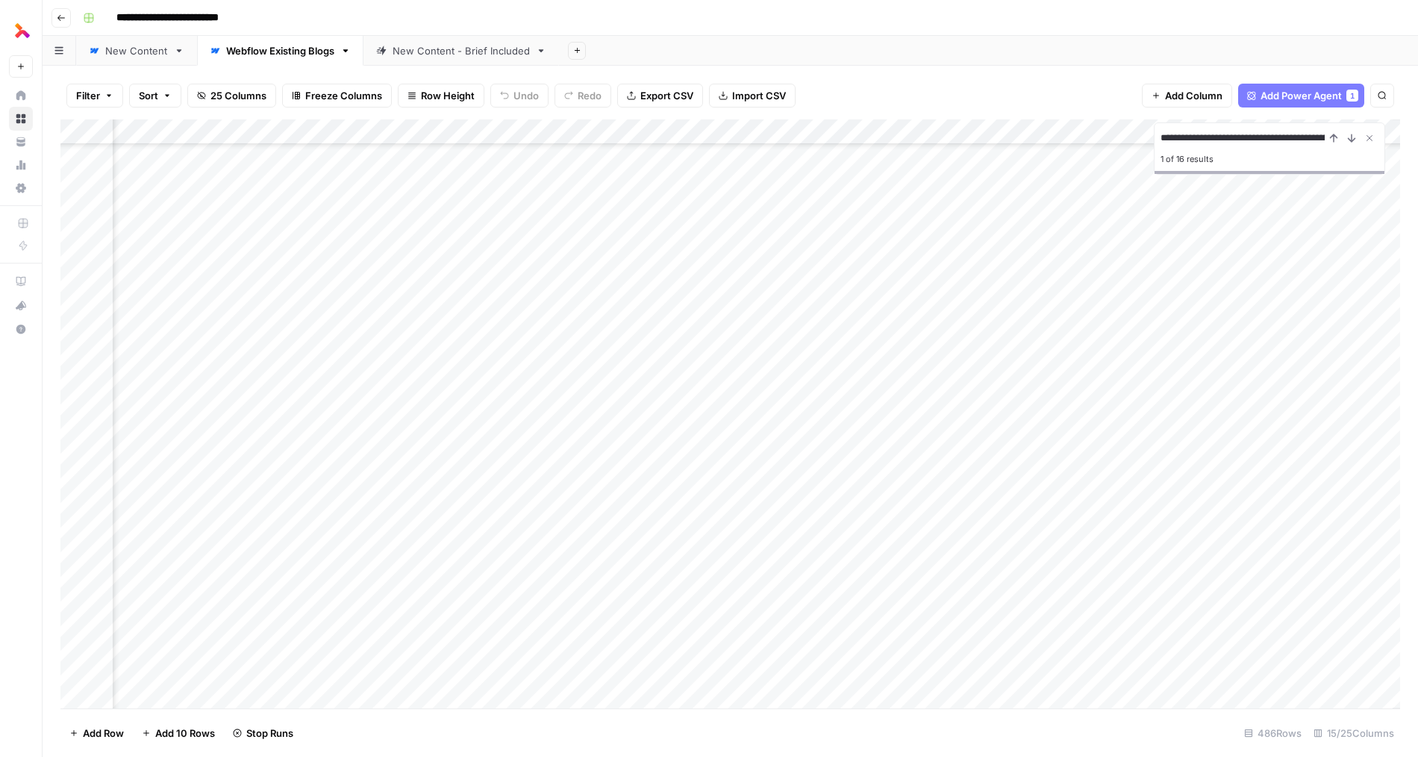
scroll to position [481, 1207]
click at [1304, 259] on div "Add Column" at bounding box center [729, 413] width 1339 height 589
click at [1306, 288] on div "Add Column" at bounding box center [729, 413] width 1339 height 589
click at [1304, 310] on div "Add Column" at bounding box center [729, 413] width 1339 height 589
click at [1304, 336] on div "Add Column" at bounding box center [729, 413] width 1339 height 589
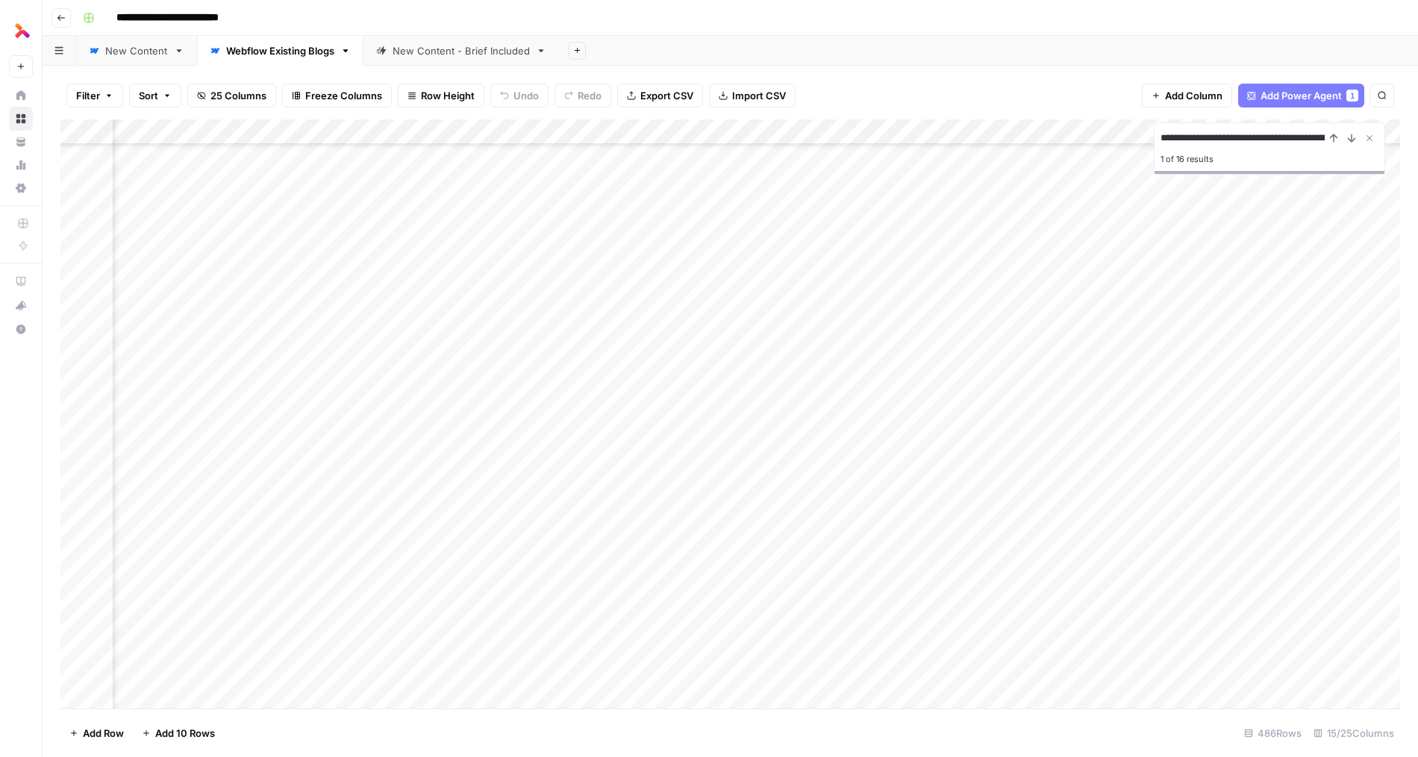
scroll to position [481, 1110]
click at [470, 387] on div "Add Column" at bounding box center [729, 413] width 1339 height 589
click at [486, 384] on div "Add Column" at bounding box center [729, 413] width 1339 height 589
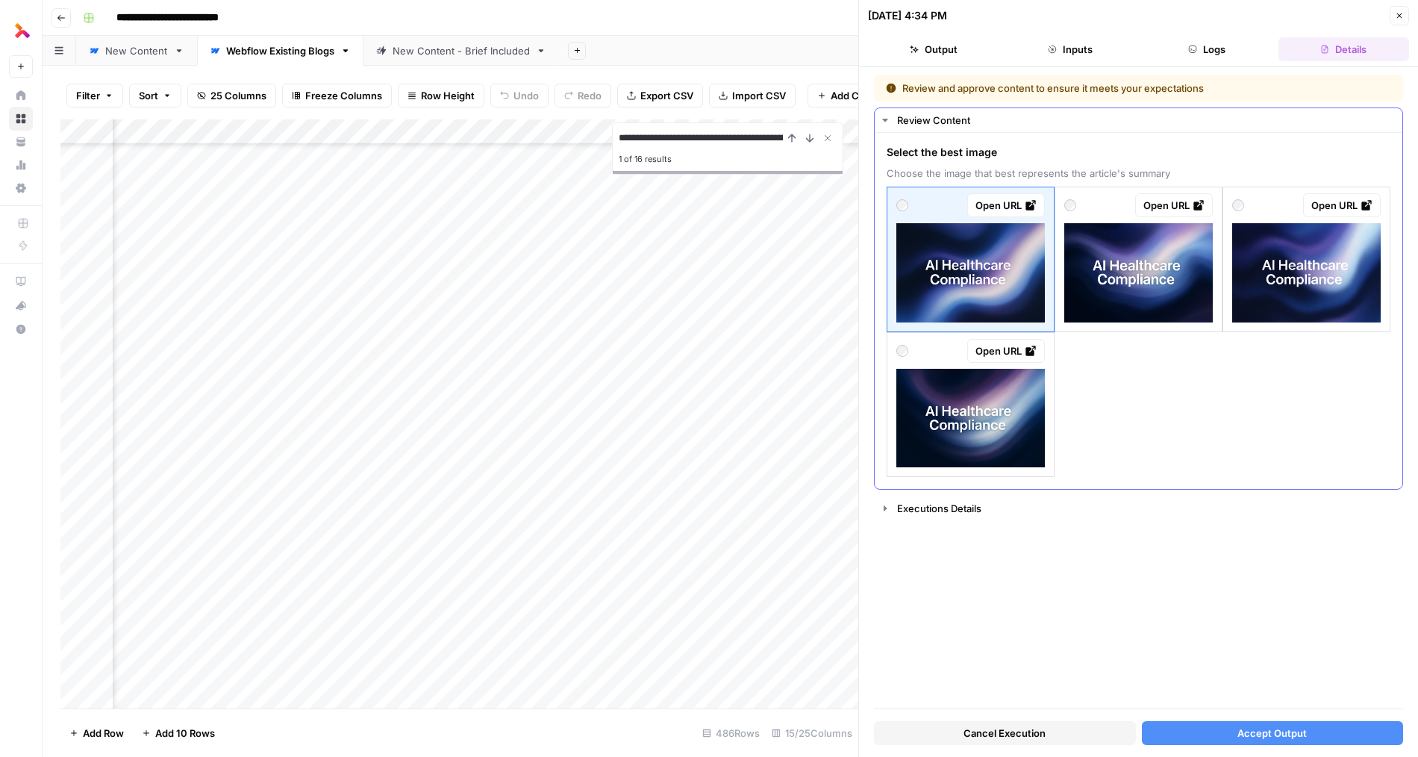
click at [1283, 276] on img at bounding box center [1306, 272] width 148 height 99
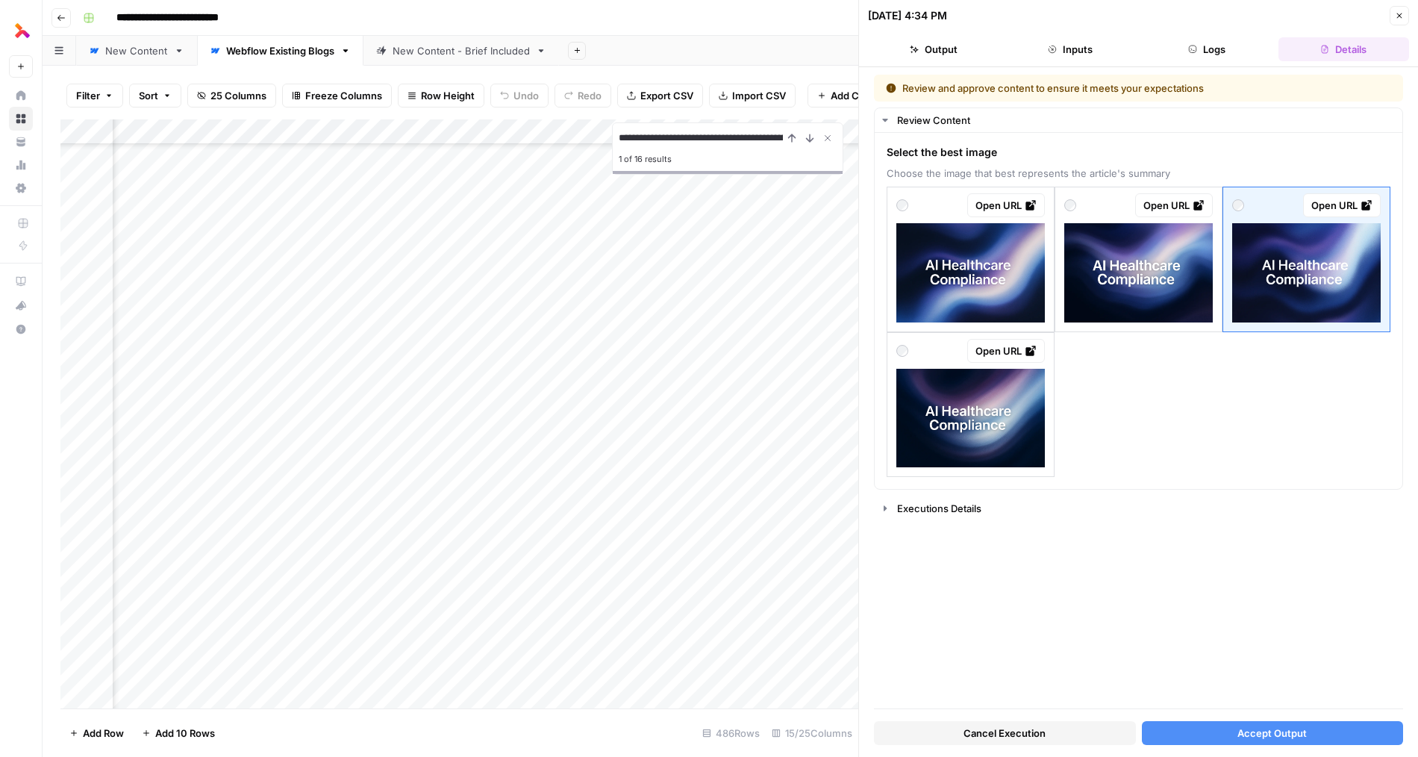
click at [1257, 727] on span "Accept Output" at bounding box center [1271, 732] width 69 height 15
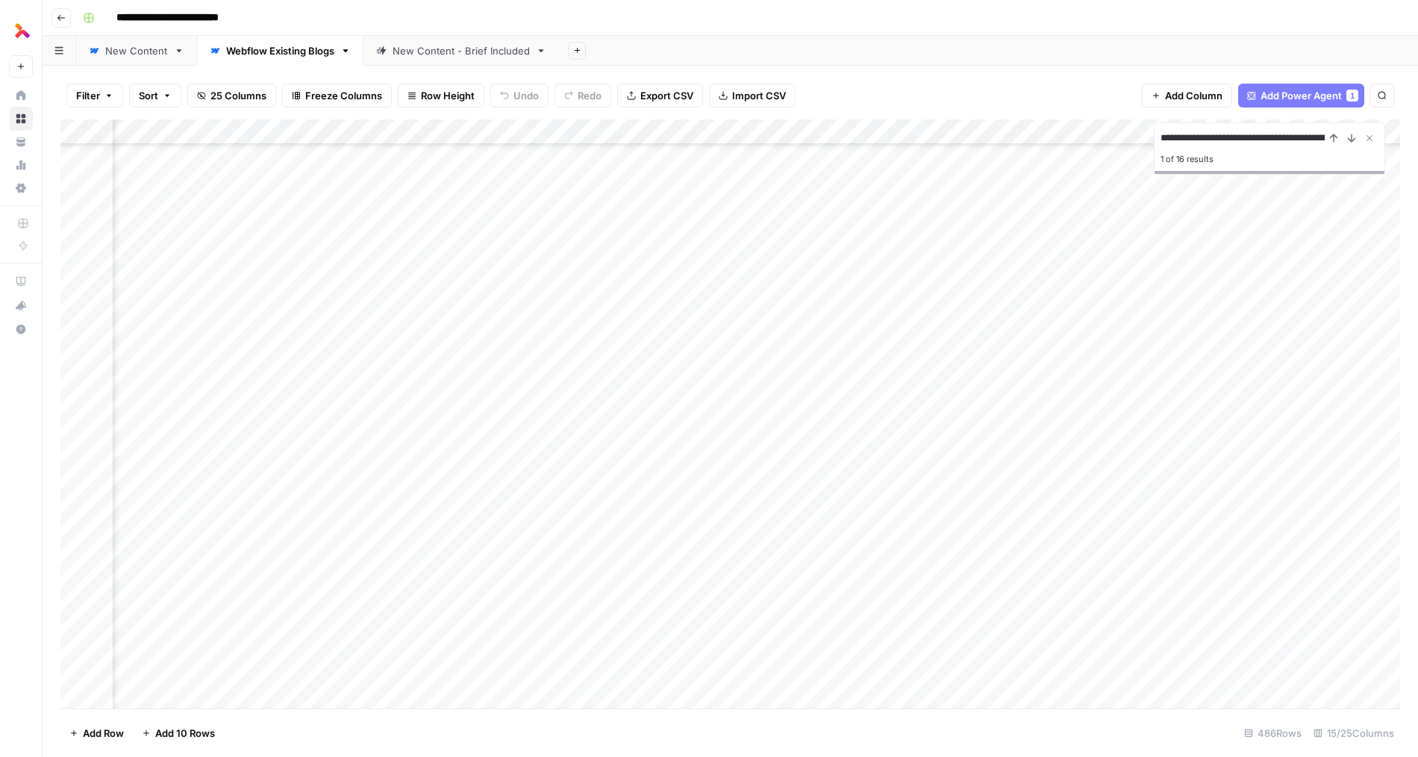
click at [496, 412] on div "Add Column" at bounding box center [729, 413] width 1339 height 589
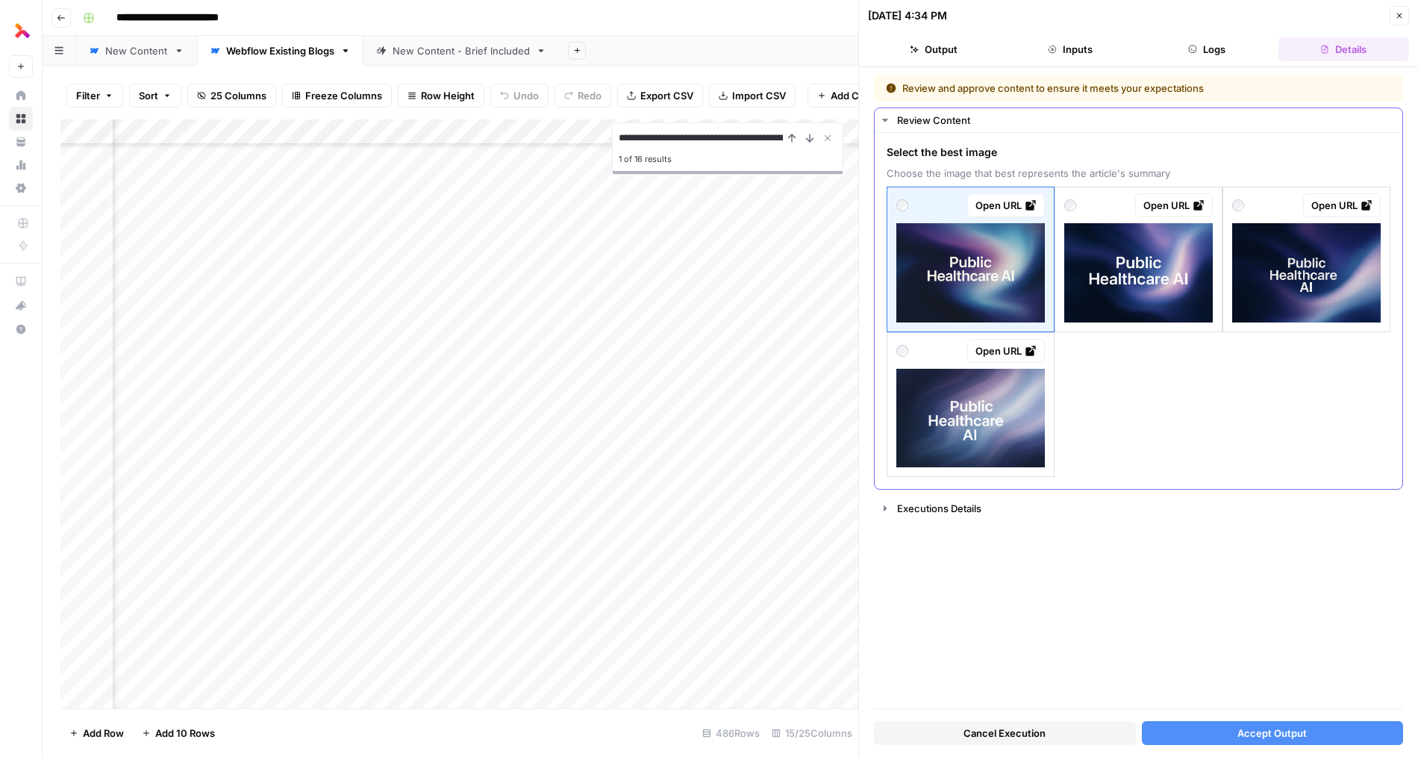
click at [993, 298] on img at bounding box center [970, 272] width 148 height 99
click at [1148, 293] on img at bounding box center [1138, 272] width 148 height 99
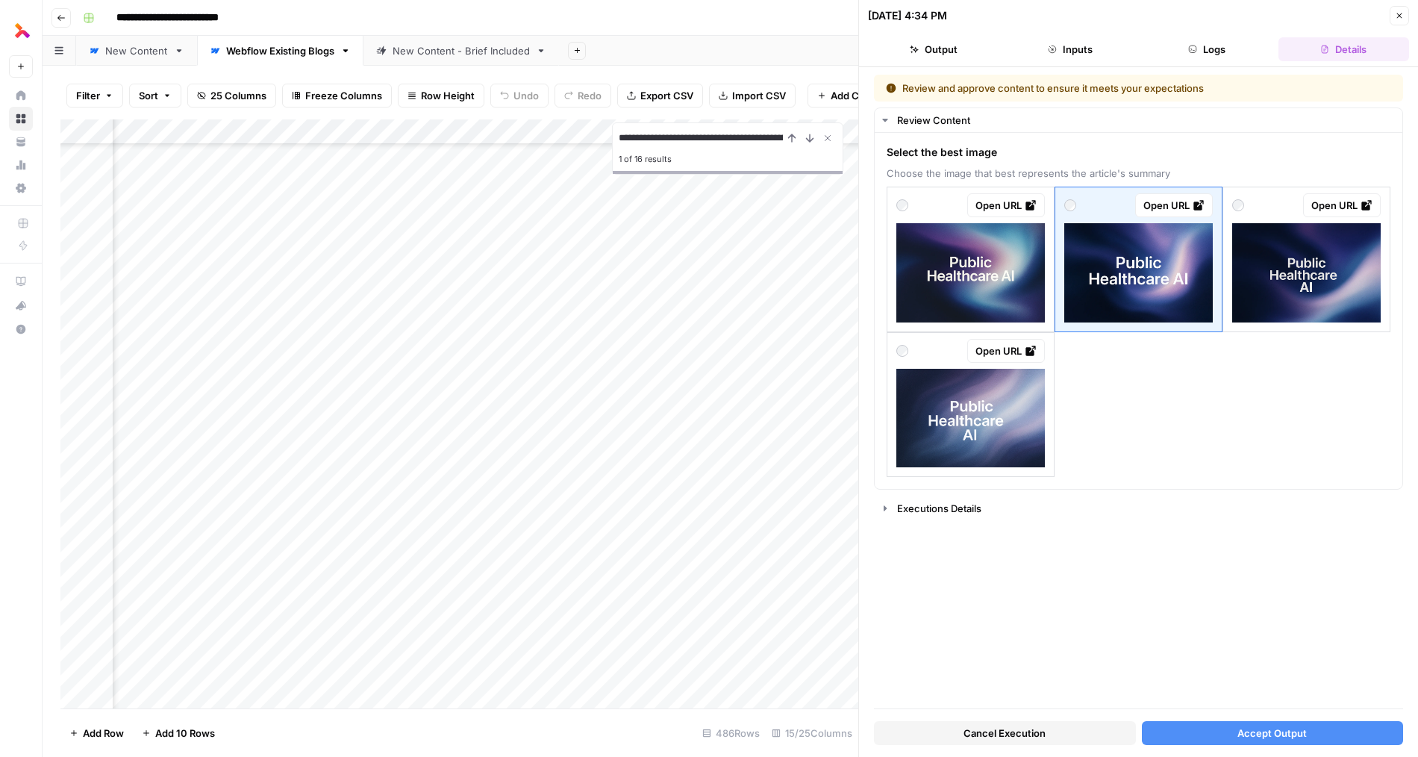
click at [1246, 733] on span "Accept Output" at bounding box center [1271, 732] width 69 height 15
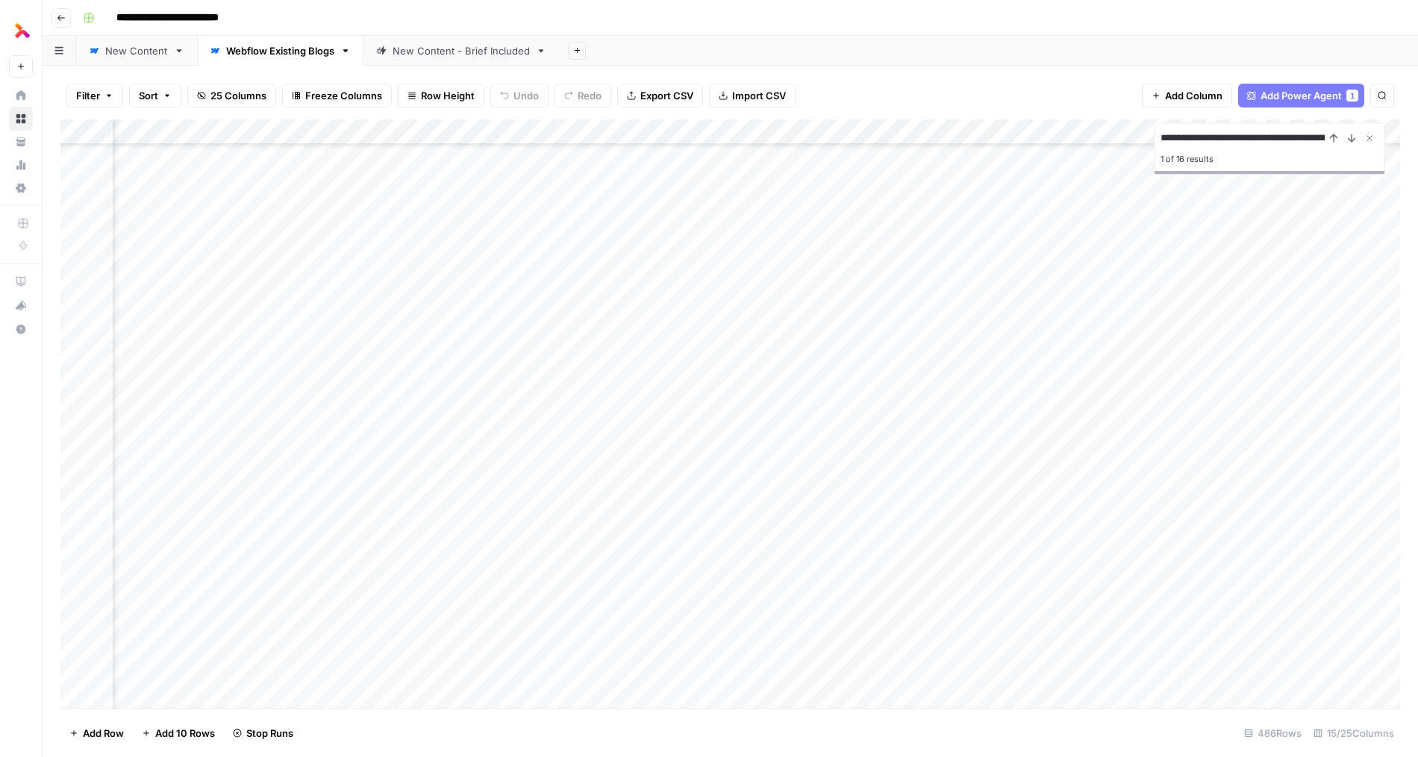
click at [499, 439] on div "Add Column" at bounding box center [729, 413] width 1339 height 589
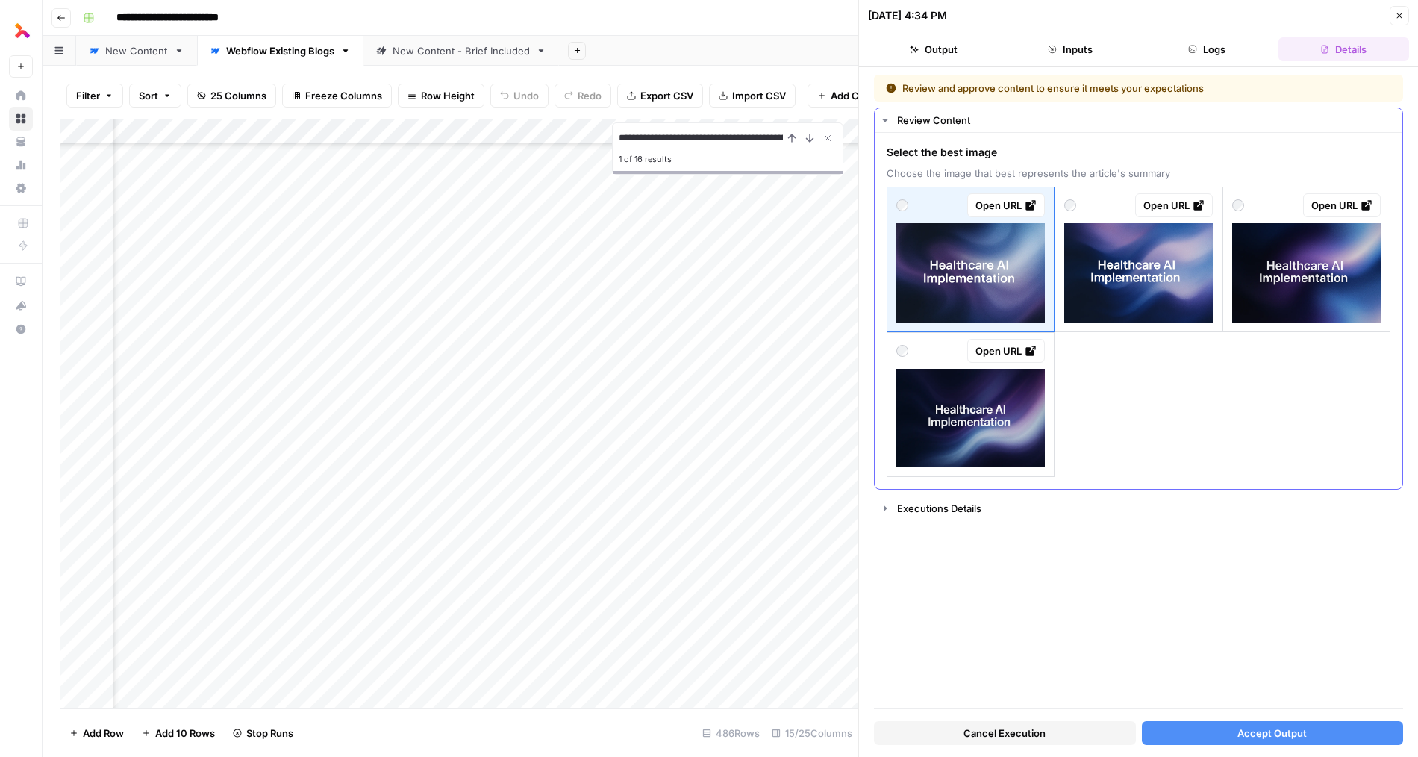
click at [1160, 299] on img at bounding box center [1138, 272] width 148 height 99
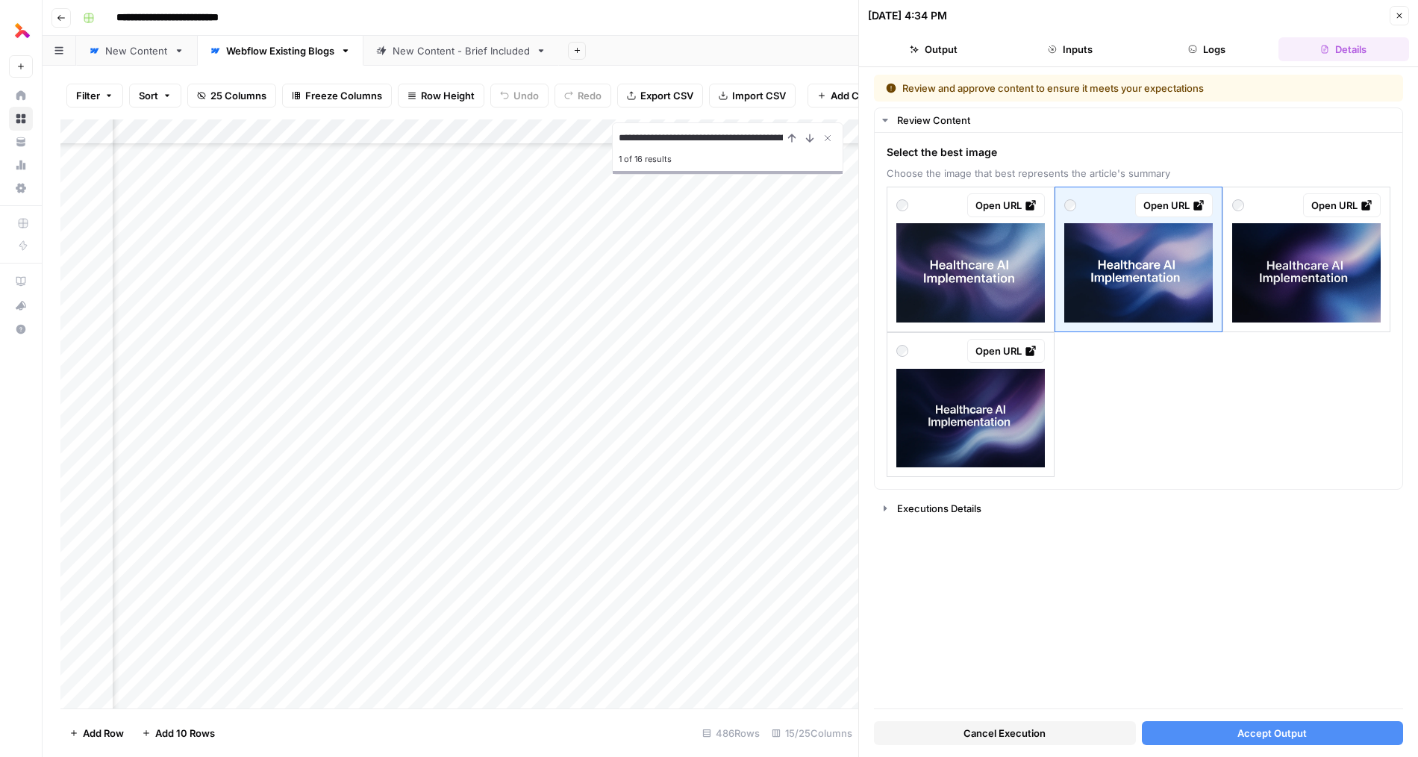
click at [1238, 736] on span "Accept Output" at bounding box center [1271, 732] width 69 height 15
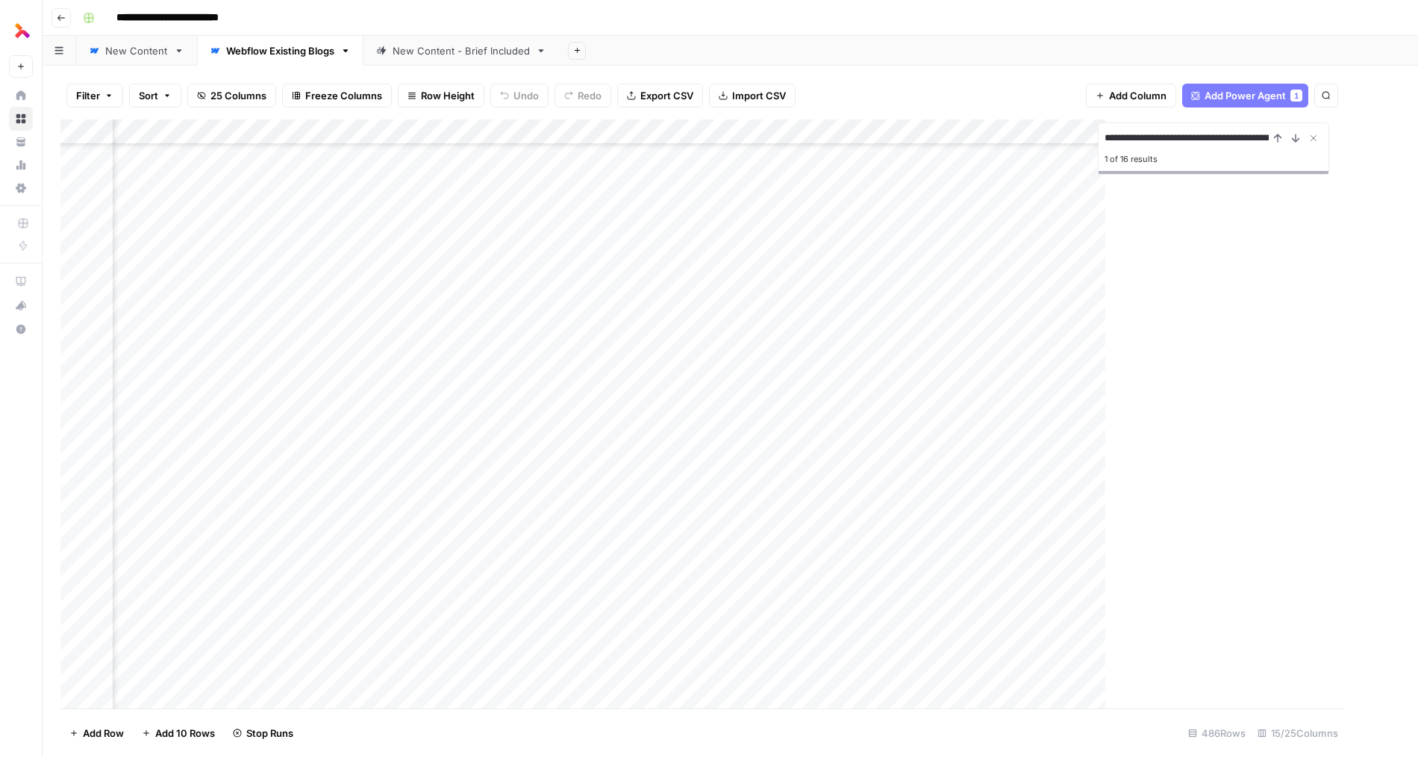
click at [496, 461] on div "Add Column" at bounding box center [701, 413] width 1283 height 589
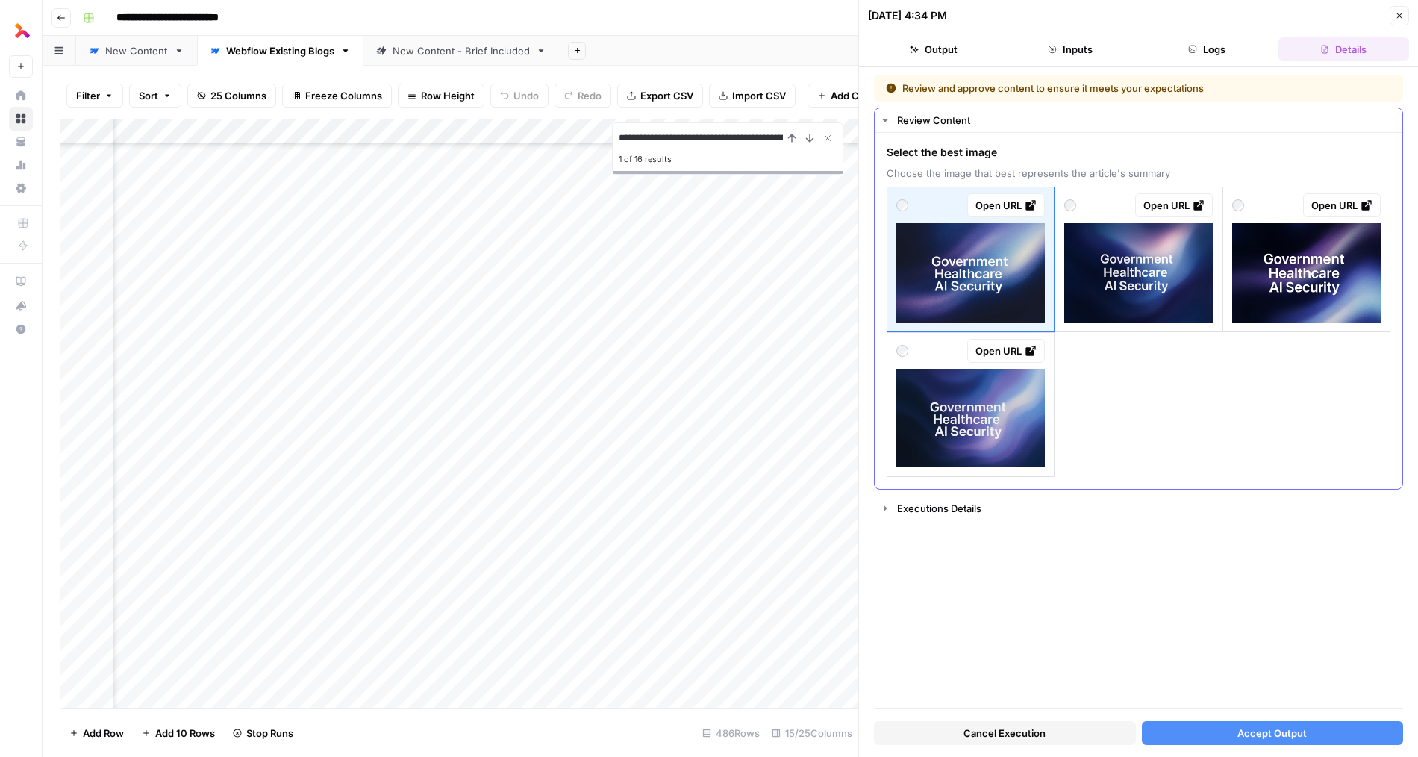
click at [1019, 431] on img at bounding box center [970, 418] width 148 height 99
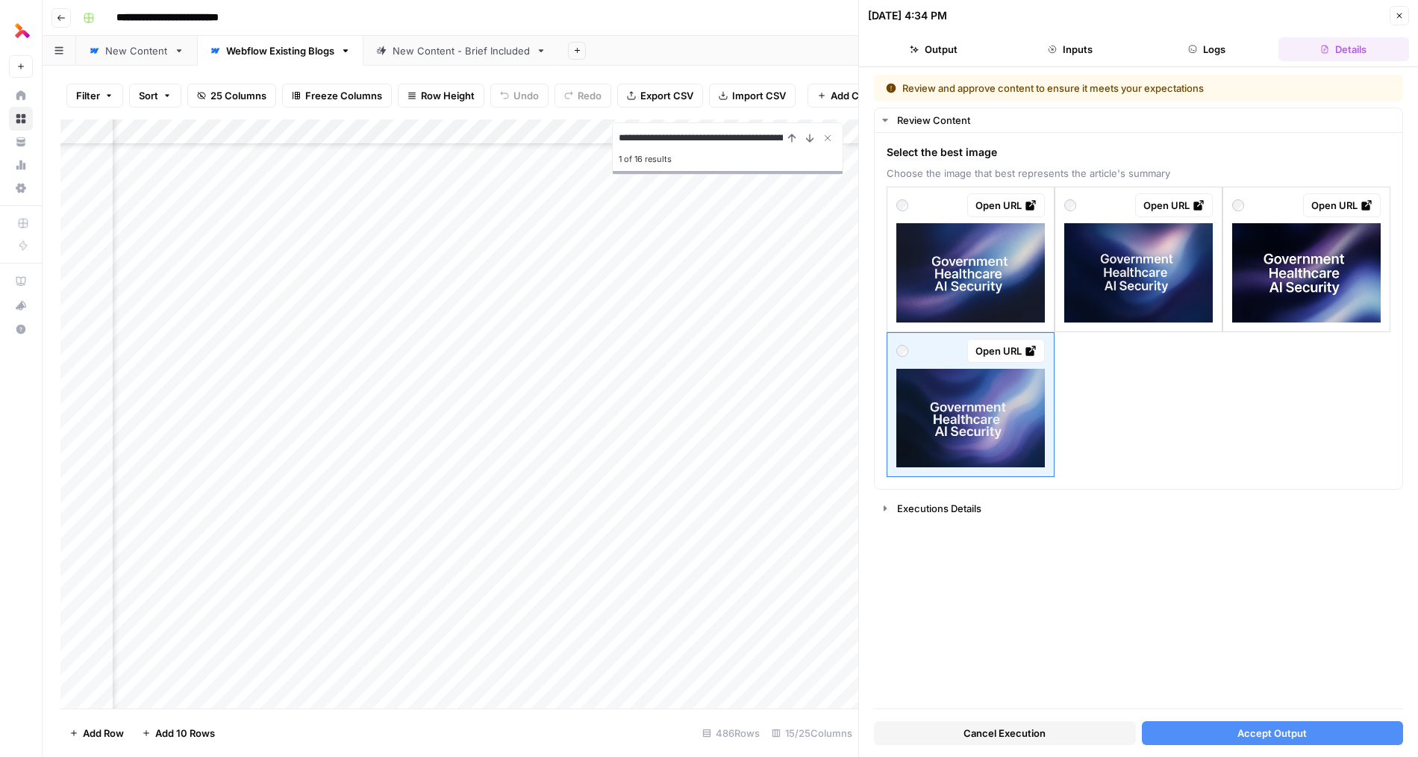
click at [1239, 732] on span "Accept Output" at bounding box center [1271, 732] width 69 height 15
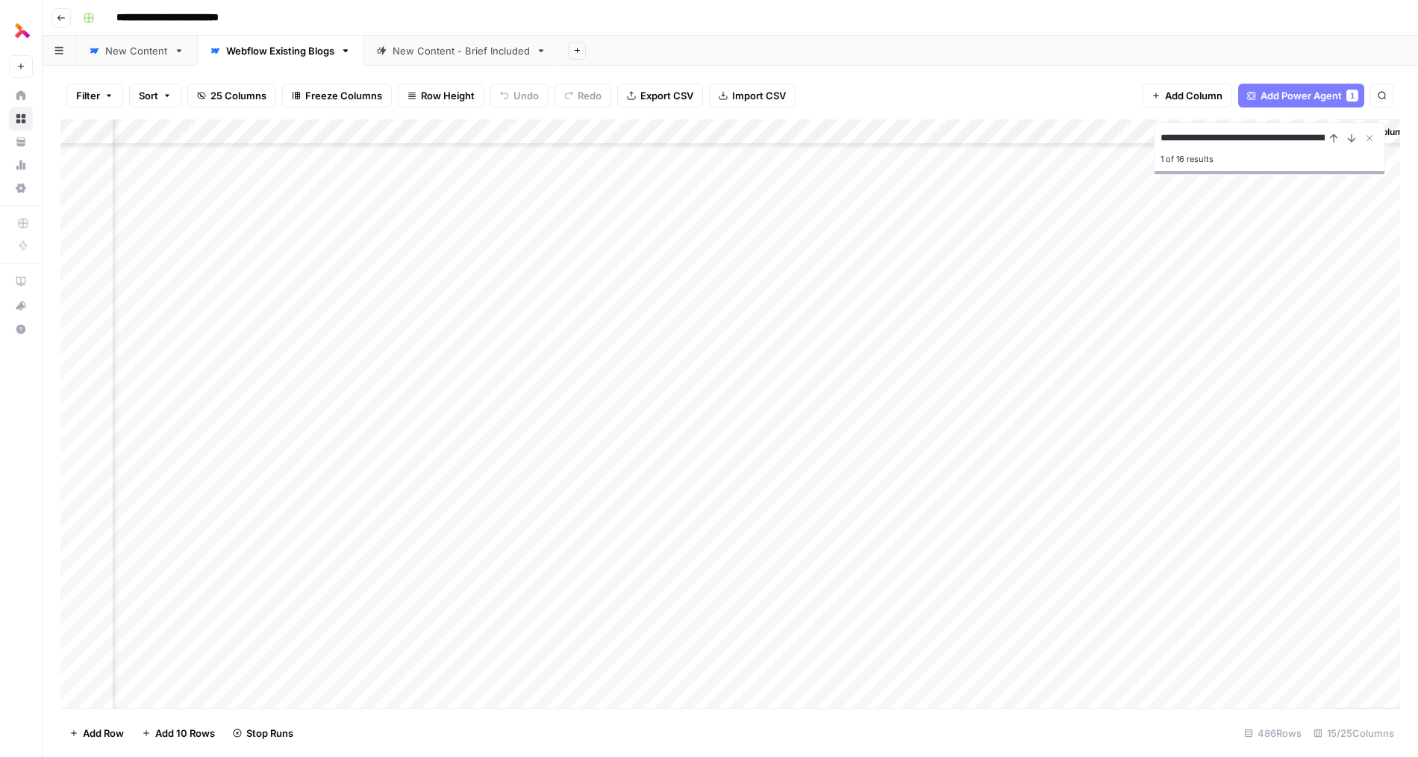
scroll to position [481, 1207]
click at [1303, 363] on div "Add Column" at bounding box center [729, 413] width 1339 height 589
click at [1280, 385] on div "Add Column" at bounding box center [729, 413] width 1339 height 589
click at [1297, 383] on div "Add Column" at bounding box center [729, 413] width 1339 height 589
click at [1305, 412] on div "Add Column" at bounding box center [729, 413] width 1339 height 589
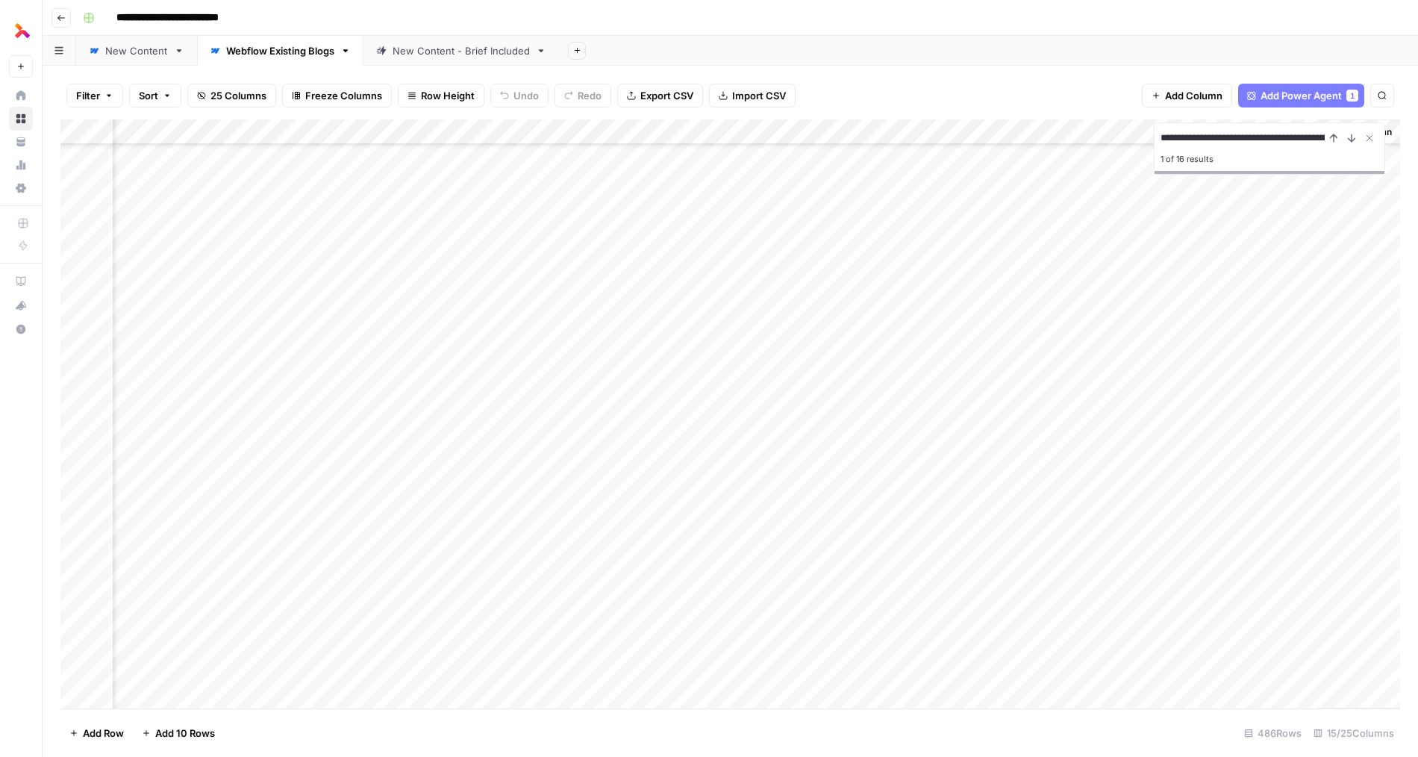
click at [401, 488] on div "Add Column" at bounding box center [729, 413] width 1339 height 589
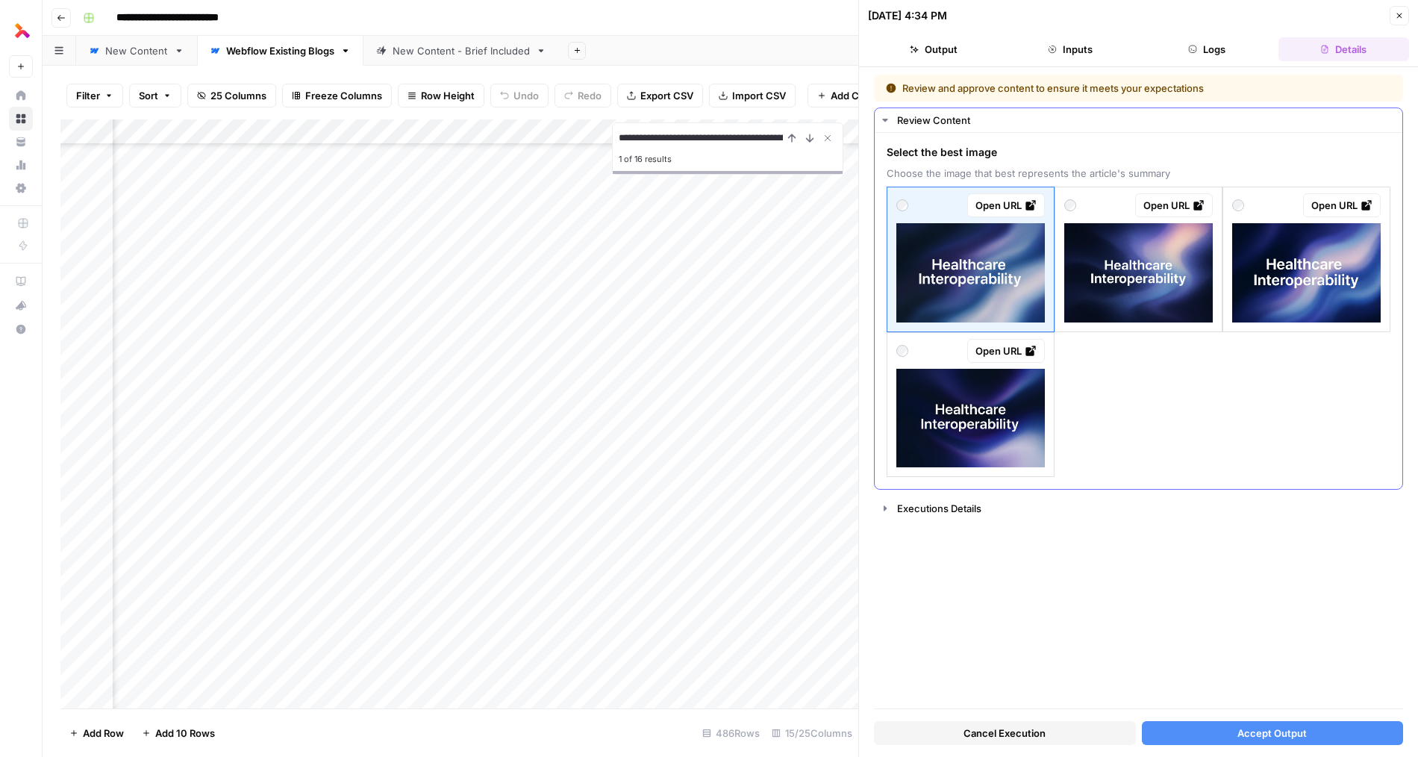
click at [1144, 299] on img at bounding box center [1138, 272] width 148 height 99
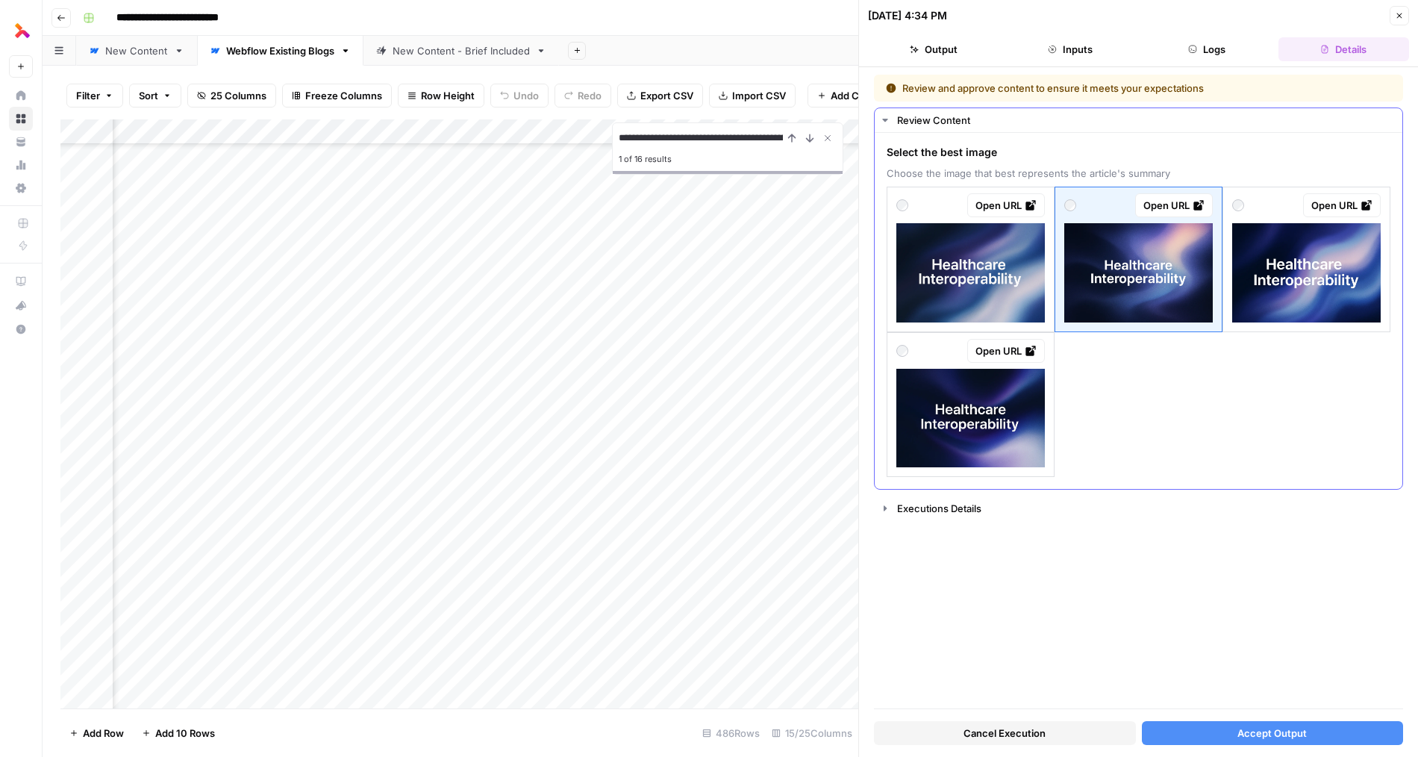
click at [932, 431] on img at bounding box center [970, 418] width 148 height 99
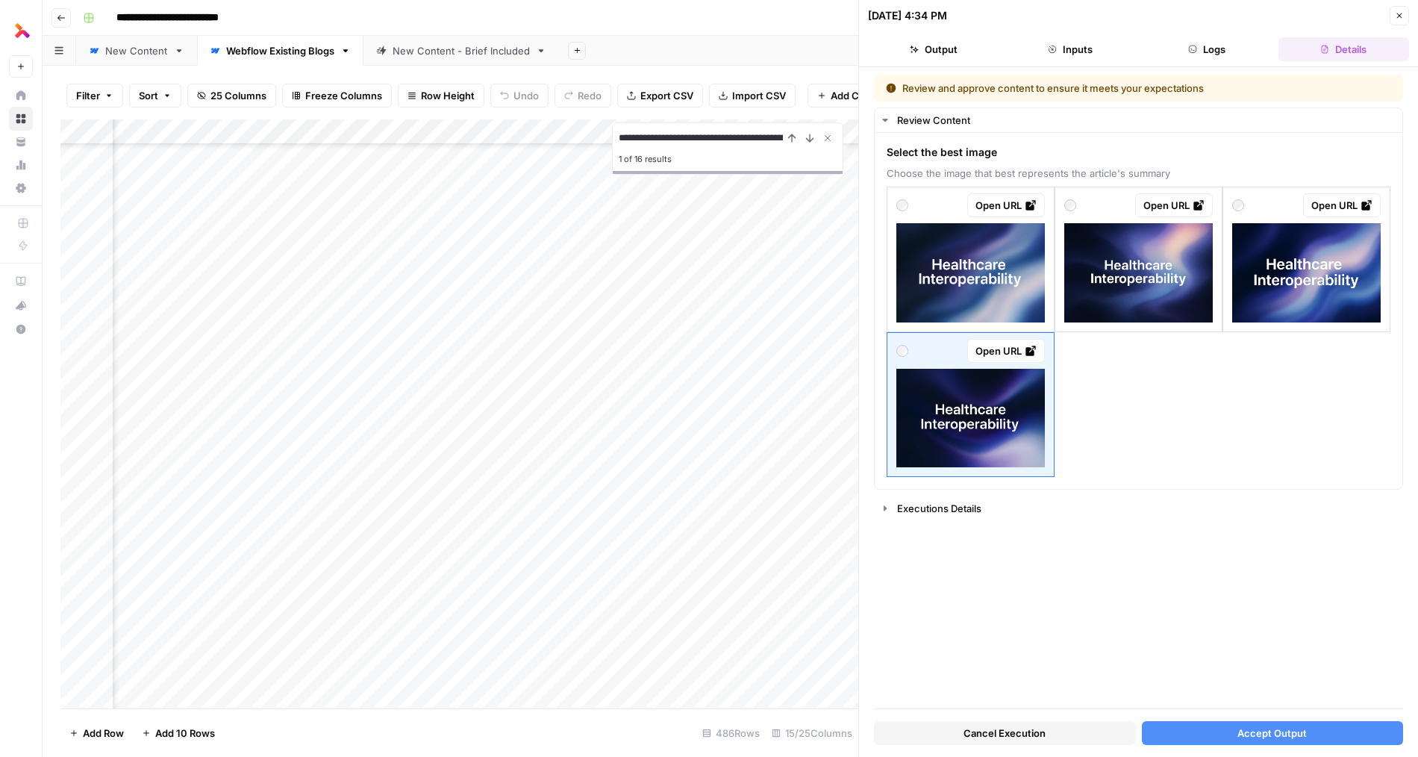
click at [1215, 741] on button "Accept Output" at bounding box center [1273, 733] width 262 height 24
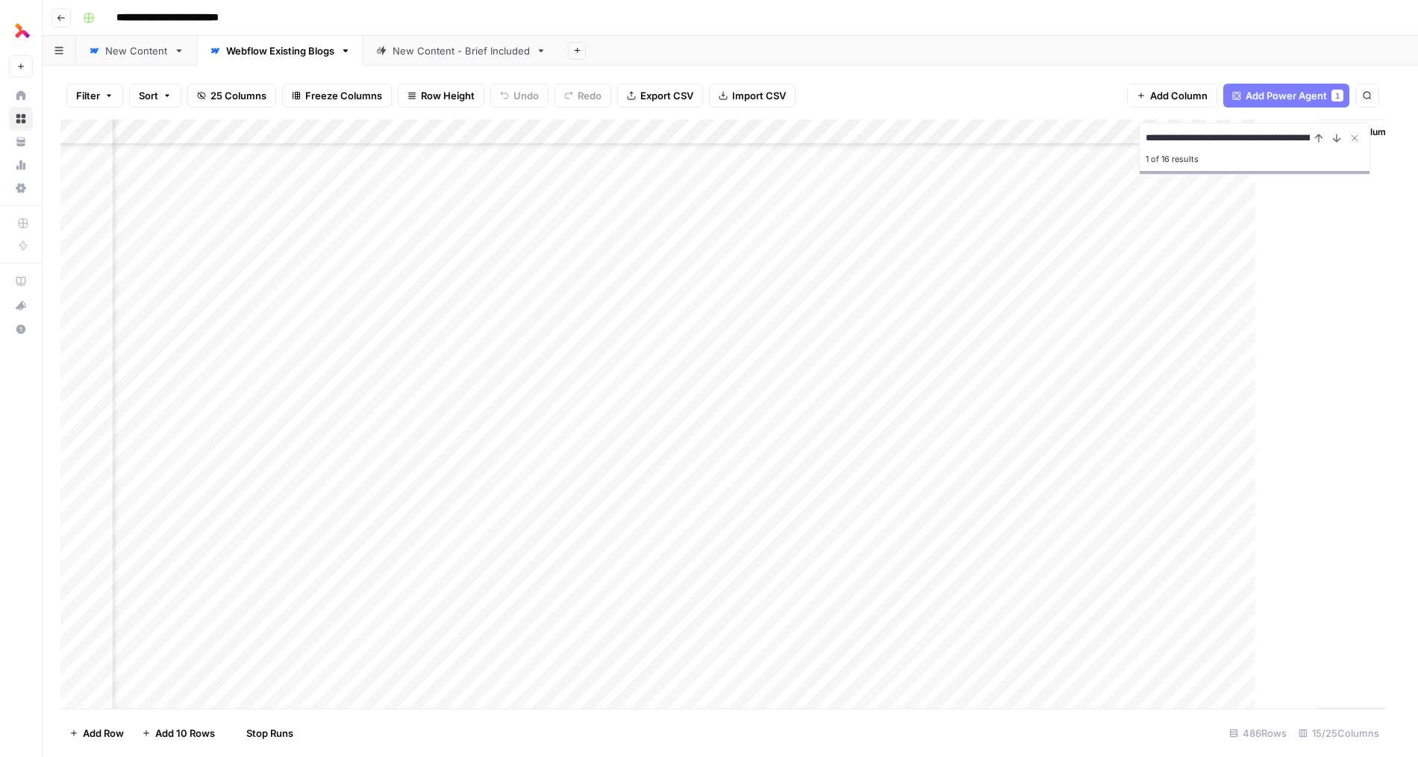
scroll to position [481, 1189]
click at [1318, 436] on div "Add Column" at bounding box center [729, 413] width 1339 height 589
click at [1321, 465] on div "Add Column" at bounding box center [729, 413] width 1339 height 589
click at [419, 513] on div "Add Column" at bounding box center [729, 413] width 1339 height 589
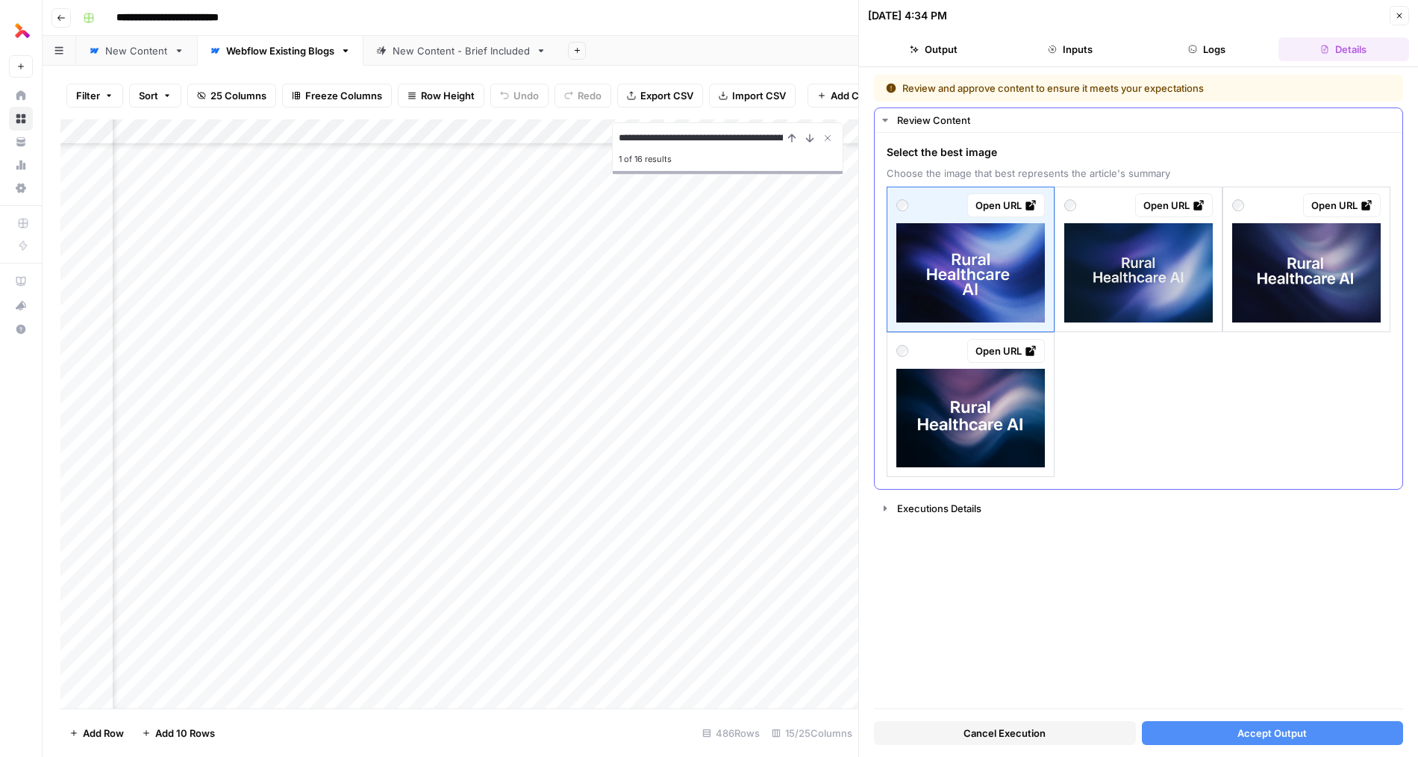
click at [1176, 295] on img at bounding box center [1138, 272] width 148 height 99
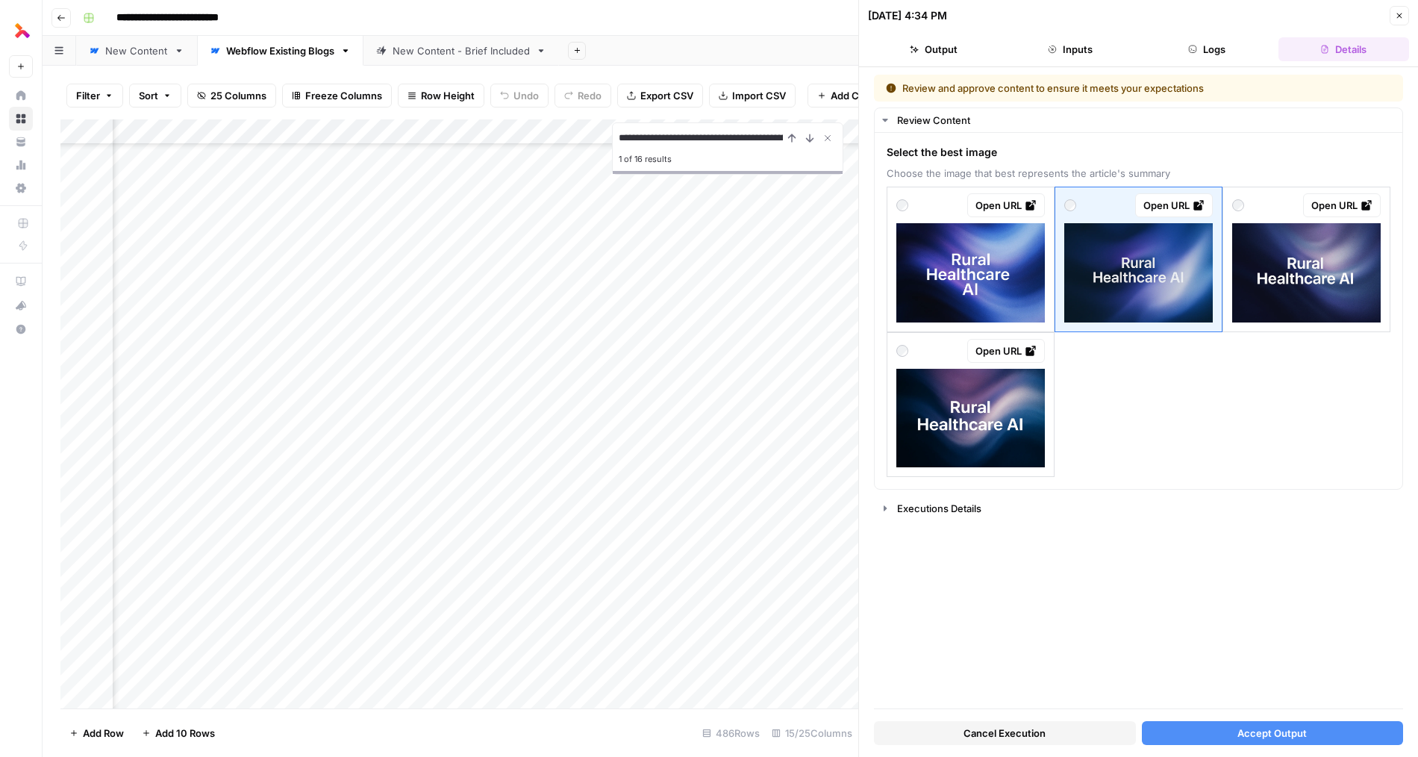
click at [1254, 732] on span "Accept Output" at bounding box center [1271, 732] width 69 height 15
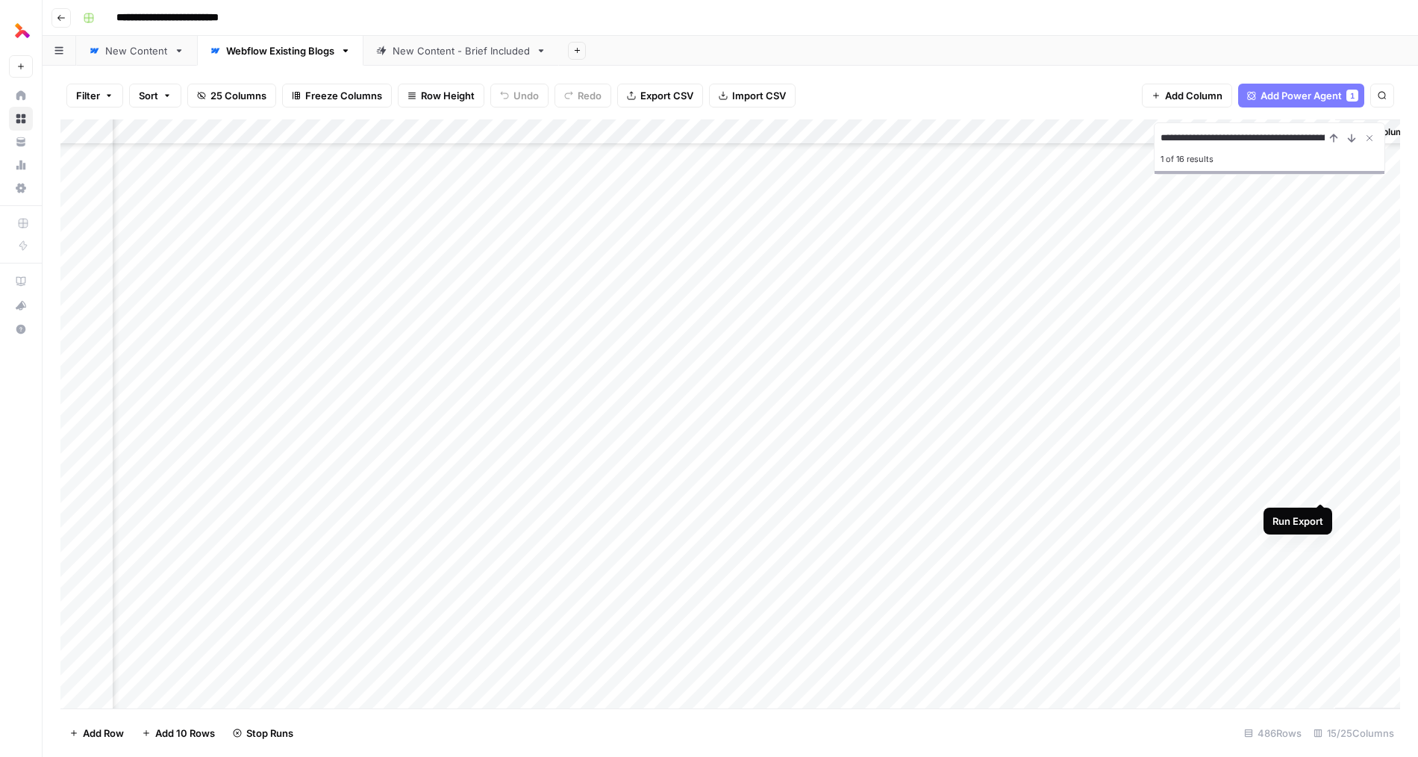
click at [1320, 489] on div "Add Column" at bounding box center [729, 413] width 1339 height 589
click at [284, 487] on div "Add Column" at bounding box center [729, 413] width 1339 height 589
click at [1324, 513] on div "Add Column" at bounding box center [729, 413] width 1339 height 589
click at [1280, 139] on input "**********" at bounding box center [1242, 138] width 164 height 18
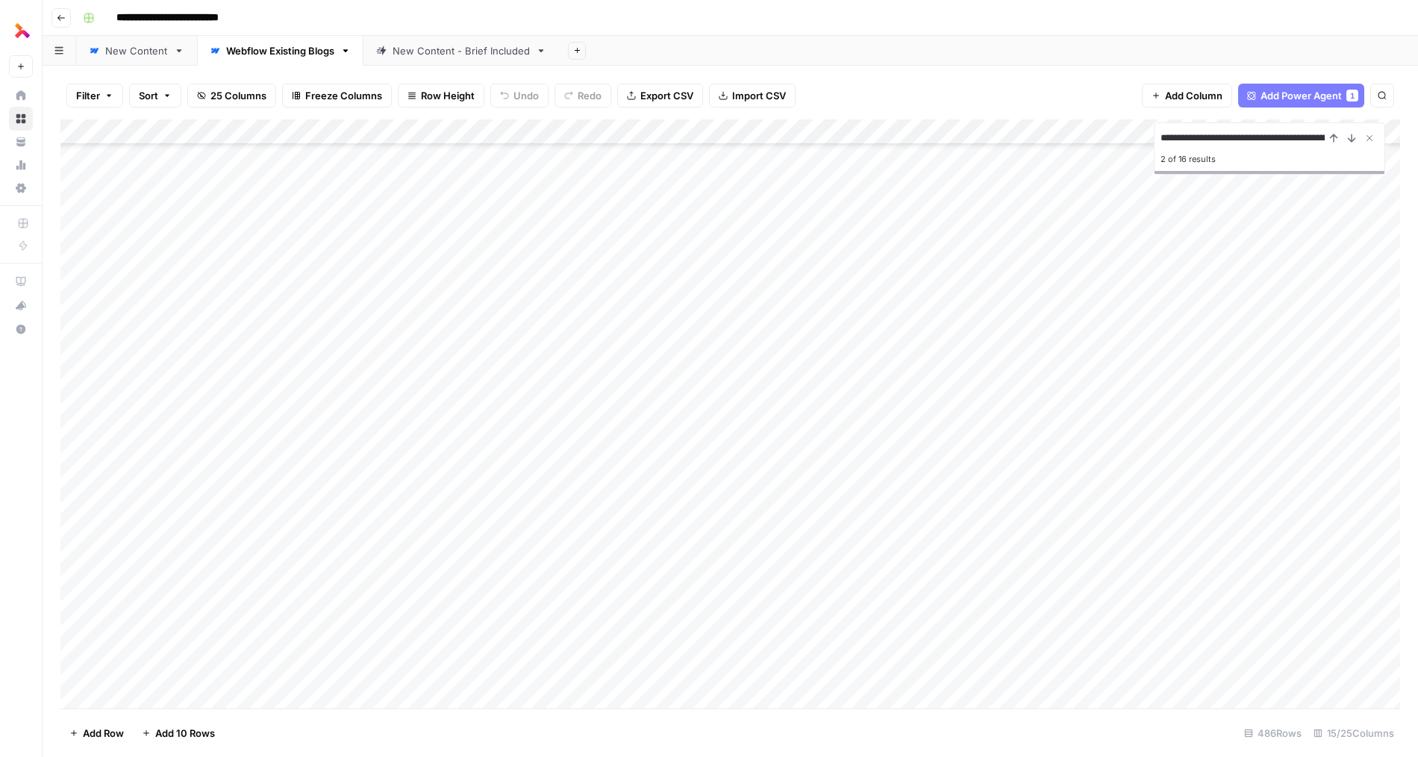
click at [745, 551] on div "Add Column" at bounding box center [729, 413] width 1339 height 589
click at [1368, 137] on icon "Close Search" at bounding box center [1369, 138] width 12 height 12
click at [1384, 96] on icon "button" at bounding box center [1381, 95] width 9 height 9
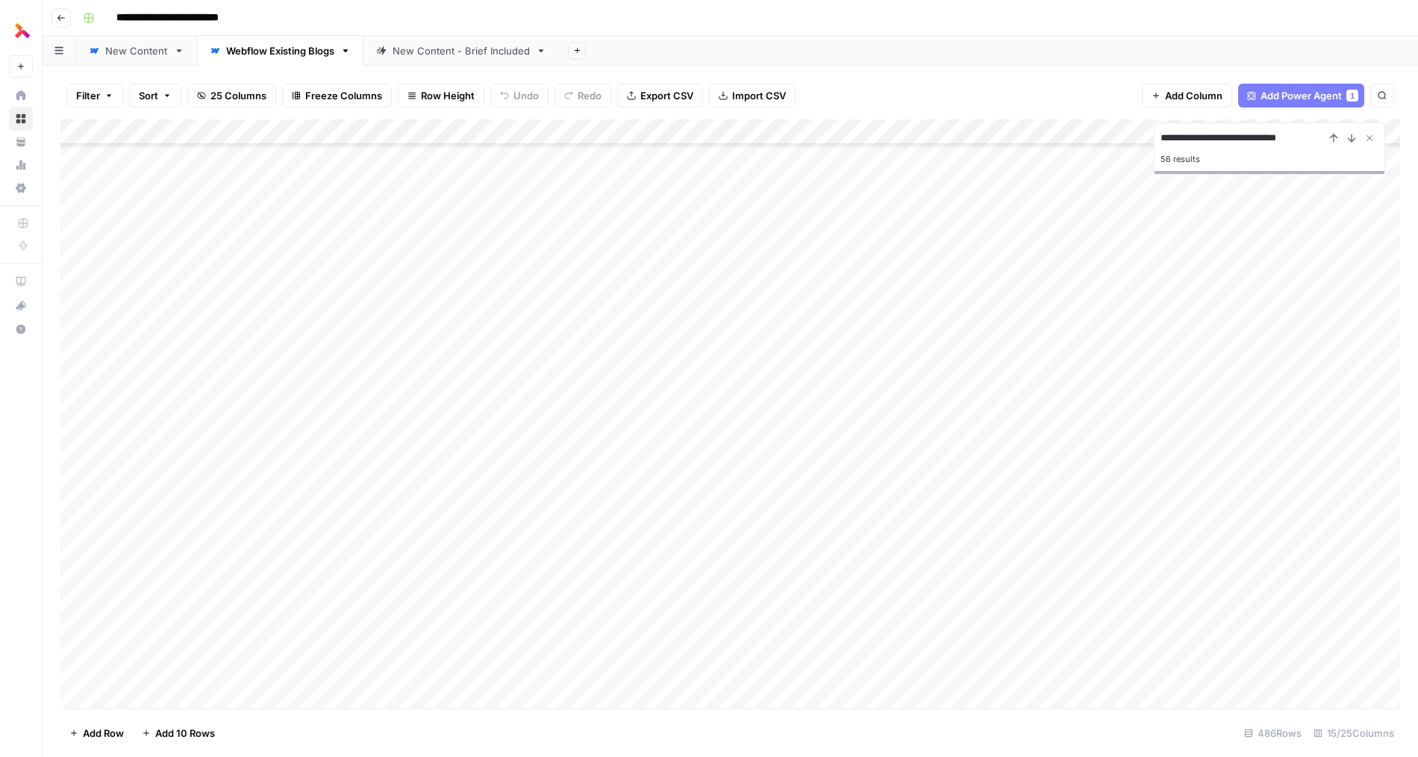
scroll to position [6169, 0]
type input "**********"
click at [736, 375] on div "Add Column" at bounding box center [729, 413] width 1339 height 589
click at [846, 126] on div "Add Column" at bounding box center [729, 413] width 1339 height 589
click at [775, 563] on div "Add Column" at bounding box center [729, 413] width 1339 height 589
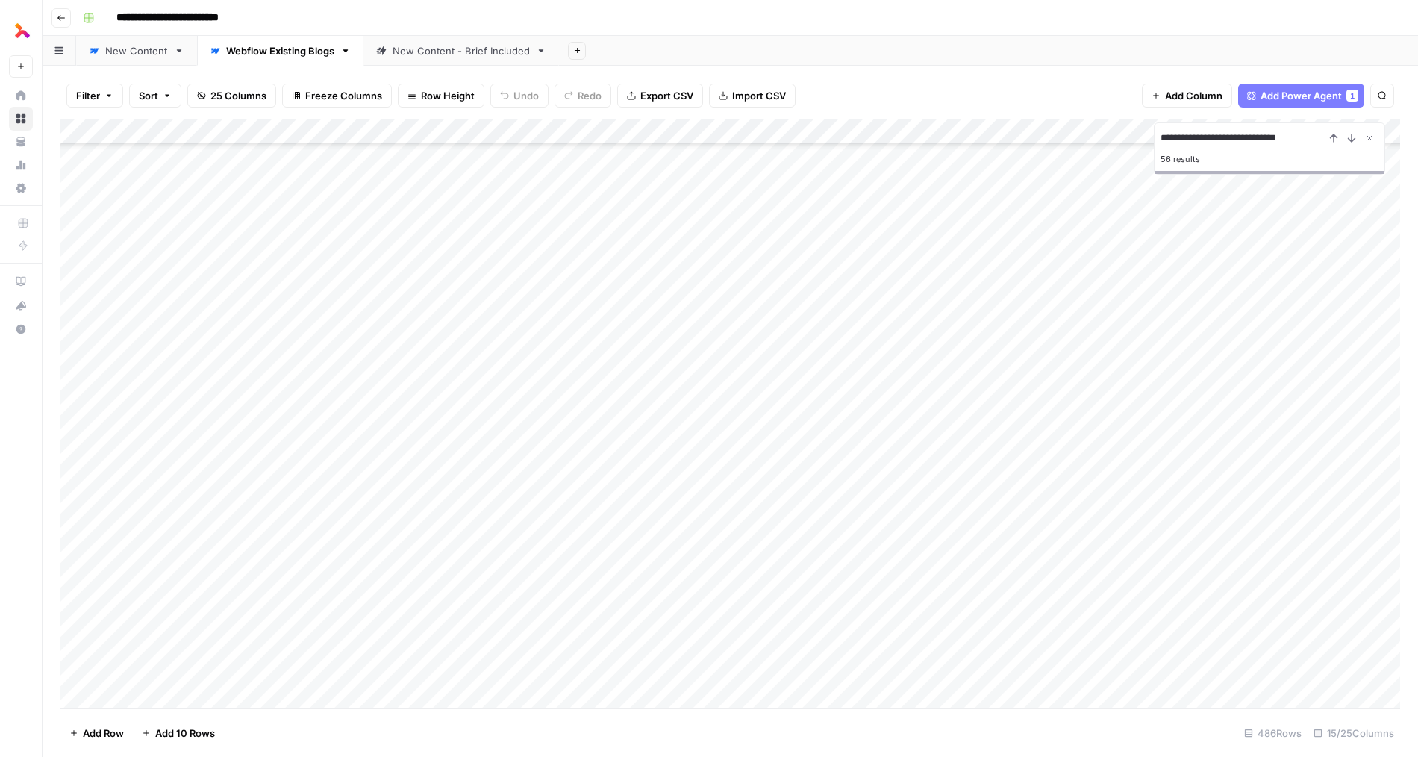
click at [761, 379] on div "Add Column" at bounding box center [729, 413] width 1339 height 589
click at [87, 383] on div "Add Column" at bounding box center [729, 413] width 1339 height 589
click at [101, 381] on div "Add Column" at bounding box center [729, 413] width 1339 height 589
click at [387, 380] on div "Add Column" at bounding box center [729, 413] width 1339 height 589
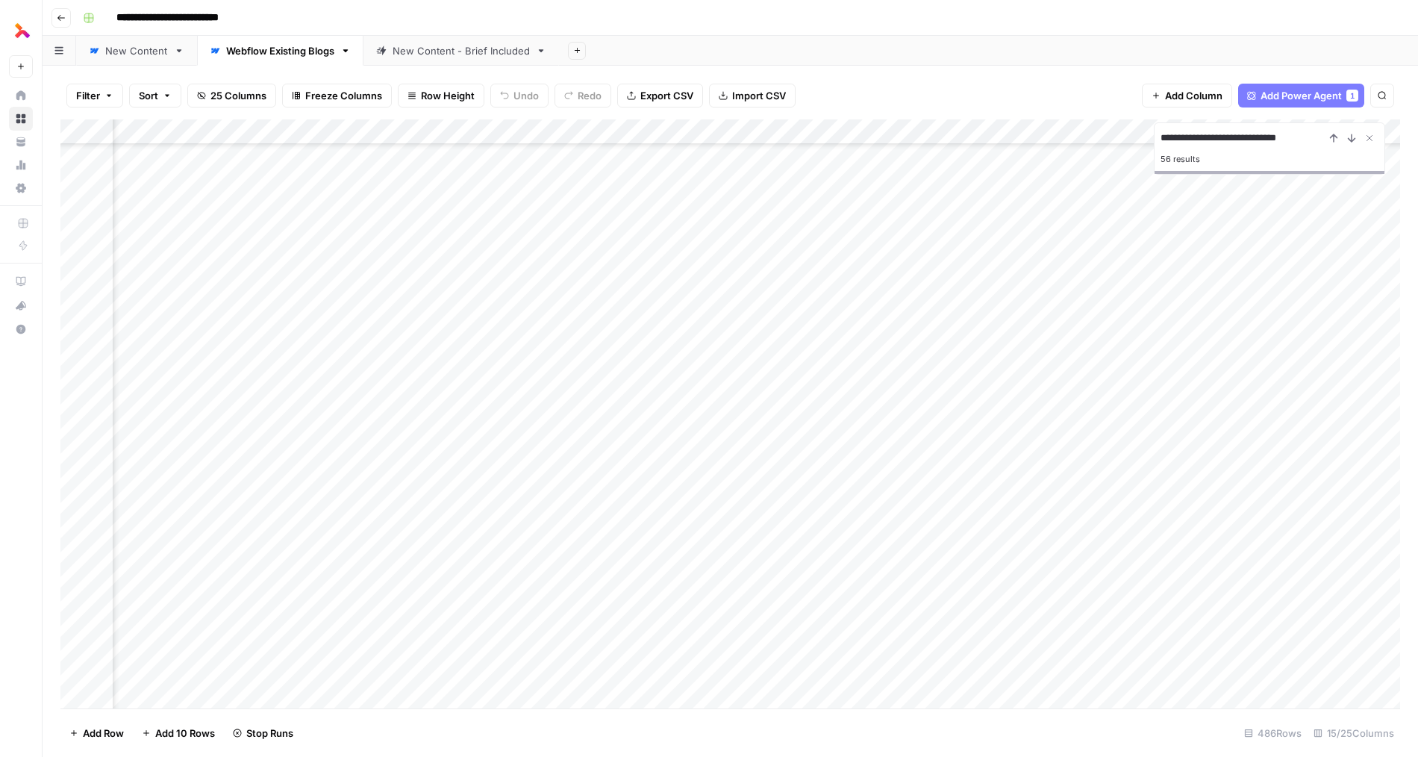
scroll to position [6169, 1207]
click at [351, 385] on div "Add Column" at bounding box center [729, 413] width 1339 height 589
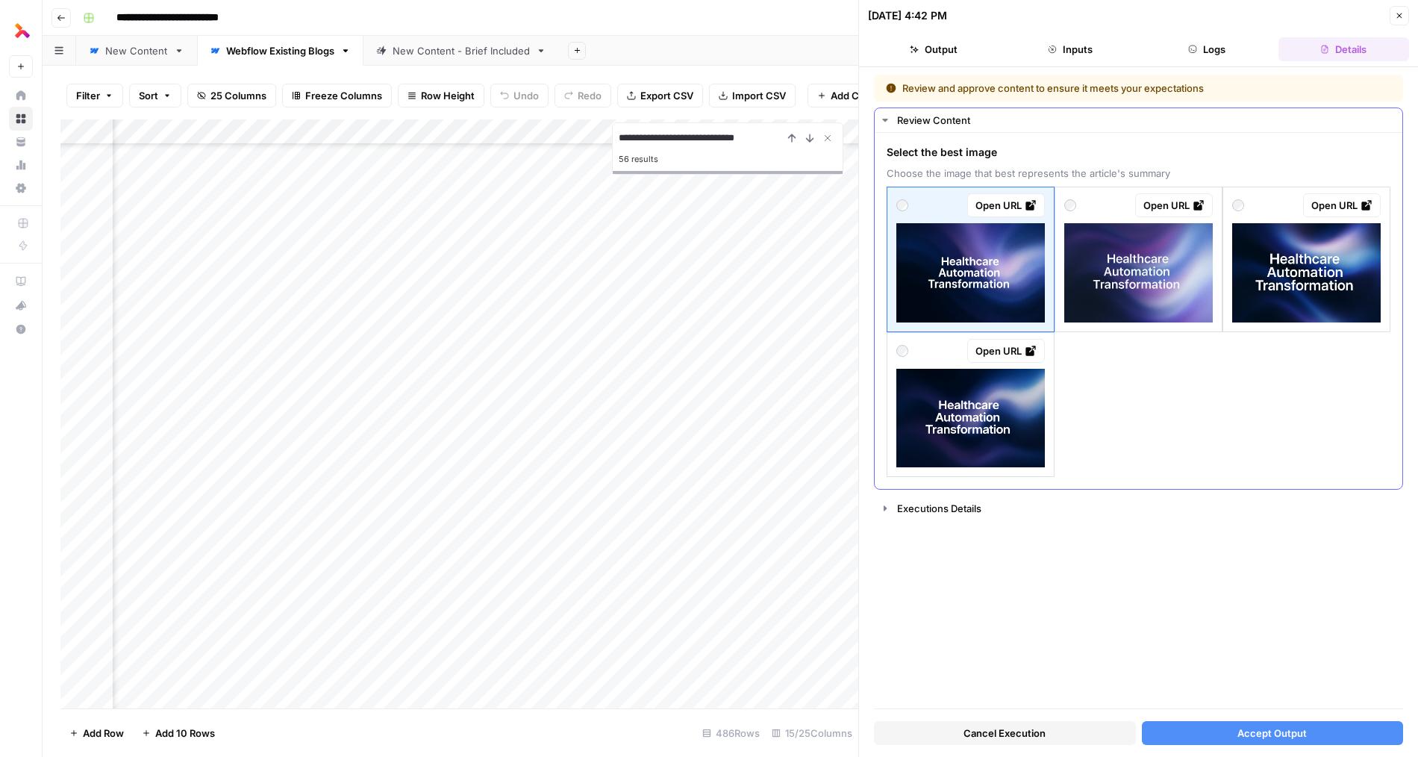
click at [1001, 435] on img at bounding box center [970, 418] width 148 height 99
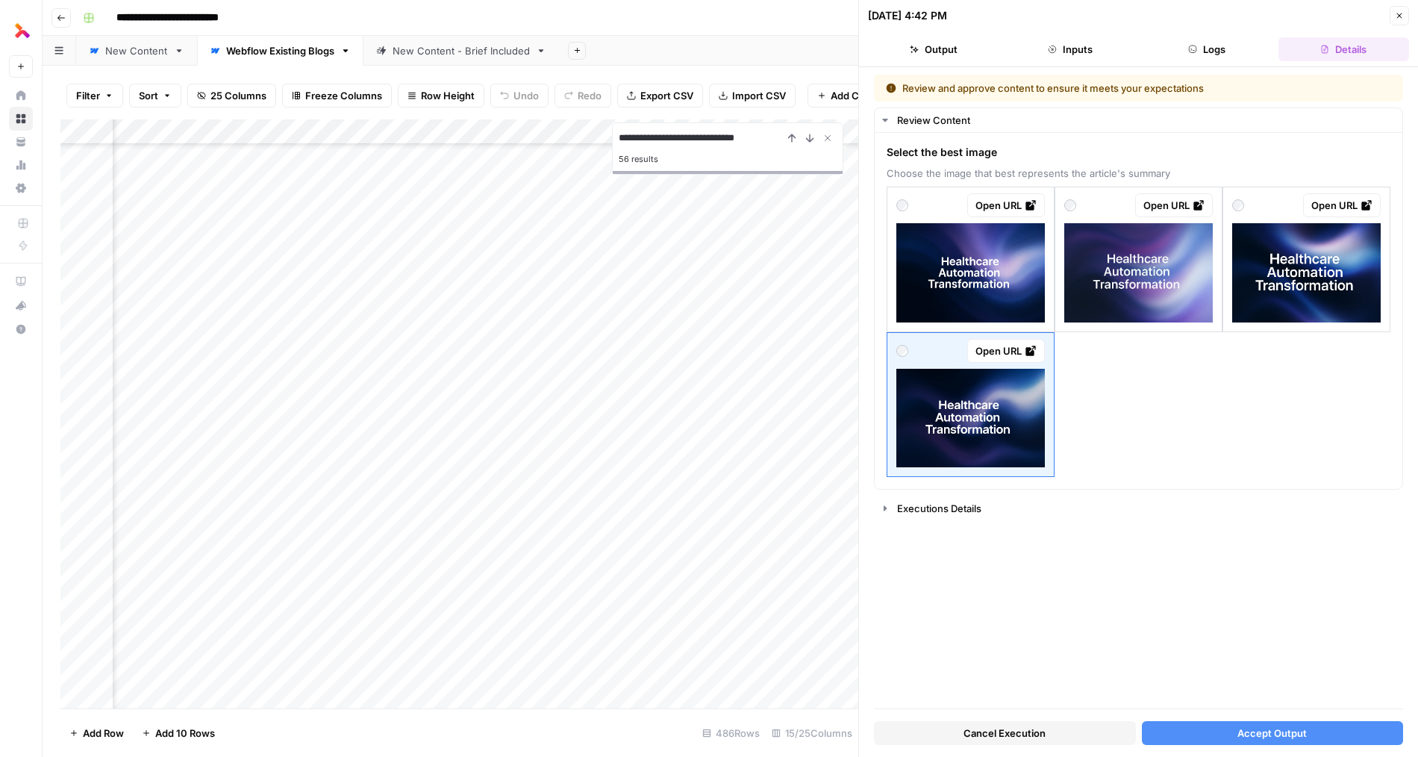
click at [1233, 728] on button "Accept Output" at bounding box center [1273, 733] width 262 height 24
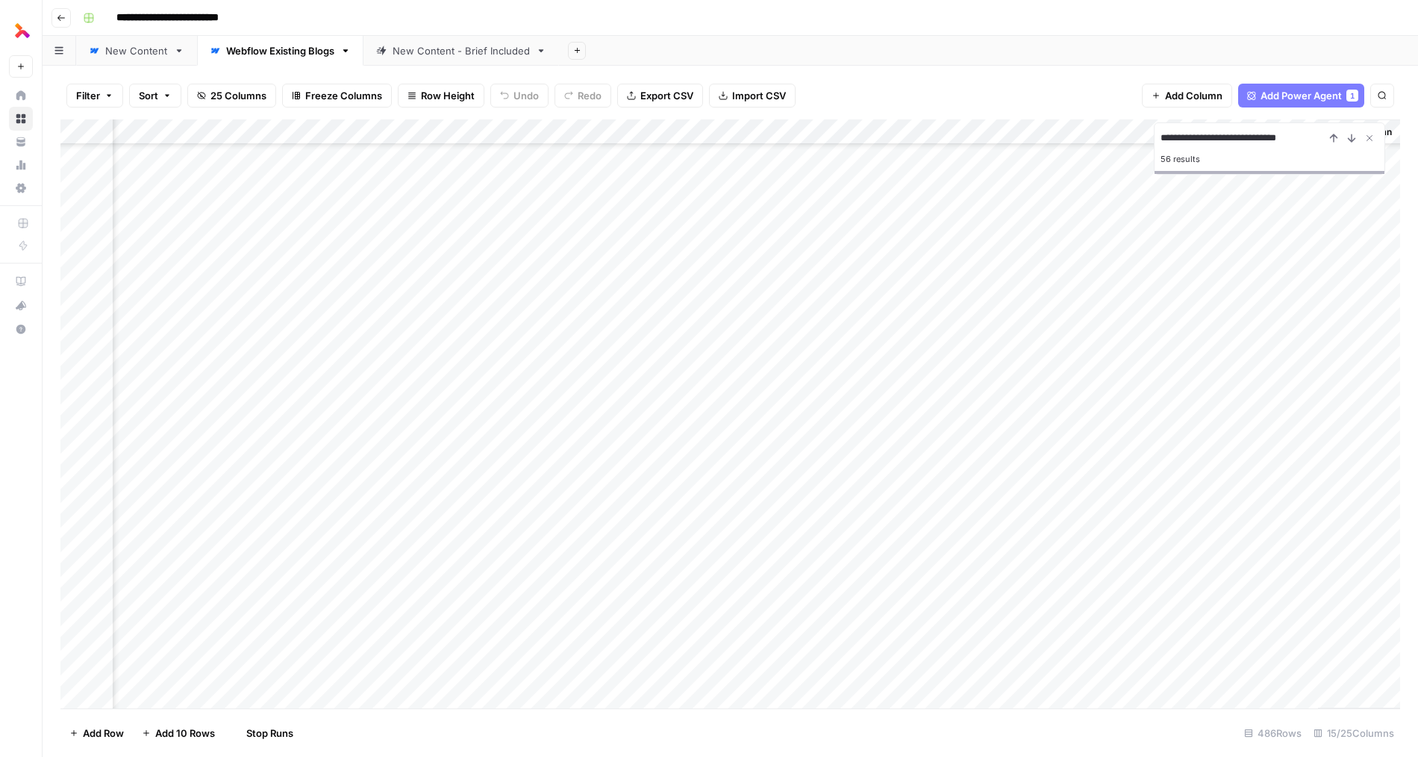
scroll to position [6169, 1189]
click at [556, 381] on div "Add Column" at bounding box center [729, 413] width 1339 height 589
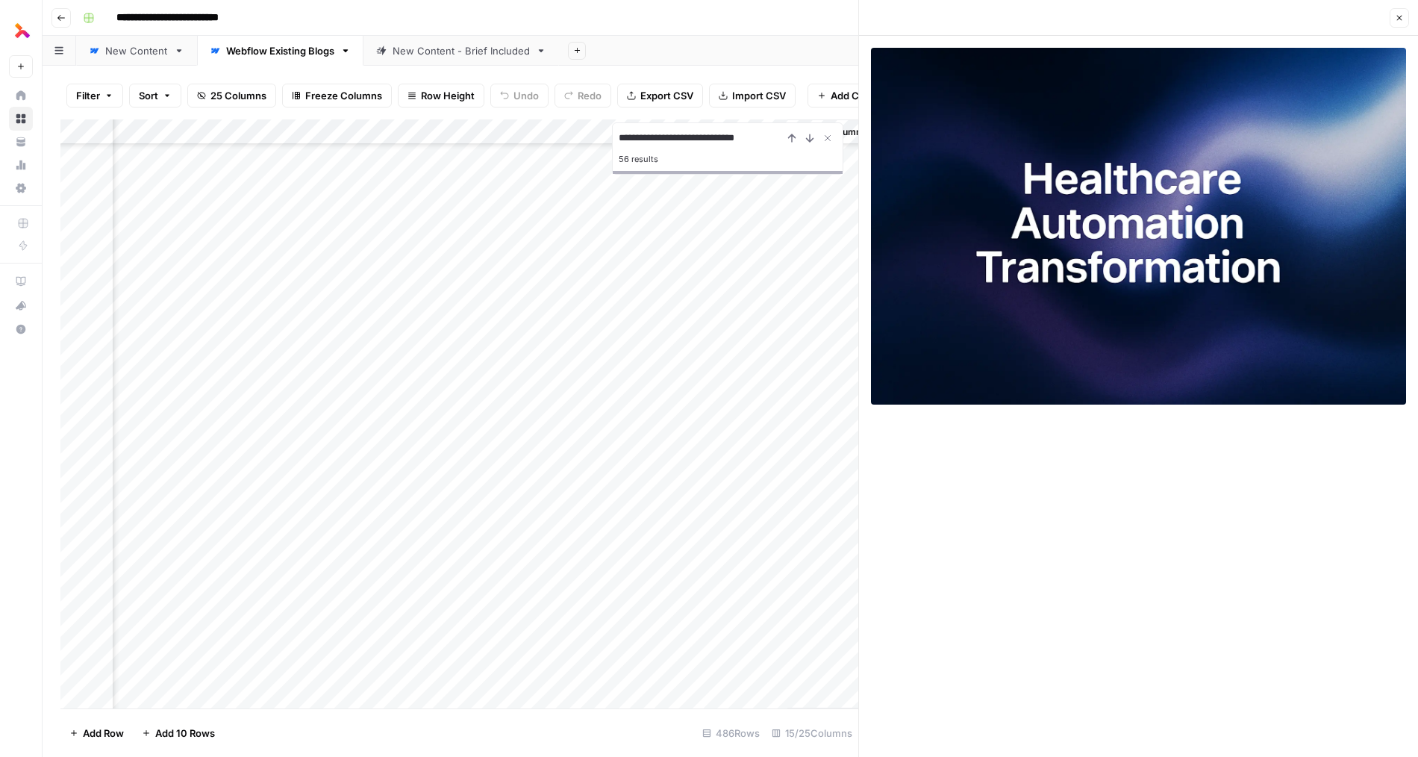
scroll to position [6169, 1749]
click at [827, 140] on icon "Close Search" at bounding box center [828, 138] width 12 height 12
click at [1399, 22] on button "Close" at bounding box center [1398, 17] width 19 height 19
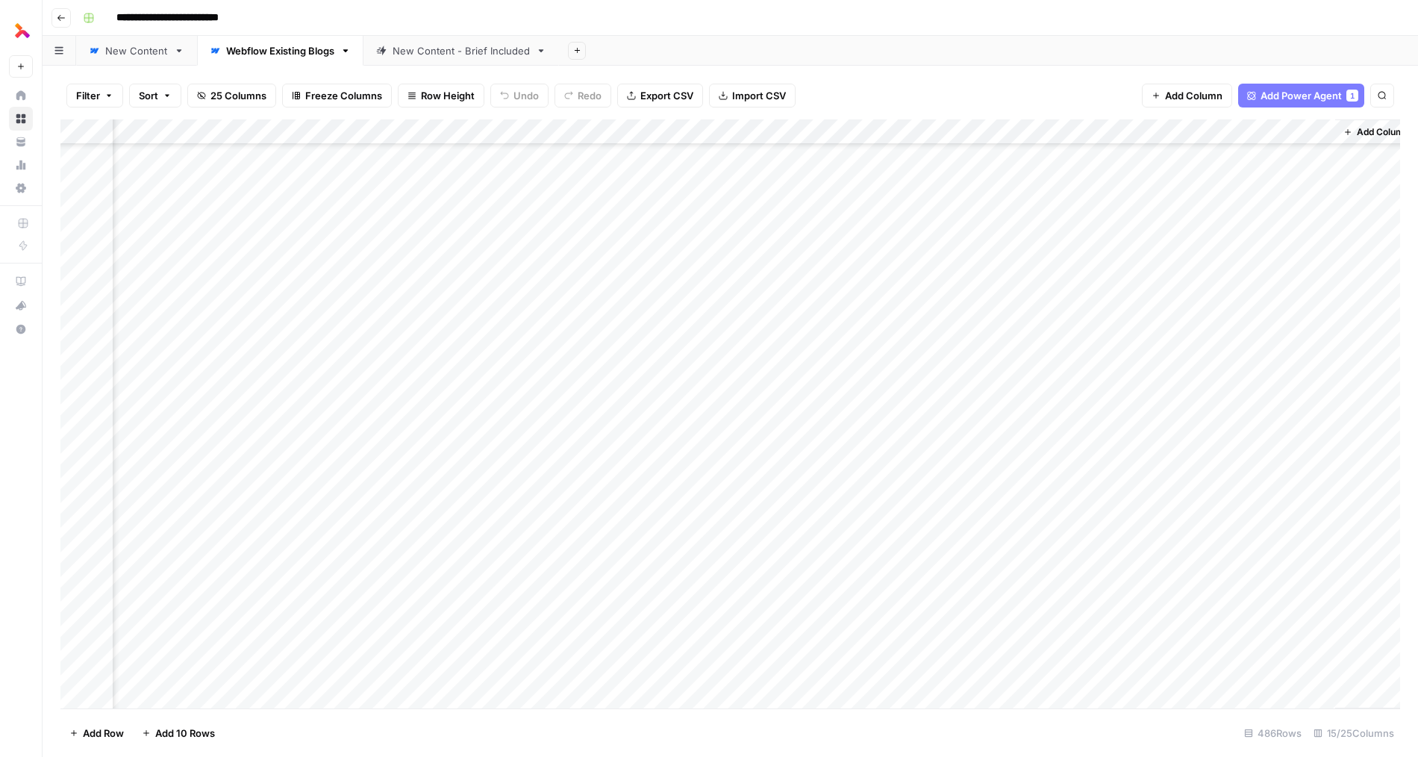
scroll to position [6169, 1207]
click at [1306, 380] on div "Add Column" at bounding box center [729, 413] width 1339 height 589
click at [339, 375] on div "Add Column" at bounding box center [729, 413] width 1339 height 589
click at [1385, 98] on icon "button" at bounding box center [1381, 95] width 7 height 7
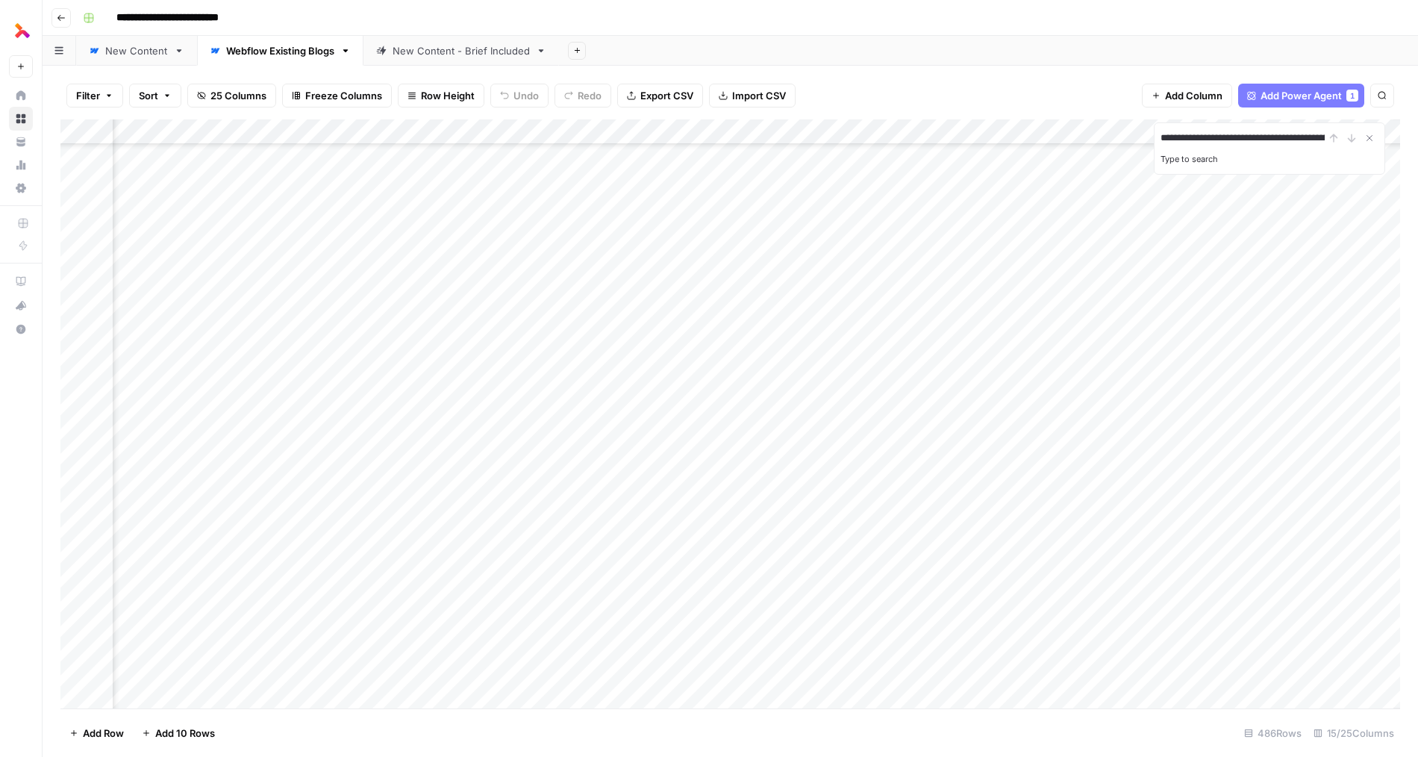
scroll to position [0, 73]
click at [1349, 143] on icon "Next Result" at bounding box center [1351, 138] width 12 height 12
click at [1350, 140] on icon "Next Result" at bounding box center [1351, 137] width 7 height 7
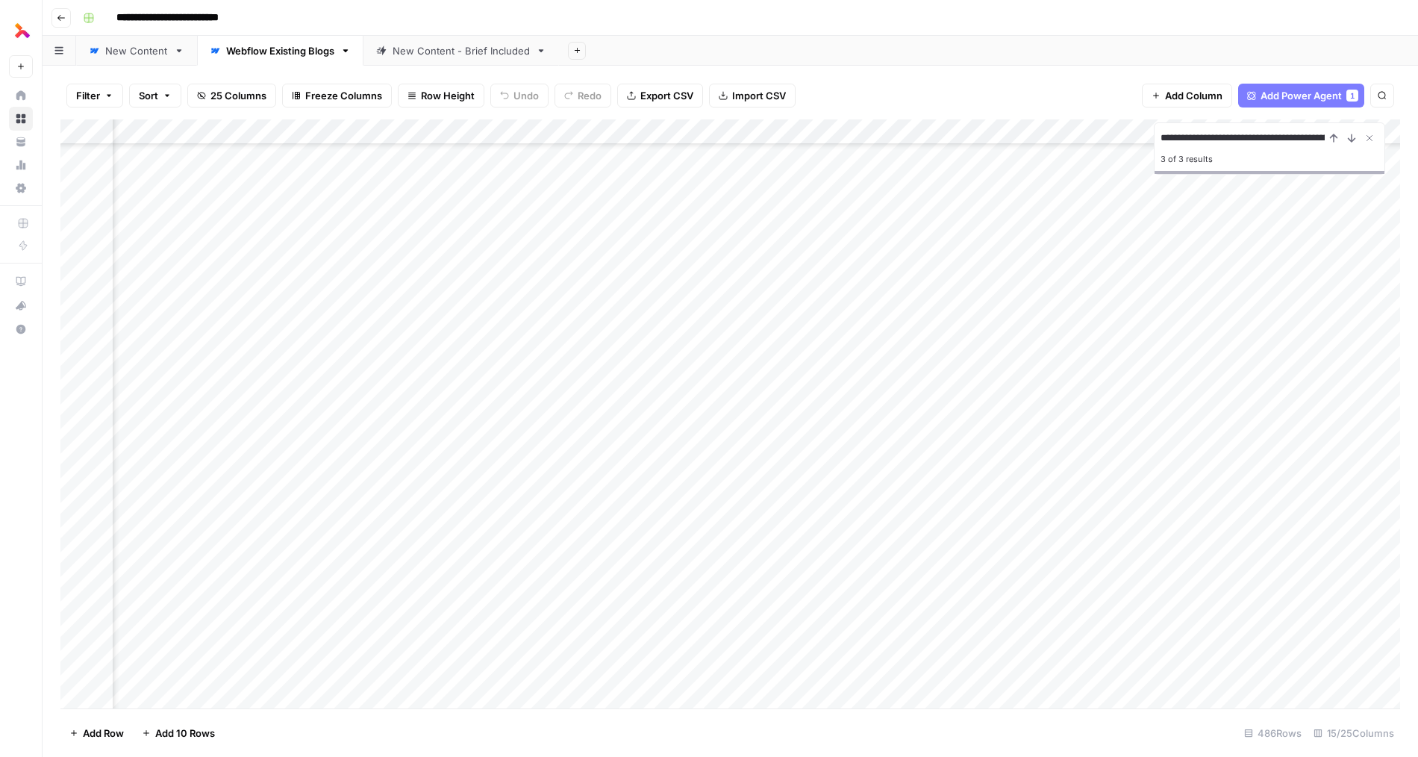
scroll to position [7914, 1207]
click at [358, 512] on div "Add Column" at bounding box center [729, 413] width 1339 height 589
click at [1191, 131] on input "**********" at bounding box center [1242, 138] width 164 height 18
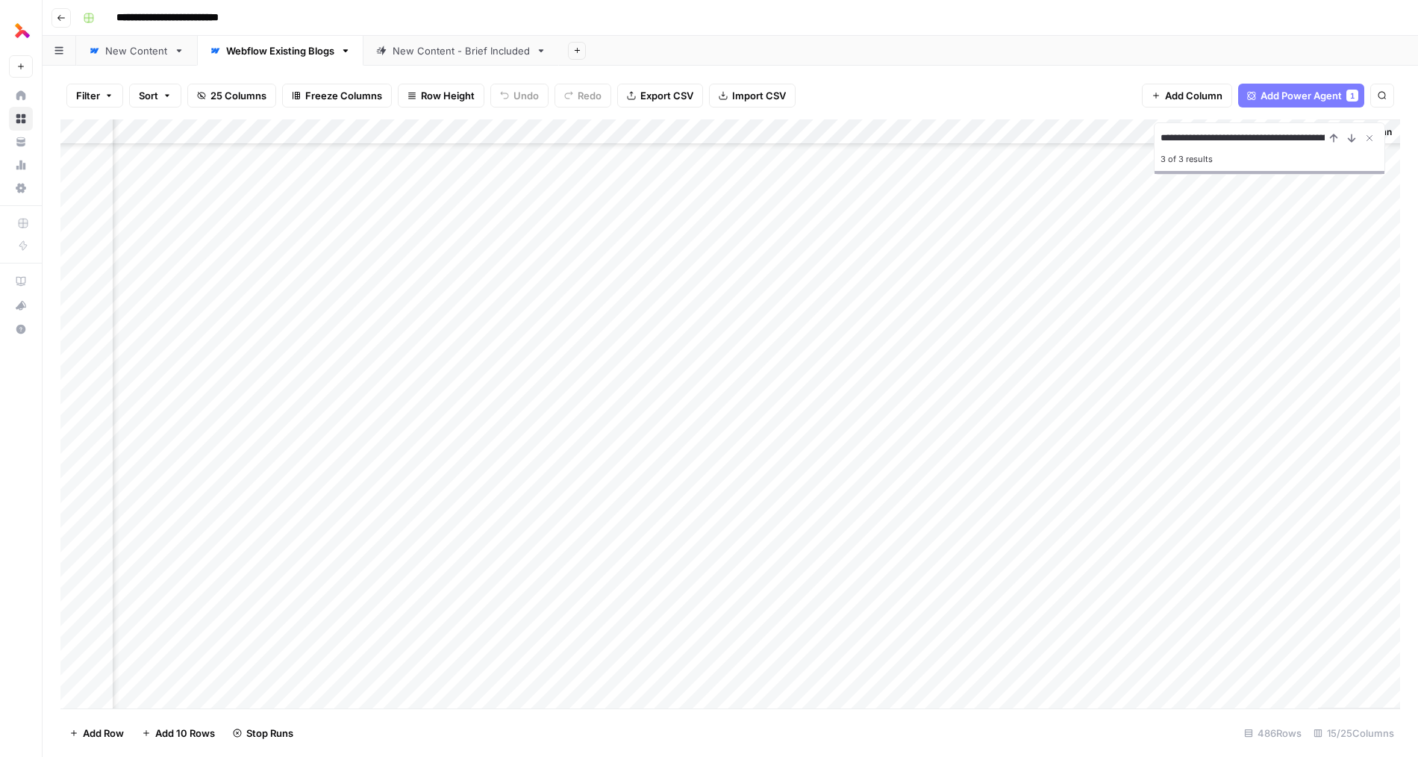
paste input "**"
type input "**********"
click at [1361, 138] on button "Close Search" at bounding box center [1369, 138] width 18 height 18
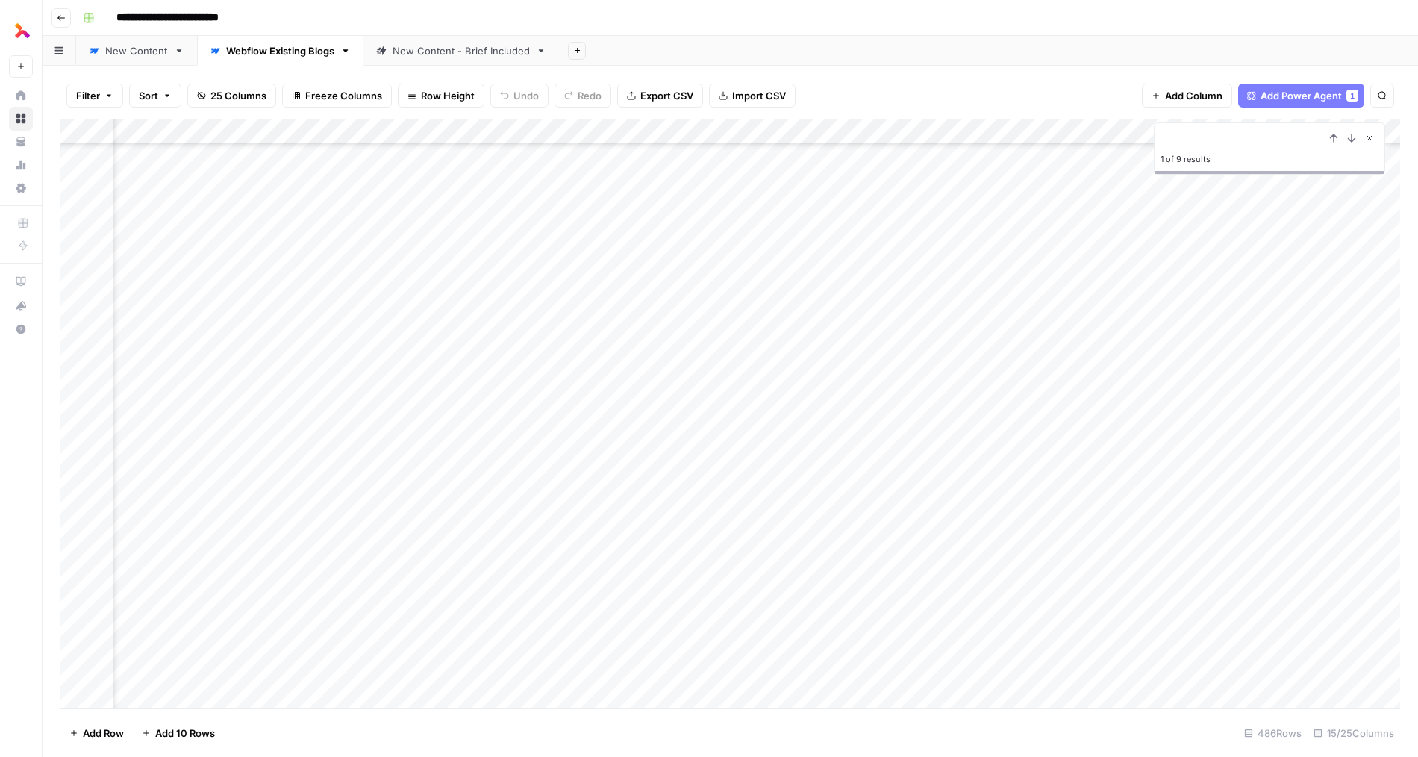
scroll to position [0, 0]
click at [1361, 139] on div "Add Column" at bounding box center [729, 413] width 1339 height 589
click at [1383, 95] on icon "button" at bounding box center [1381, 95] width 9 height 9
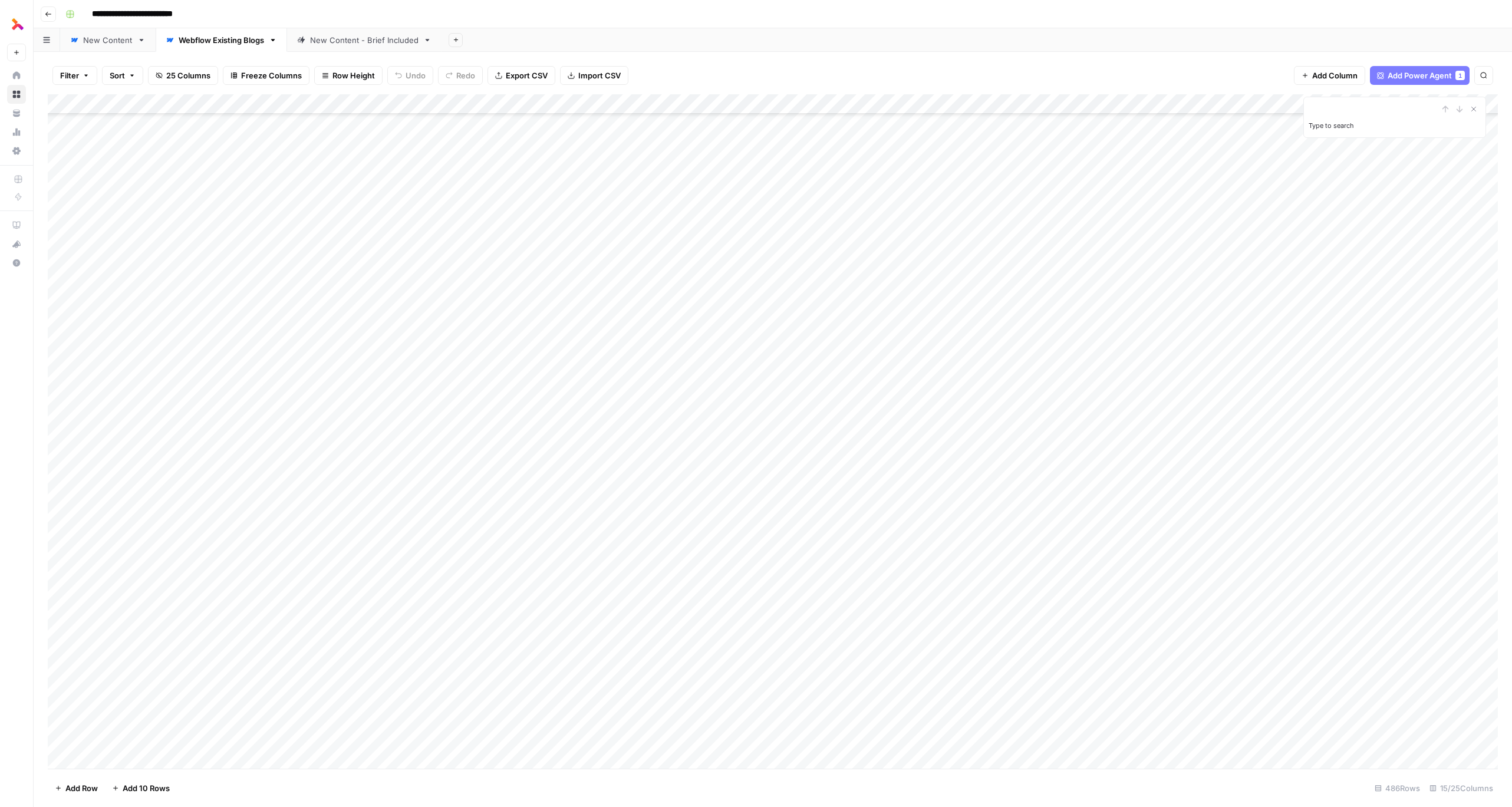
click at [1119, 106] on input "Type to search" at bounding box center [1373, 109] width 130 height 14
click at [1119, 107] on icon "Next Result" at bounding box center [1460, 108] width 6 height 6
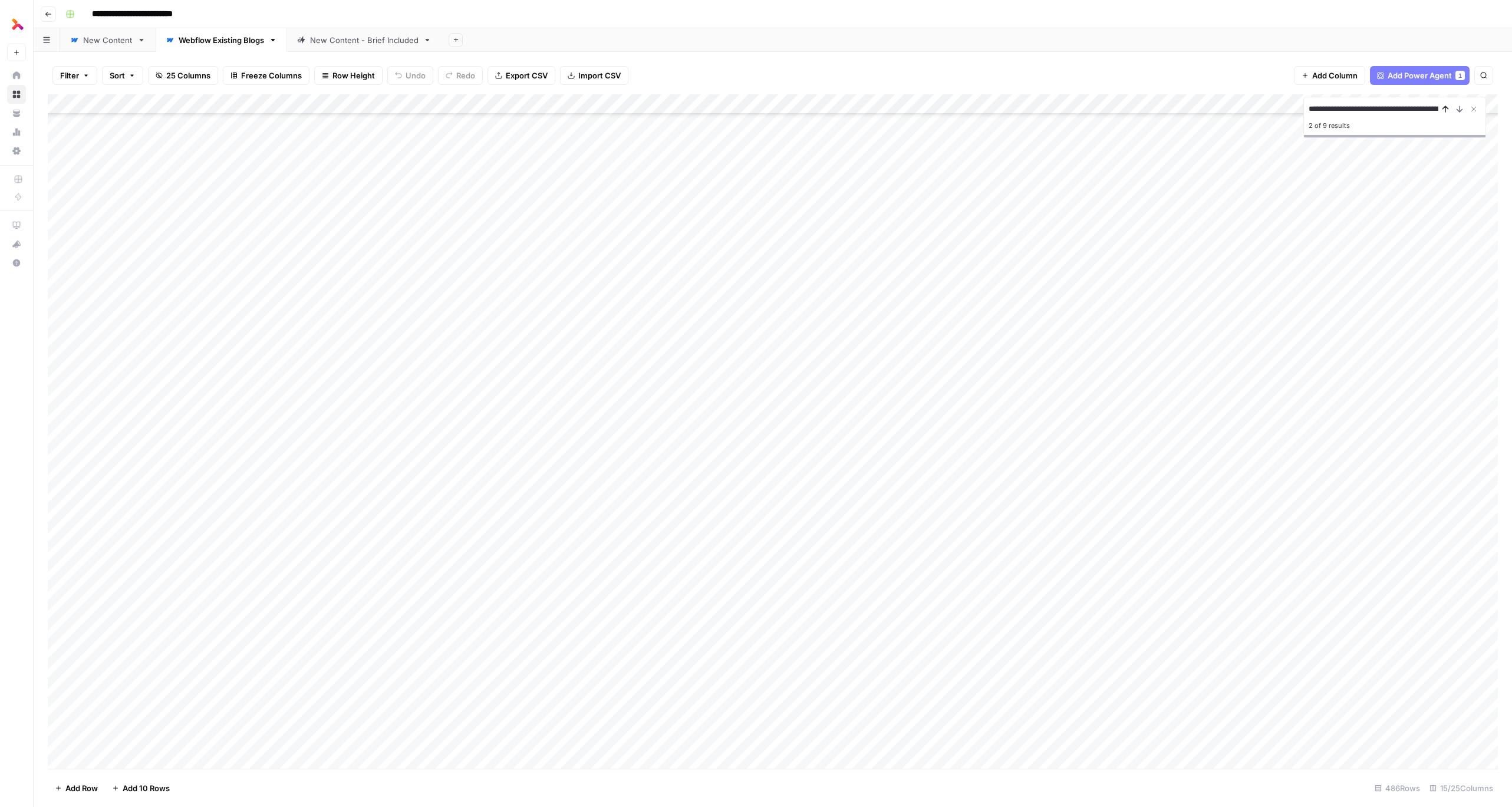
click at [1119, 104] on icon "Previous Result" at bounding box center [1446, 109] width 9 height 9
click at [1119, 105] on icon "Previous Result" at bounding box center [1446, 109] width 9 height 9
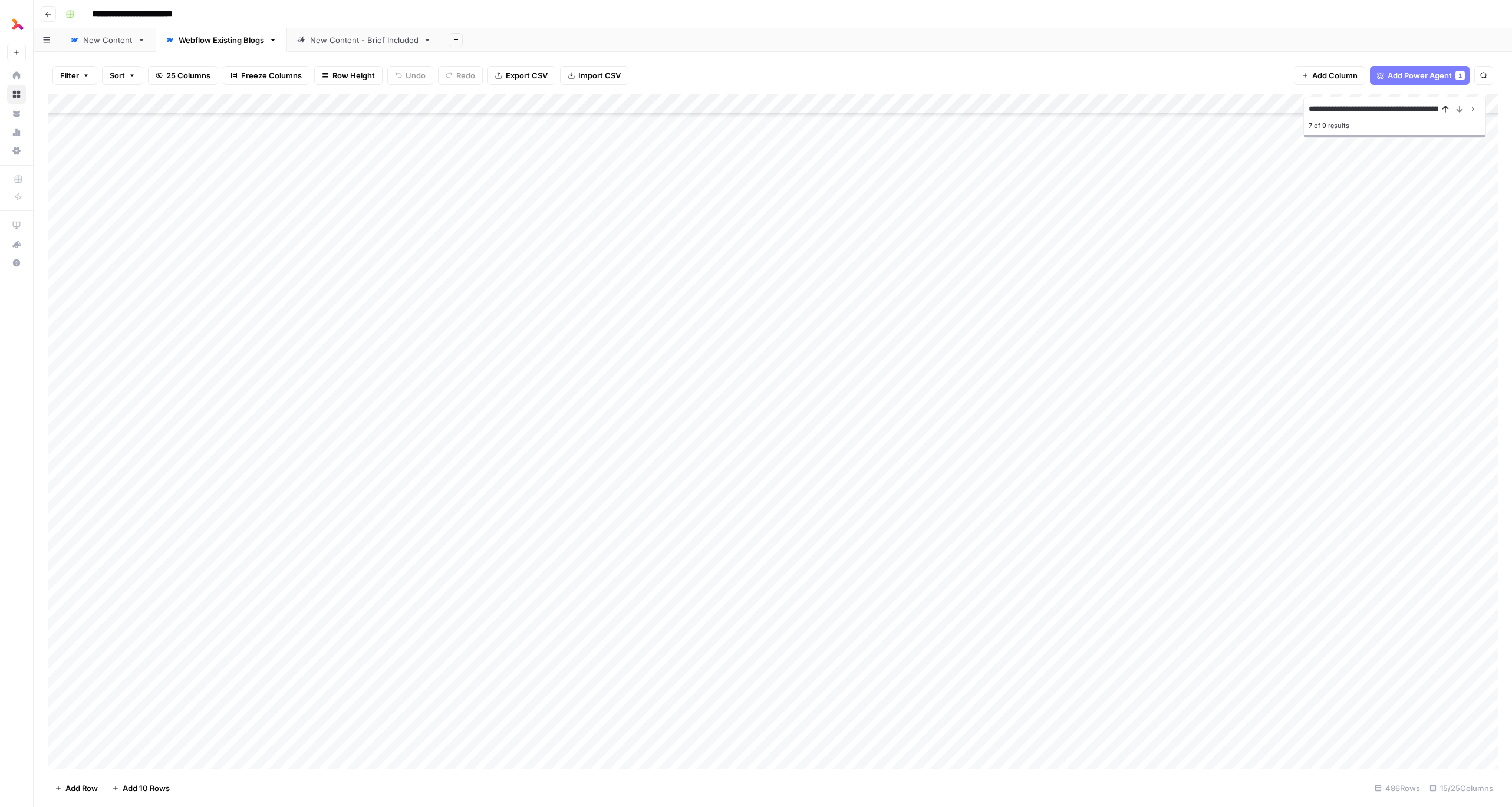
click at [1119, 105] on icon "Previous Result" at bounding box center [1446, 109] width 9 height 9
click at [801, 283] on div "Add Column" at bounding box center [773, 432] width 1450 height 675
click at [1119, 109] on input "**********" at bounding box center [1373, 109] width 130 height 14
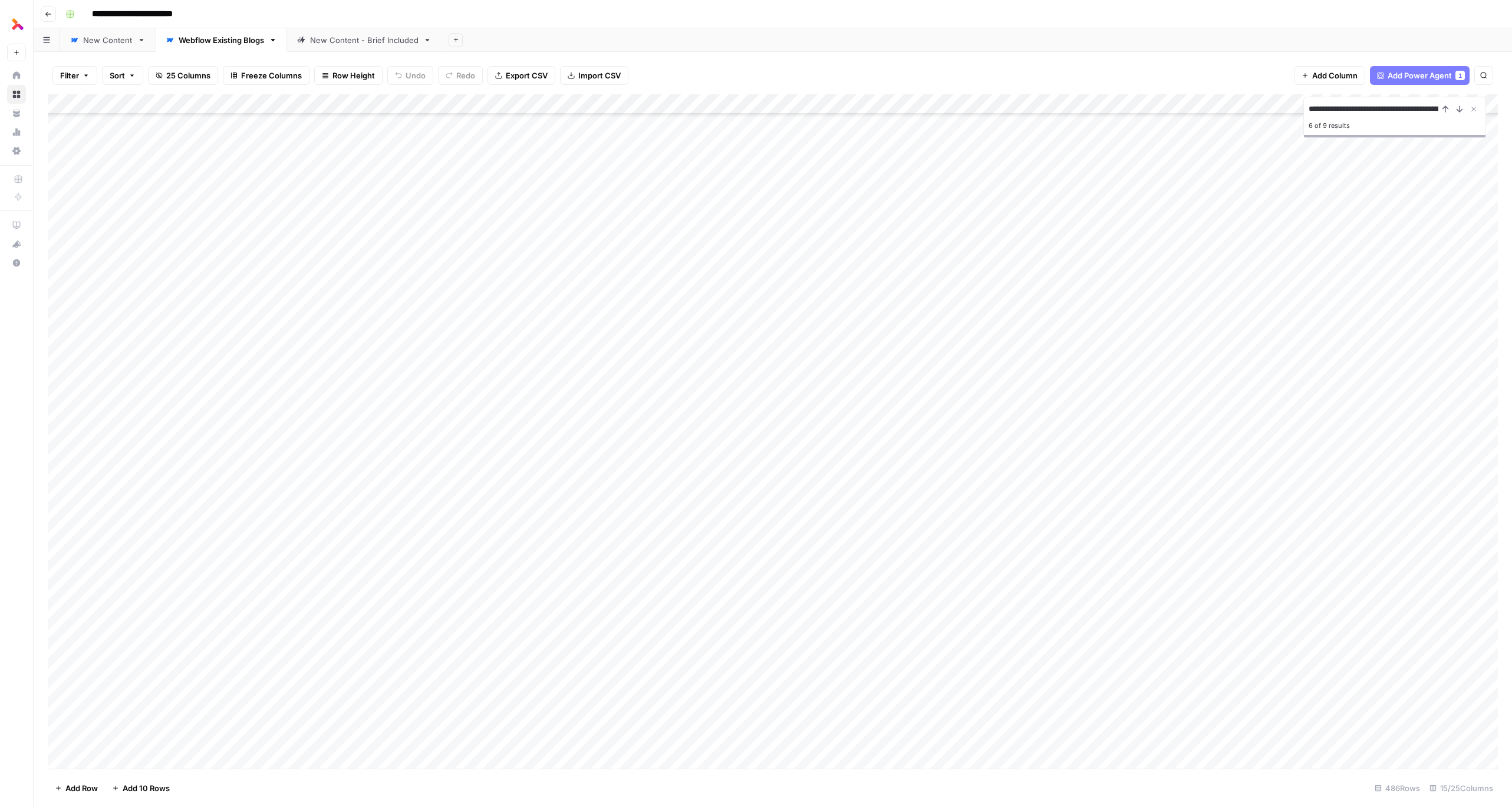
click at [1119, 109] on input "**********" at bounding box center [1373, 109] width 130 height 14
paste input "**"
click at [1119, 109] on icon "Previous Result" at bounding box center [1446, 109] width 9 height 9
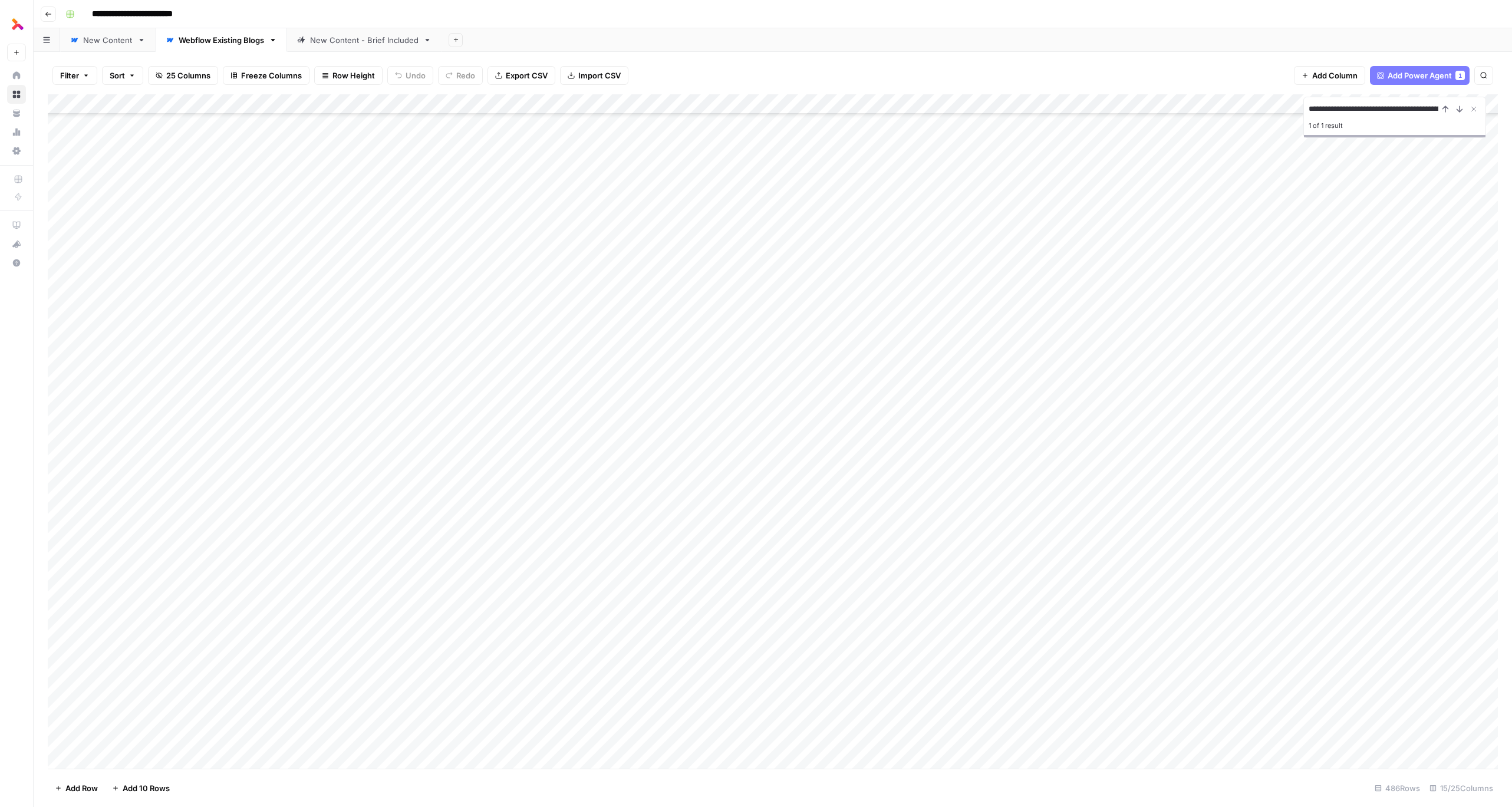
click at [1119, 108] on input "**********" at bounding box center [1373, 109] width 130 height 14
paste input
click at [1119, 112] on icon "Previous Result" at bounding box center [1446, 109] width 9 height 9
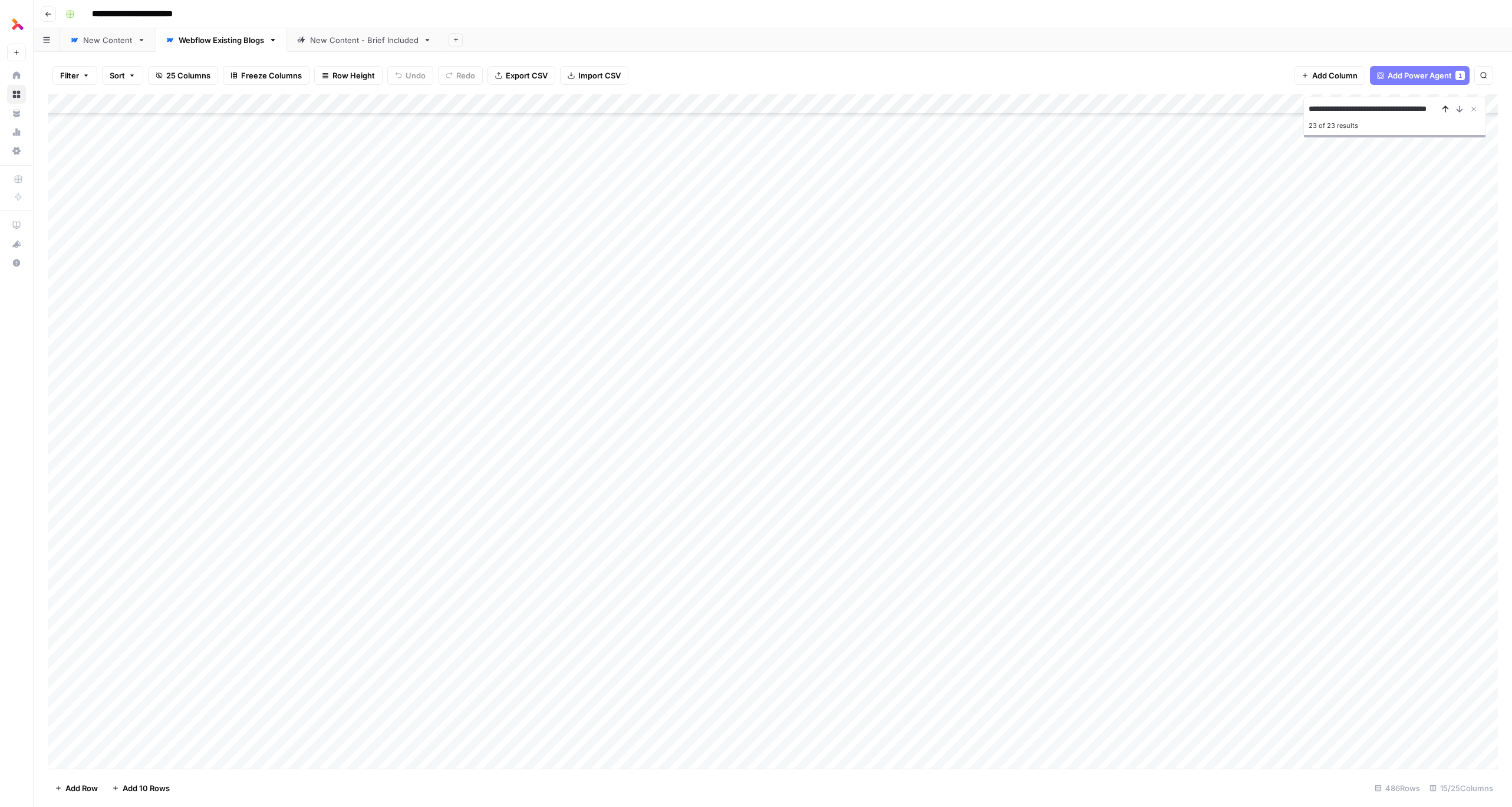
scroll to position [8688, 0]
click at [1119, 110] on input "**********" at bounding box center [1373, 109] width 130 height 14
click at [1119, 251] on div "Add Column" at bounding box center [773, 432] width 1450 height 675
click at [1119, 107] on input "**********" at bounding box center [1373, 109] width 130 height 14
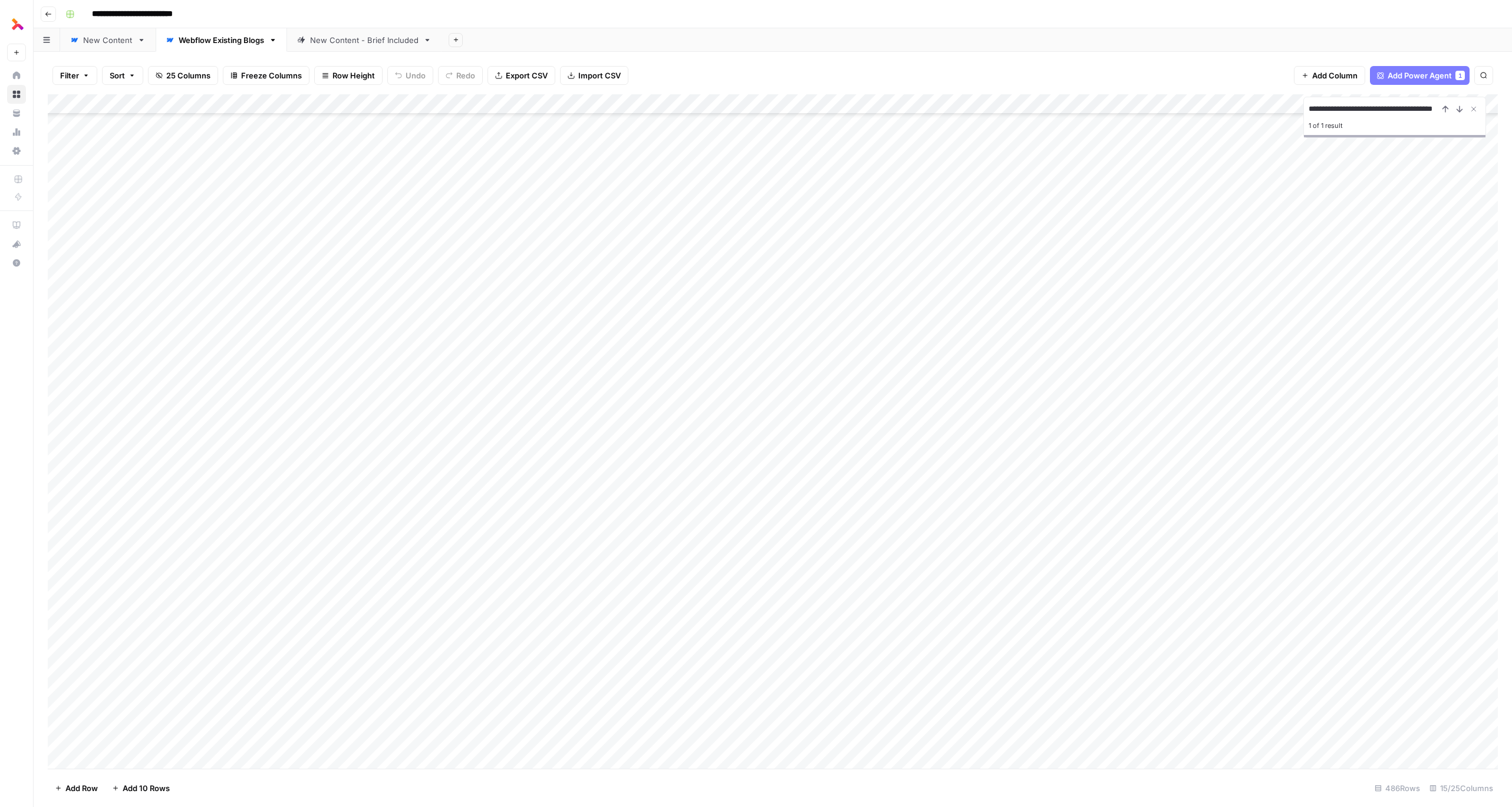
click at [1119, 107] on input "**********" at bounding box center [1373, 109] width 130 height 14
paste input "**********"
type input "**********"
click at [1119, 110] on icon "Next Result" at bounding box center [1460, 109] width 9 height 9
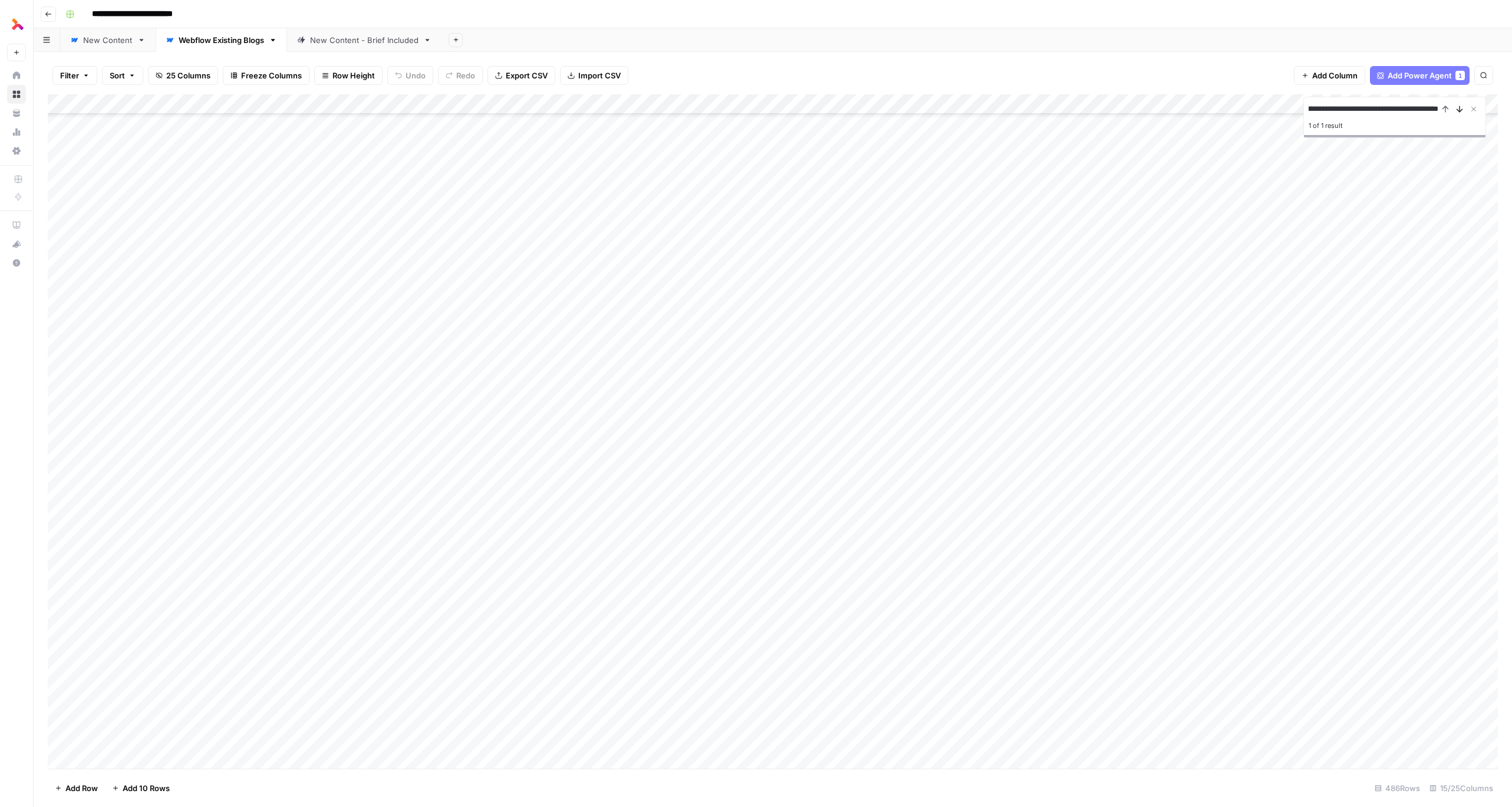
scroll to position [0, 0]
click at [1119, 111] on input "**********" at bounding box center [1373, 109] width 130 height 14
click at [1119, 110] on input "**********" at bounding box center [1373, 109] width 130 height 14
click at [1119, 110] on input "Type to search" at bounding box center [1373, 109] width 130 height 14
click at [1119, 114] on input "Type to search" at bounding box center [1373, 109] width 130 height 14
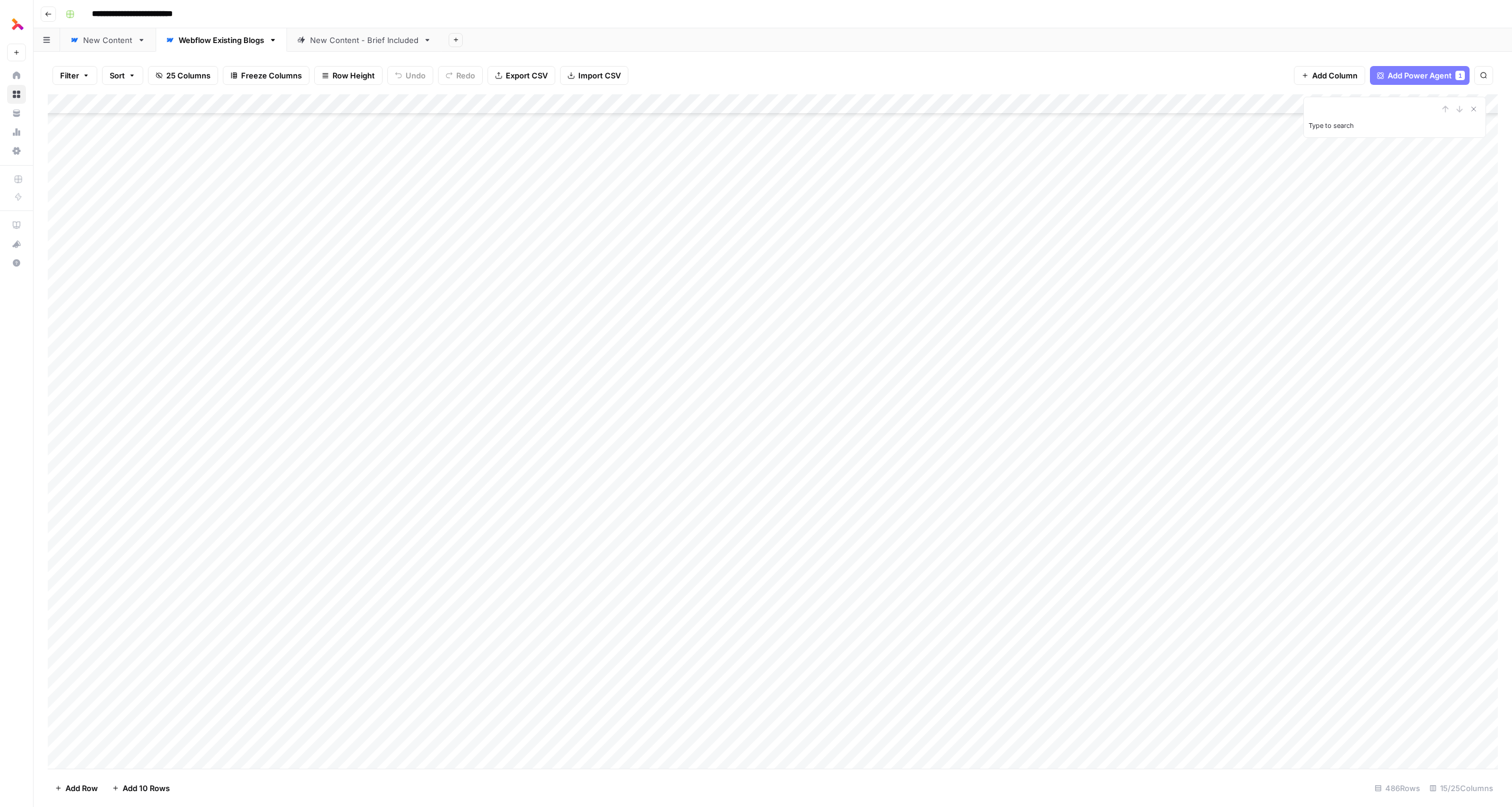
paste input "**********"
click at [1119, 109] on icon "Next Result" at bounding box center [1460, 109] width 9 height 9
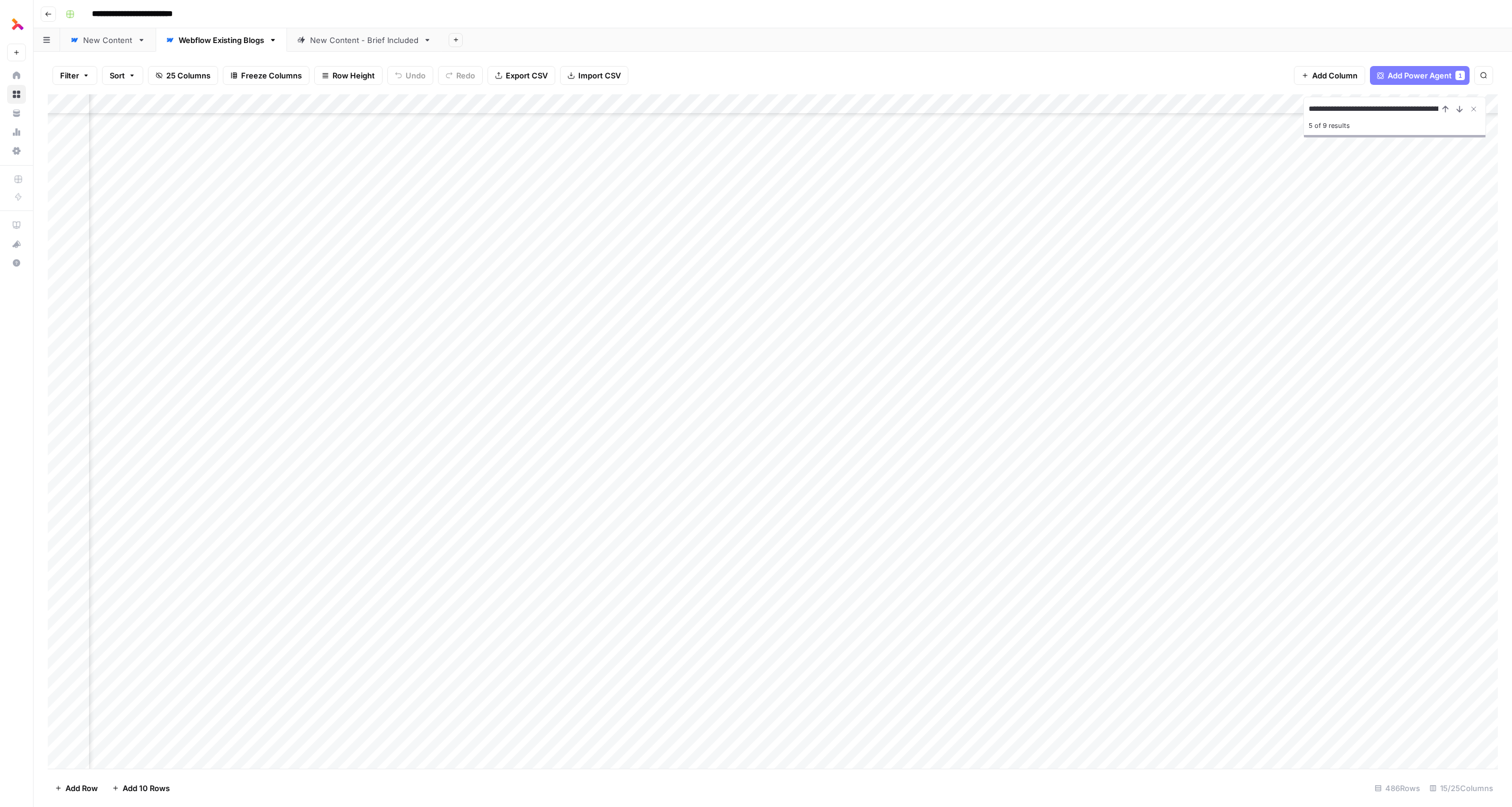
scroll to position [6404, 562]
click at [696, 107] on div "Add Column" at bounding box center [773, 432] width 1450 height 675
click at [668, 282] on span "Filter" at bounding box center [688, 279] width 103 height 12
click at [430, 136] on input "text" at bounding box center [501, 137] width 143 height 12
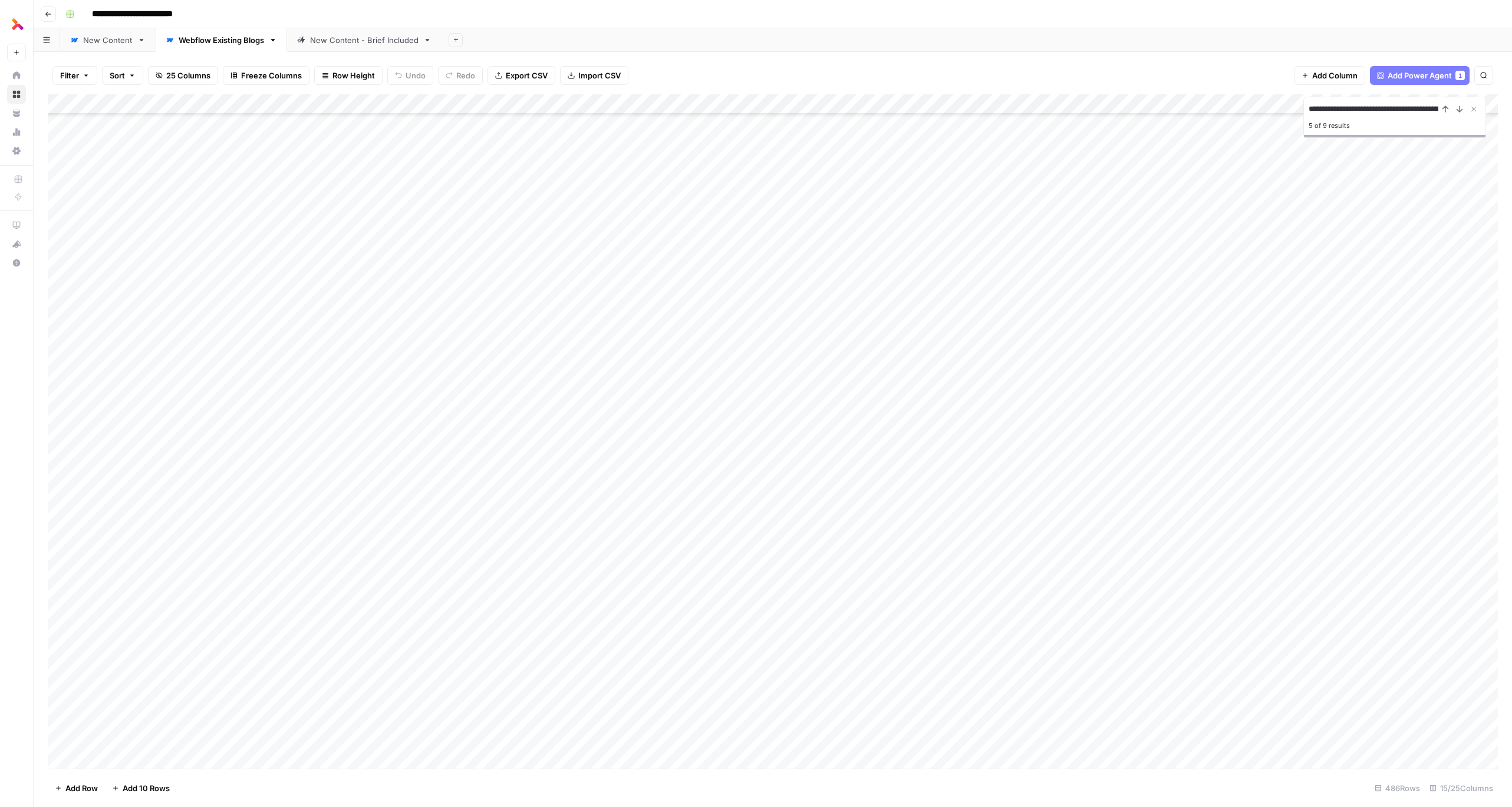
click at [1119, 106] on input "**********" at bounding box center [1373, 109] width 130 height 14
paste input
click at [1119, 108] on input "**********" at bounding box center [1373, 109] width 130 height 14
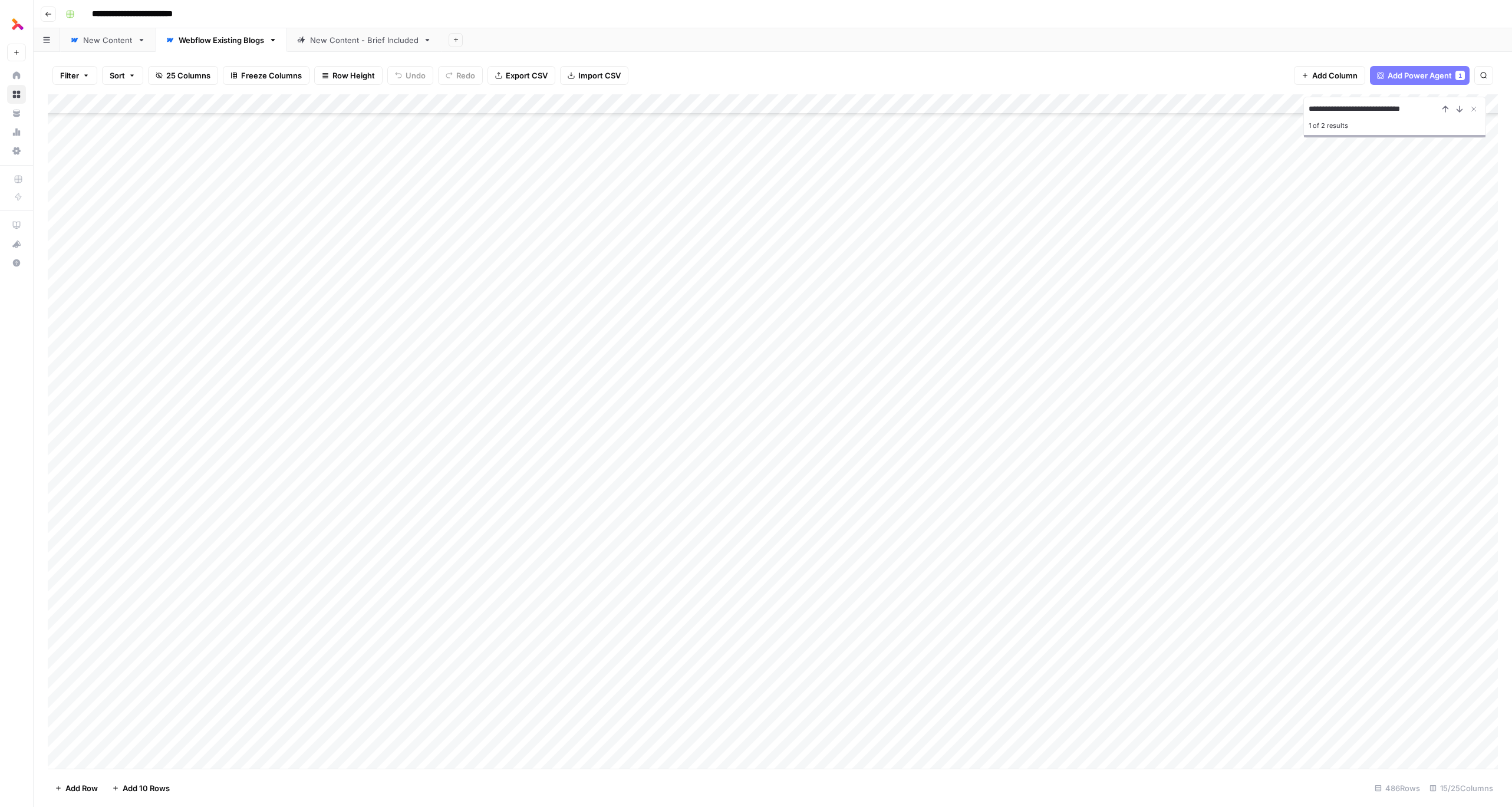
scroll to position [5133, 0]
click at [1119, 110] on icon "Next Result" at bounding box center [1460, 109] width 9 height 9
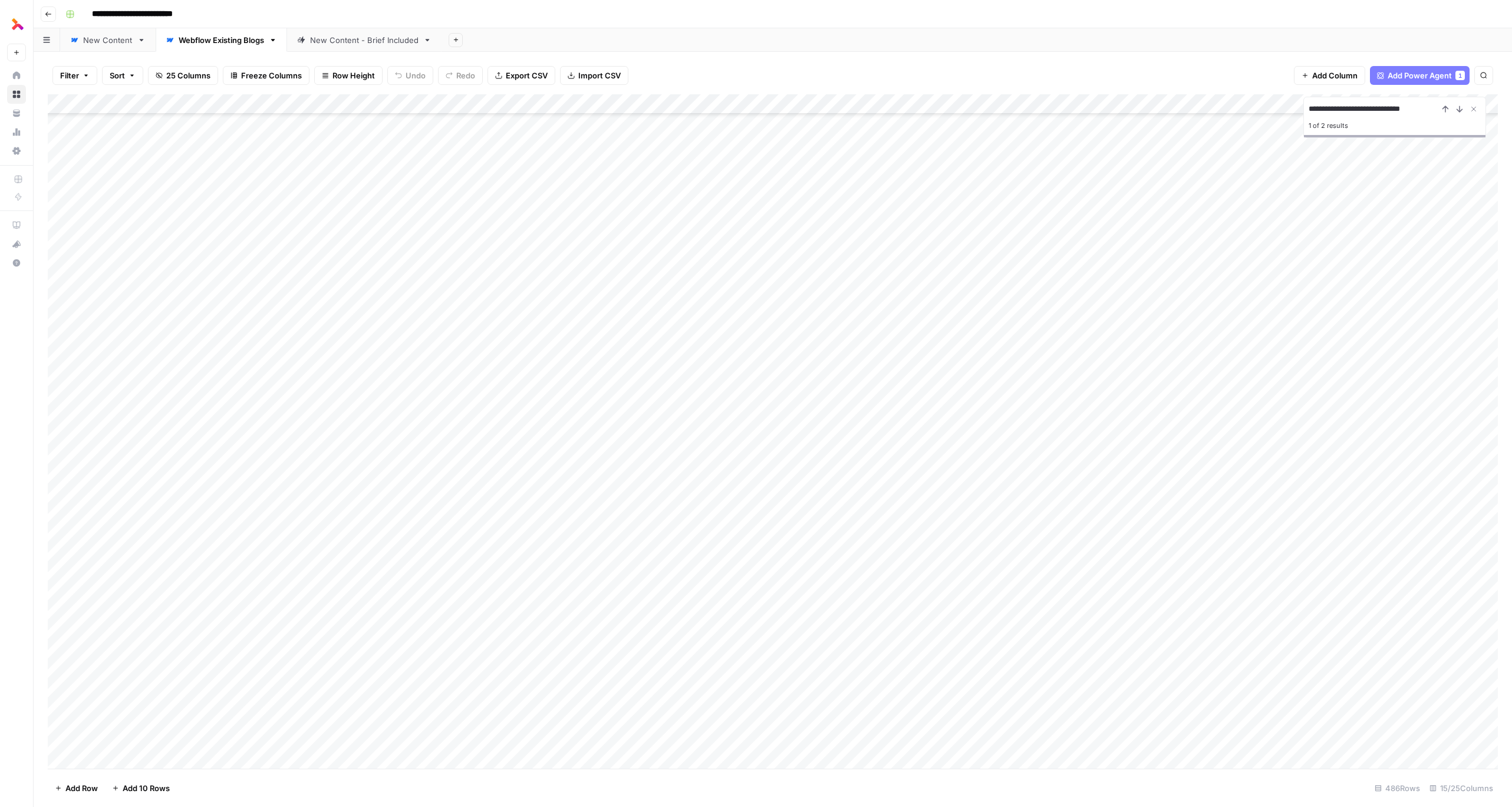
click at [1119, 108] on input "**********" at bounding box center [1373, 109] width 130 height 14
type input "**********"
click at [1119, 111] on icon "Next Result" at bounding box center [1460, 109] width 9 height 9
click at [1119, 384] on div "Add Column" at bounding box center [773, 432] width 1450 height 675
click at [1119, 112] on input "**********" at bounding box center [1373, 109] width 130 height 14
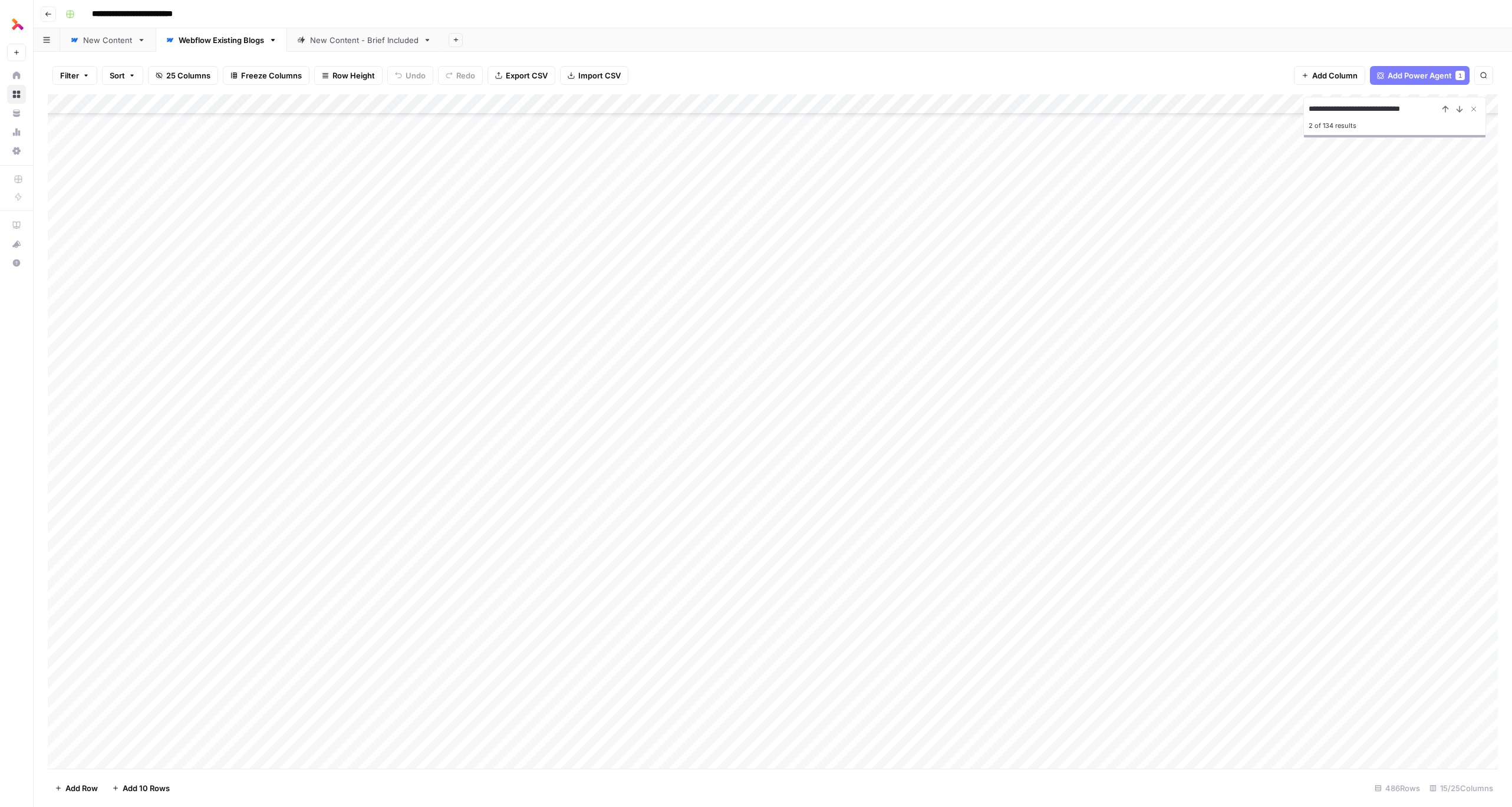
scroll to position [4836, 0]
click at [626, 598] on div "Add Column" at bounding box center [773, 432] width 1450 height 675
click at [1119, 110] on input "**********" at bounding box center [1373, 109] width 130 height 14
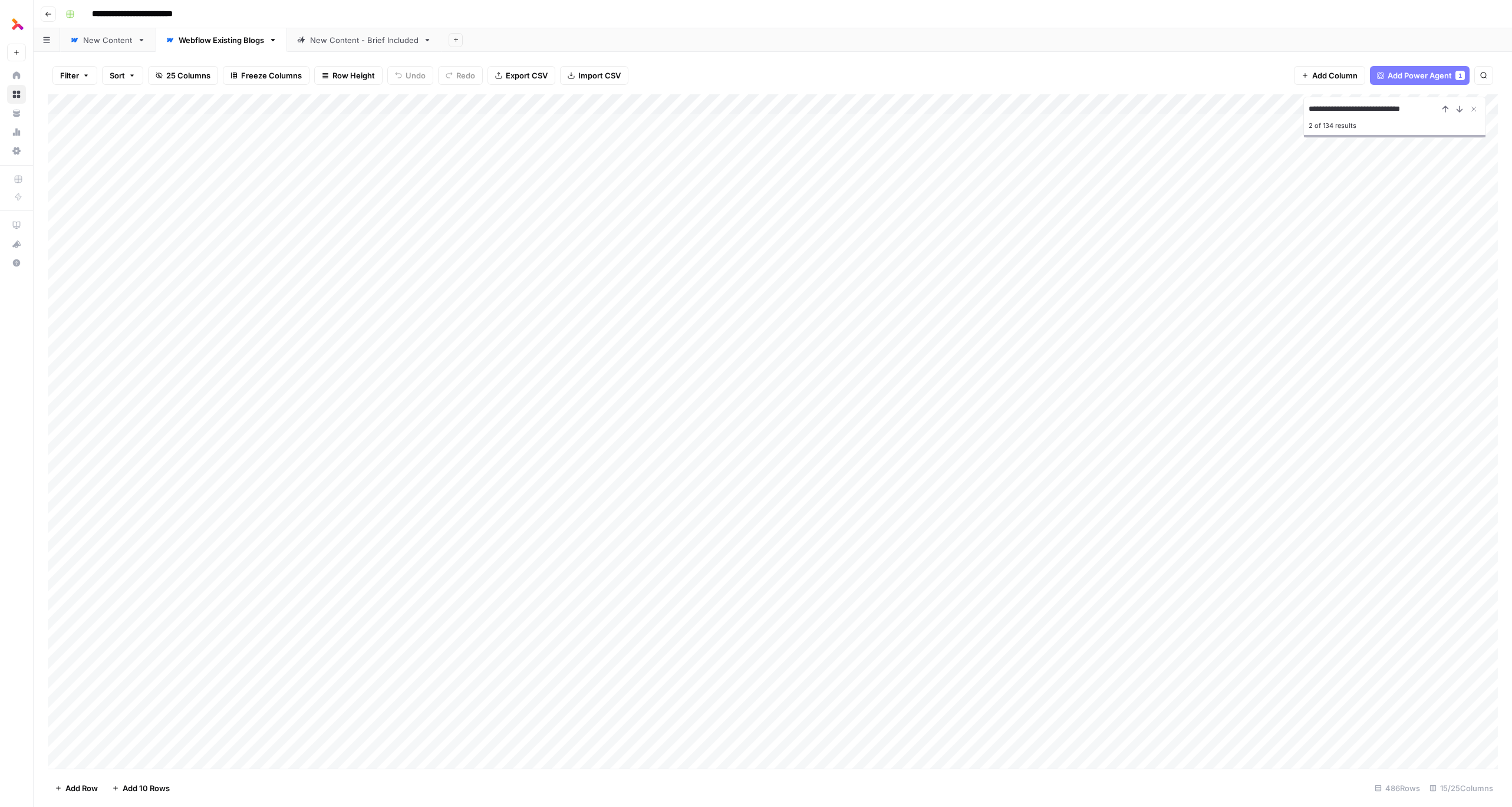
paste input "**********"
drag, startPoint x: 1362, startPoint y: 109, endPoint x: 1511, endPoint y: 112, distance: 149.0
click at [1119, 113] on div "**********" at bounding box center [773, 430] width 1478 height 756
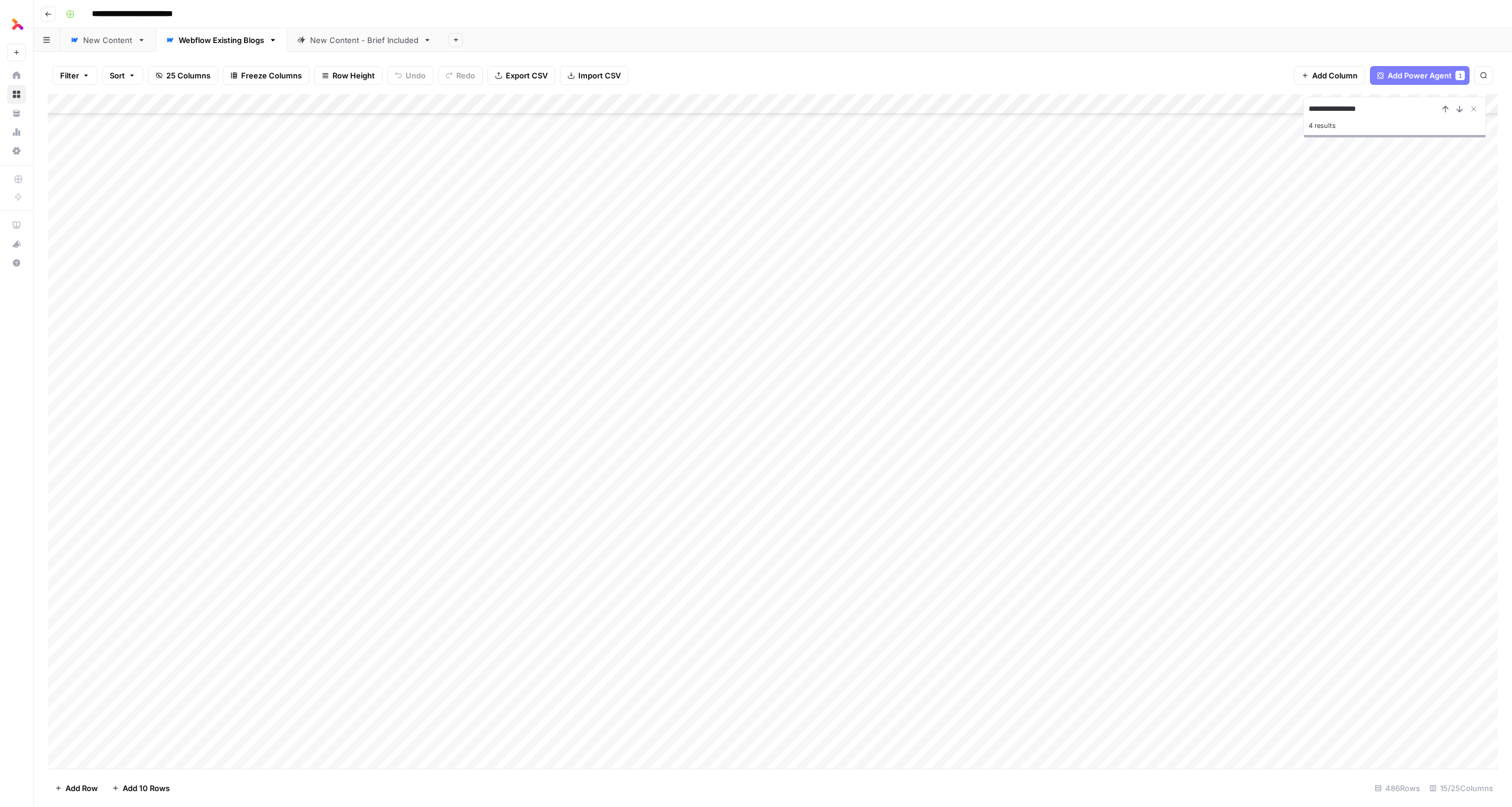
click at [1119, 477] on div "Add Column" at bounding box center [773, 432] width 1450 height 675
click at [1119, 109] on input "**********" at bounding box center [1373, 109] width 130 height 14
paste input "**********"
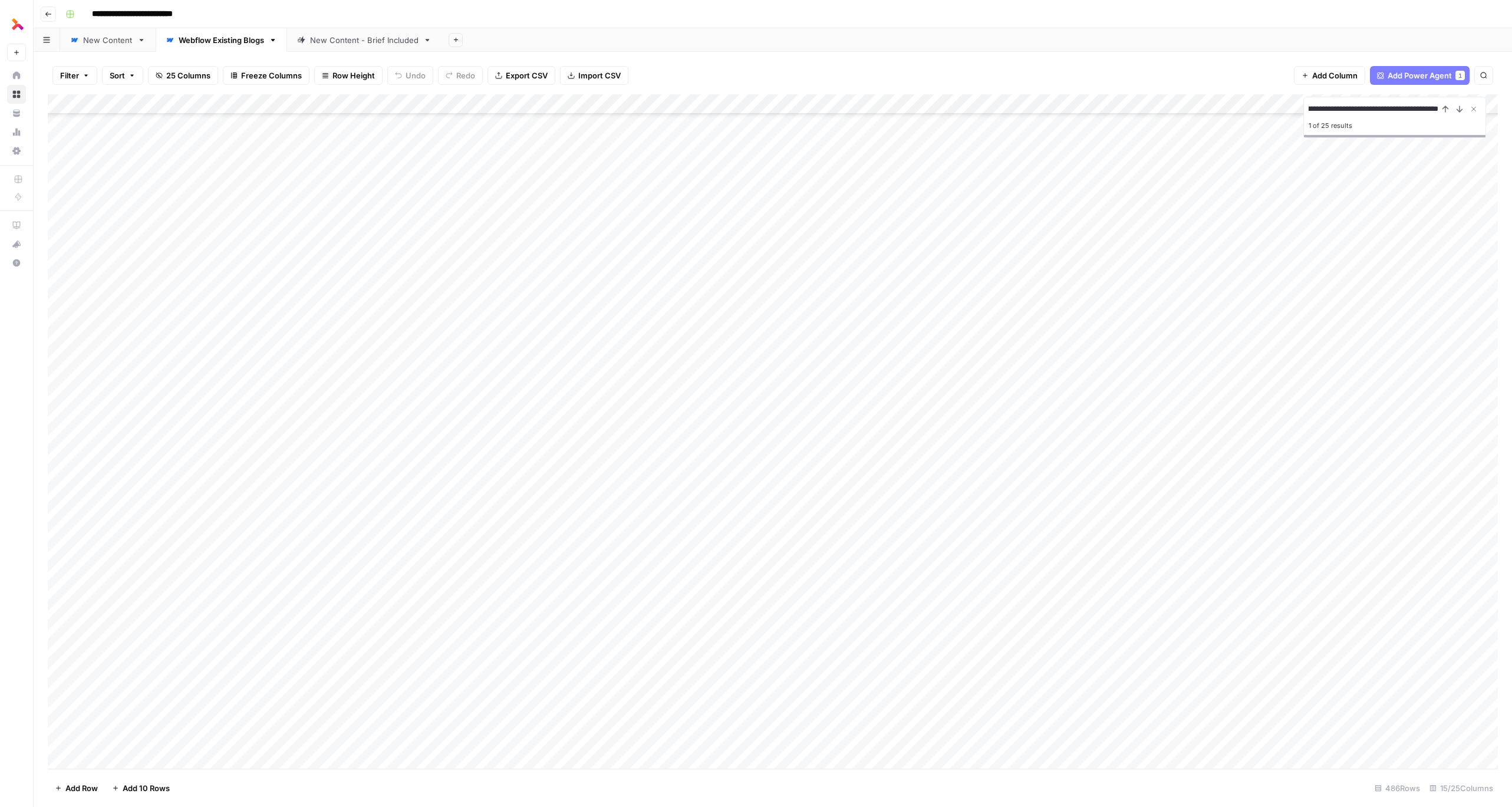
click at [1119, 262] on div "Add Column" at bounding box center [773, 432] width 1450 height 675
click at [1119, 110] on input "**********" at bounding box center [1373, 109] width 130 height 14
paste input
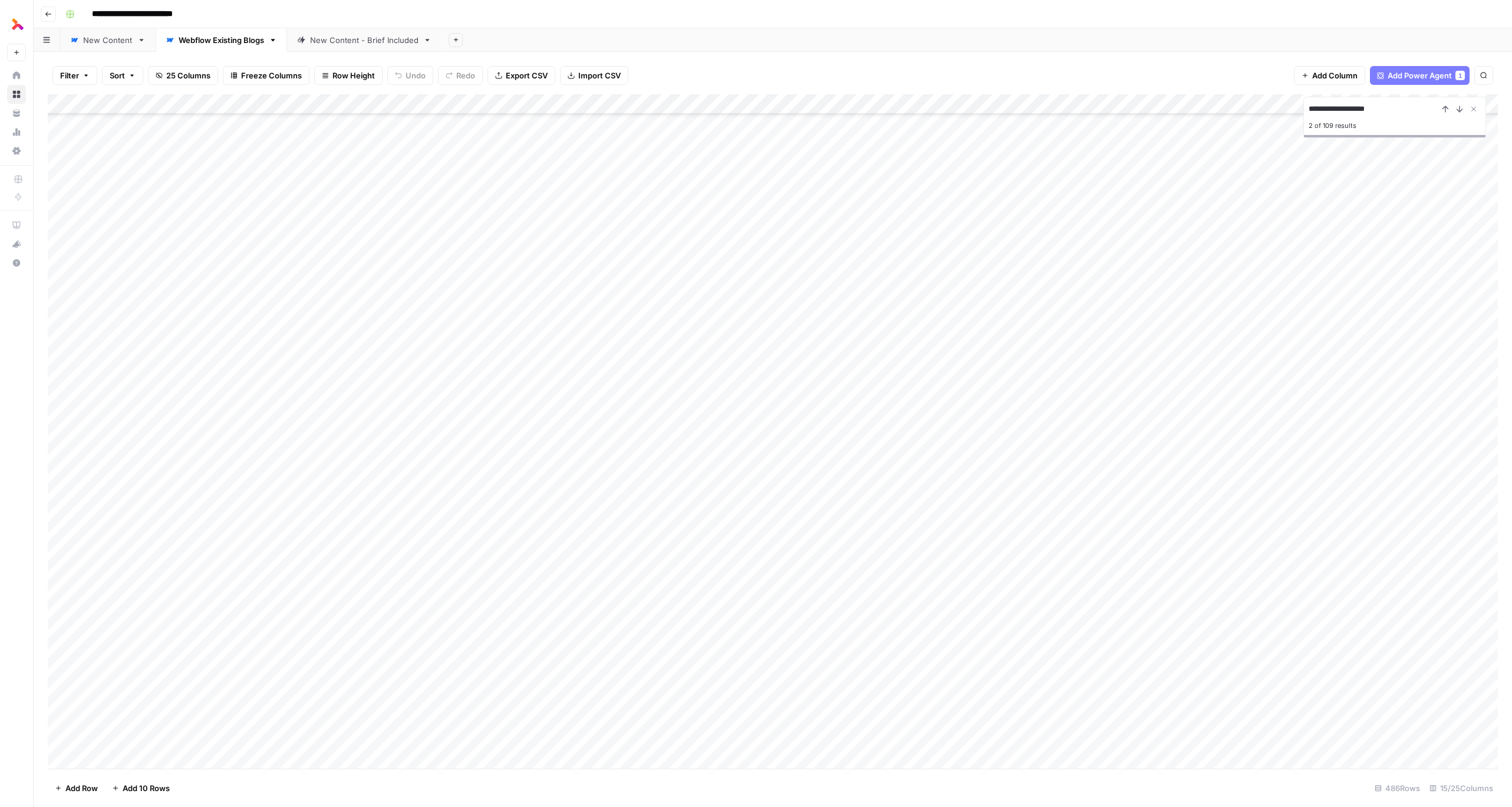
scroll to position [3296, 0]
click at [1119, 496] on div "Add Column" at bounding box center [773, 432] width 1450 height 675
click at [1119, 107] on input "**********" at bounding box center [1373, 109] width 130 height 14
paste input "**********"
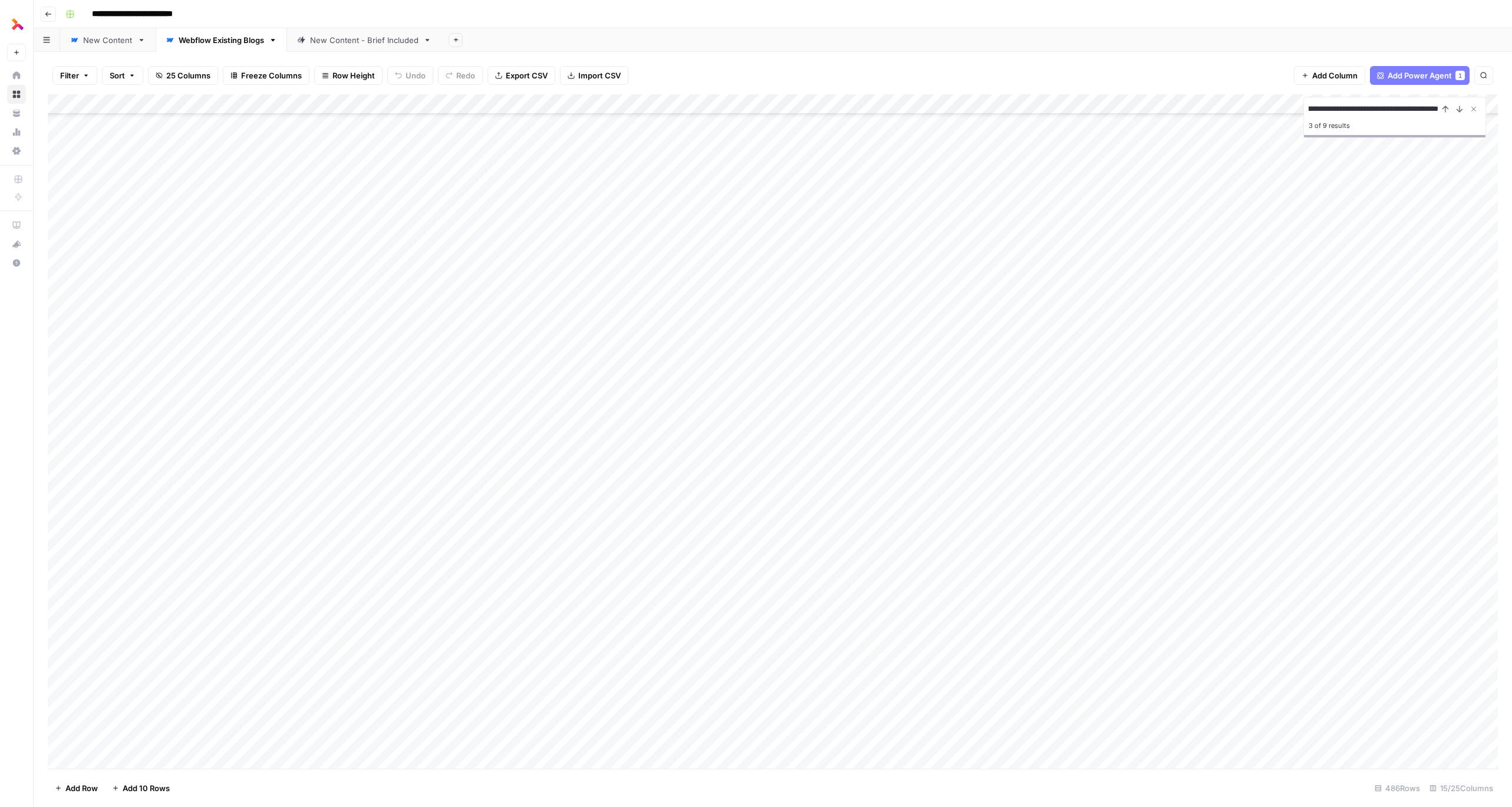
scroll to position [5500, 0]
click at [1119, 418] on div "Add Column" at bounding box center [773, 432] width 1450 height 675
click at [1119, 106] on input "**********" at bounding box center [1373, 109] width 130 height 14
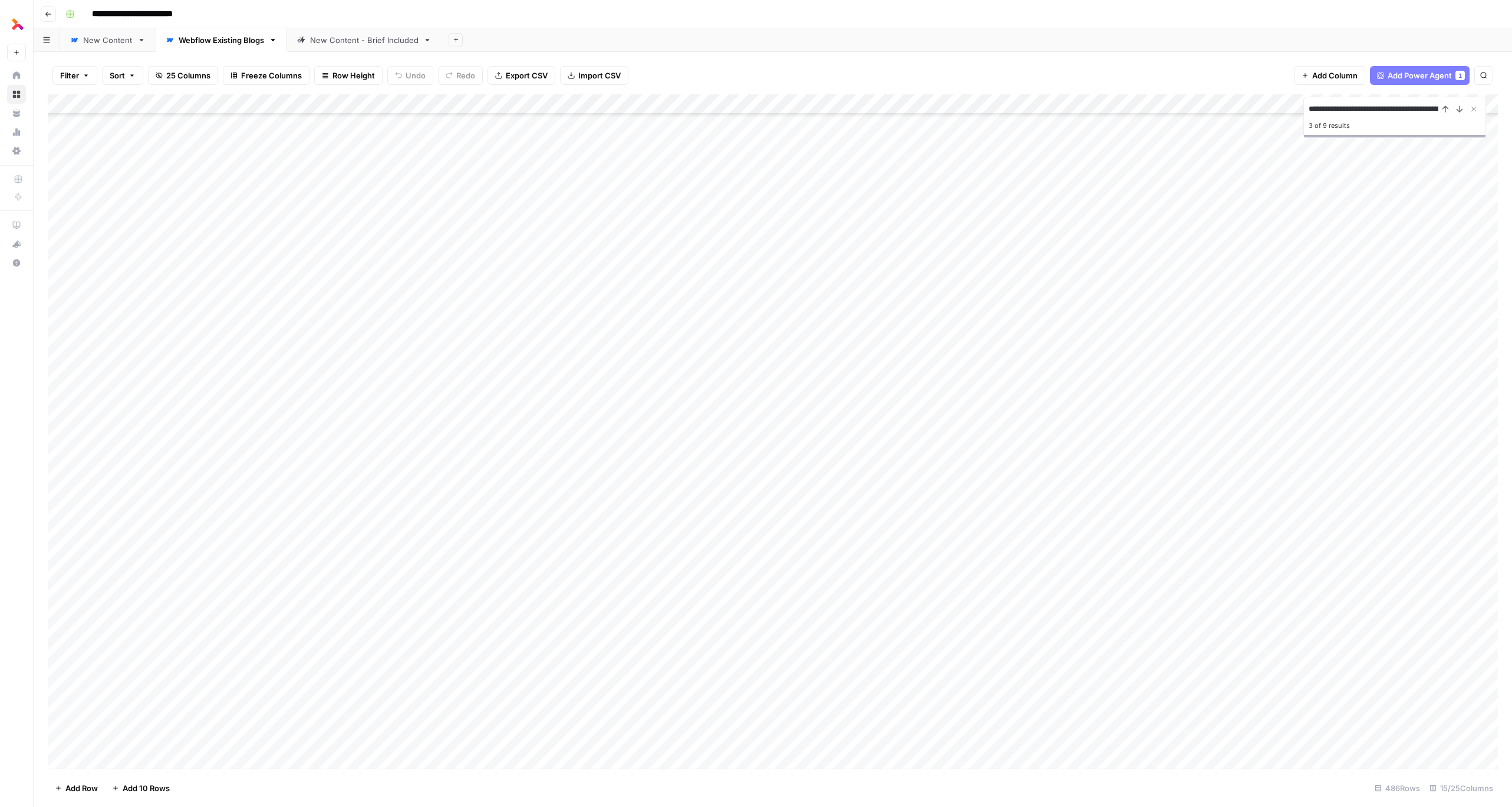
paste input
click at [1119, 104] on input "**********" at bounding box center [1373, 109] width 130 height 14
paste input
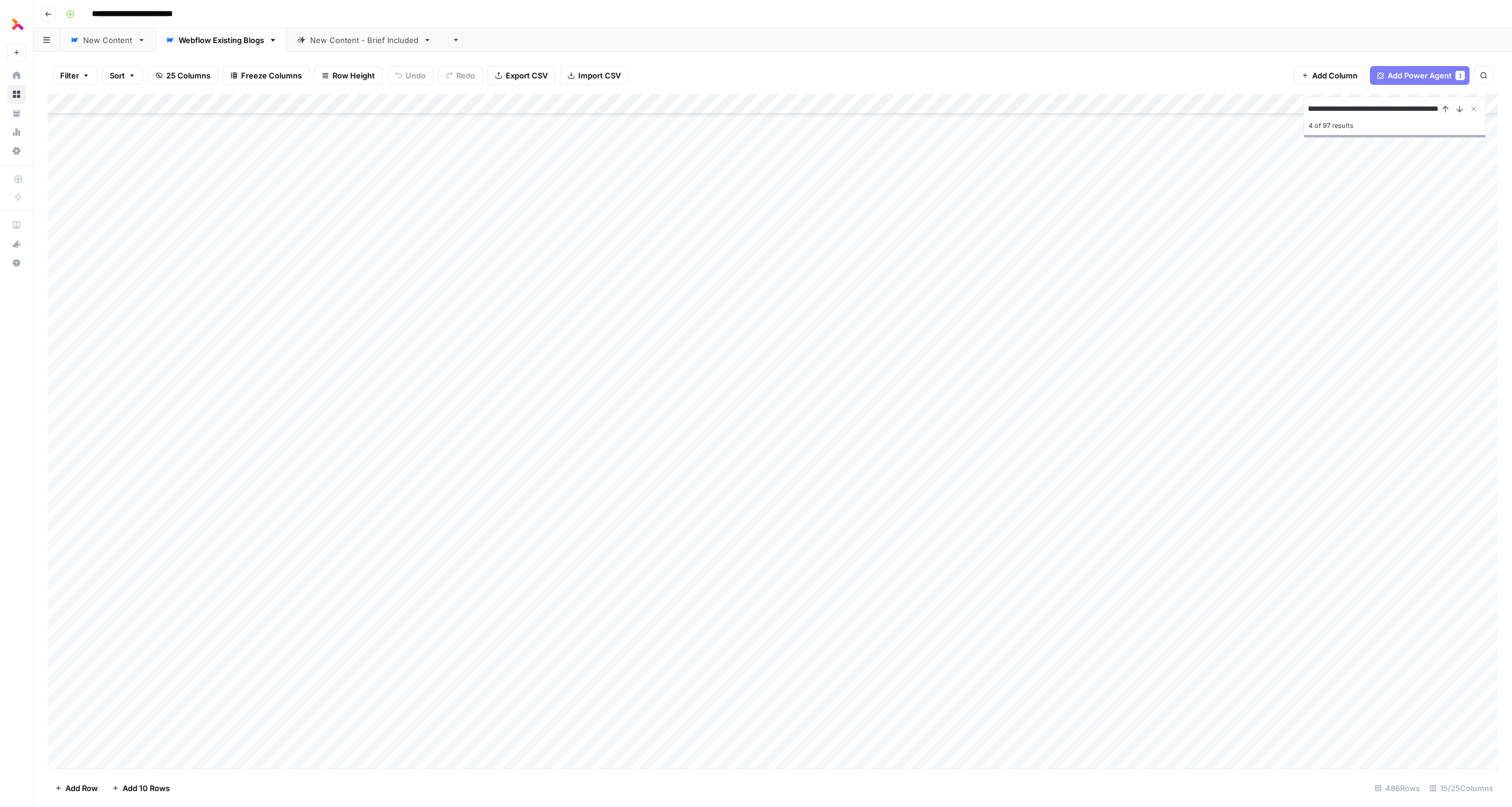
type input "**********"
click at [1119, 103] on input "**********" at bounding box center [1373, 109] width 130 height 14
click at [1119, 297] on div "Add Column" at bounding box center [773, 432] width 1450 height 675
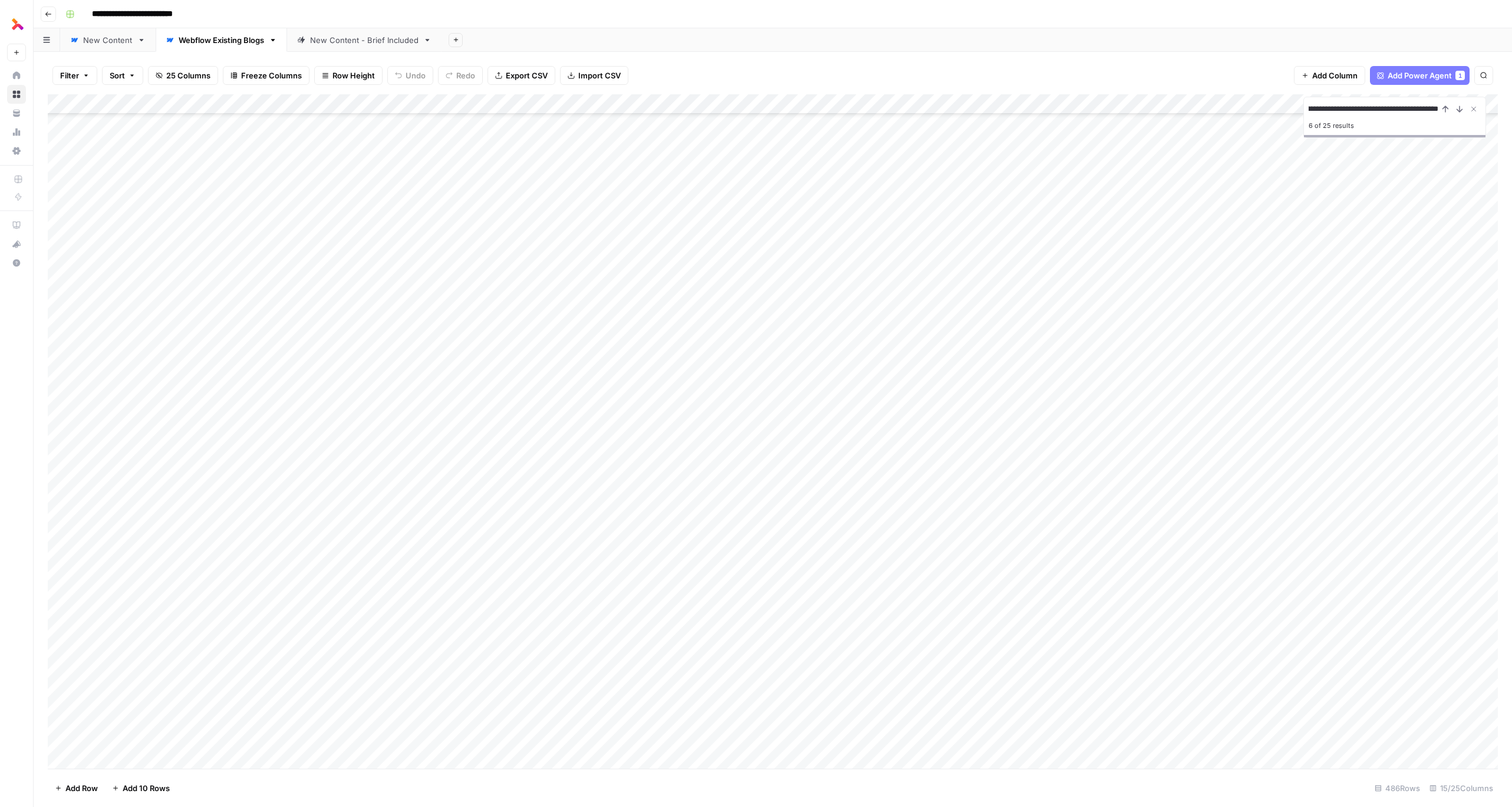
scroll to position [0, 0]
click at [1119, 104] on div "Add Column" at bounding box center [773, 432] width 1450 height 675
click at [73, 191] on span "Save" at bounding box center [81, 190] width 17 height 10
type input "**********"
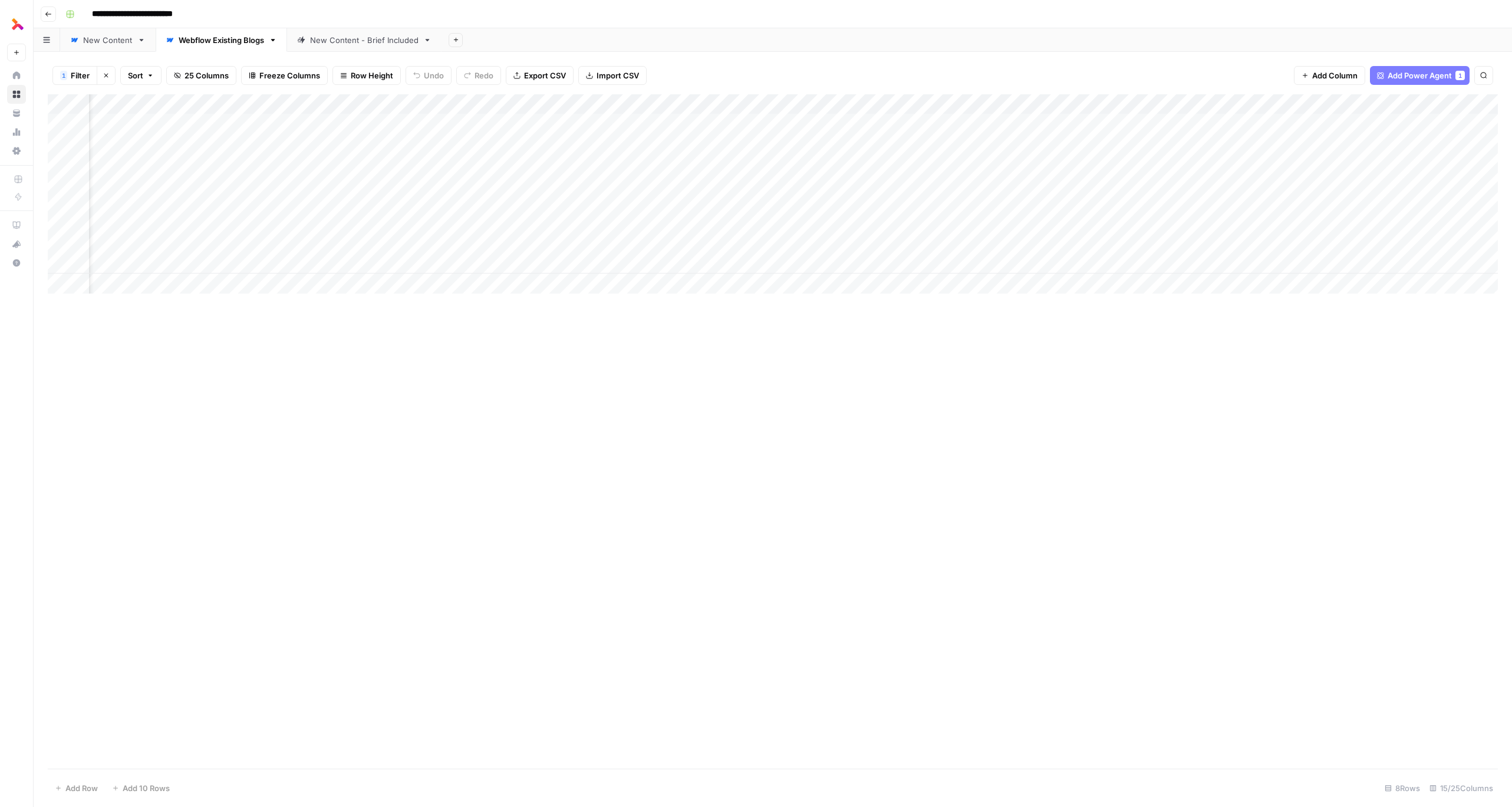
scroll to position [0, 126]
click at [1144, 123] on div "Add Column" at bounding box center [773, 194] width 1450 height 199
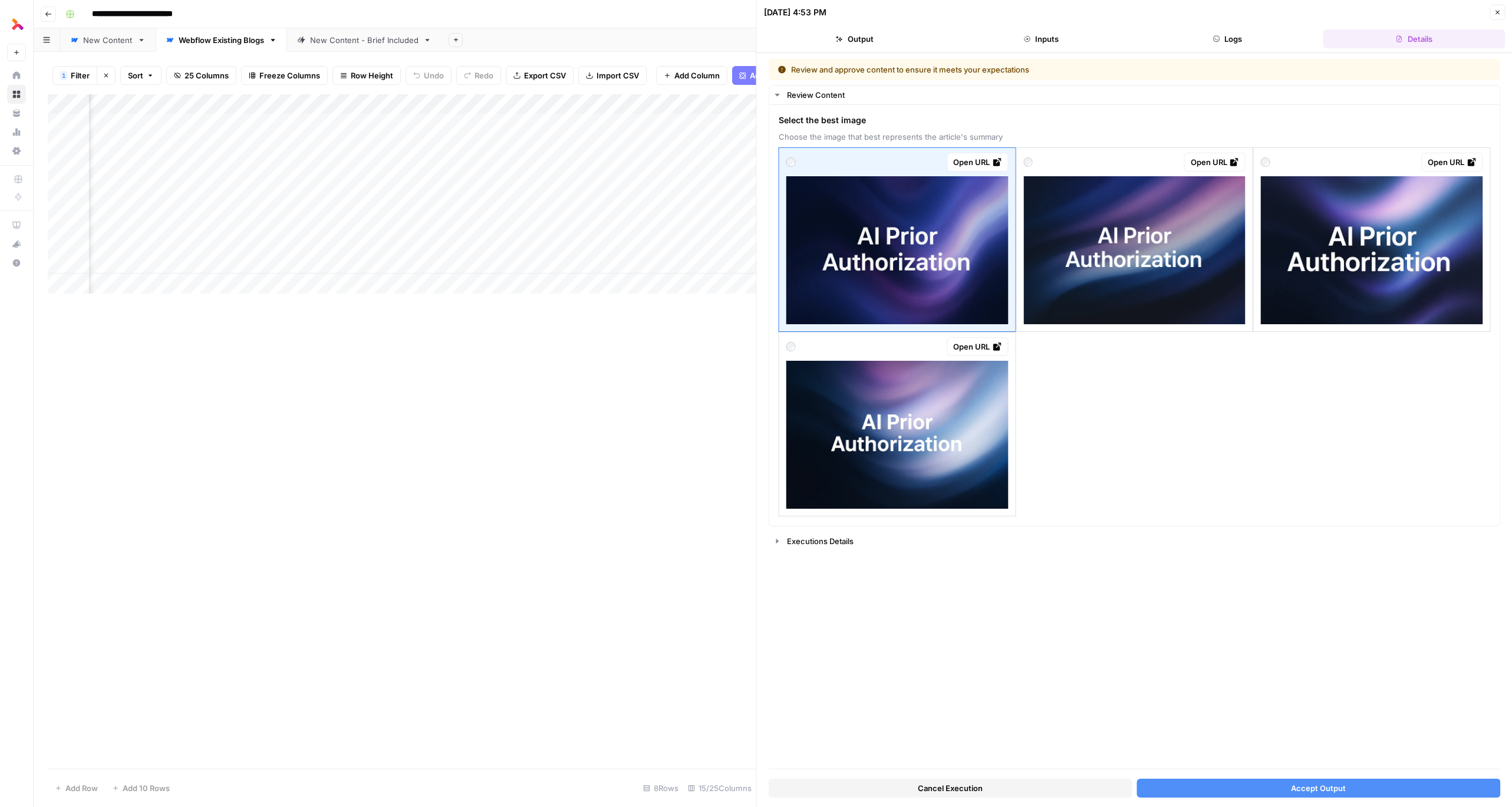
click at [1495, 19] on button "Close" at bounding box center [1497, 12] width 15 height 15
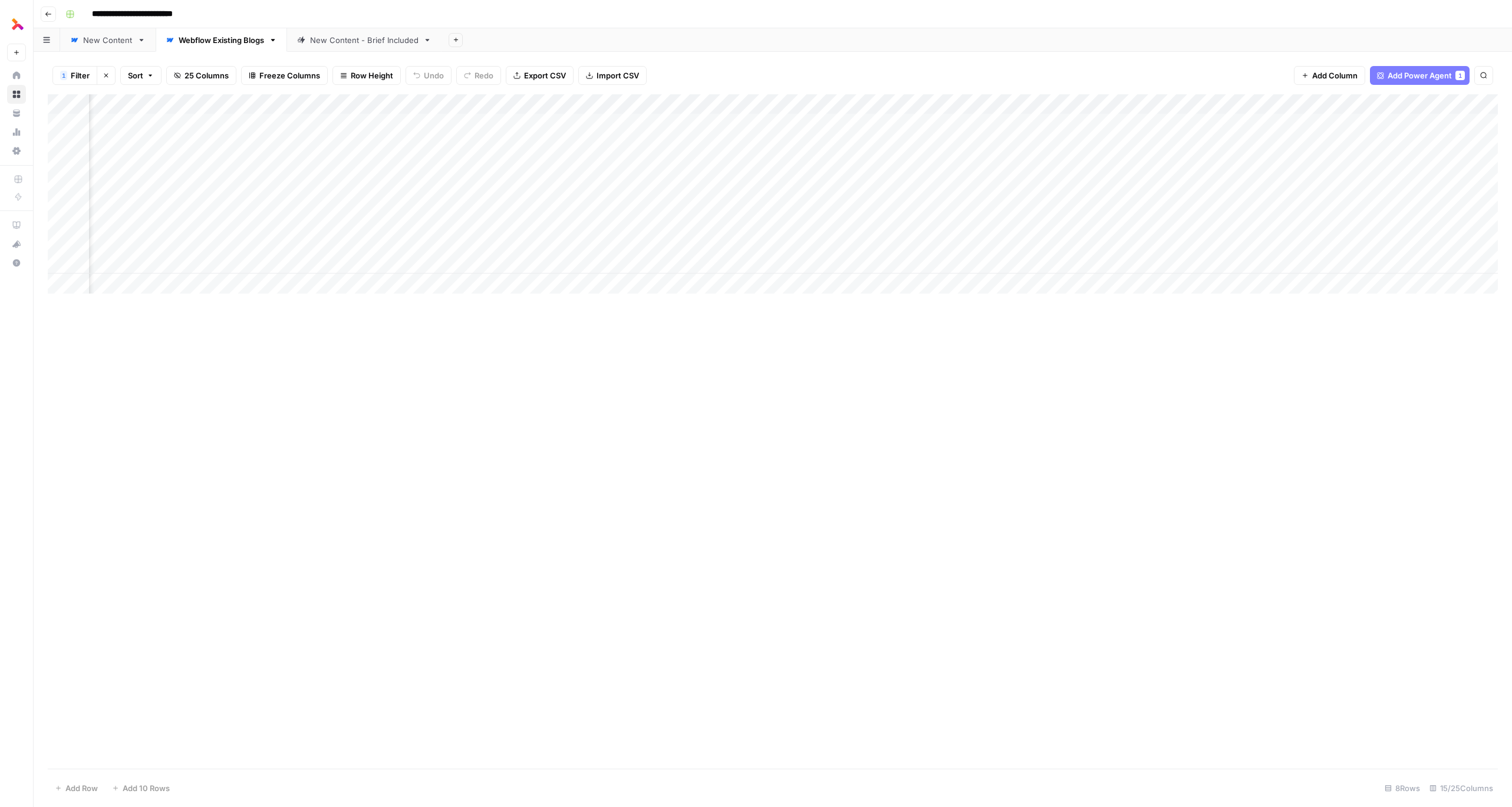
click at [79, 78] on span "Filter" at bounding box center [81, 75] width 19 height 12
type input "Blog Image Creation"
click at [179, 170] on div "Blog Image Creation is equal to review_needed Delete Add Filter" at bounding box center [417, 148] width 720 height 62
click at [179, 166] on button "Add Filter" at bounding box center [417, 160] width 701 height 15
click at [171, 164] on input "text" at bounding box center [172, 164] width 195 height 12
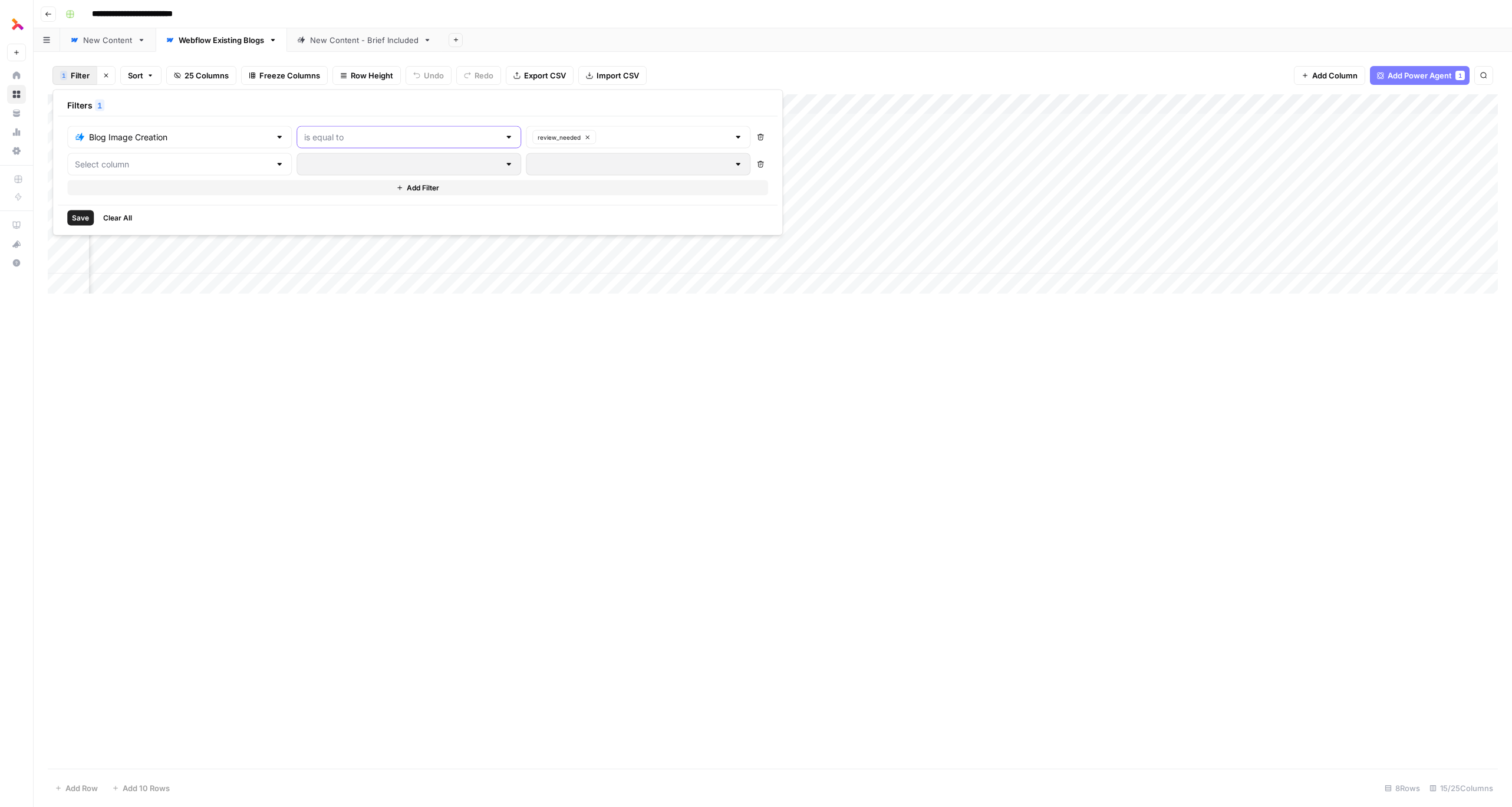
click at [367, 138] on input "text" at bounding box center [401, 137] width 195 height 12
type input "is equal to"
click at [537, 145] on div "review_needed" at bounding box center [638, 138] width 224 height 22
click at [600, 134] on input "text" at bounding box center [664, 137] width 129 height 12
click at [498, 213] on span "success" at bounding box center [545, 216] width 164 height 12
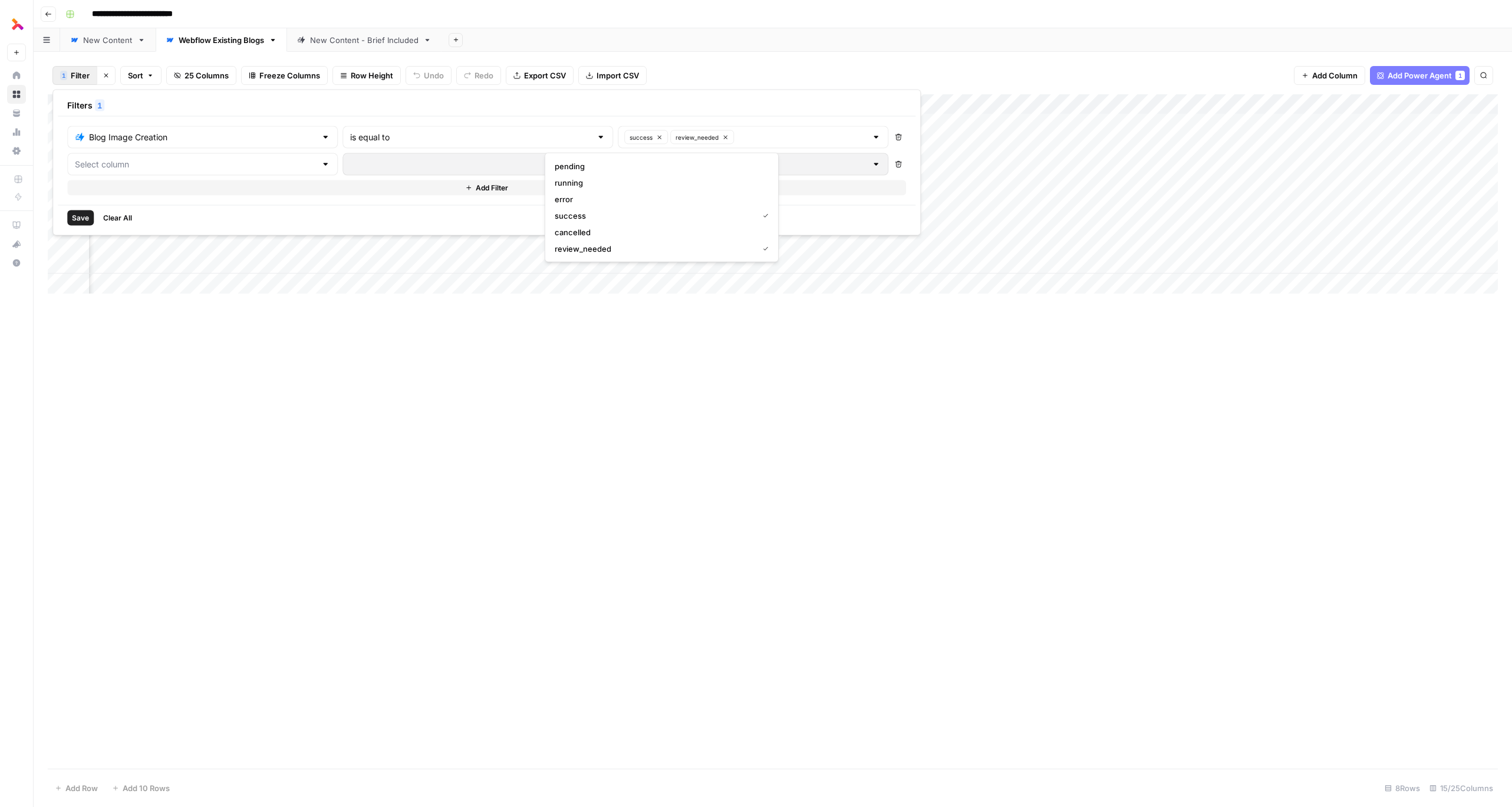
click at [691, 146] on div "success review_needed" at bounding box center [753, 138] width 270 height 22
click at [602, 180] on span "running" at bounding box center [659, 183] width 209 height 12
click at [656, 250] on span "review_needed" at bounding box center [763, 248] width 243 height 12
click at [562, 248] on span "review_needed" at bounding box center [607, 248] width 188 height 12
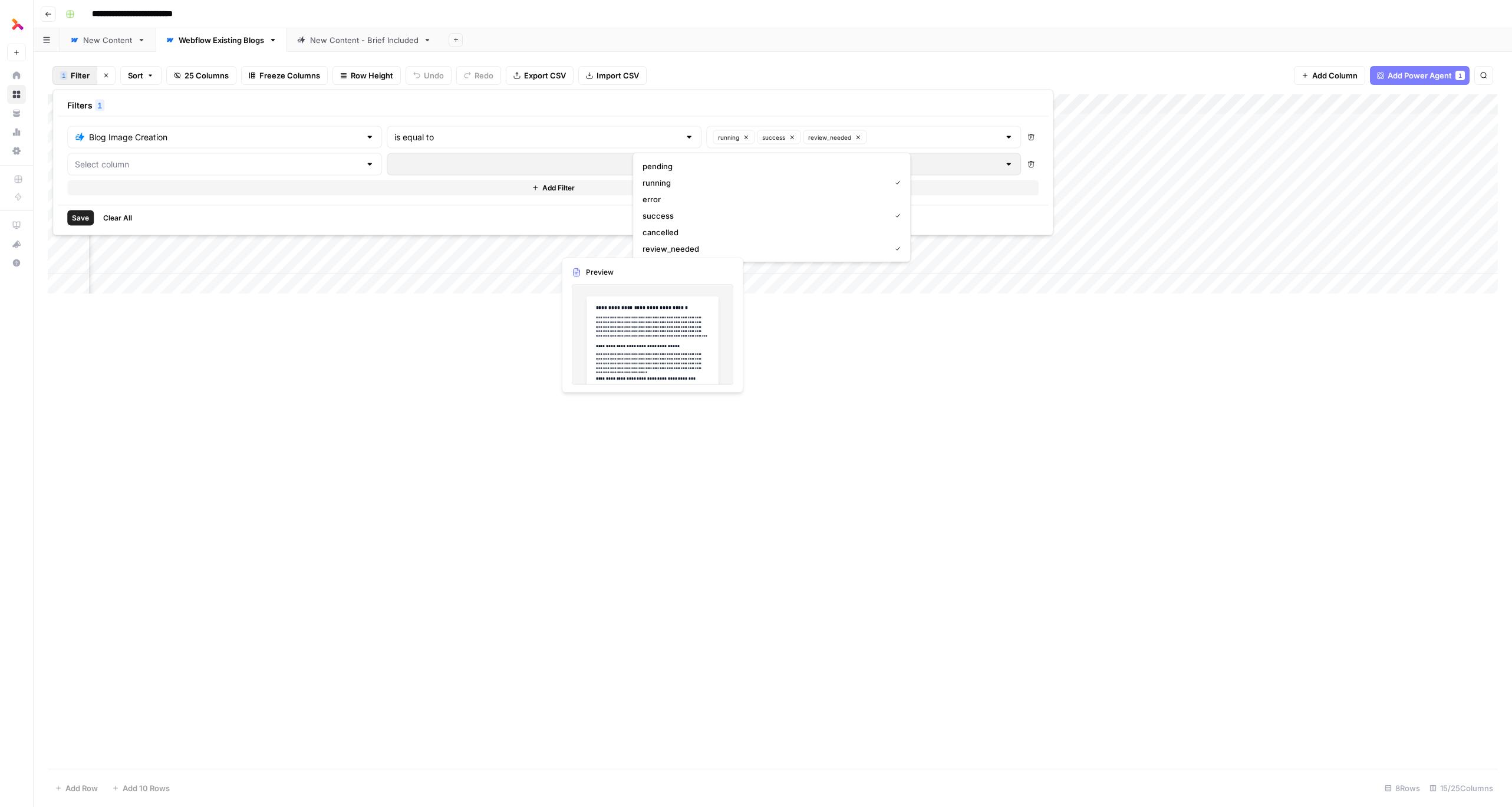
click at [536, 217] on div "Save Clear All" at bounding box center [553, 218] width 991 height 25
click at [77, 214] on span "Save" at bounding box center [81, 217] width 17 height 10
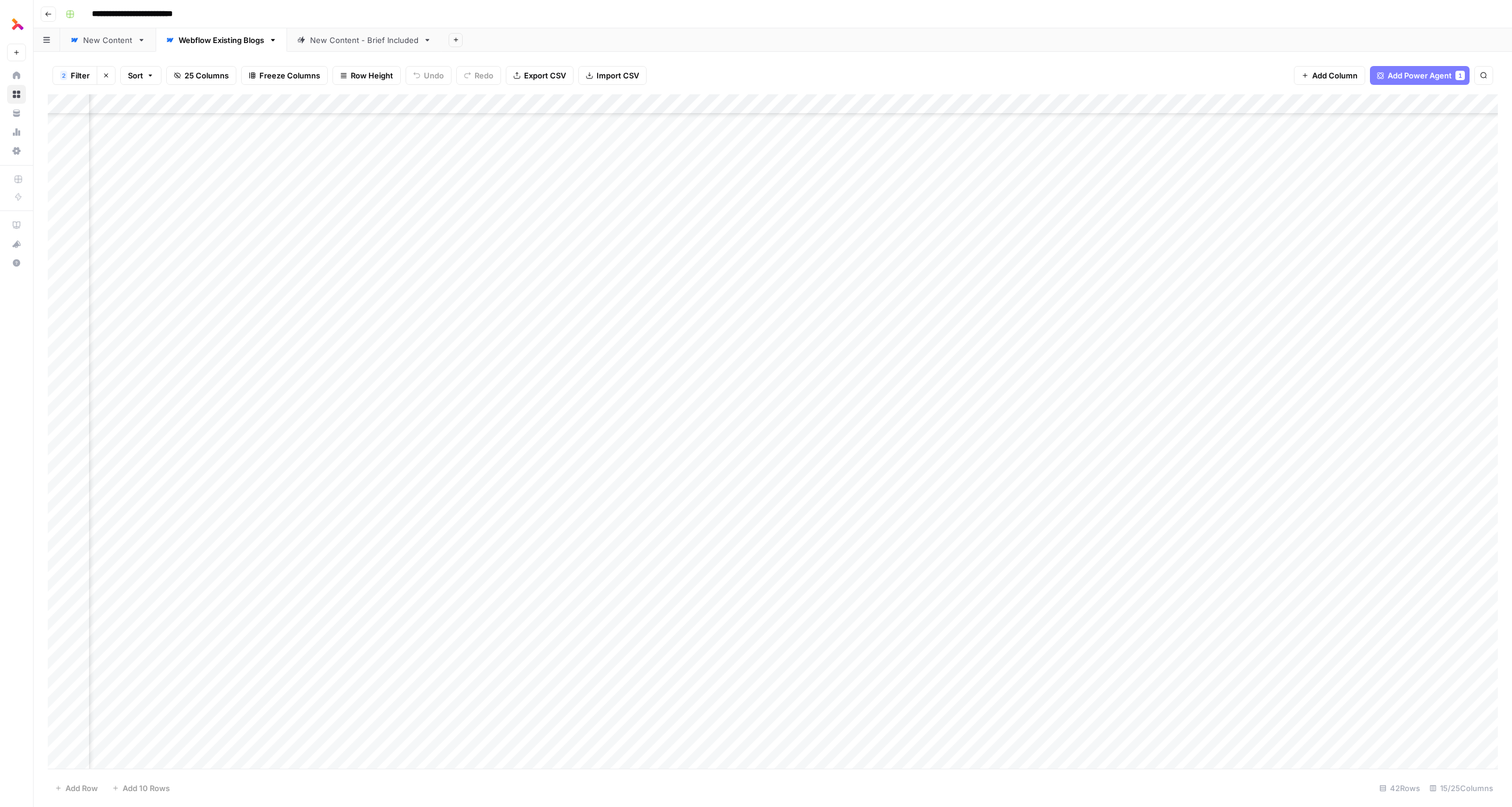
scroll to position [186, 126]
click at [1141, 601] on div "Add Column" at bounding box center [773, 432] width 1450 height 675
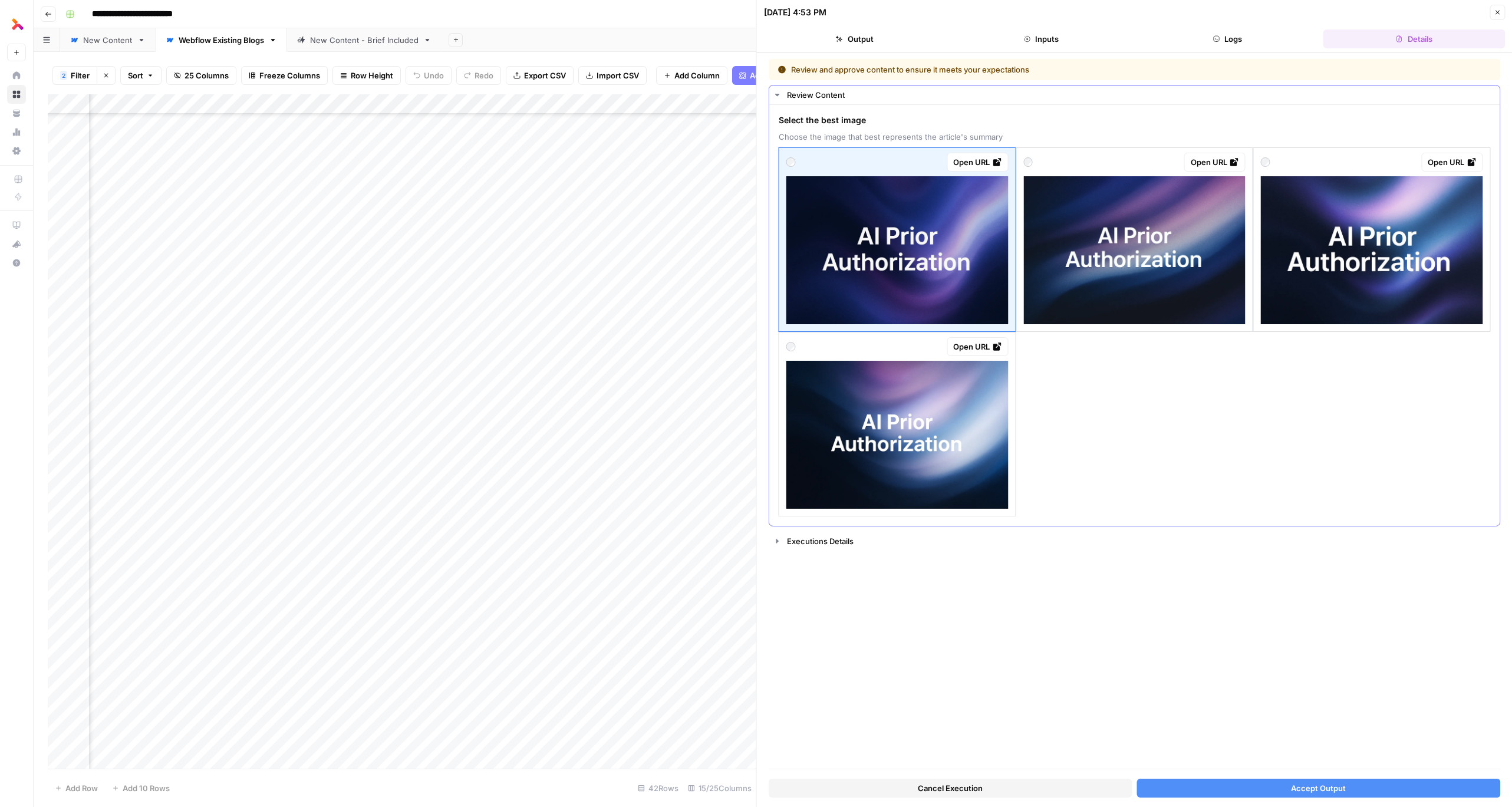
click at [1130, 290] on img at bounding box center [1134, 250] width 222 height 148
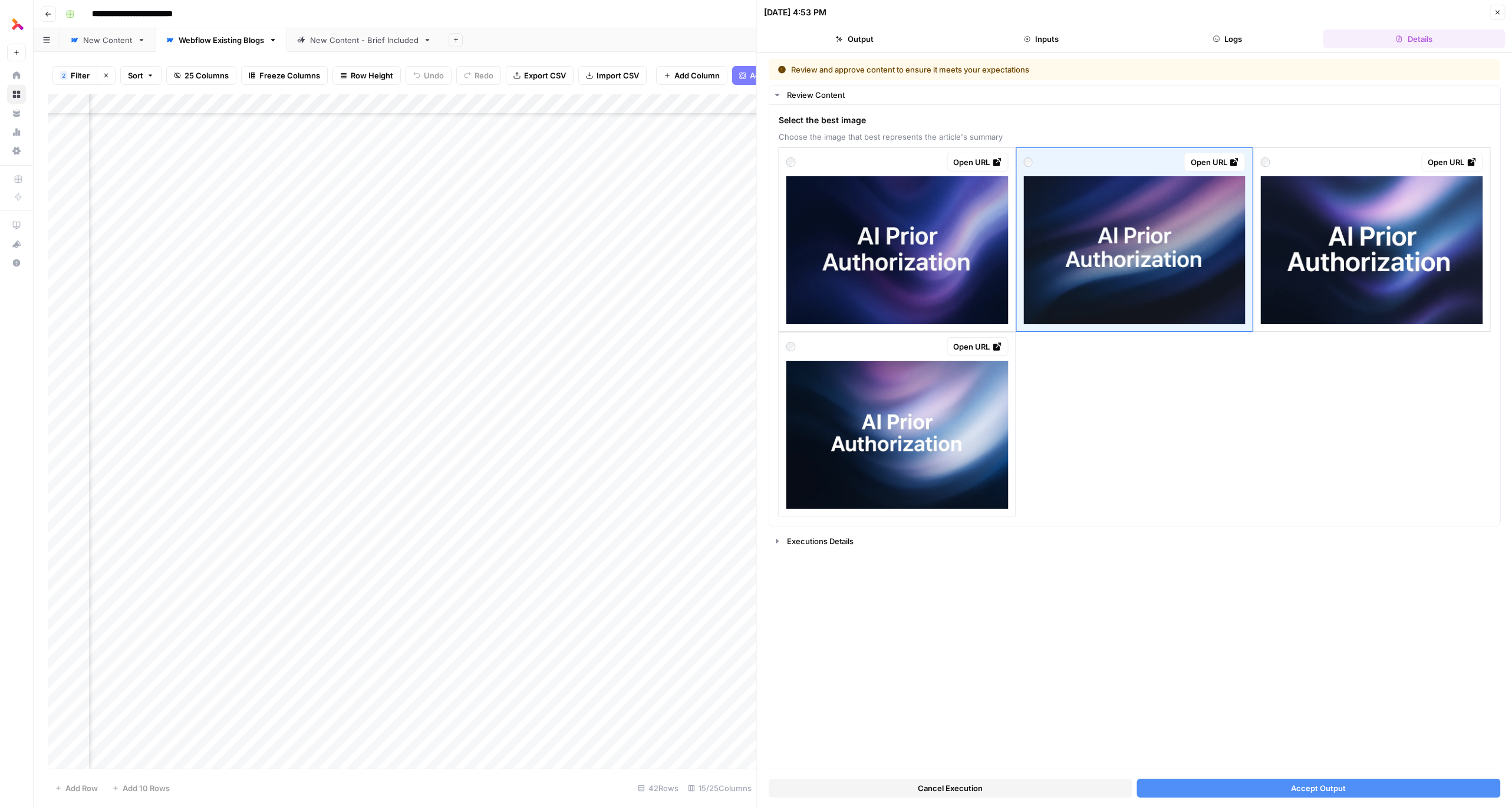
click at [1303, 792] on span "Accept Output" at bounding box center [1318, 788] width 55 height 12
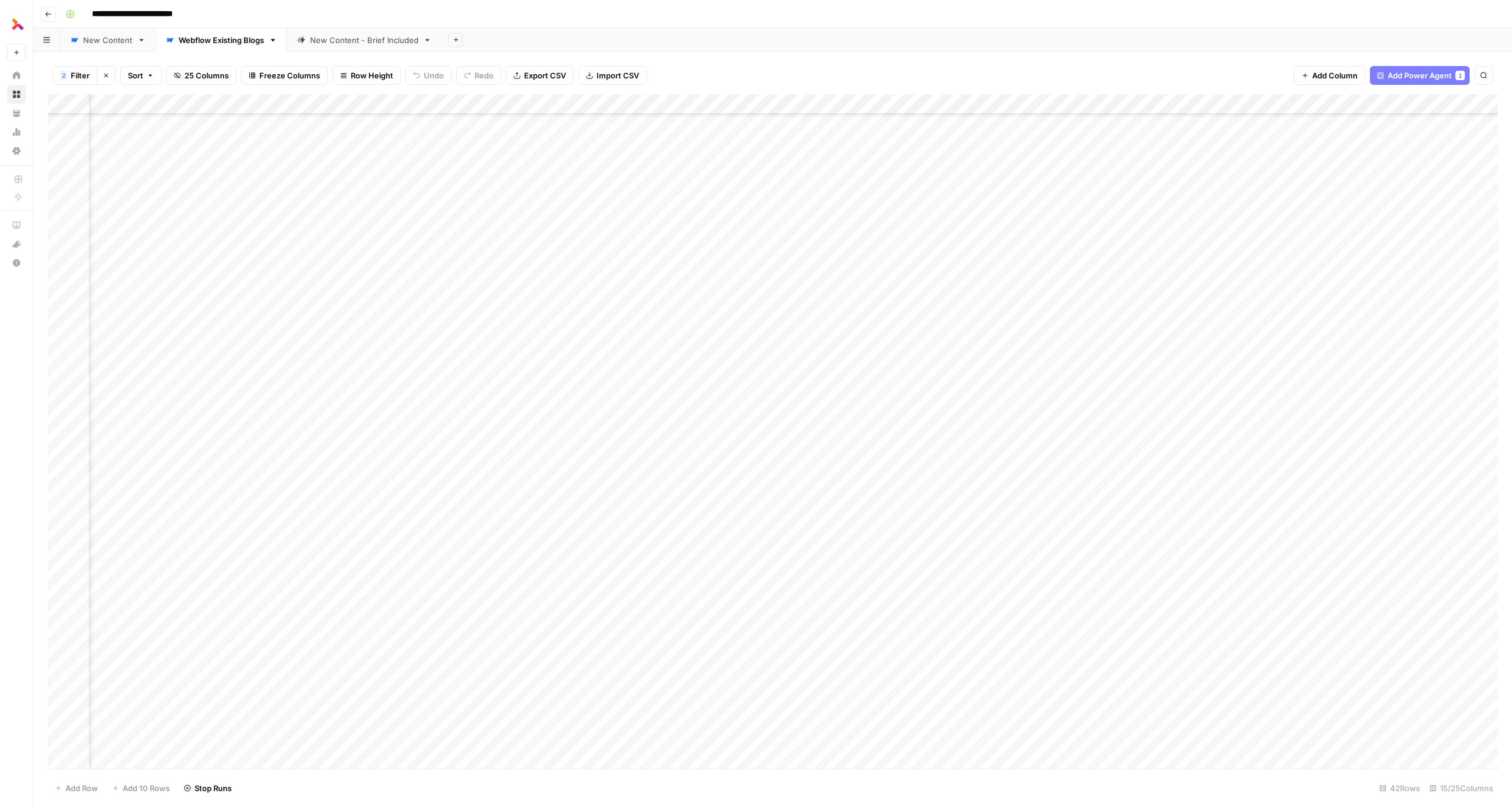
click at [1144, 619] on div "Add Column" at bounding box center [773, 432] width 1450 height 675
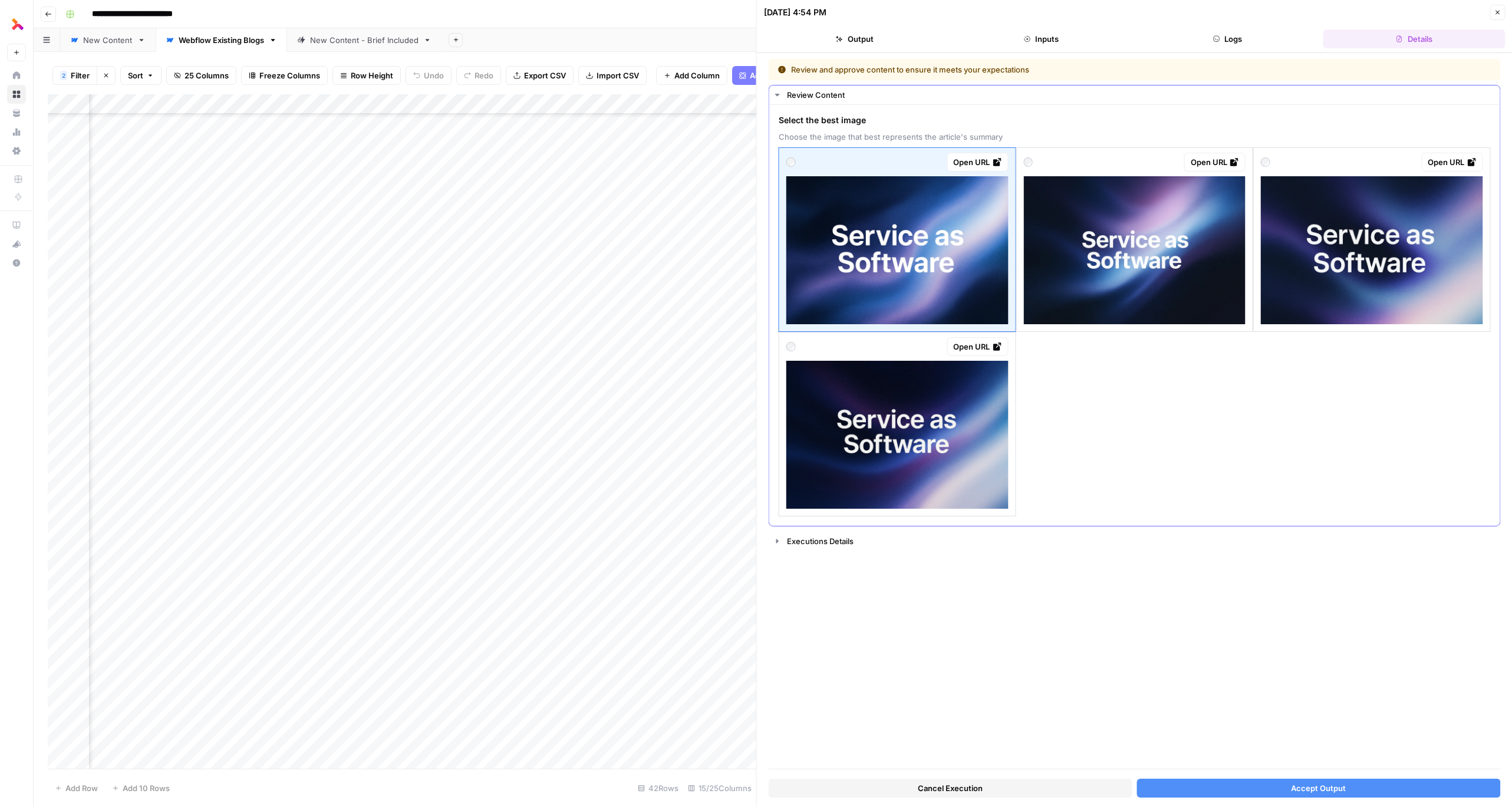
click at [1170, 299] on img at bounding box center [1134, 250] width 222 height 148
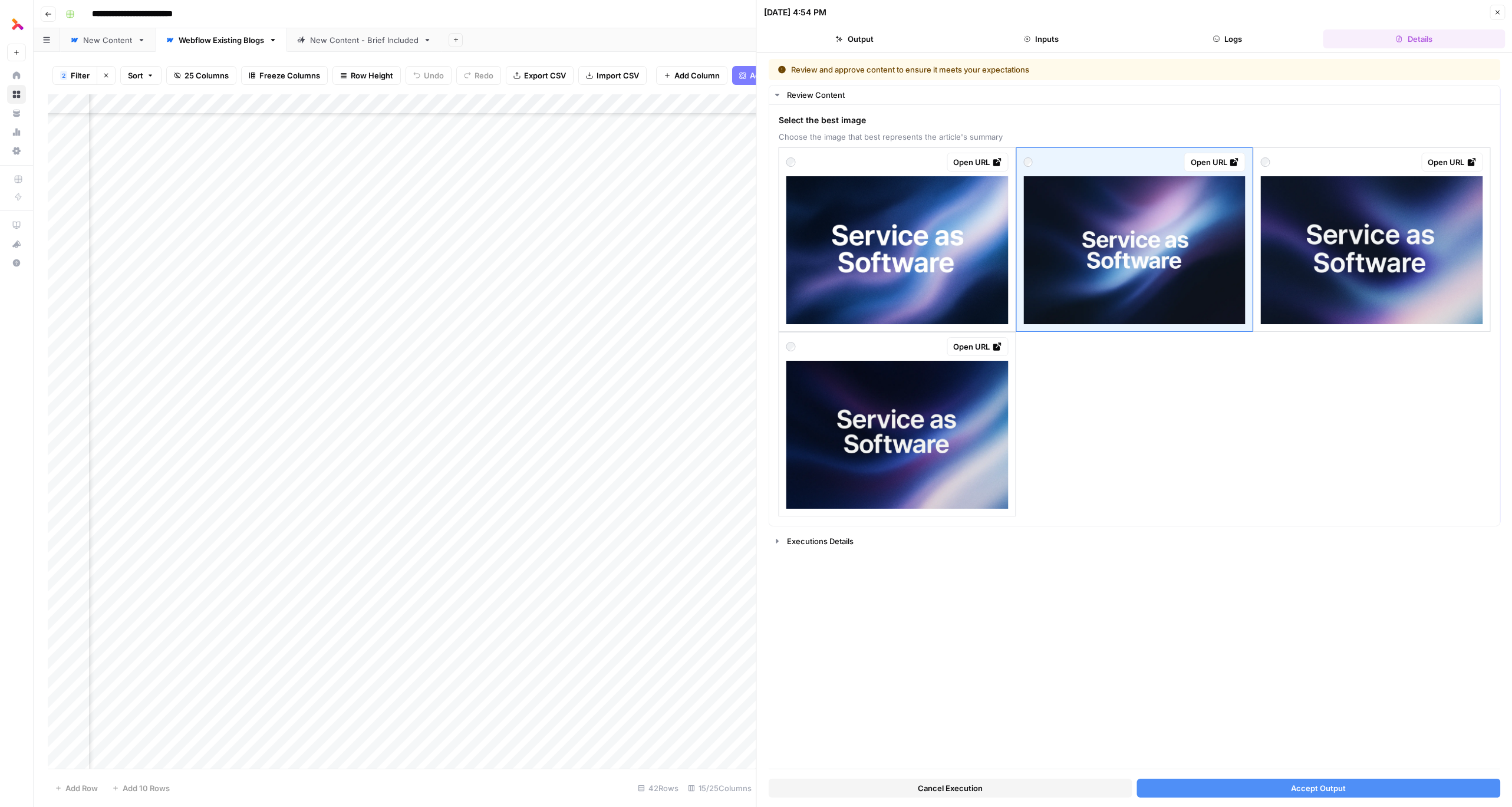
click at [1281, 783] on button "Accept Output" at bounding box center [1318, 789] width 363 height 19
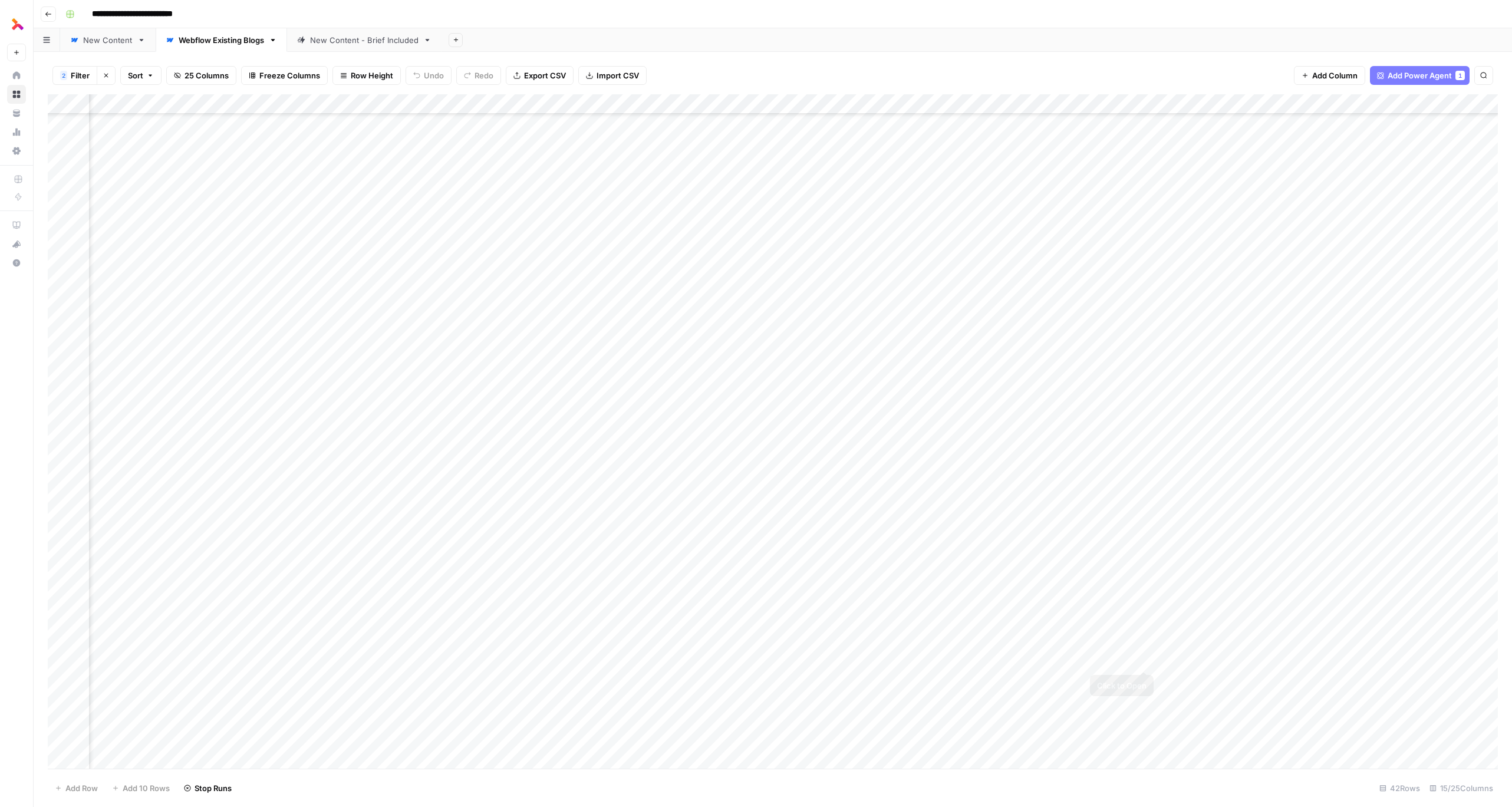
click at [1146, 661] on div "Add Column" at bounding box center [773, 432] width 1450 height 675
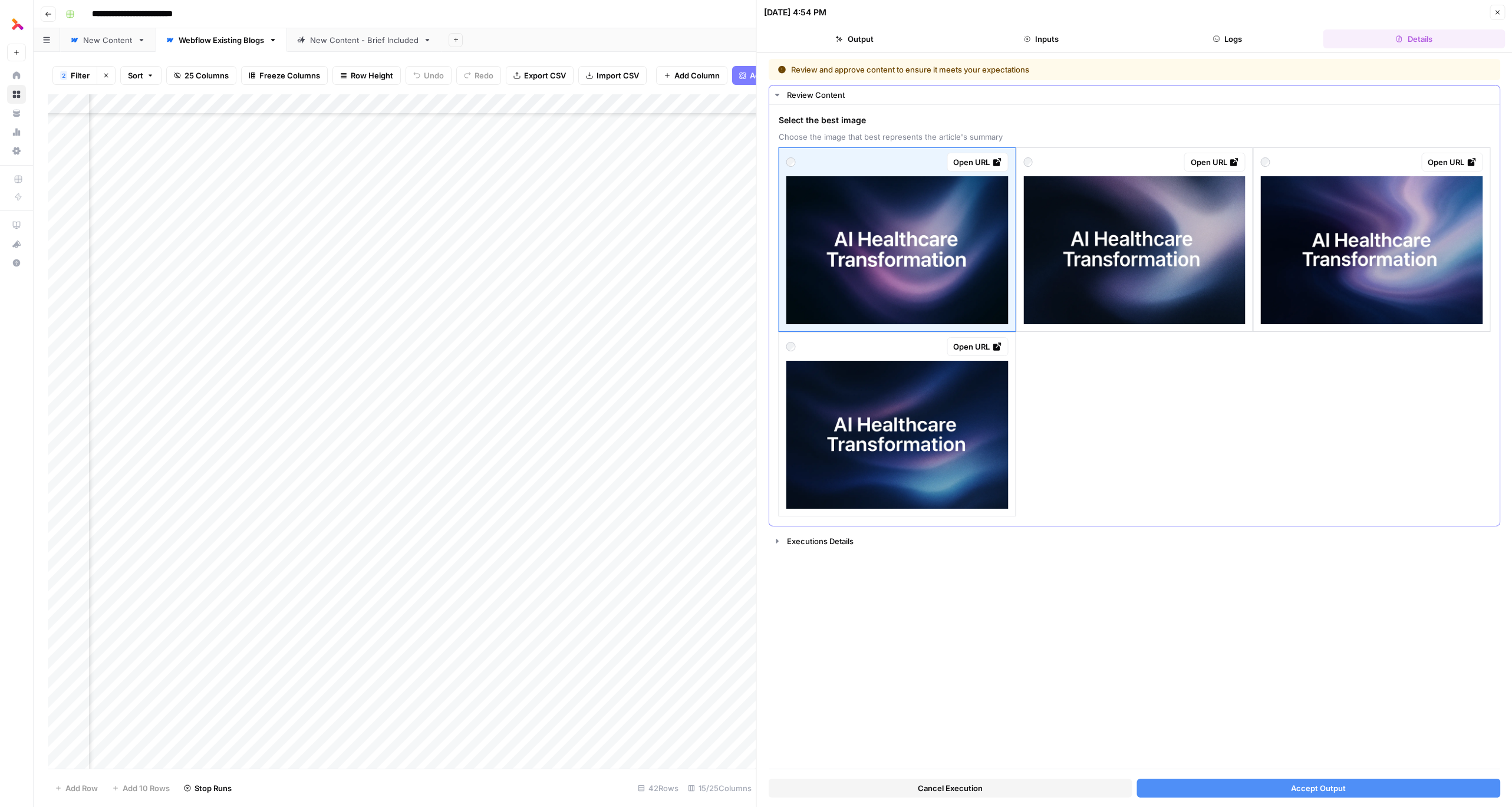
click at [939, 311] on img at bounding box center [897, 250] width 222 height 148
click at [1156, 289] on img at bounding box center [1134, 250] width 222 height 148
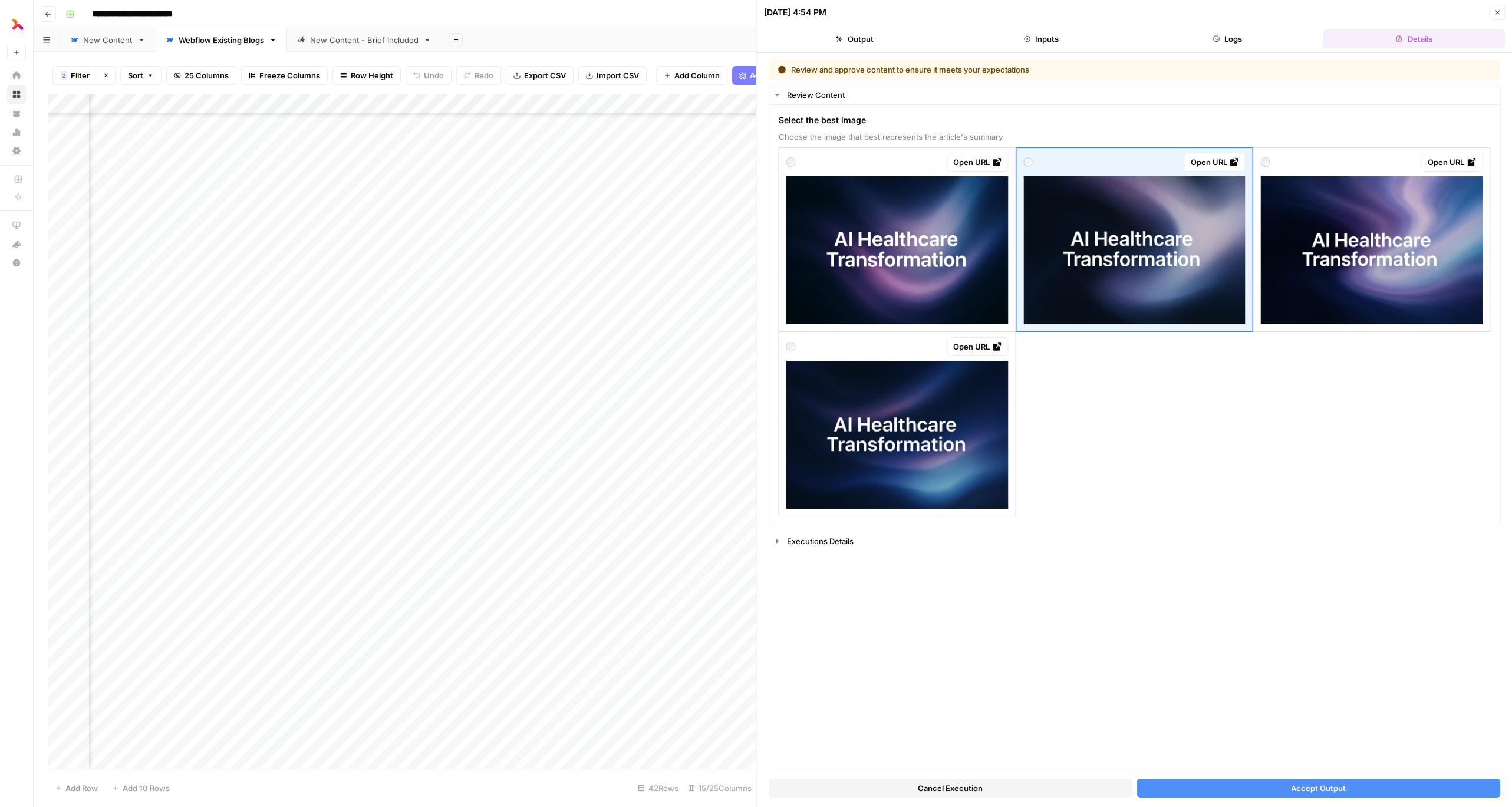
click at [1275, 787] on button "Accept Output" at bounding box center [1318, 789] width 363 height 19
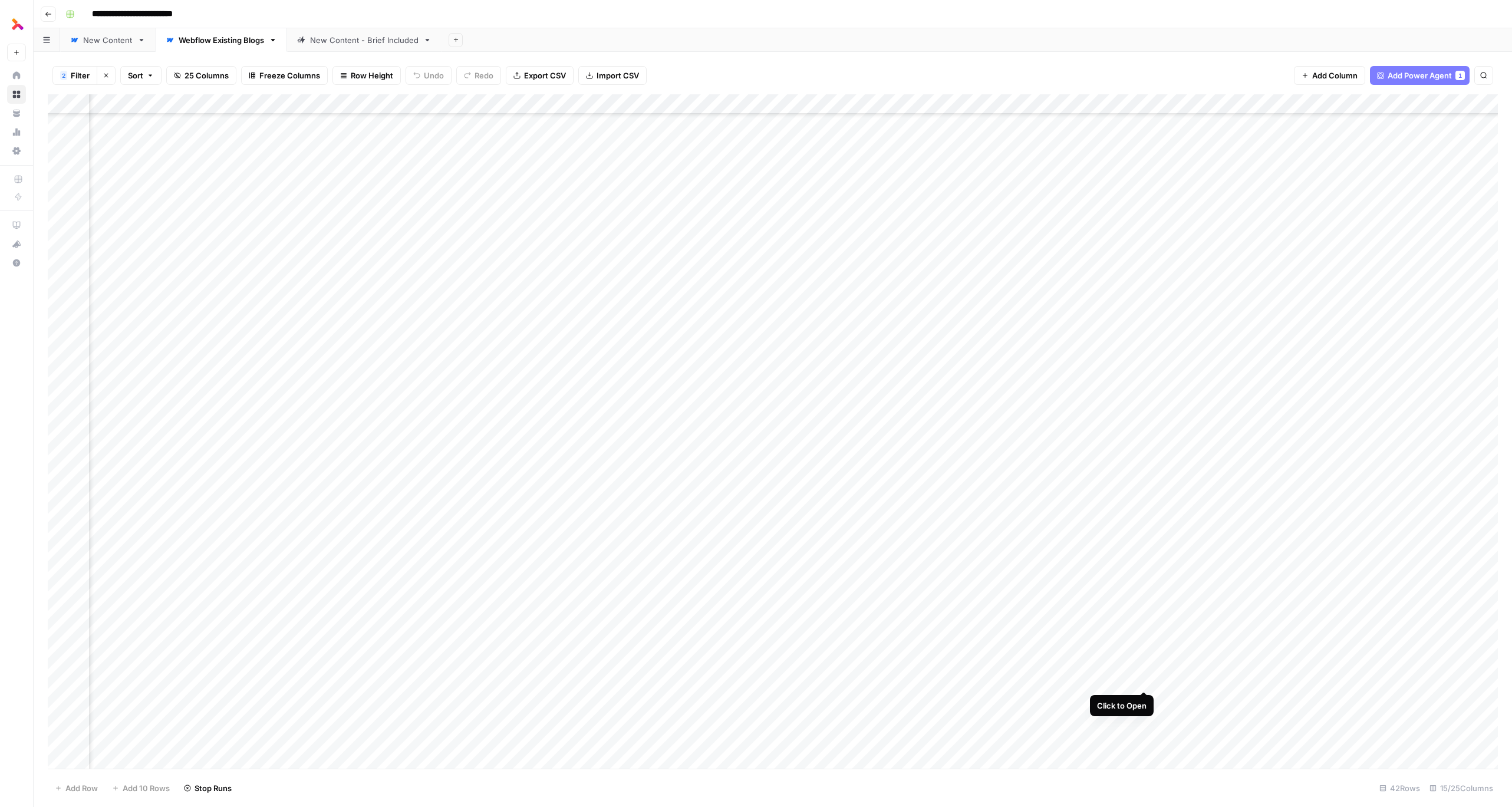
click at [1146, 680] on div "Add Column" at bounding box center [773, 432] width 1450 height 675
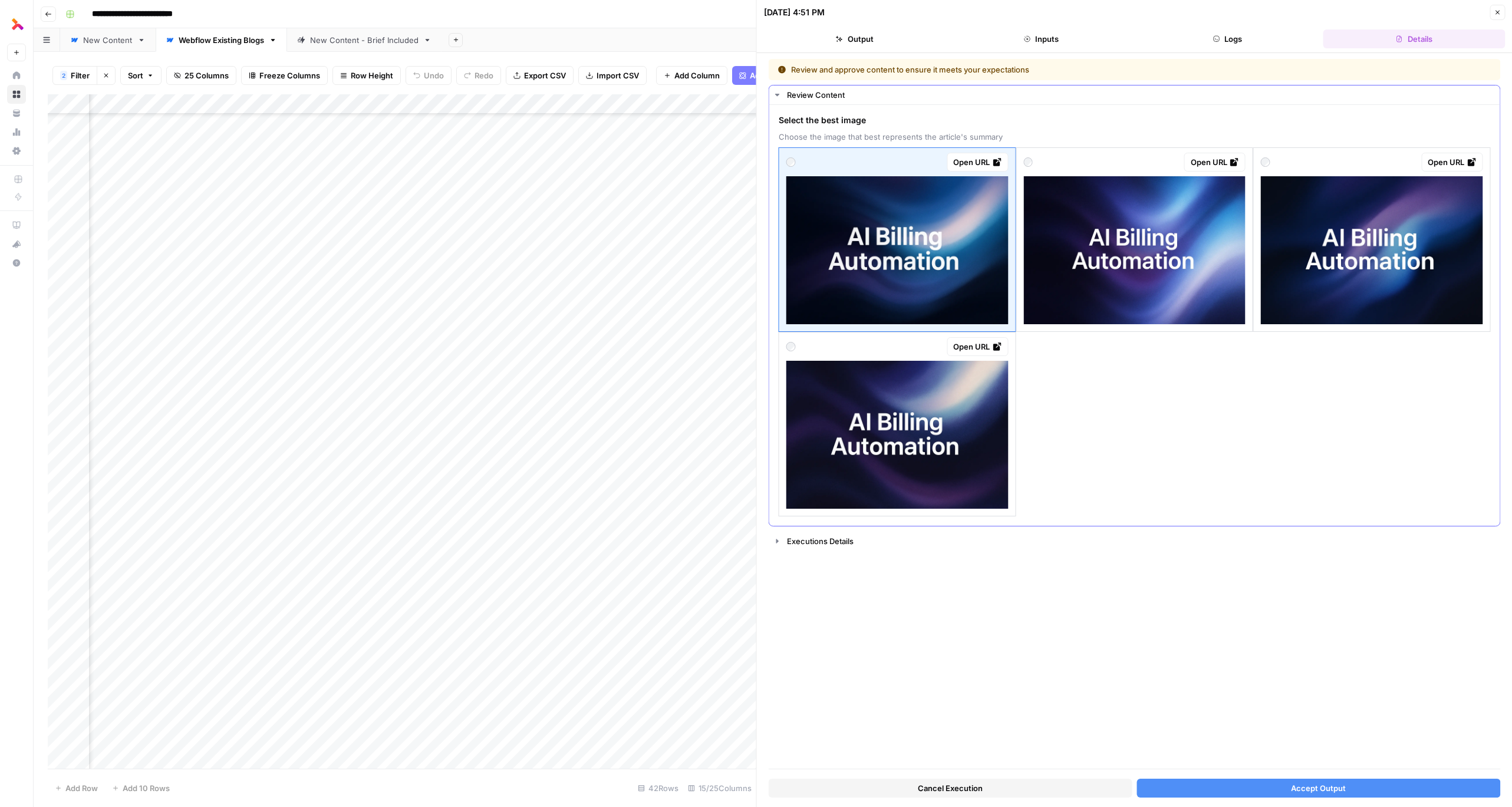
click at [939, 433] on img at bounding box center [897, 435] width 222 height 148
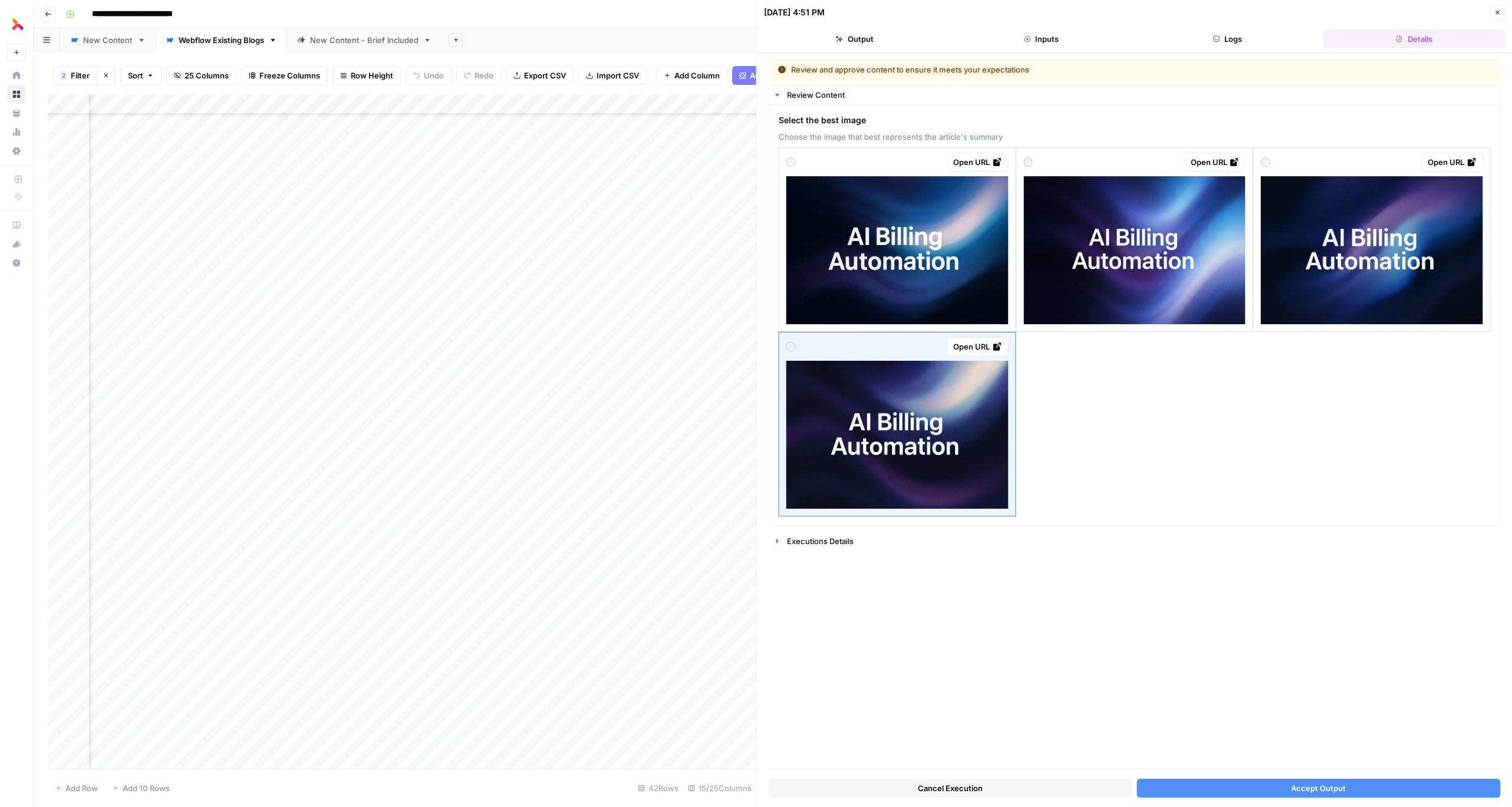
click at [1291, 790] on span "Accept Output" at bounding box center [1318, 788] width 55 height 12
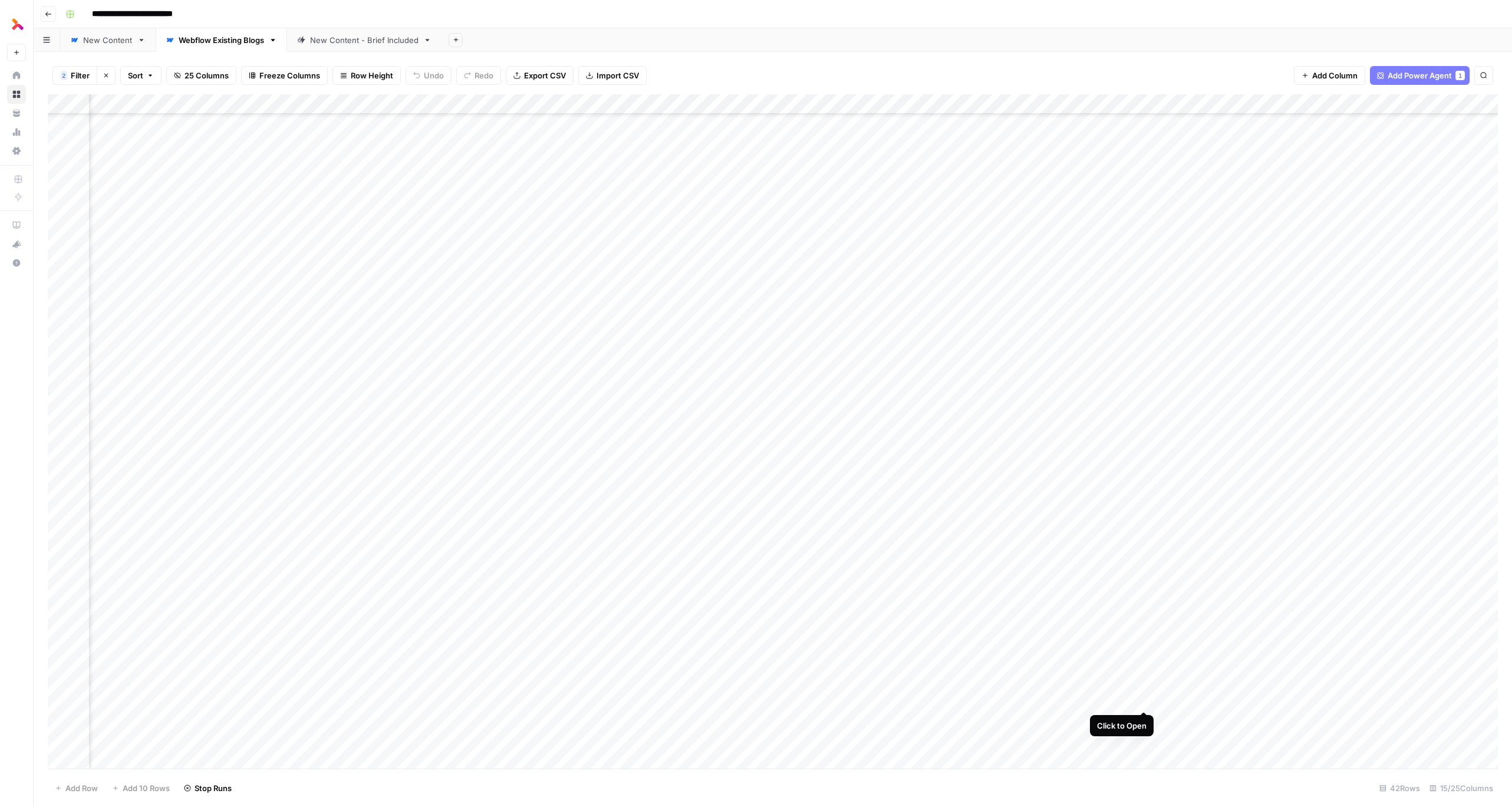
click at [1145, 700] on div "Add Column" at bounding box center [773, 432] width 1450 height 675
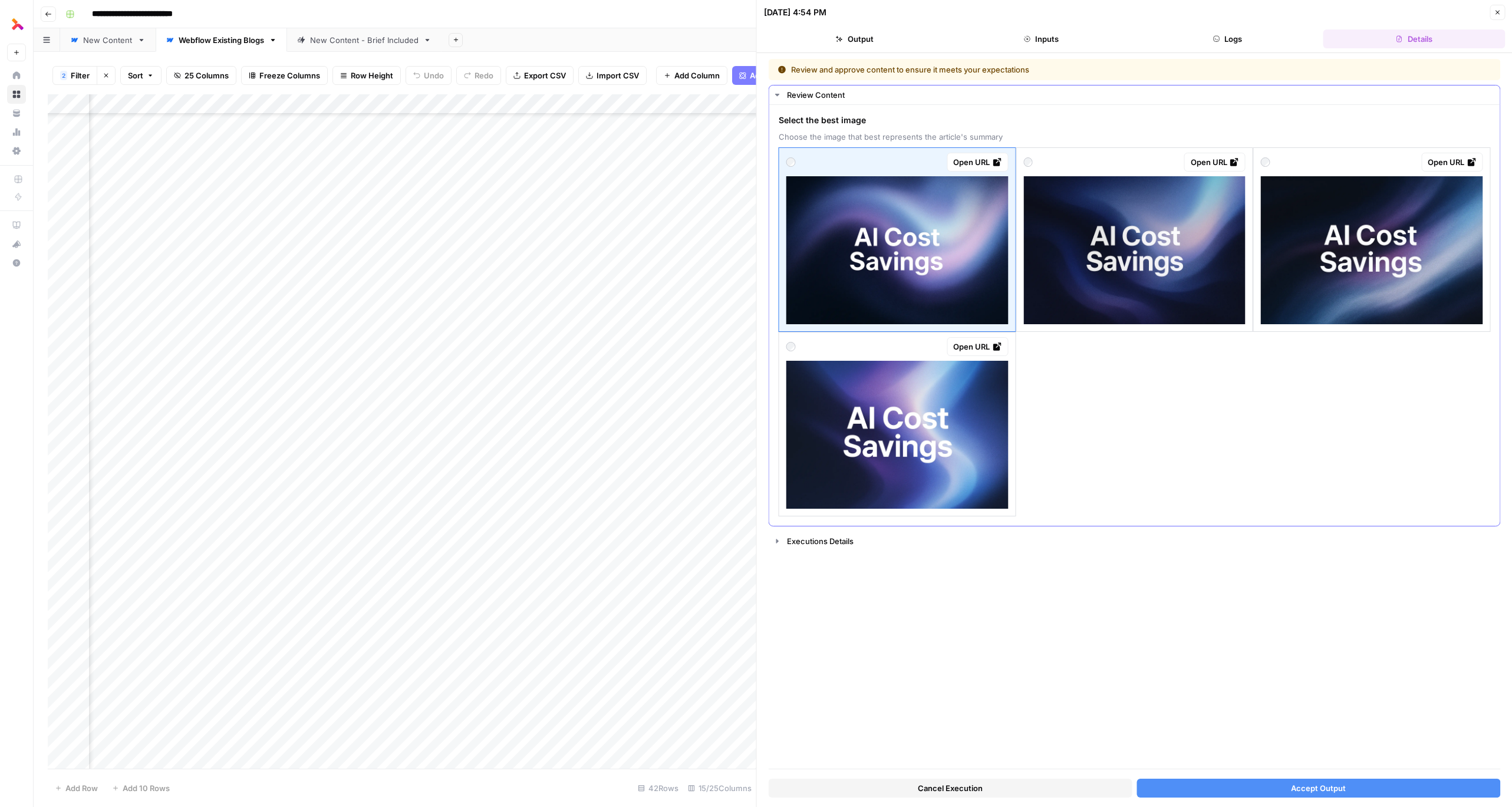
click at [897, 314] on img at bounding box center [897, 250] width 222 height 148
click at [919, 229] on img at bounding box center [897, 250] width 222 height 148
click at [1218, 786] on button "Accept Output" at bounding box center [1318, 789] width 363 height 19
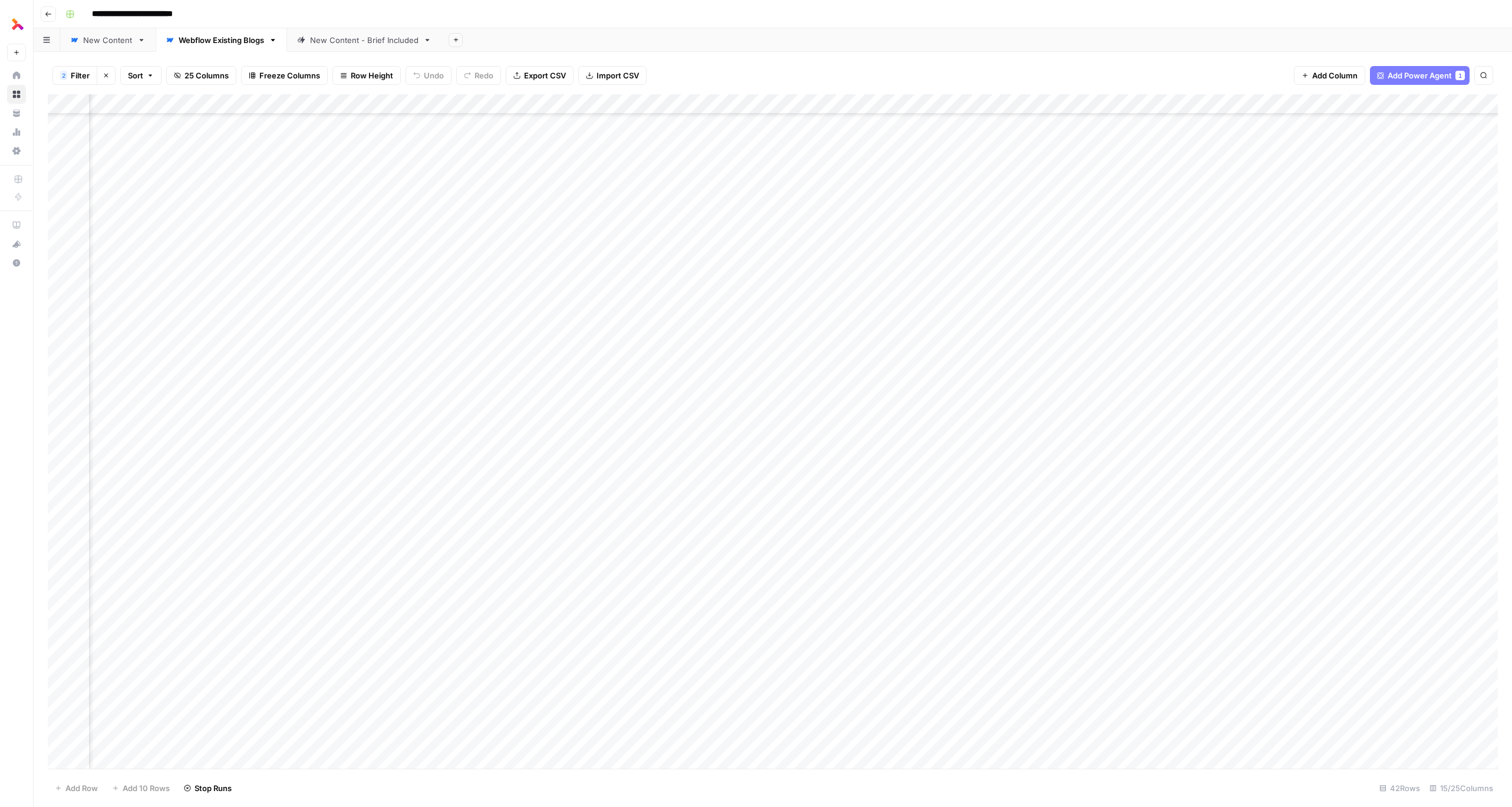
click at [1142, 719] on div "Add Column" at bounding box center [773, 432] width 1450 height 675
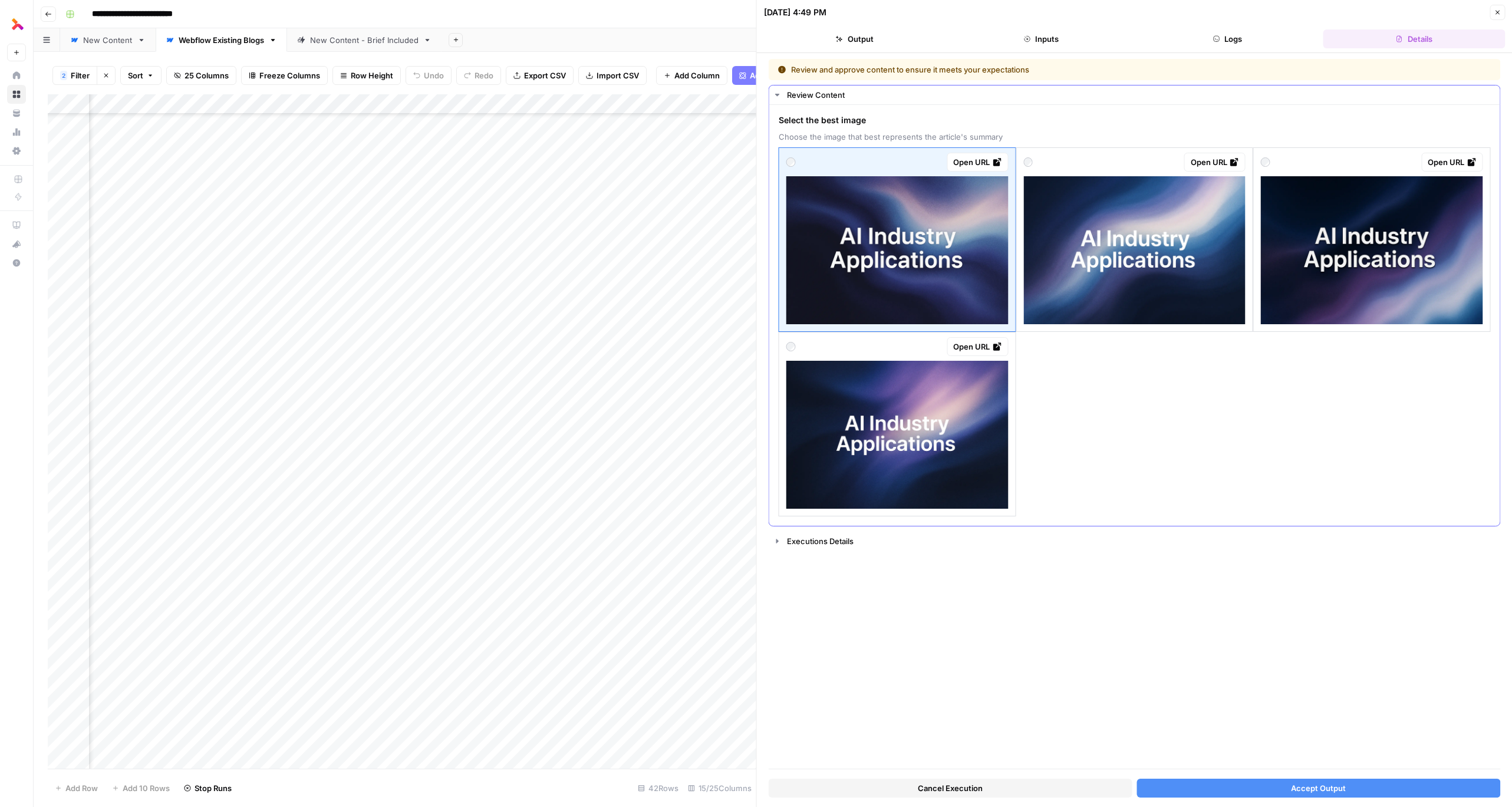
click at [980, 273] on img at bounding box center [897, 250] width 222 height 148
click at [974, 197] on img at bounding box center [897, 250] width 222 height 148
click at [971, 465] on img at bounding box center [897, 435] width 222 height 148
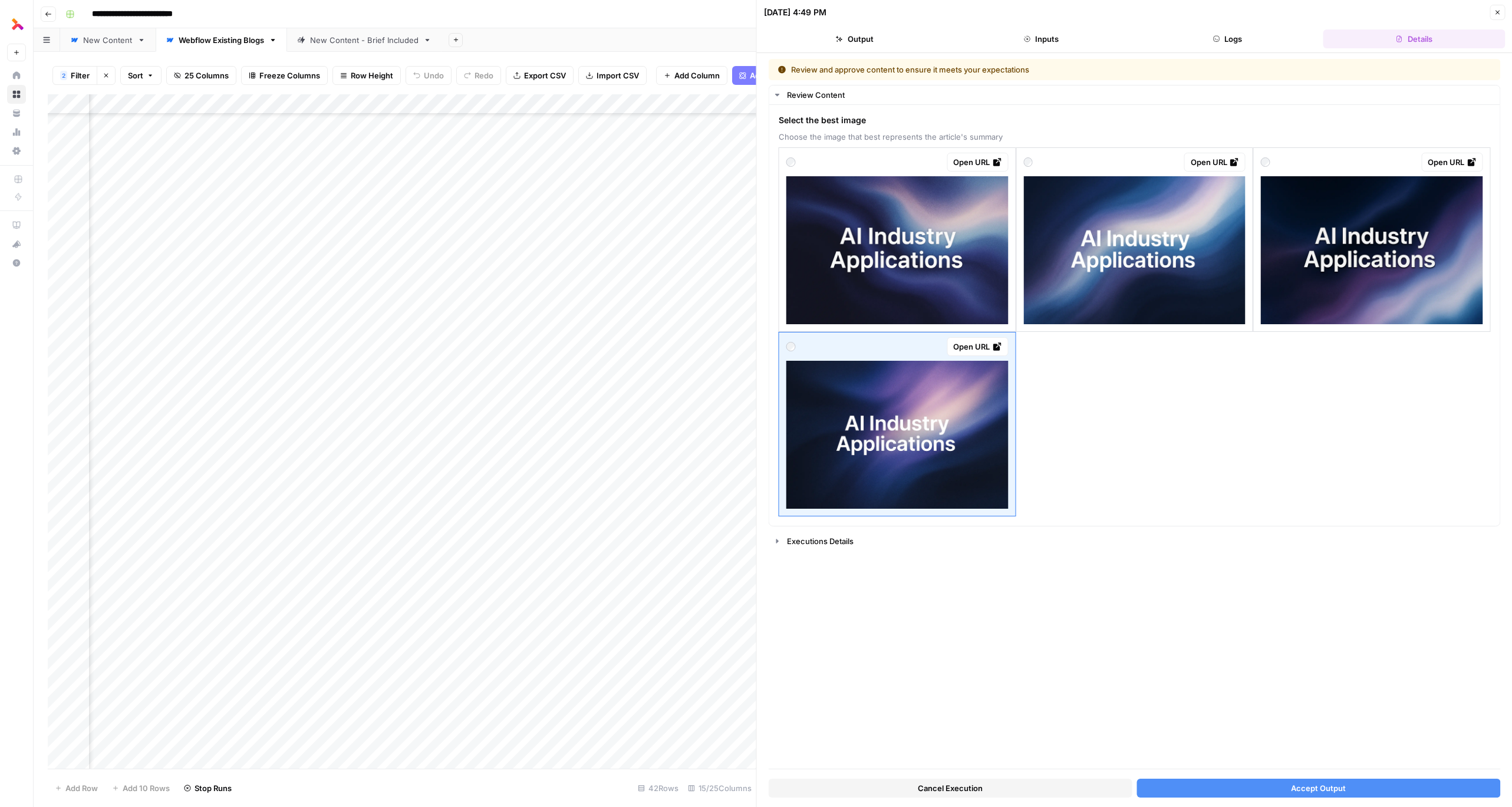
click at [1229, 786] on button "Accept Output" at bounding box center [1318, 789] width 363 height 19
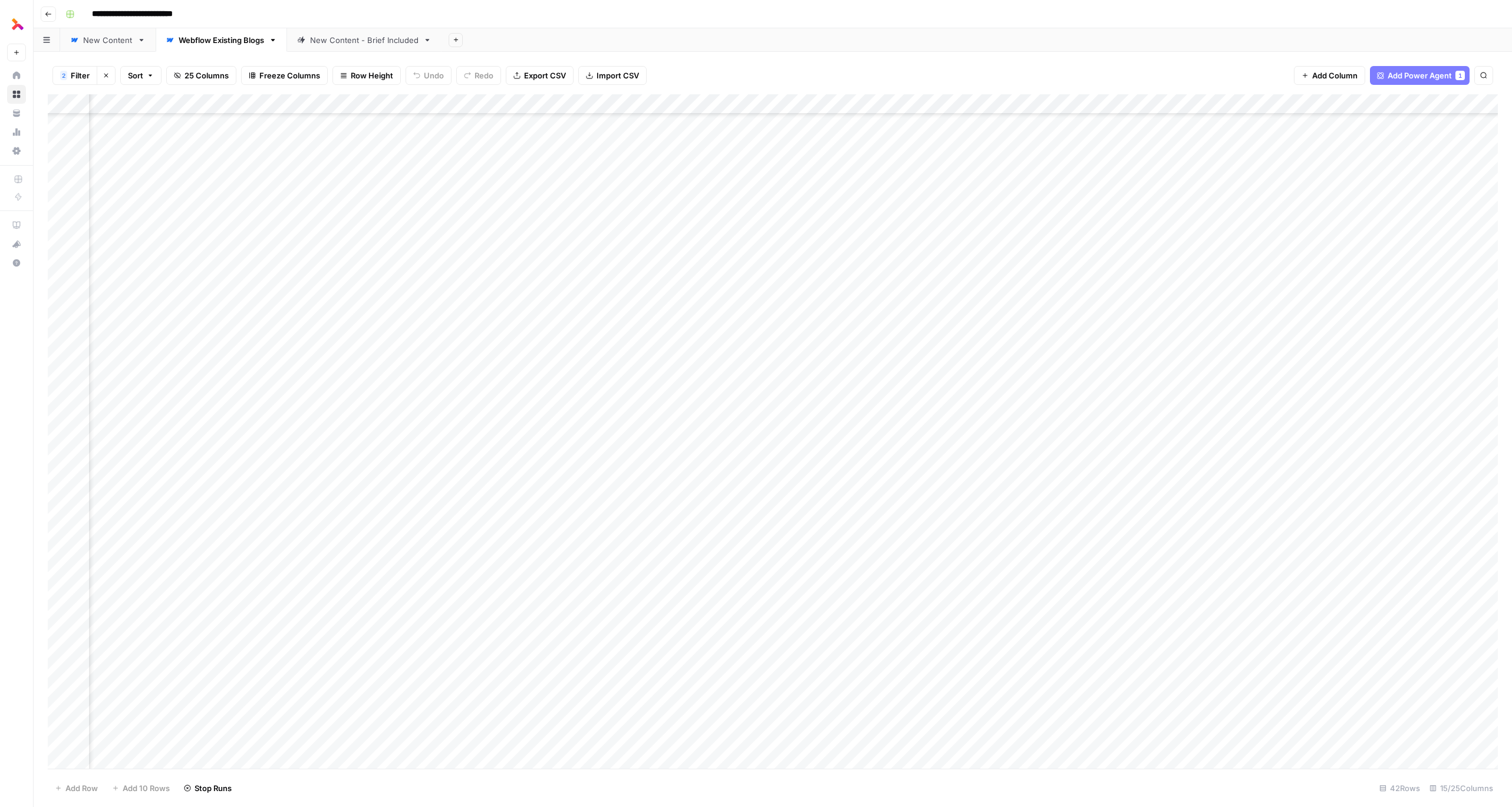
click at [1149, 741] on div "Add Column" at bounding box center [773, 432] width 1450 height 675
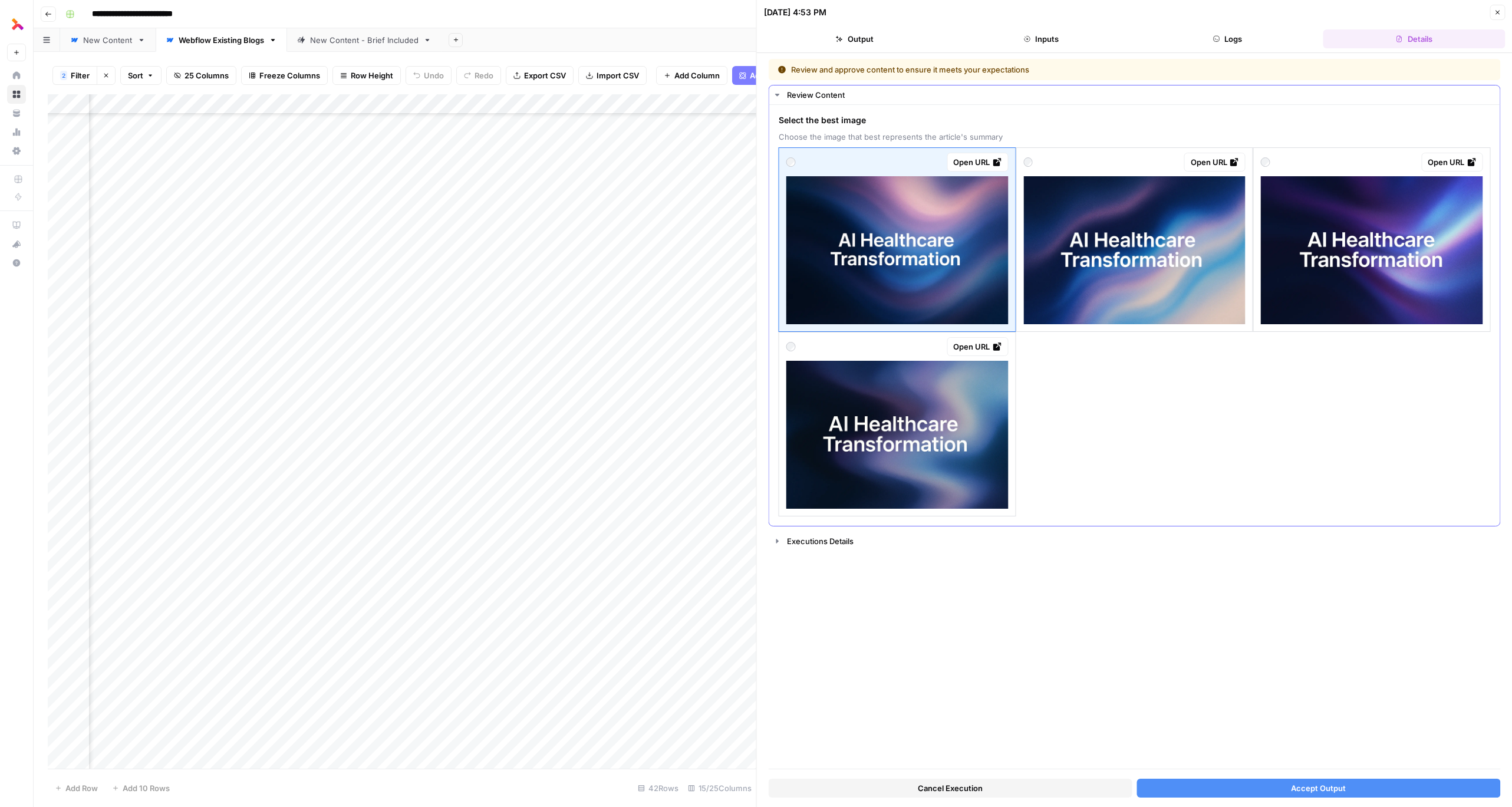
click at [973, 498] on img at bounding box center [897, 435] width 222 height 148
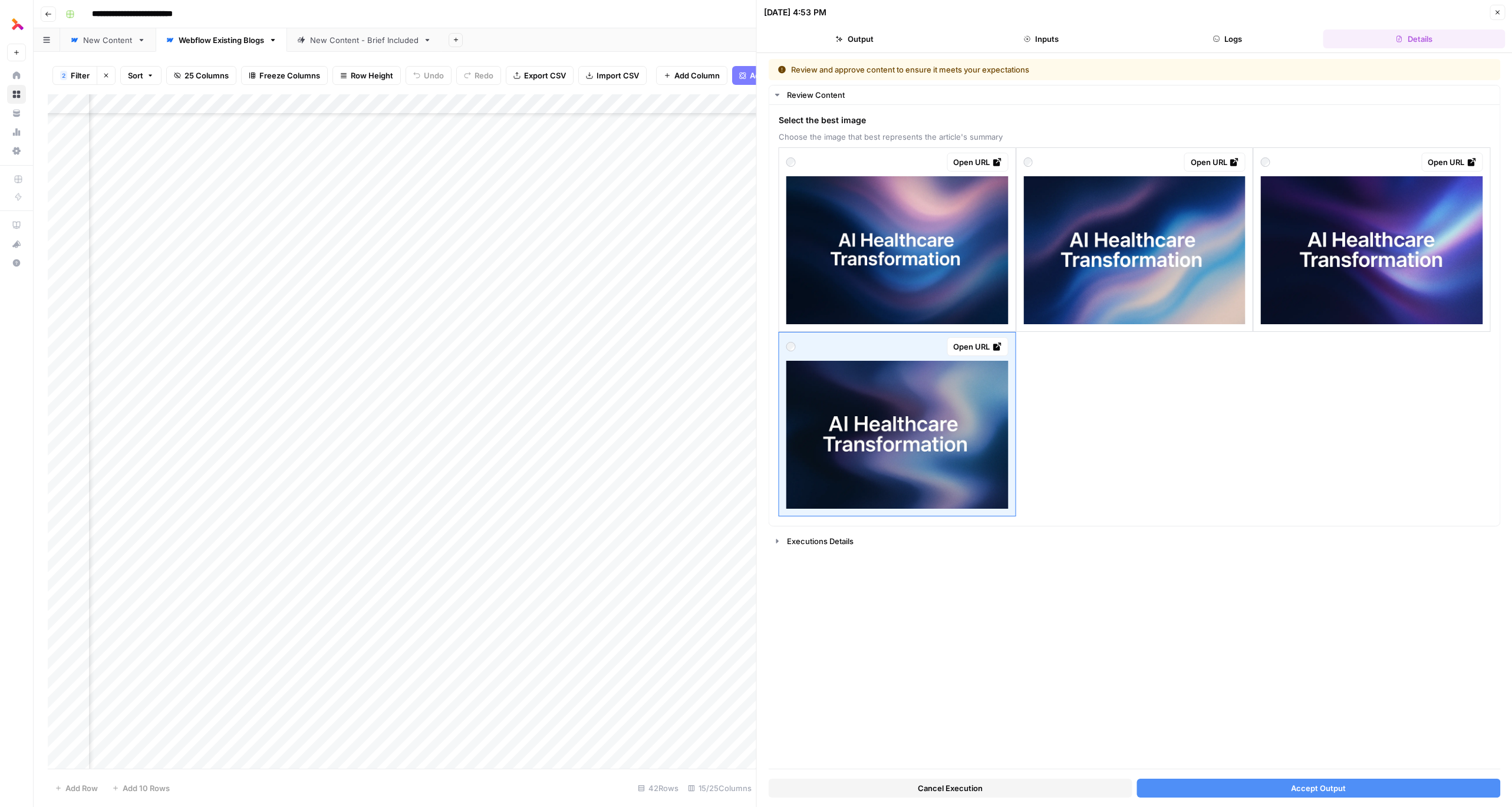
click at [1226, 789] on button "Accept Output" at bounding box center [1318, 789] width 363 height 19
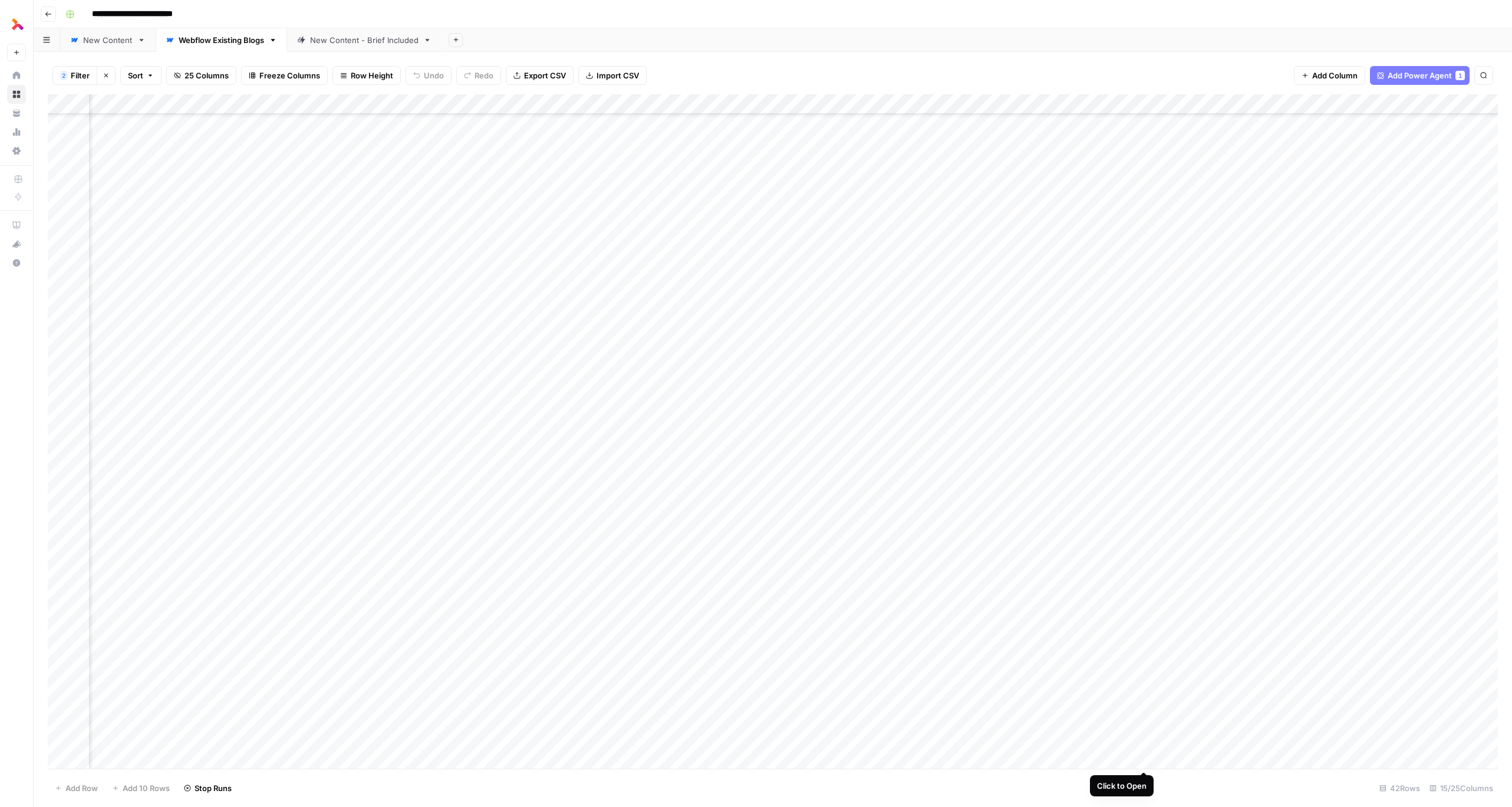
click at [1143, 760] on div "Add Column" at bounding box center [773, 432] width 1450 height 675
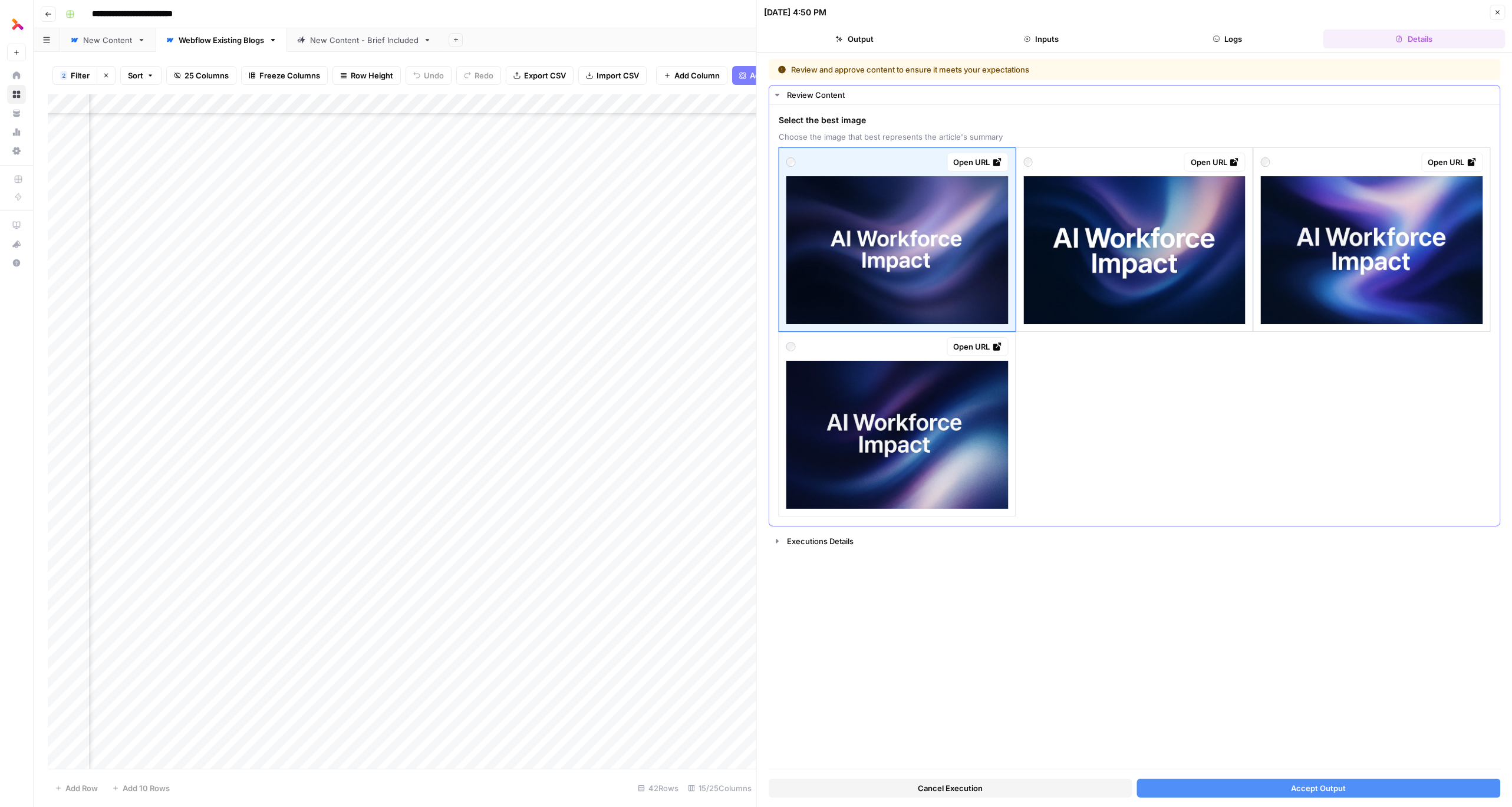
click at [935, 284] on img at bounding box center [897, 250] width 222 height 148
click at [974, 288] on img at bounding box center [897, 250] width 222 height 148
click at [1235, 790] on button "Accept Output" at bounding box center [1318, 789] width 363 height 19
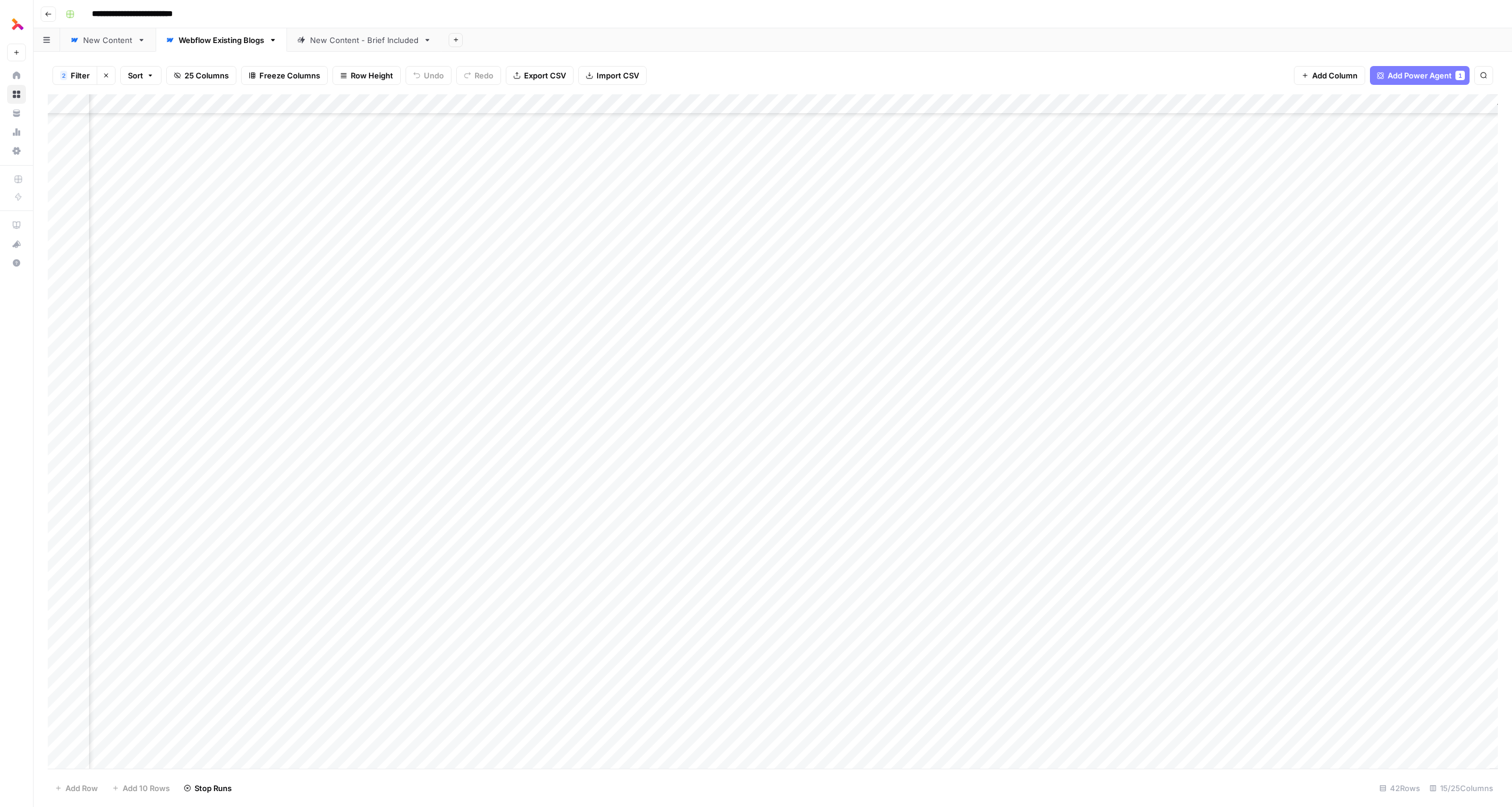
scroll to position [186, 562]
click at [1419, 602] on div "Add Column" at bounding box center [773, 432] width 1450 height 675
click at [1419, 619] on div "Add Column" at bounding box center [773, 432] width 1450 height 675
click at [1421, 659] on div "Add Column" at bounding box center [773, 432] width 1450 height 675
click at [1423, 681] on div "Add Column" at bounding box center [773, 432] width 1450 height 675
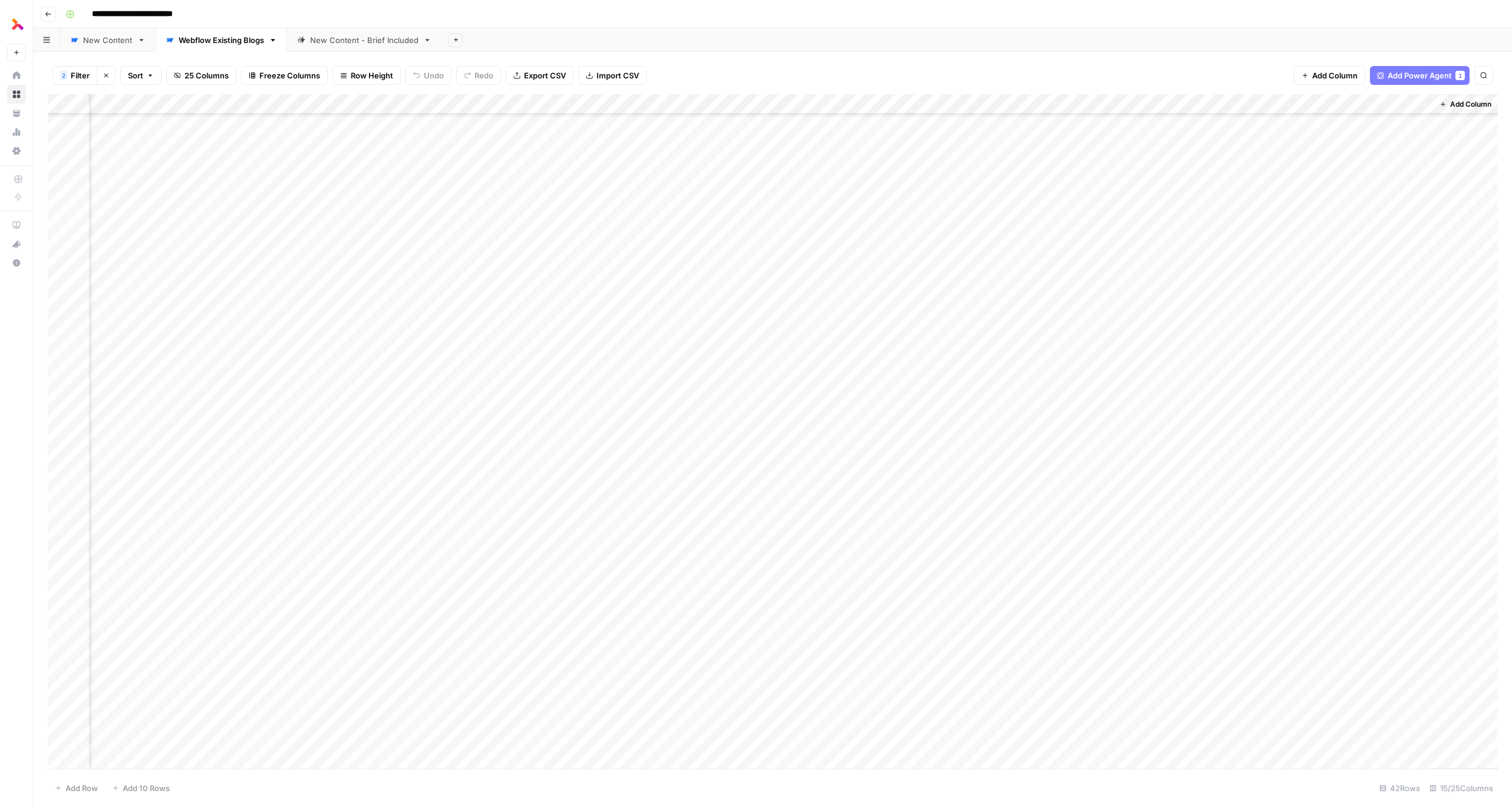
click at [1424, 701] on div "Add Column" at bounding box center [773, 432] width 1450 height 675
click at [1424, 721] on div "Add Column" at bounding box center [773, 432] width 1450 height 675
click at [1093, 718] on div "Add Column" at bounding box center [773, 432] width 1450 height 675
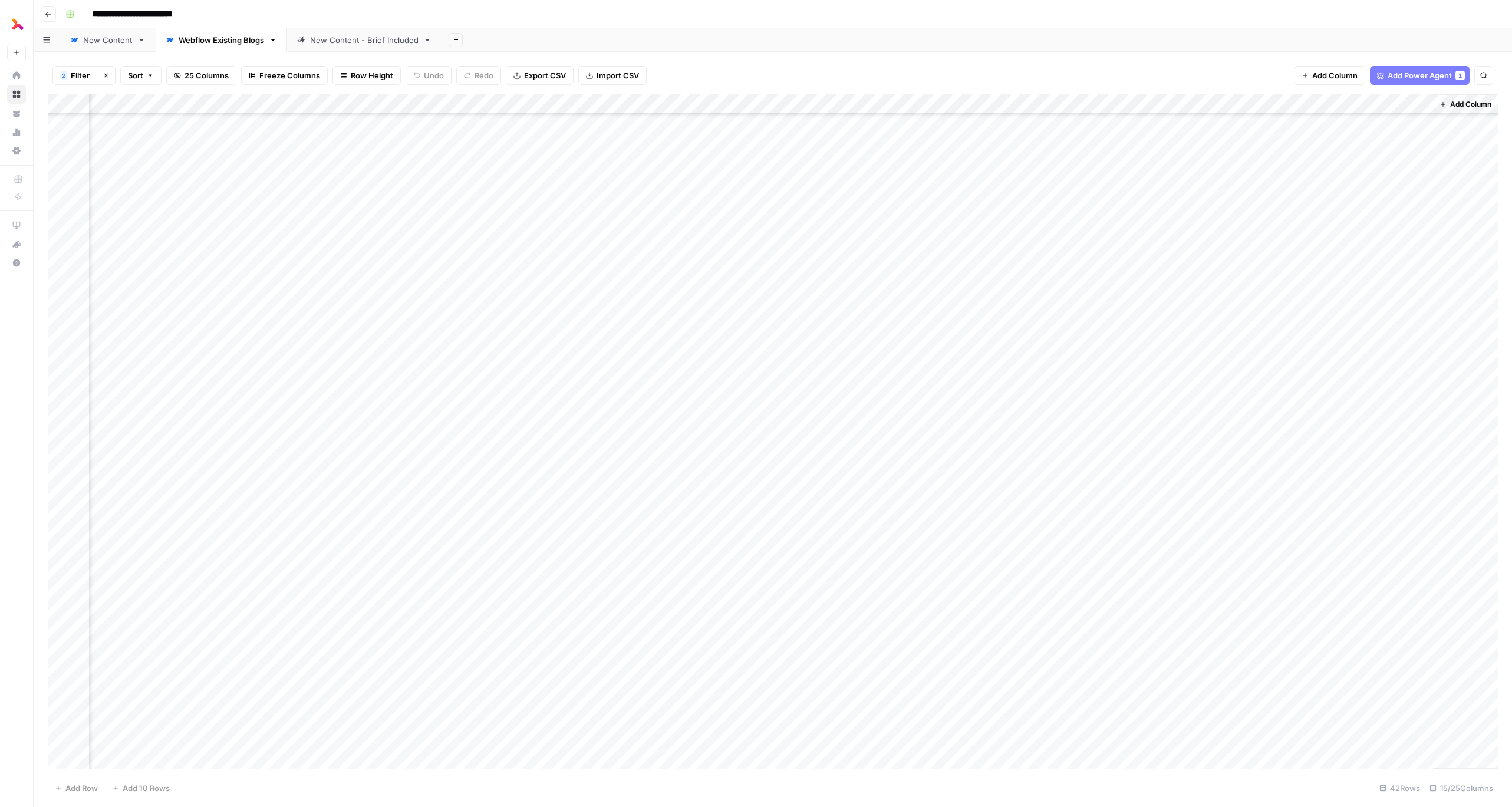
click at [603, 742] on div "Add Column" at bounding box center [773, 432] width 1450 height 675
click at [1418, 740] on div "Add Column" at bounding box center [773, 432] width 1450 height 675
click at [1419, 759] on div "Add Column" at bounding box center [773, 432] width 1450 height 675
click at [586, 762] on div "Add Column" at bounding box center [773, 432] width 1450 height 675
click at [602, 761] on div "Add Column" at bounding box center [773, 432] width 1450 height 675
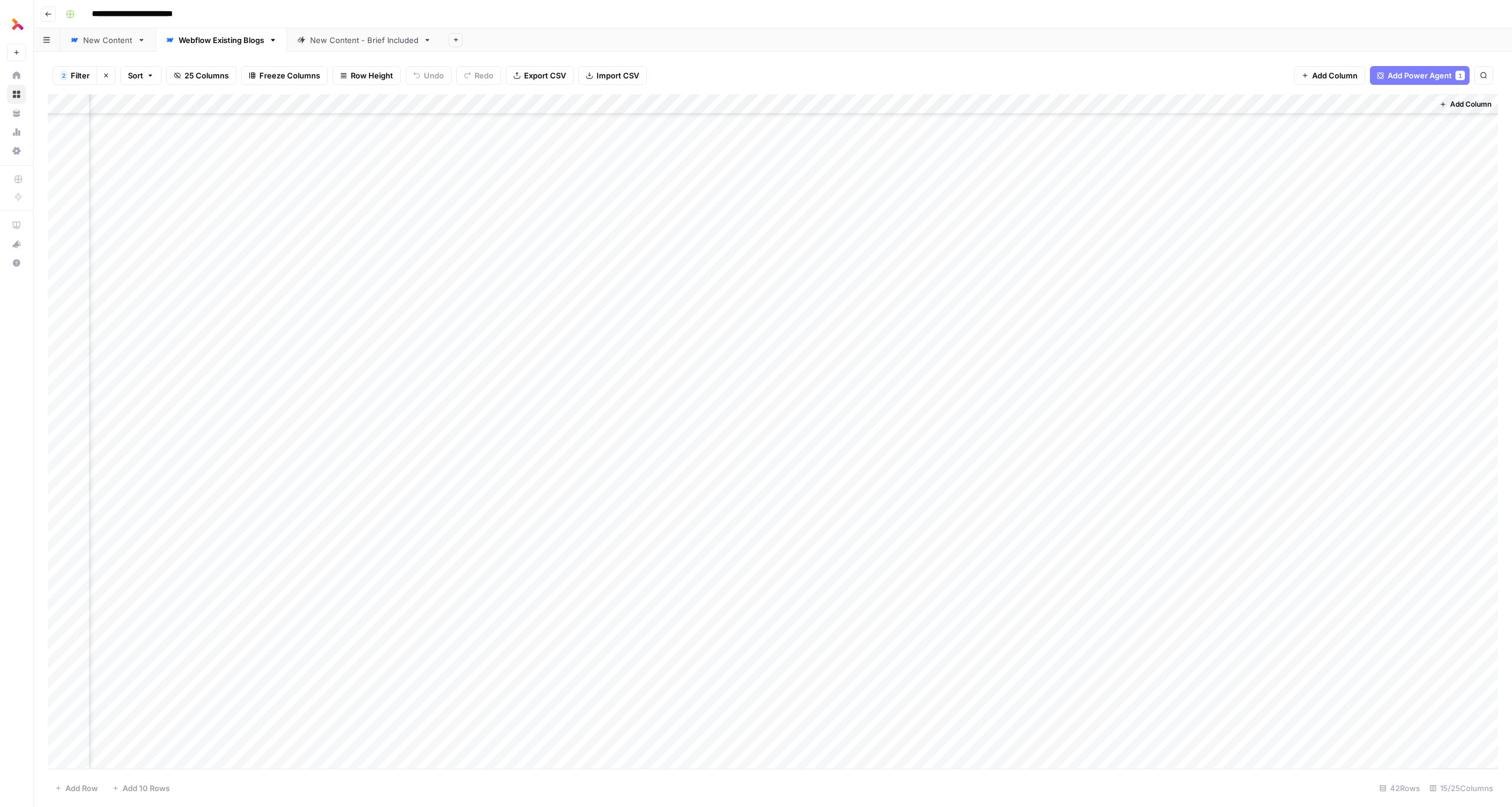
scroll to position [0, 562]
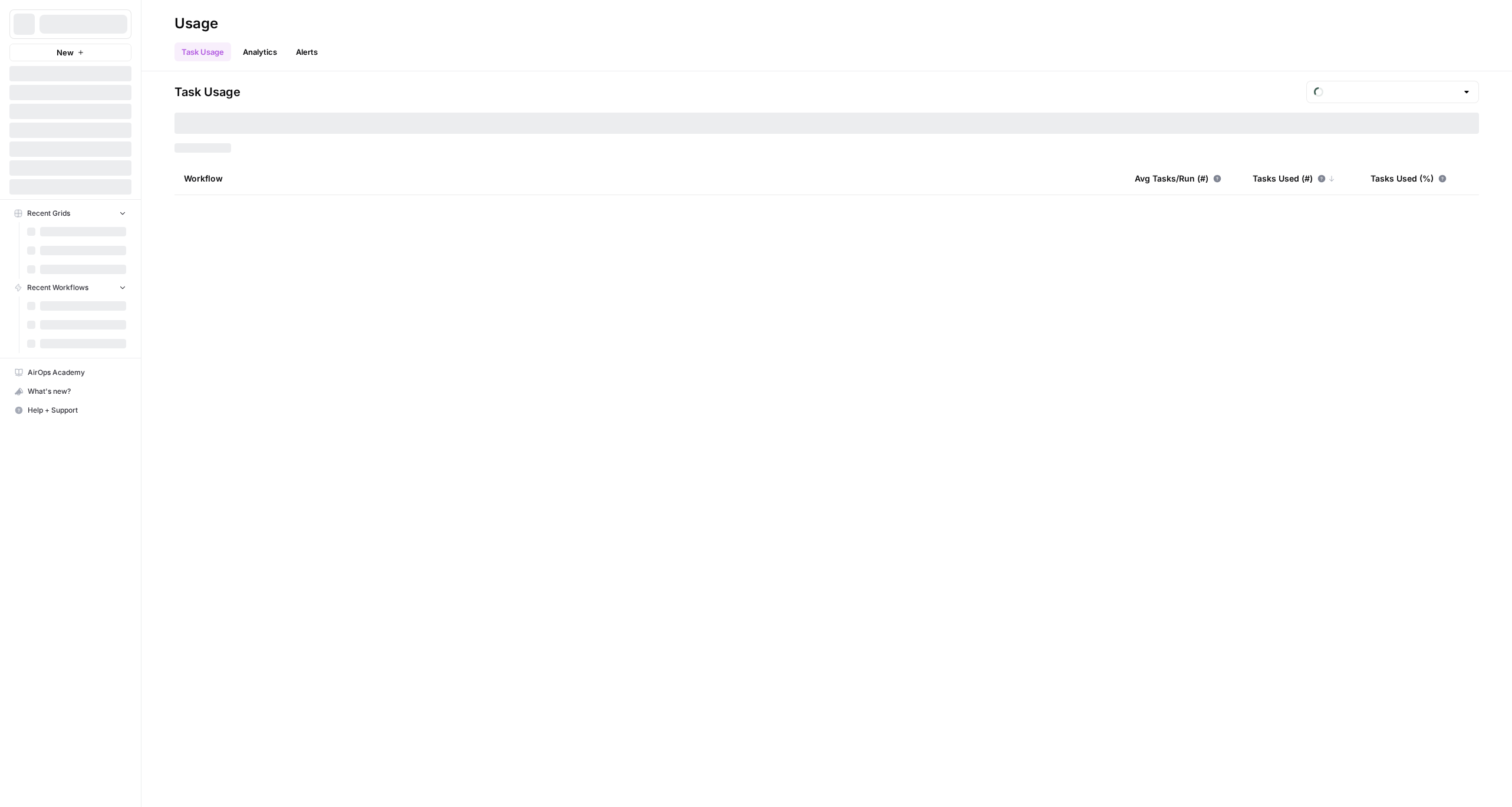
type input "August Tasks"
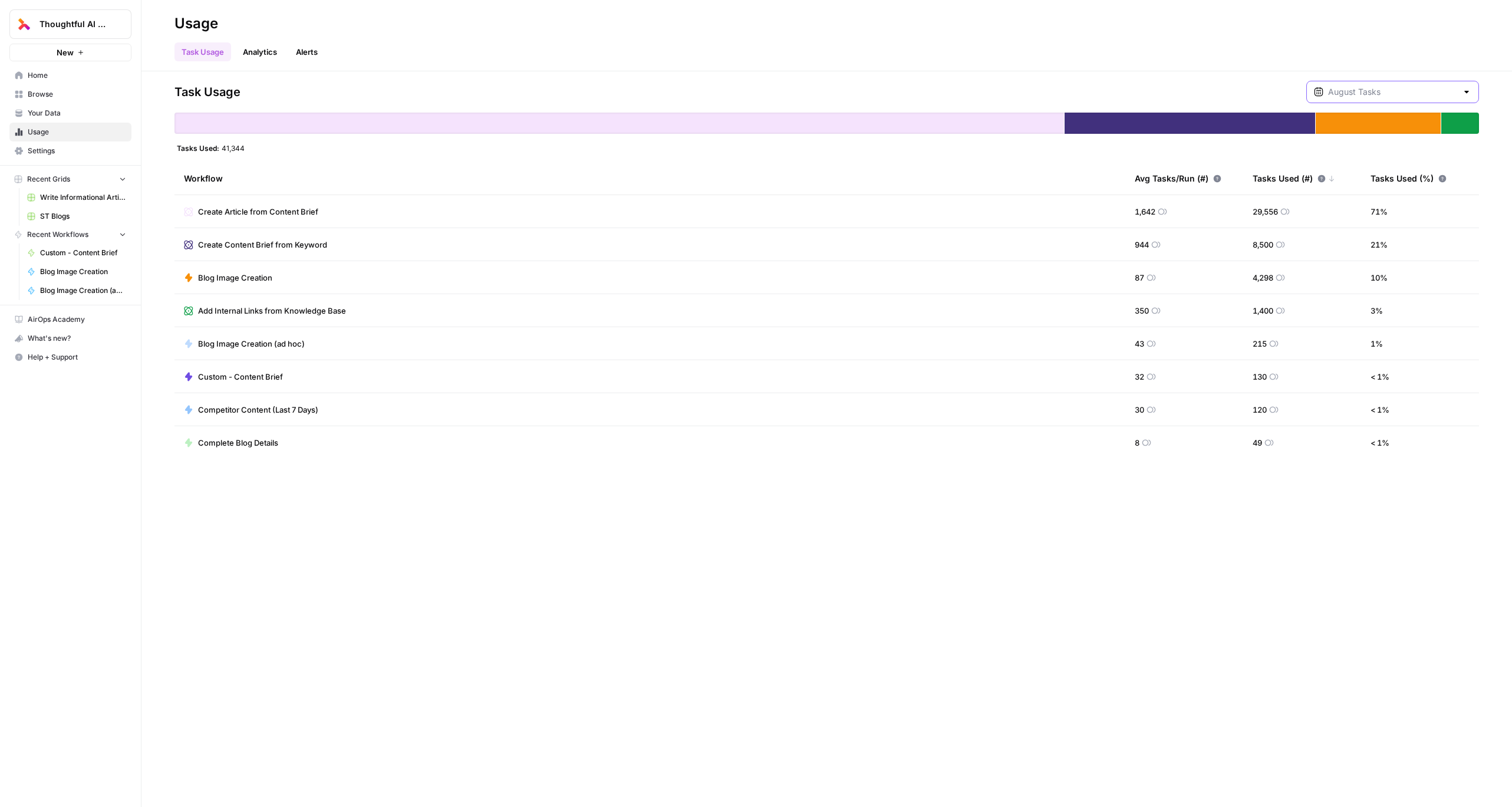
click at [1455, 87] on input "text" at bounding box center [1392, 92] width 129 height 12
type input "August Tasks"
click at [1273, 54] on div "Task Usage Analytics Alerts" at bounding box center [826, 47] width 1304 height 28
